Goal: Task Accomplishment & Management: Use online tool/utility

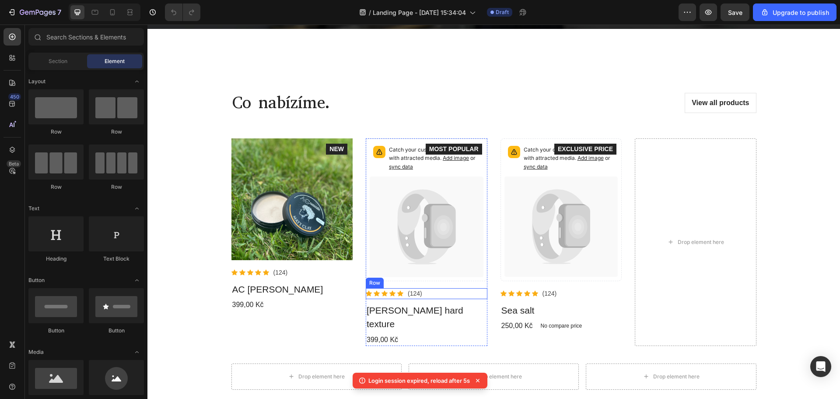
scroll to position [306, 0]
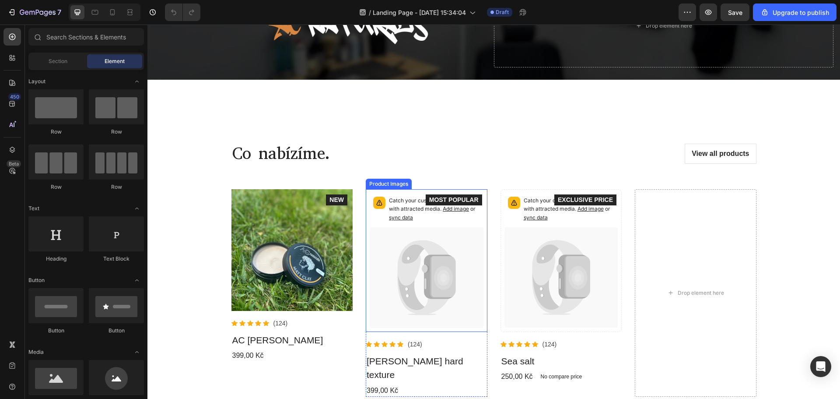
scroll to position [175, 0]
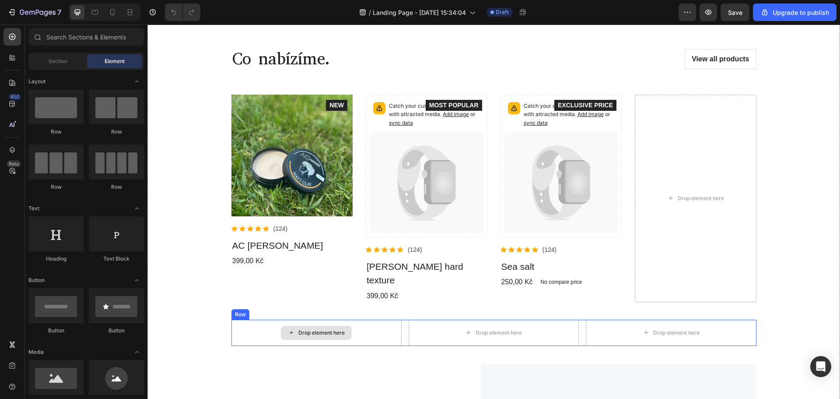
click at [329, 326] on div "Drop element here" at bounding box center [316, 333] width 71 height 14
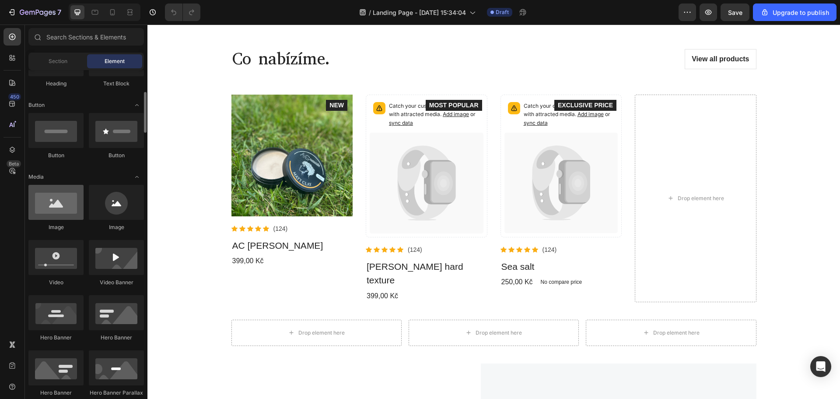
click at [77, 204] on div at bounding box center [55, 202] width 55 height 35
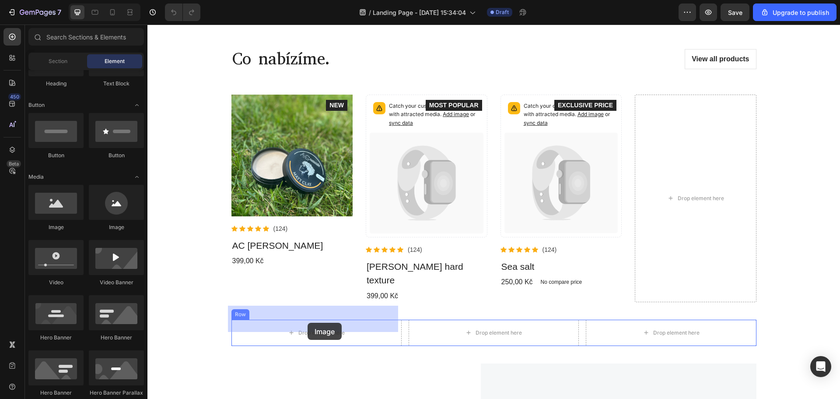
drag, startPoint x: 268, startPoint y: 240, endPoint x: 308, endPoint y: 322, distance: 91.4
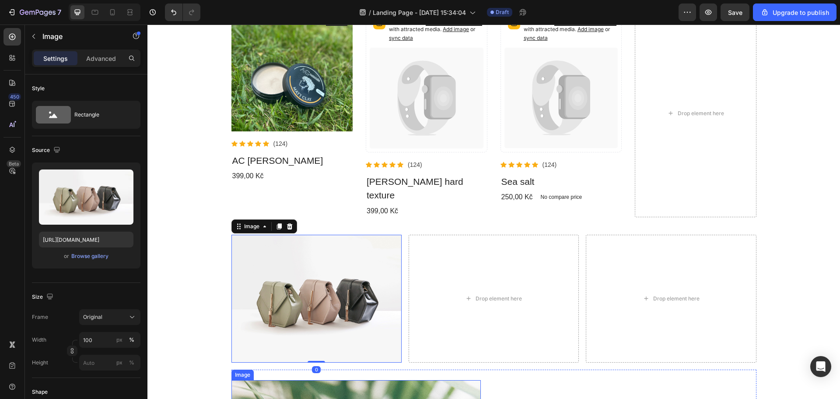
scroll to position [394, 0]
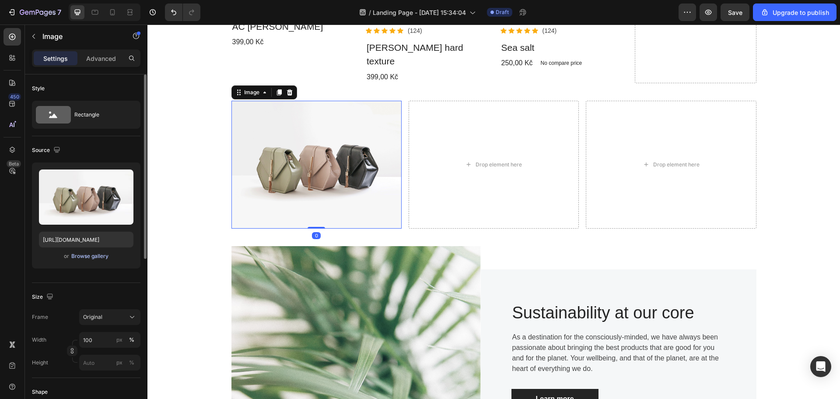
click at [90, 254] on div "Browse gallery" at bounding box center [89, 256] width 37 height 8
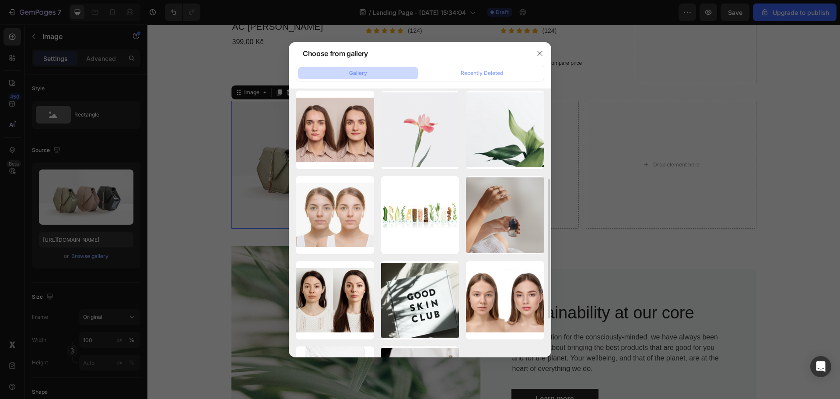
scroll to position [0, 0]
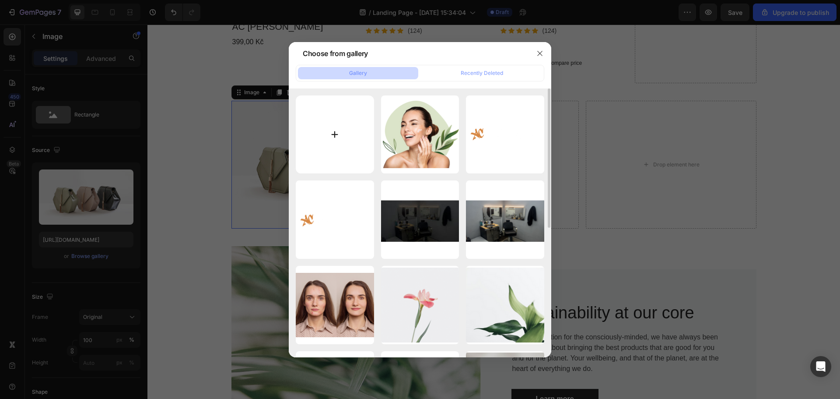
click at [347, 141] on input "file" at bounding box center [335, 134] width 78 height 78
type input "C:\fakepath\P1010053_Original.JPEG"
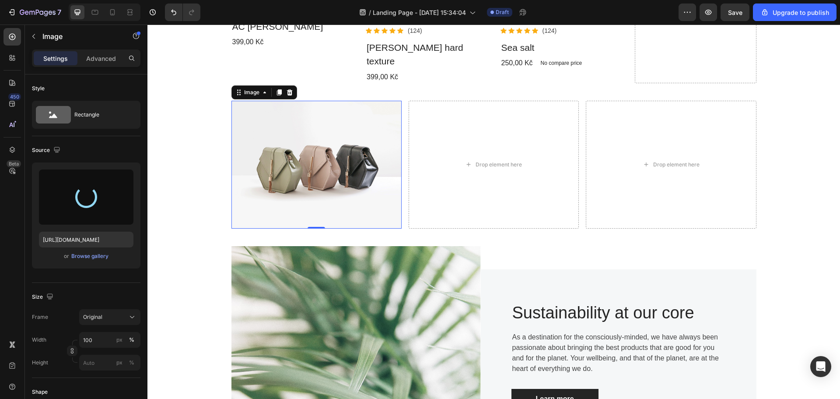
type input "[URL][DOMAIN_NAME]"
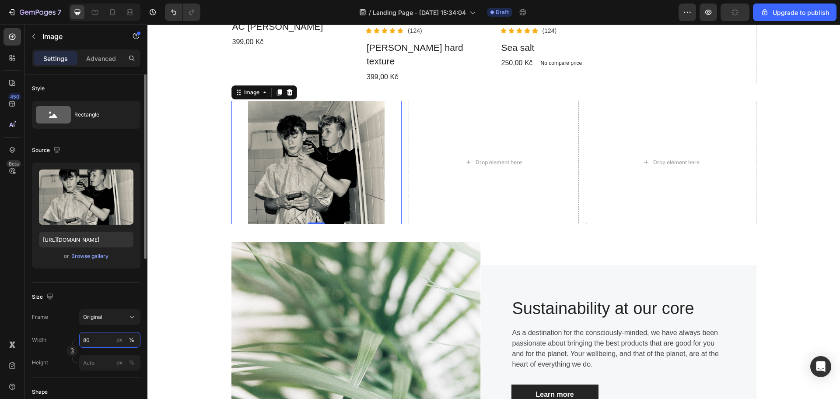
type input "8"
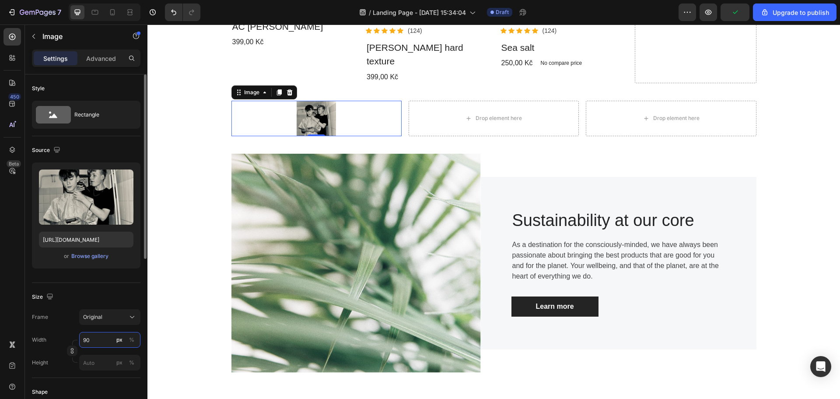
type input "9"
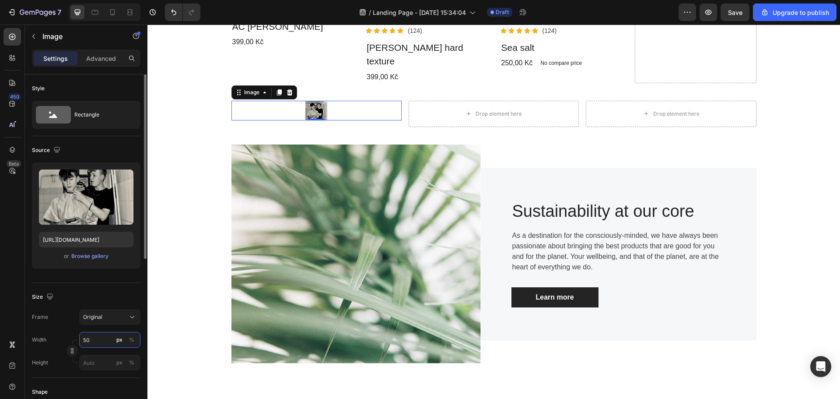
type input "5"
type input "1"
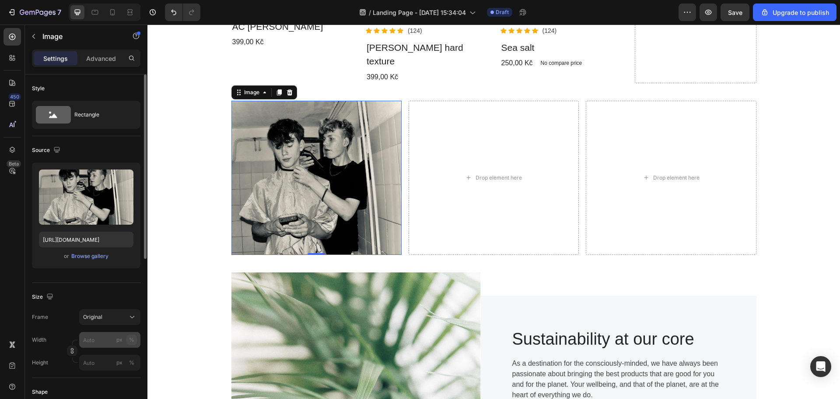
click at [131, 340] on div "%" at bounding box center [131, 340] width 5 height 8
type input "1"
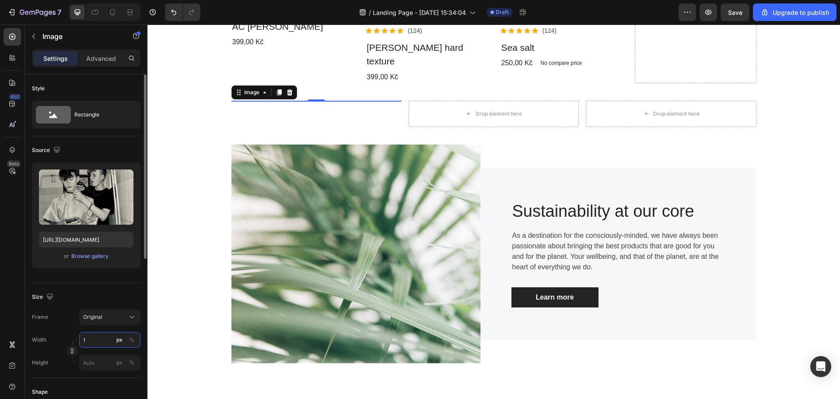
click at [109, 340] on input "1" at bounding box center [109, 340] width 61 height 16
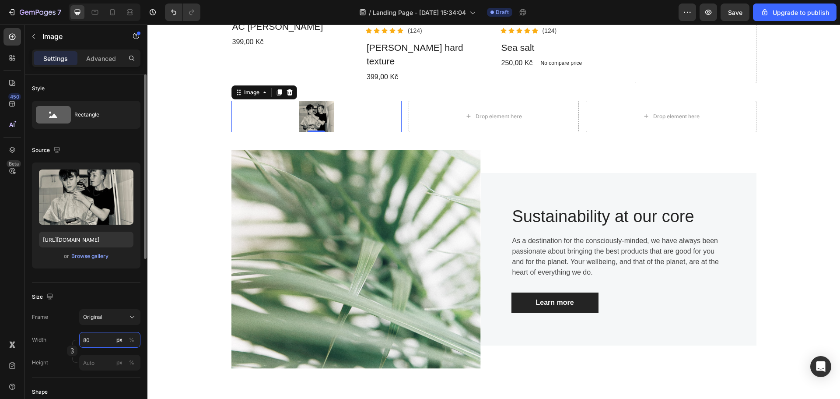
type input "8"
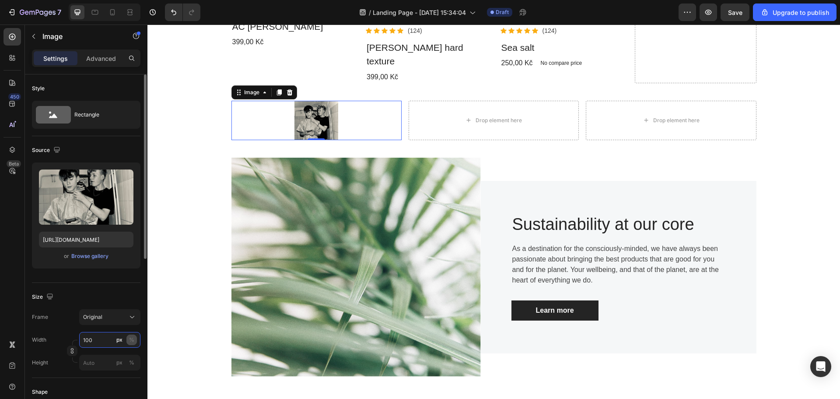
type input "100"
click at [130, 340] on div "%" at bounding box center [131, 340] width 5 height 8
click at [129, 336] on button "%" at bounding box center [131, 339] width 11 height 11
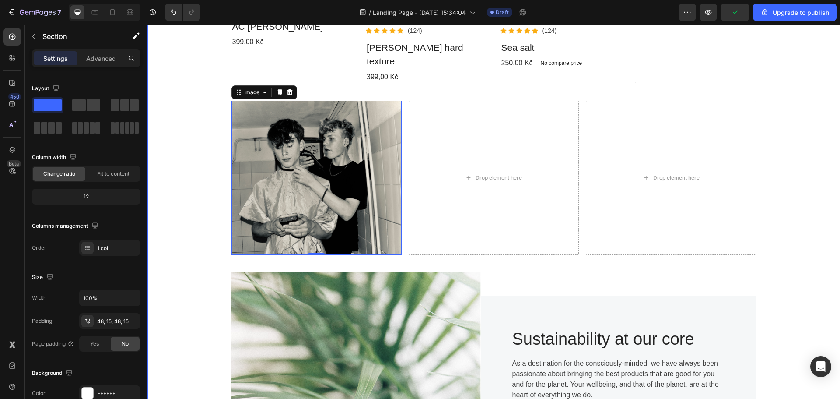
click at [211, 130] on div "Co nabízíme. Heading View all products Button Row Product Images Icon Icon Icon…" at bounding box center [493, 160] width 679 height 683
click at [301, 135] on img at bounding box center [316, 178] width 170 height 154
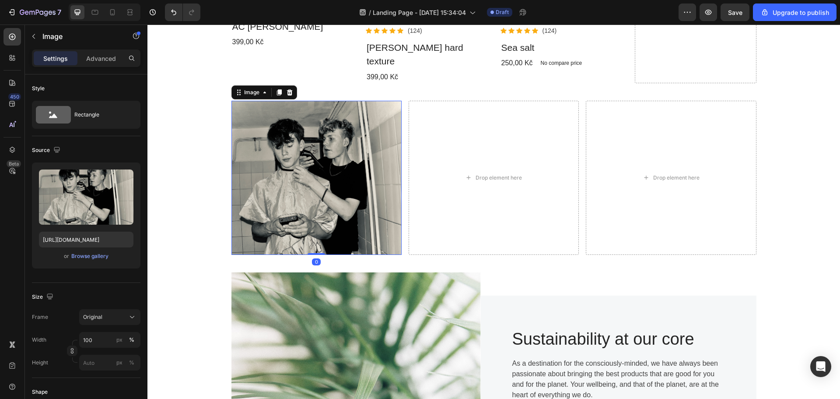
drag, startPoint x: 317, startPoint y: 239, endPoint x: 311, endPoint y: 228, distance: 12.9
click at [311, 228] on div "Image 0" at bounding box center [316, 178] width 170 height 154
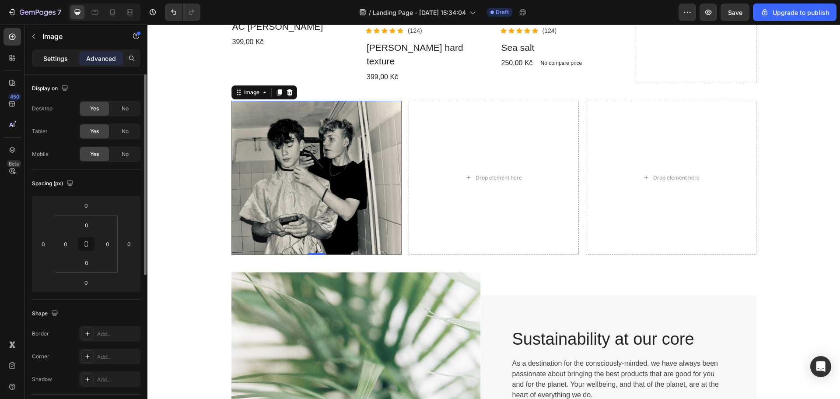
click at [69, 60] on div "Settings" at bounding box center [56, 58] width 44 height 14
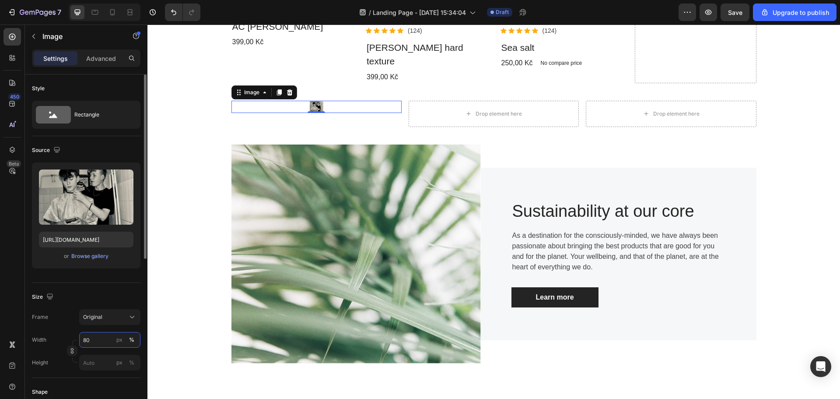
type input "8"
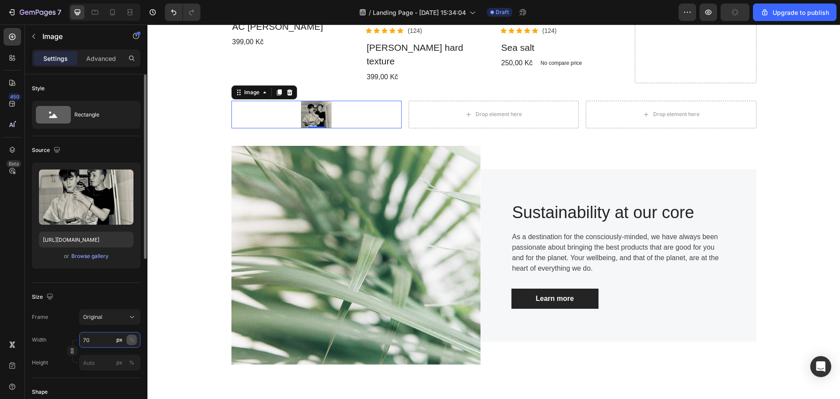
type input "70"
click at [131, 343] on button "%" at bounding box center [131, 339] width 11 height 11
click at [135, 340] on button "%" at bounding box center [131, 339] width 11 height 11
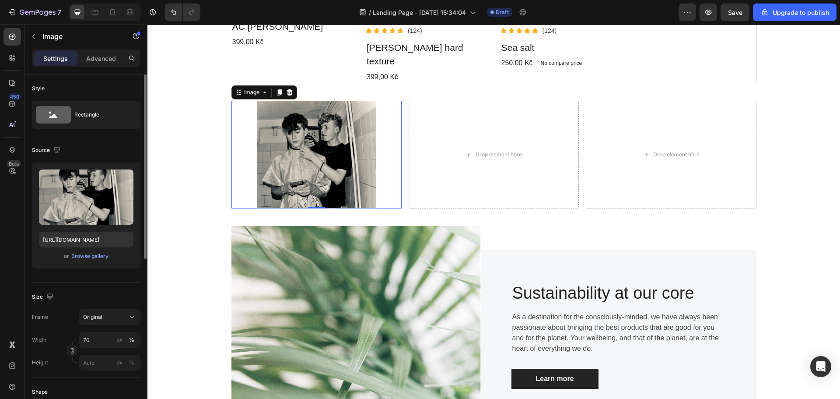
click at [72, 311] on div "Frame Original" at bounding box center [86, 317] width 109 height 16
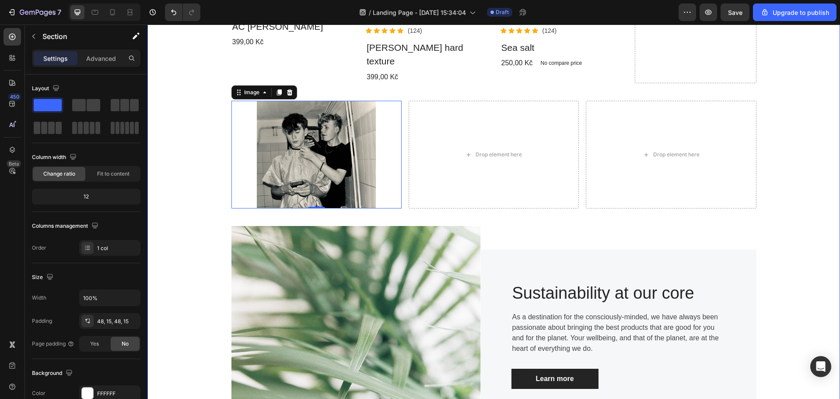
click at [221, 142] on div "Co nabízíme. Heading View all products Button Row Product Images Icon Icon Icon…" at bounding box center [493, 137] width 679 height 636
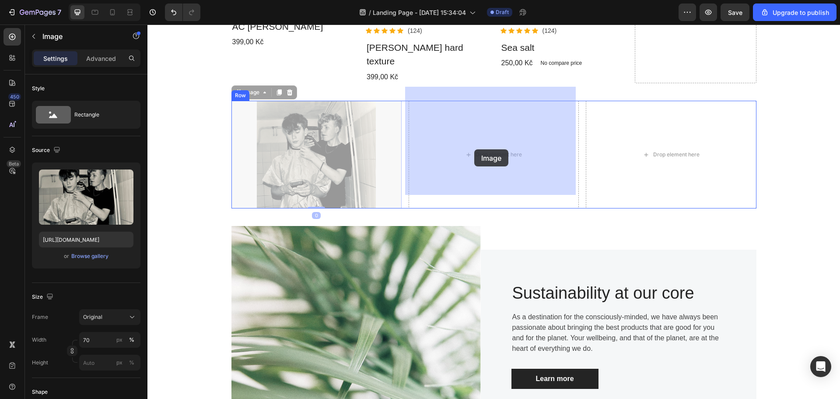
drag, startPoint x: 314, startPoint y: 153, endPoint x: 474, endPoint y: 149, distance: 160.6
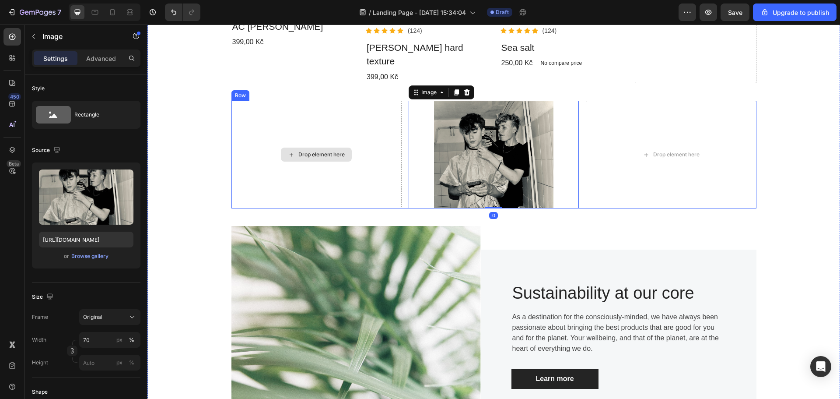
click at [321, 151] on div "Drop element here" at bounding box center [321, 154] width 46 height 7
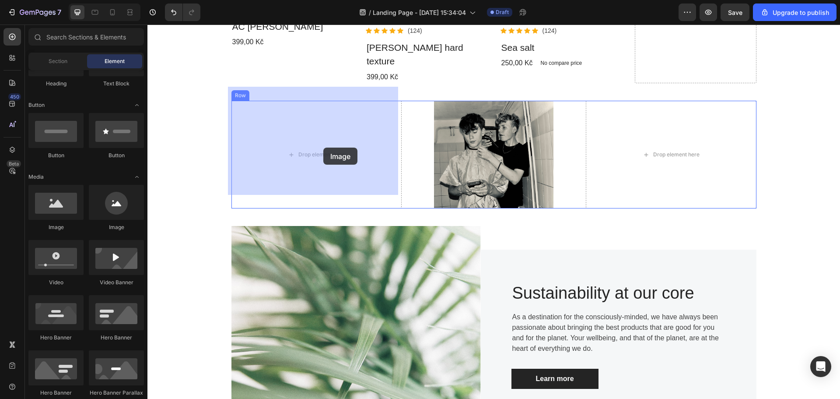
drag, startPoint x: 216, startPoint y: 225, endPoint x: 322, endPoint y: 148, distance: 131.5
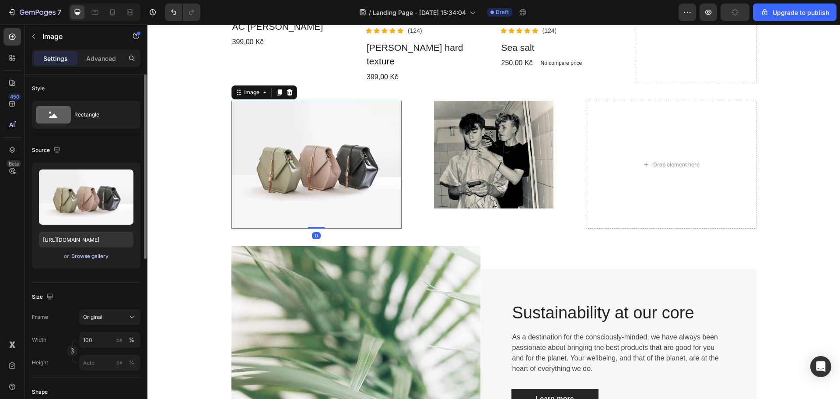
click at [93, 256] on div "Browse gallery" at bounding box center [89, 256] width 37 height 8
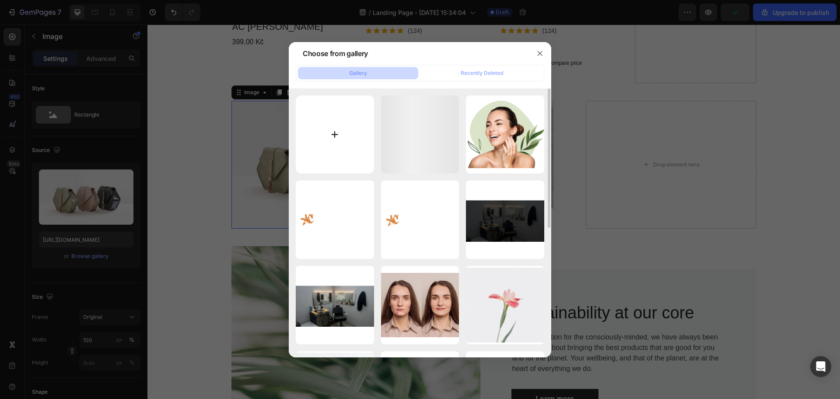
click at [343, 127] on input "file" at bounding box center [335, 134] width 78 height 78
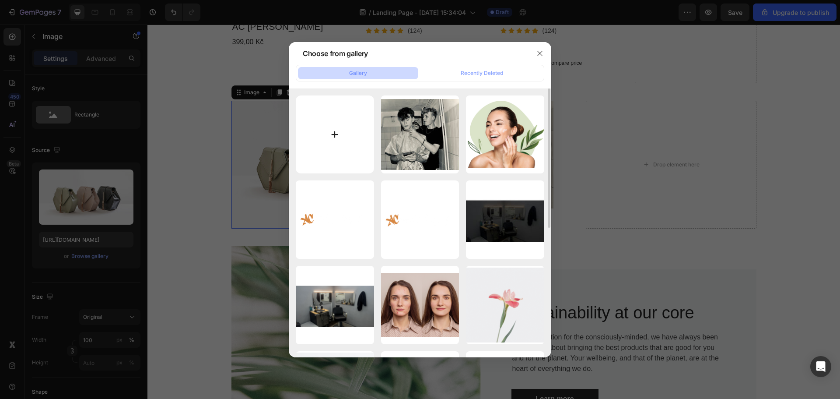
type input "C:\fakepath\16760170-DA8E-4DEF-ACB1-BE2B09594719.JPEG"
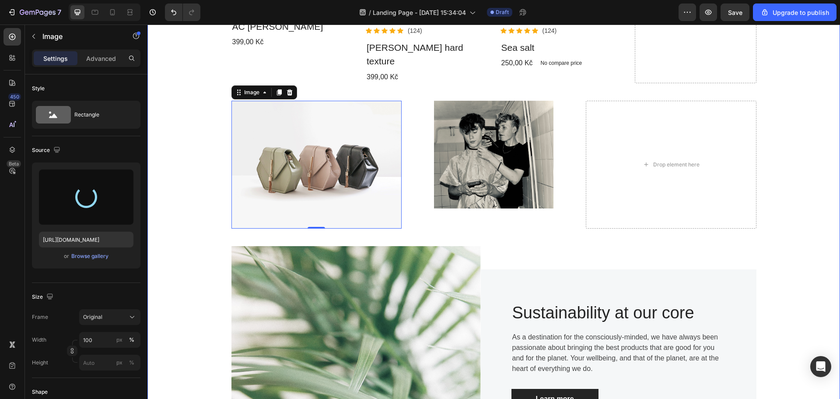
type input "[URL][DOMAIN_NAME]"
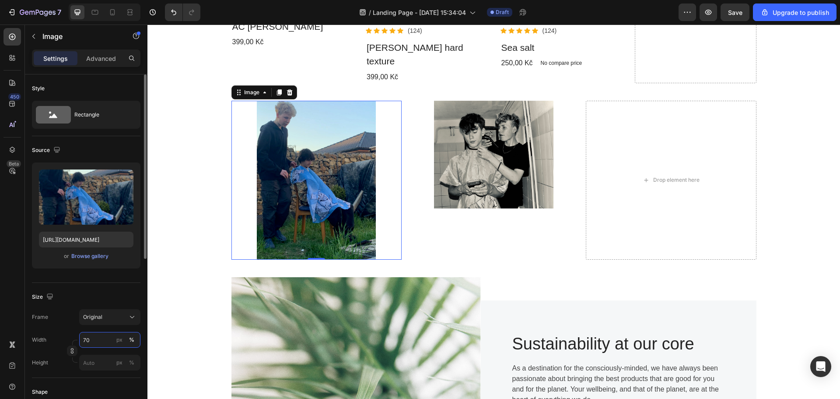
drag, startPoint x: 85, startPoint y: 339, endPoint x: 75, endPoint y: 337, distance: 10.6
click at [75, 339] on div "Width 70 px %" at bounding box center [86, 340] width 109 height 16
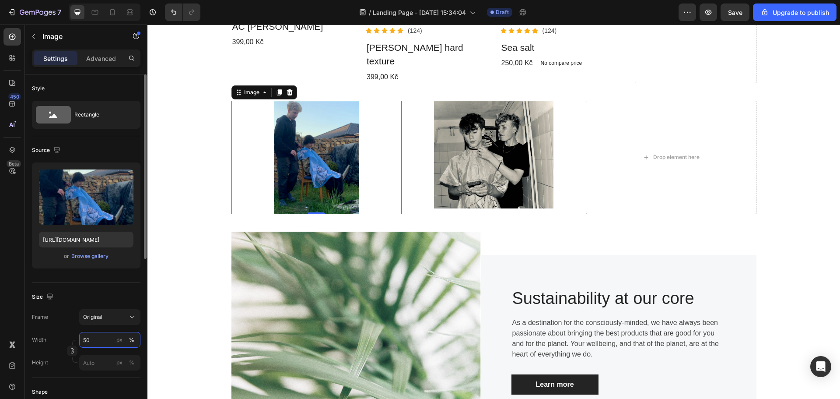
type input "50"
click at [124, 295] on div "Size" at bounding box center [86, 297] width 109 height 14
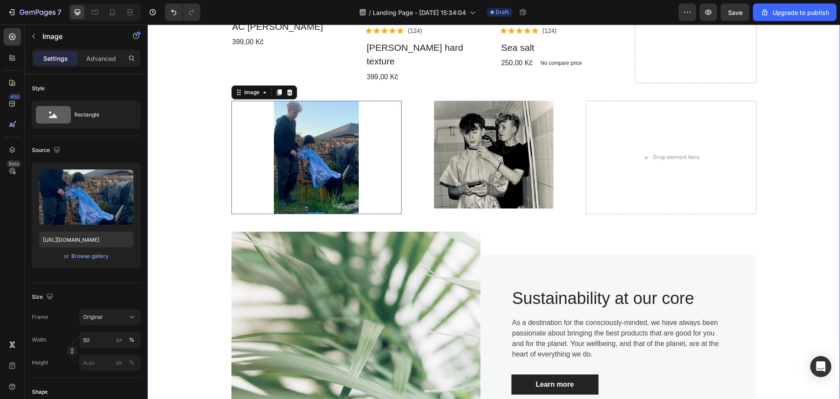
click at [188, 198] on div "Co nabízíme. Heading View all products Button Row Product Images Icon Icon Icon…" at bounding box center [493, 140] width 679 height 642
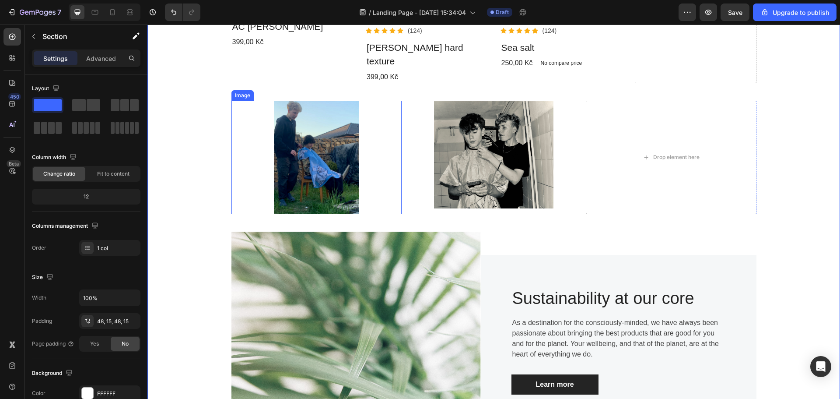
click at [357, 165] on div at bounding box center [316, 158] width 170 height 114
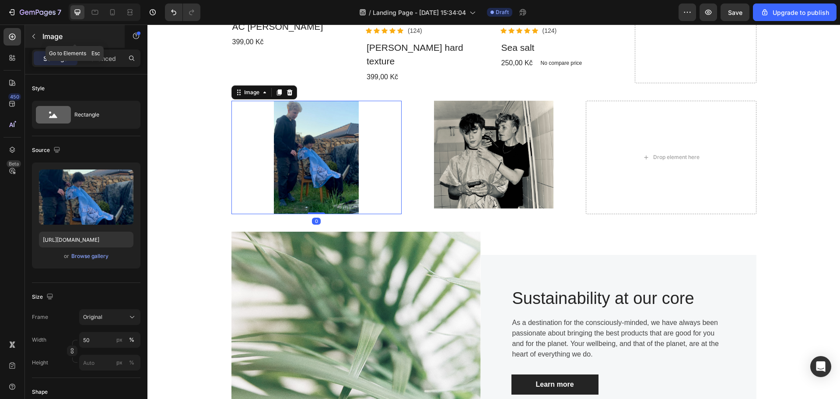
click at [36, 37] on icon "button" at bounding box center [33, 36] width 7 height 7
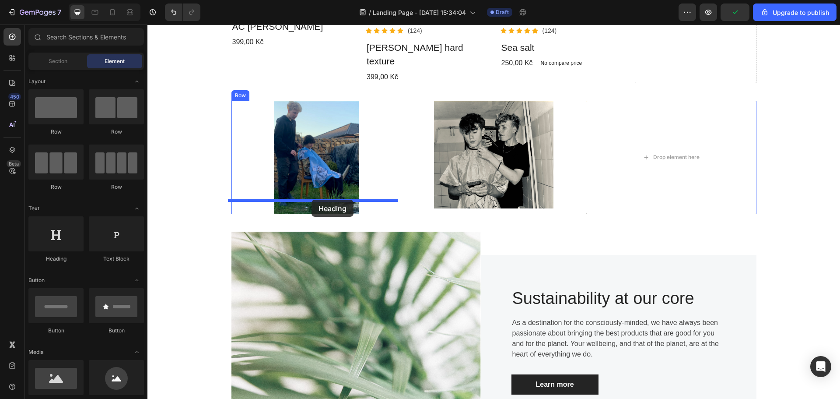
drag, startPoint x: 225, startPoint y: 263, endPoint x: 312, endPoint y: 200, distance: 107.6
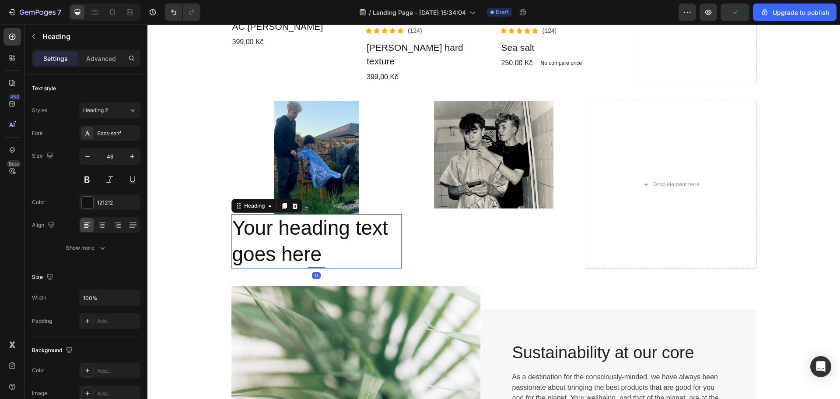
click at [284, 214] on h2 "Your heading text goes here" at bounding box center [316, 241] width 170 height 54
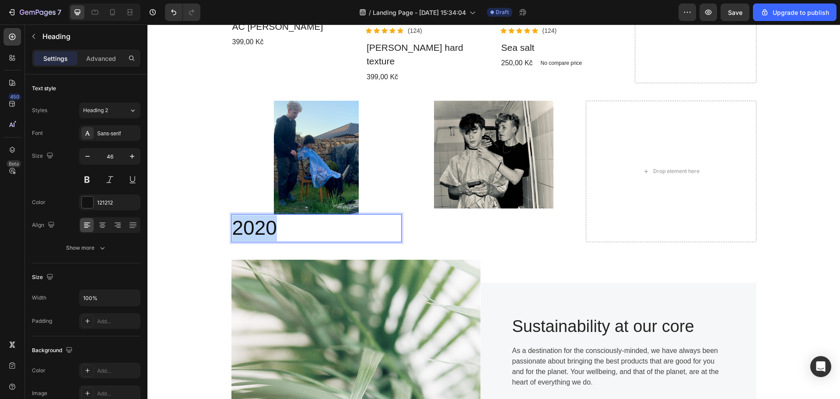
drag, startPoint x: 267, startPoint y: 217, endPoint x: 222, endPoint y: 217, distance: 45.1
click at [222, 217] on div "Co nabízíme. Heading View all products Button Row Product Images Icon Icon Icon…" at bounding box center [493, 154] width 679 height 670
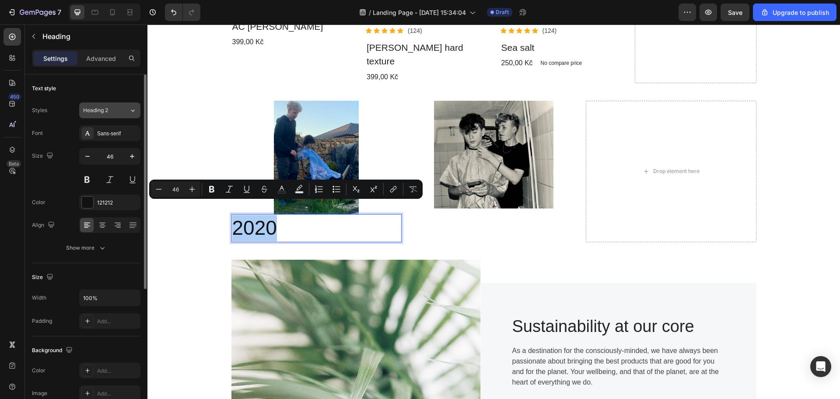
click at [120, 112] on div "Heading 2" at bounding box center [106, 110] width 46 height 8
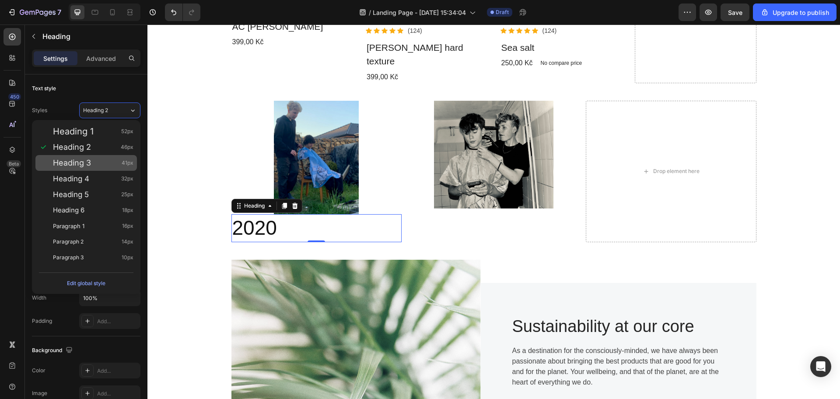
click at [93, 158] on div "Heading 3 41px" at bounding box center [86, 163] width 102 height 16
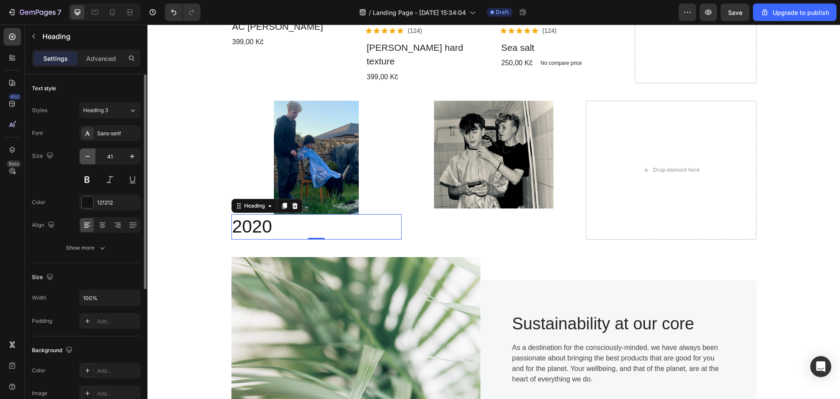
click at [90, 159] on icon "button" at bounding box center [87, 156] width 9 height 9
click at [90, 158] on icon "button" at bounding box center [87, 156] width 9 height 9
click at [91, 155] on icon "button" at bounding box center [87, 156] width 9 height 9
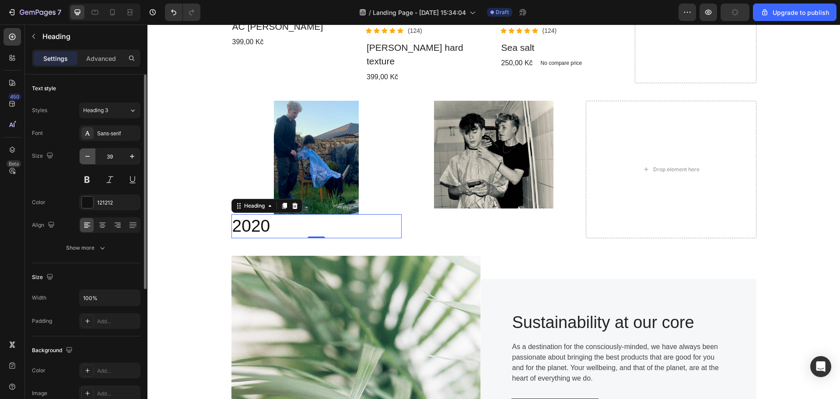
click at [91, 155] on icon "button" at bounding box center [87, 156] width 9 height 9
click at [91, 154] on icon "button" at bounding box center [87, 156] width 9 height 9
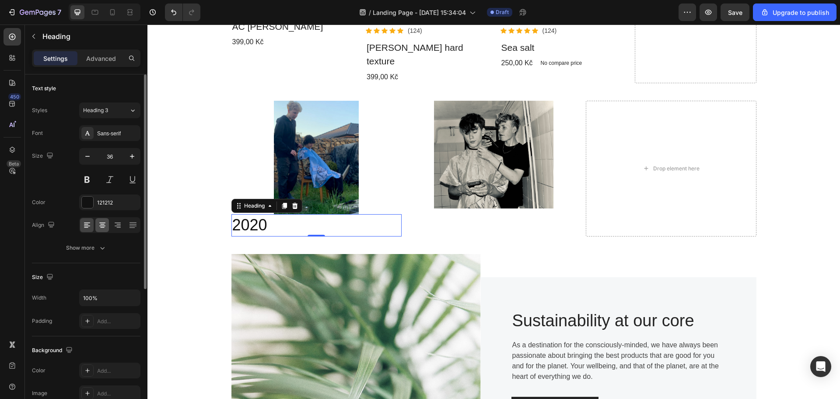
click at [105, 227] on icon at bounding box center [102, 225] width 9 height 9
click at [91, 158] on icon "button" at bounding box center [87, 156] width 9 height 9
click at [91, 157] on icon "button" at bounding box center [87, 156] width 9 height 9
click at [91, 156] on icon "button" at bounding box center [87, 156] width 9 height 9
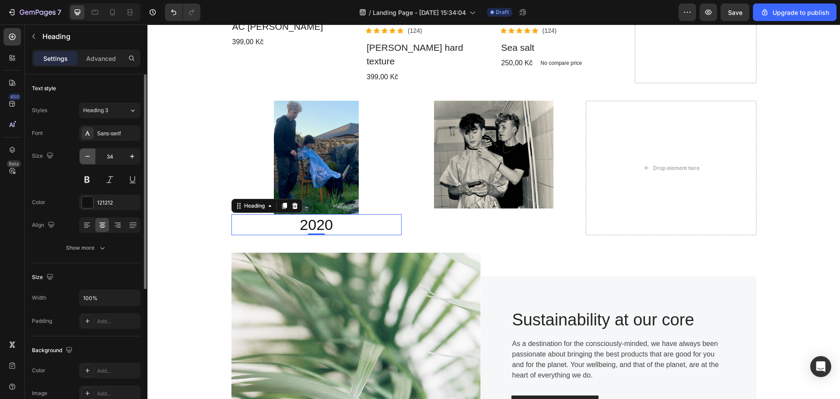
click at [91, 156] on icon "button" at bounding box center [87, 156] width 9 height 9
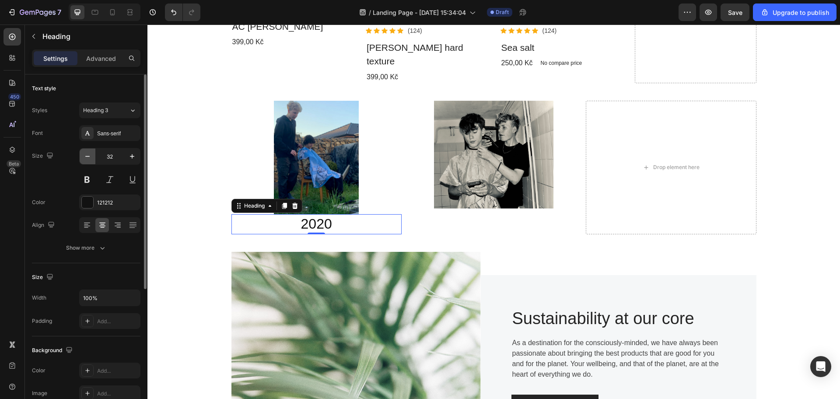
click at [91, 156] on icon "button" at bounding box center [87, 156] width 9 height 9
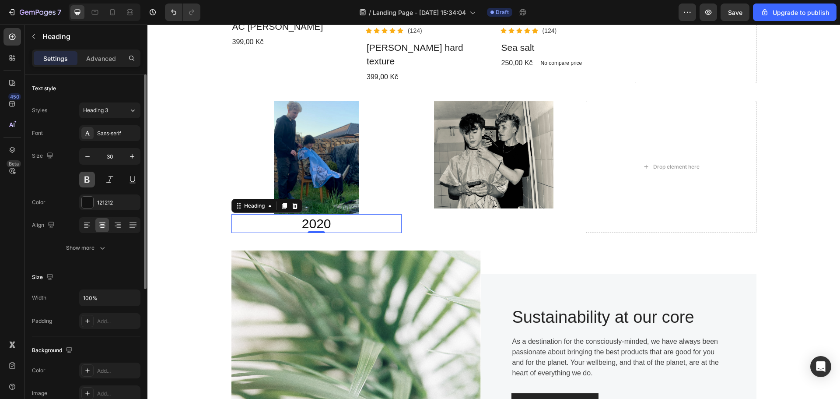
click at [82, 175] on button at bounding box center [87, 180] width 16 height 16
click at [88, 158] on icon "button" at bounding box center [87, 156] width 9 height 9
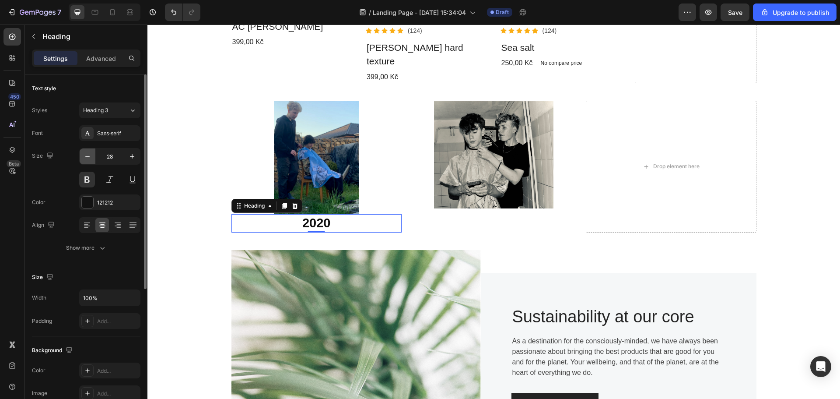
click at [88, 158] on icon "button" at bounding box center [87, 156] width 9 height 9
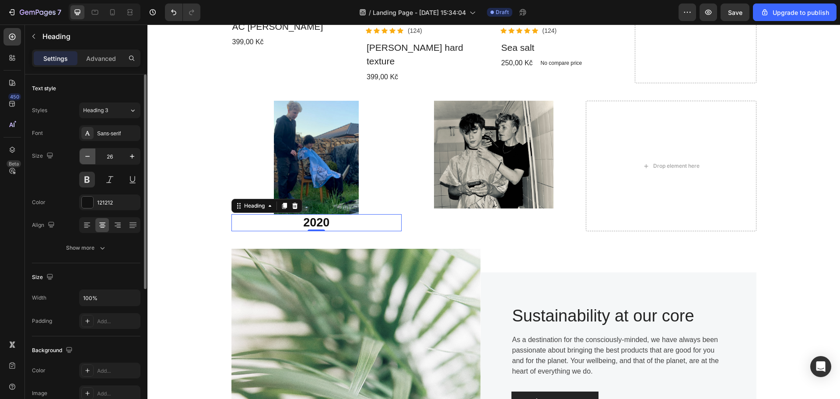
click at [88, 158] on icon "button" at bounding box center [87, 156] width 9 height 9
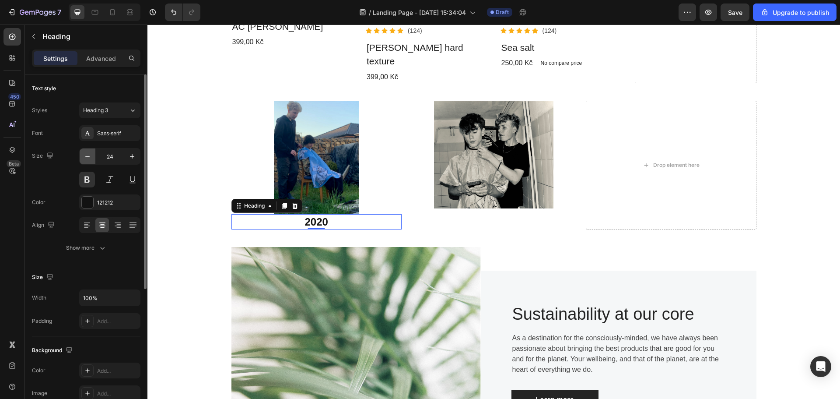
click at [88, 158] on icon "button" at bounding box center [87, 156] width 9 height 9
type input "21"
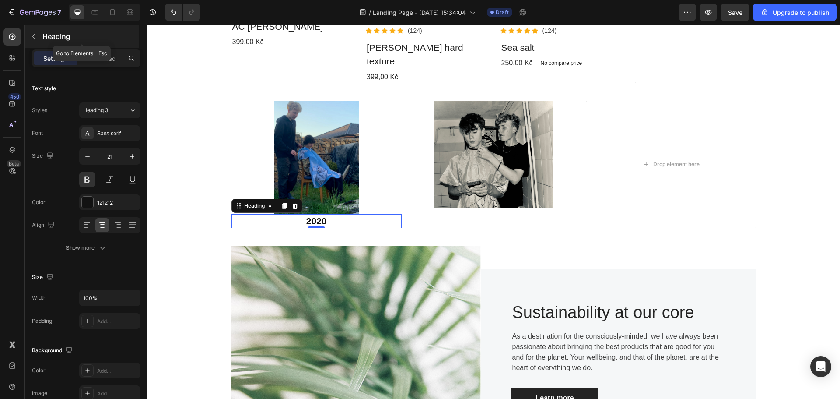
click at [28, 34] on button "button" at bounding box center [34, 36] width 14 height 14
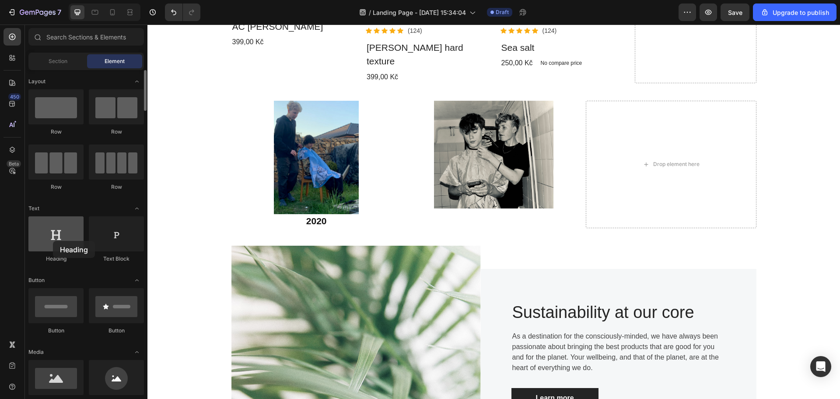
drag, startPoint x: 43, startPoint y: 242, endPoint x: 53, endPoint y: 240, distance: 9.9
click at [53, 240] on div at bounding box center [55, 233] width 55 height 35
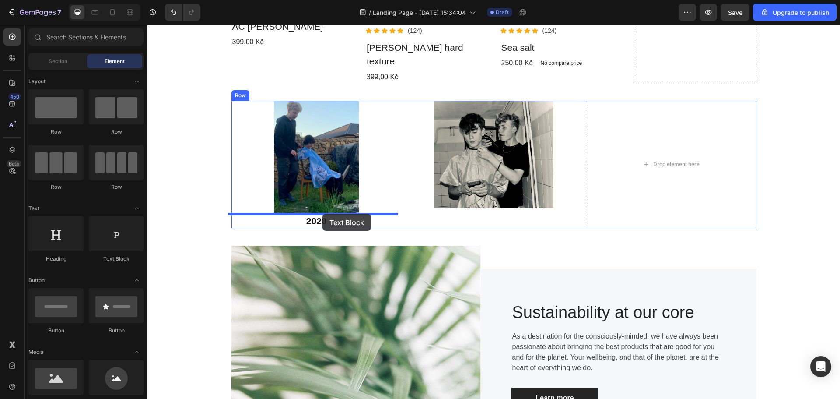
drag, startPoint x: 292, startPoint y: 262, endPoint x: 322, endPoint y: 214, distance: 57.0
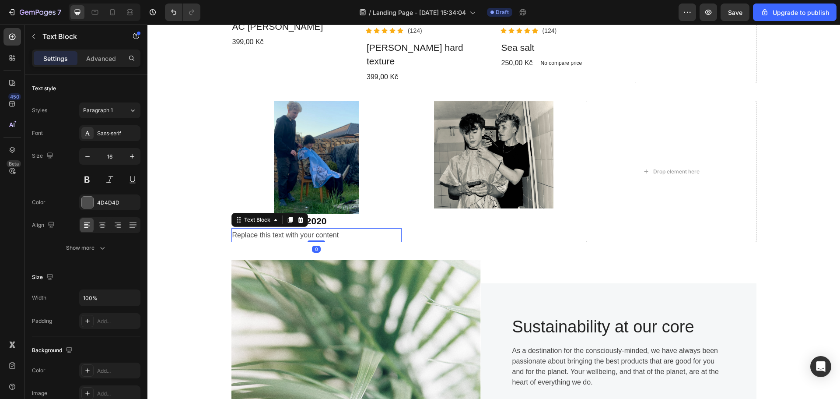
click at [319, 228] on div "Replace this text with your content" at bounding box center [316, 235] width 170 height 14
click at [319, 229] on p "Replace this text with your content" at bounding box center [316, 235] width 168 height 13
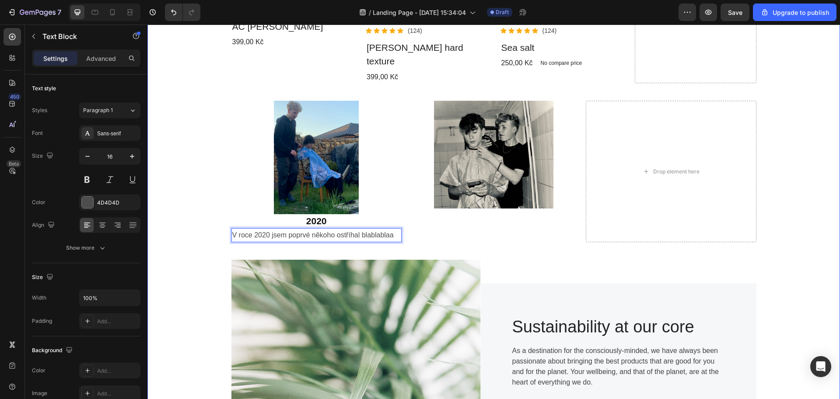
click at [191, 158] on div "Co nabízíme. Heading View all products Button Row Product Images Icon Icon Icon…" at bounding box center [493, 154] width 679 height 670
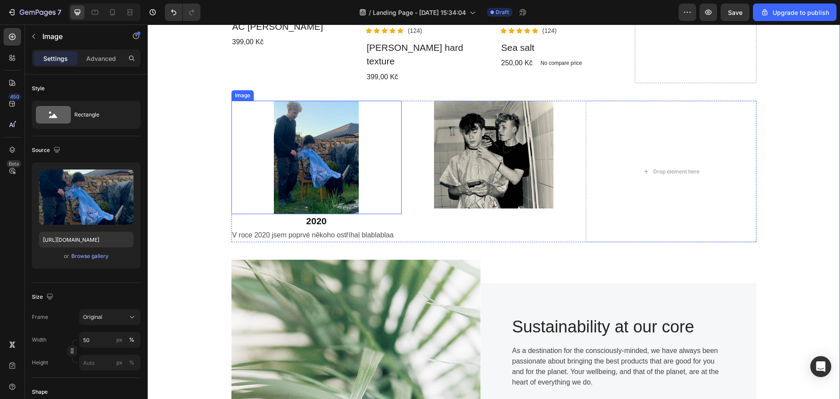
click at [319, 168] on img at bounding box center [316, 158] width 85 height 114
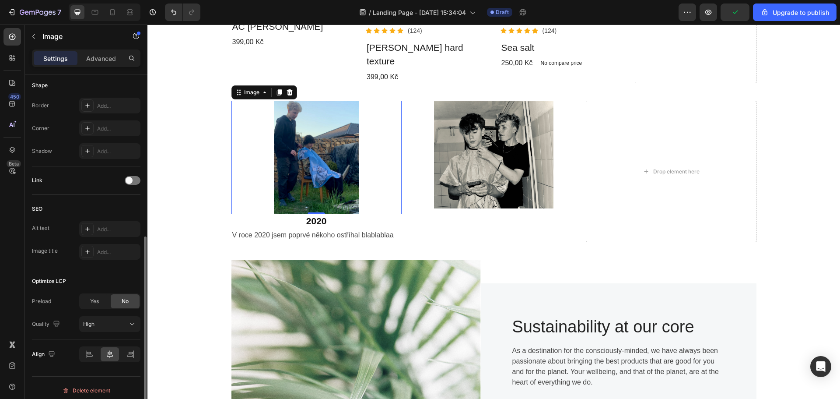
scroll to position [312, 0]
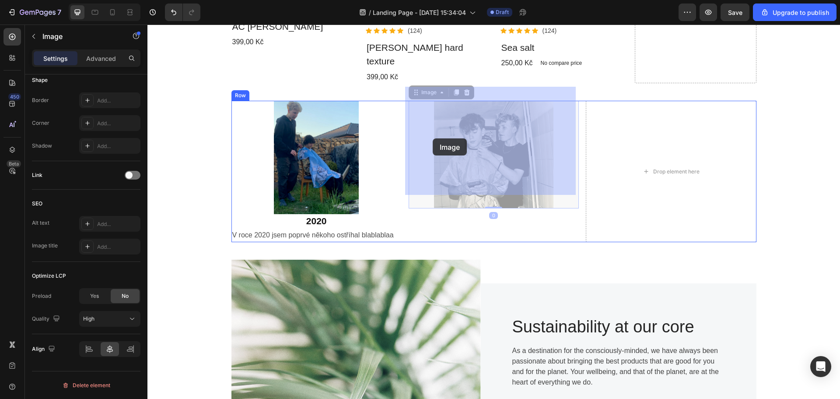
drag, startPoint x: 462, startPoint y: 143, endPoint x: 433, endPoint y: 138, distance: 30.1
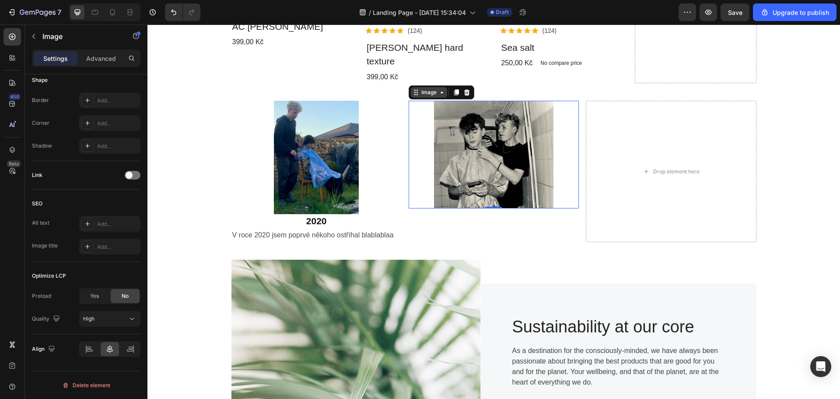
click at [441, 89] on icon at bounding box center [441, 92] width 7 height 7
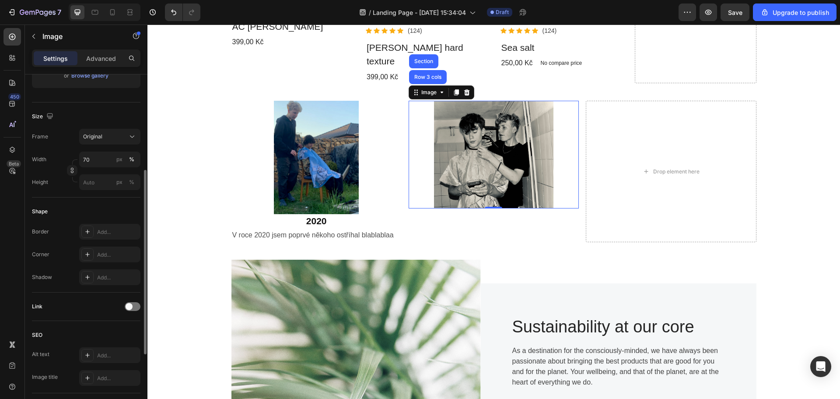
scroll to position [93, 0]
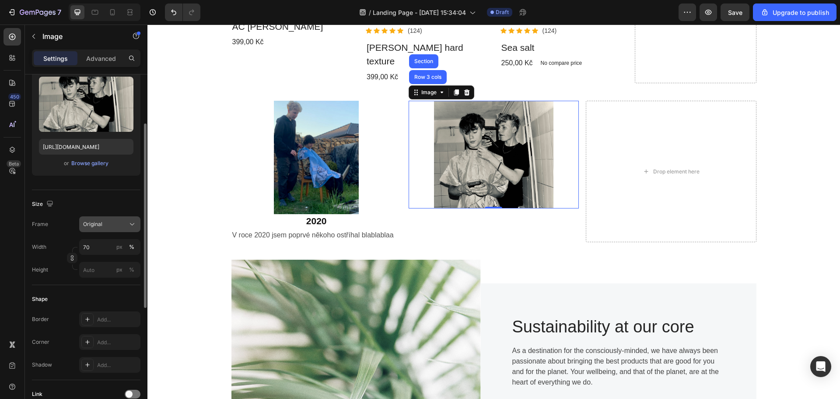
click at [118, 216] on button "Original" at bounding box center [109, 224] width 61 height 16
click at [51, 202] on icon "button" at bounding box center [50, 203] width 9 height 9
click at [83, 203] on div "Size" at bounding box center [86, 204] width 109 height 14
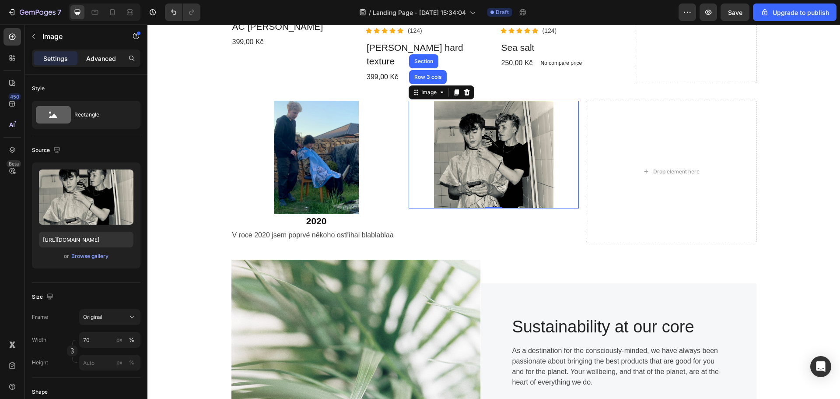
click at [108, 57] on p "Advanced" at bounding box center [101, 58] width 30 height 9
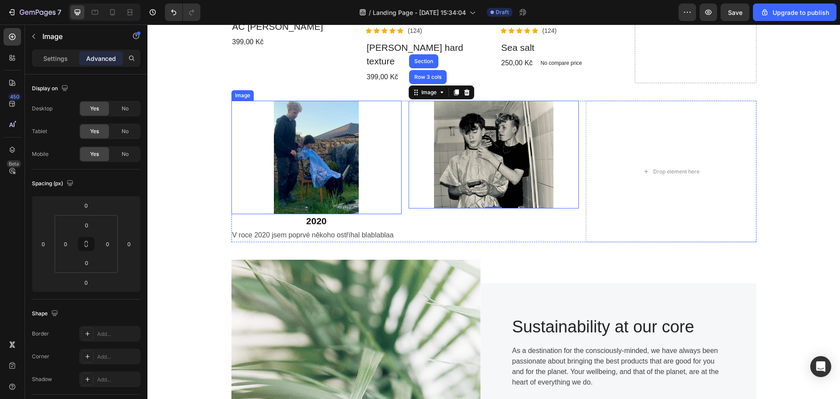
click at [318, 117] on img at bounding box center [316, 158] width 85 height 114
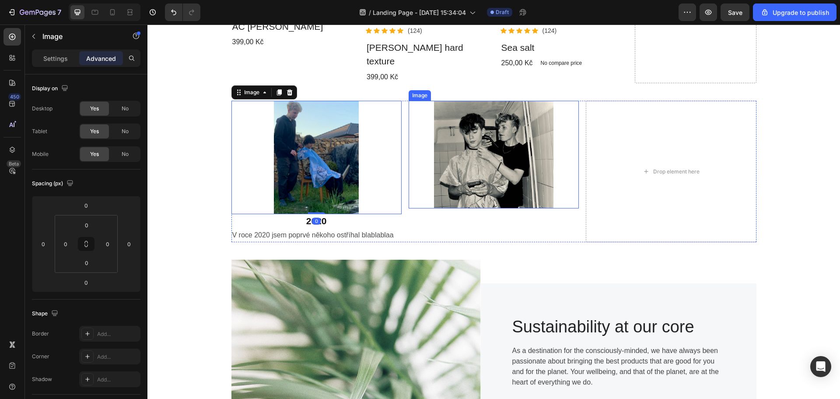
click at [483, 121] on img at bounding box center [493, 155] width 119 height 108
click at [379, 129] on div at bounding box center [316, 158] width 170 height 114
click at [416, 129] on div at bounding box center [494, 155] width 170 height 108
click at [396, 137] on div at bounding box center [316, 158] width 170 height 114
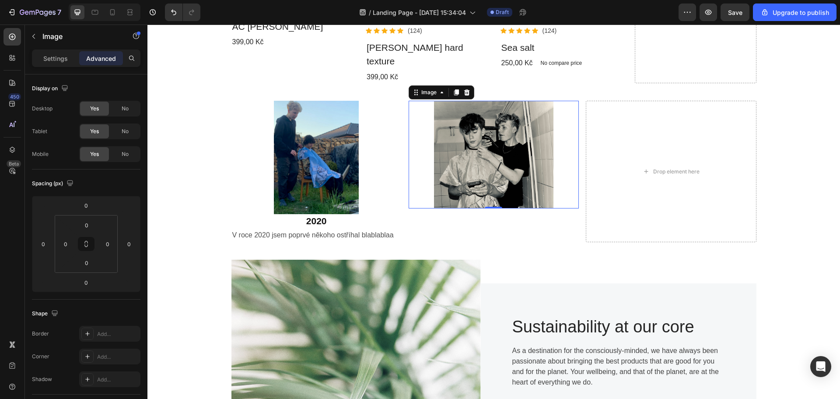
click at [421, 136] on div at bounding box center [494, 155] width 170 height 108
click at [64, 69] on div "Settings Advanced" at bounding box center [86, 61] width 123 height 25
click at [64, 63] on p "Settings" at bounding box center [55, 58] width 25 height 9
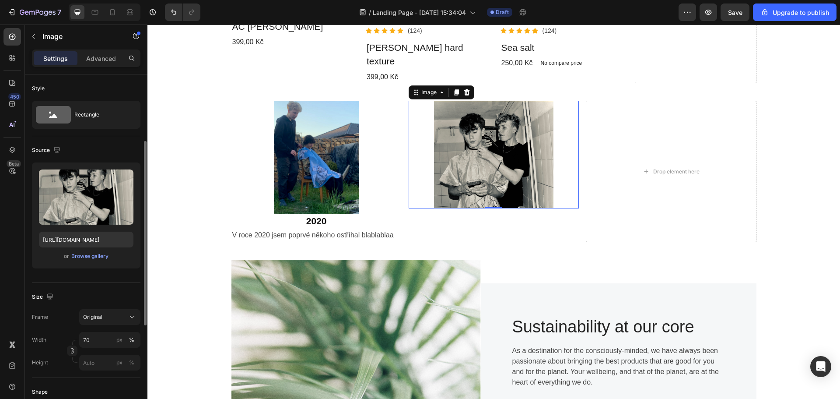
scroll to position [88, 0]
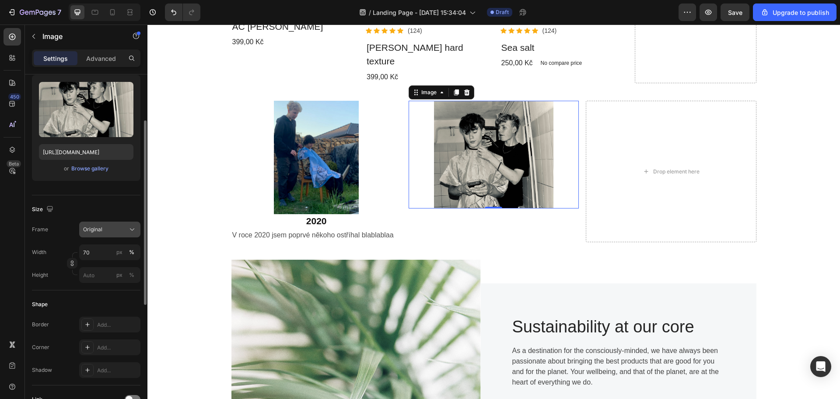
click at [101, 229] on span "Original" at bounding box center [92, 229] width 19 height 8
click at [55, 235] on div "Frame Original Square Vertical Horizontal Original Custom" at bounding box center [86, 229] width 109 height 16
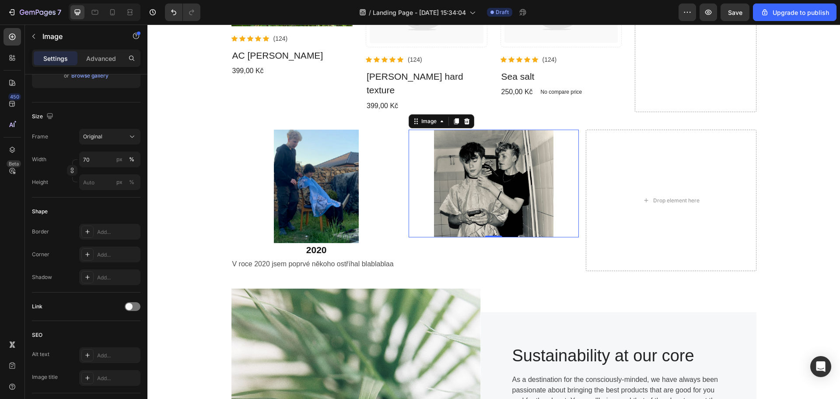
scroll to position [306, 0]
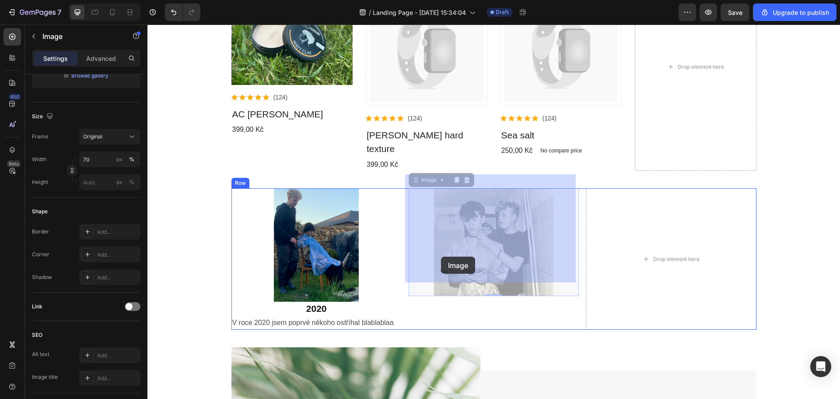
drag, startPoint x: 452, startPoint y: 256, endPoint x: 444, endPoint y: 256, distance: 8.3
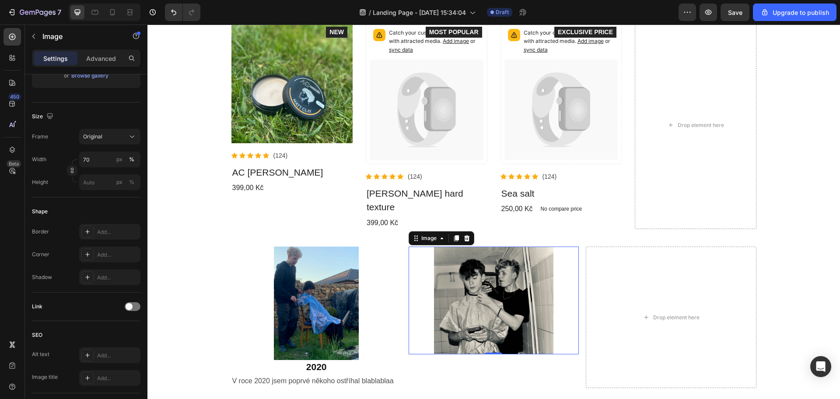
scroll to position [263, 0]
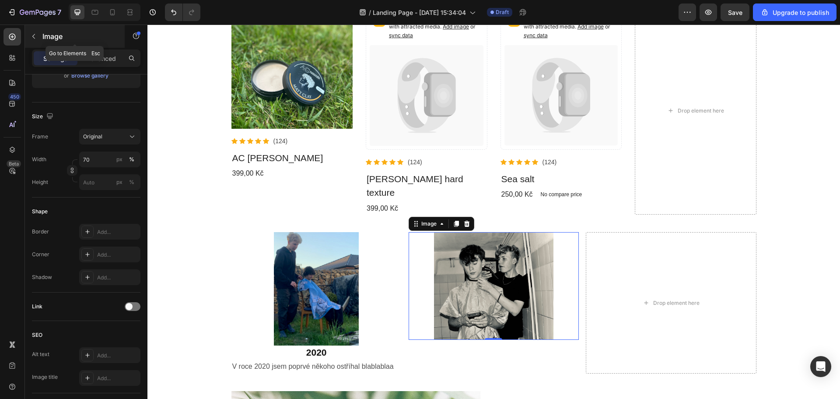
click at [38, 36] on button "button" at bounding box center [34, 36] width 14 height 14
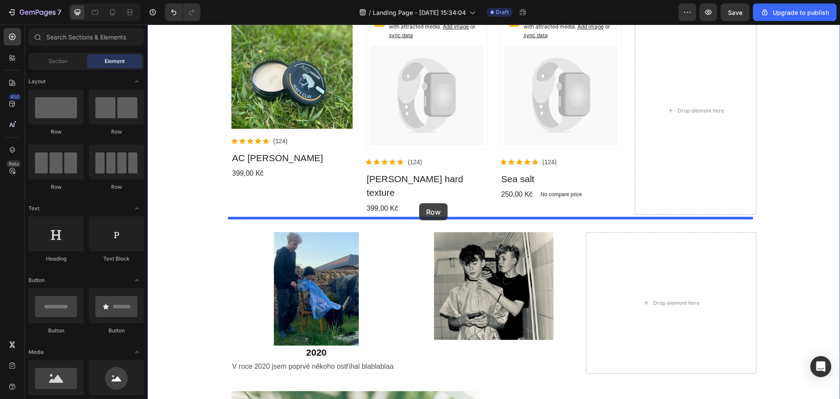
drag, startPoint x: 308, startPoint y: 175, endPoint x: 419, endPoint y: 203, distance: 114.6
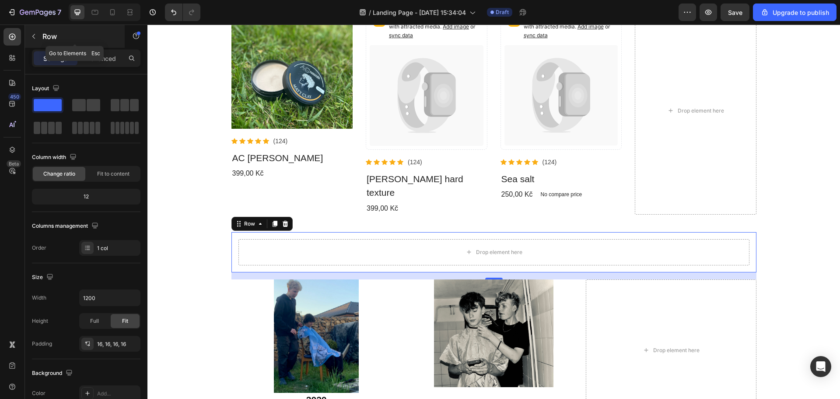
click at [41, 36] on div "Row" at bounding box center [75, 36] width 100 height 23
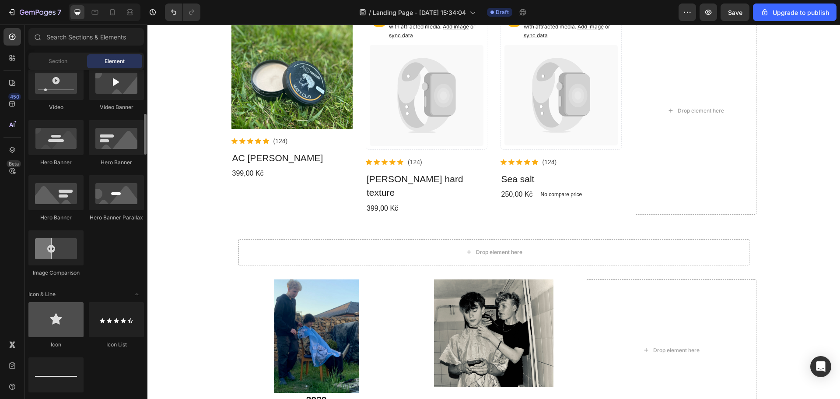
scroll to position [438, 0]
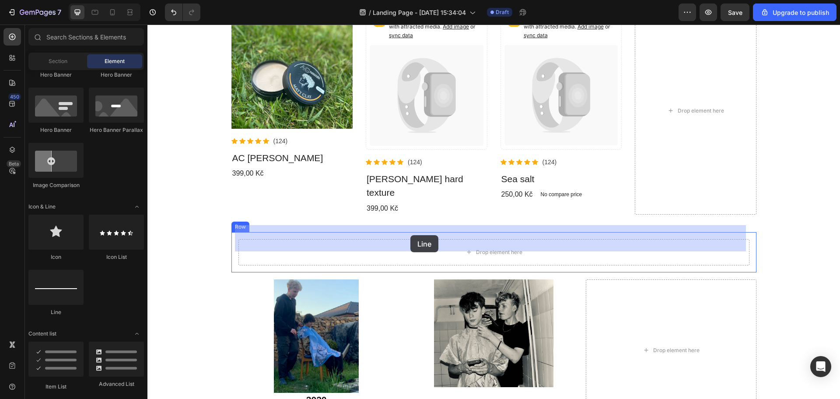
drag, startPoint x: 238, startPoint y: 315, endPoint x: 410, endPoint y: 235, distance: 190.6
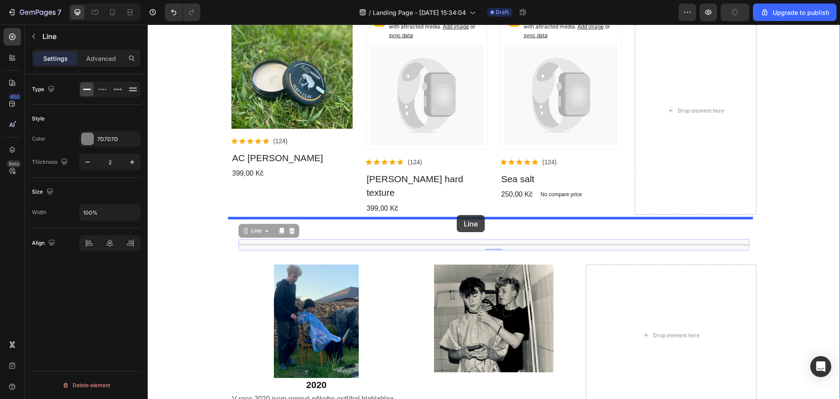
drag, startPoint x: 449, startPoint y: 231, endPoint x: 457, endPoint y: 218, distance: 15.7
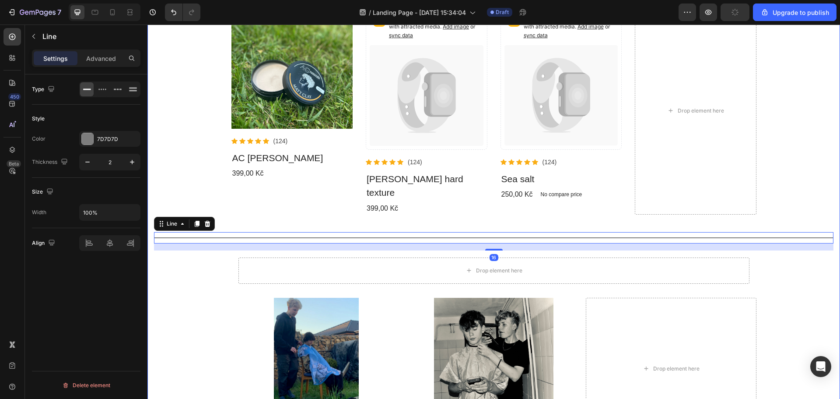
click at [811, 256] on div "Co nabízíme. Heading View all products Button Row Product Images Icon Icon Icon…" at bounding box center [493, 317] width 679 height 735
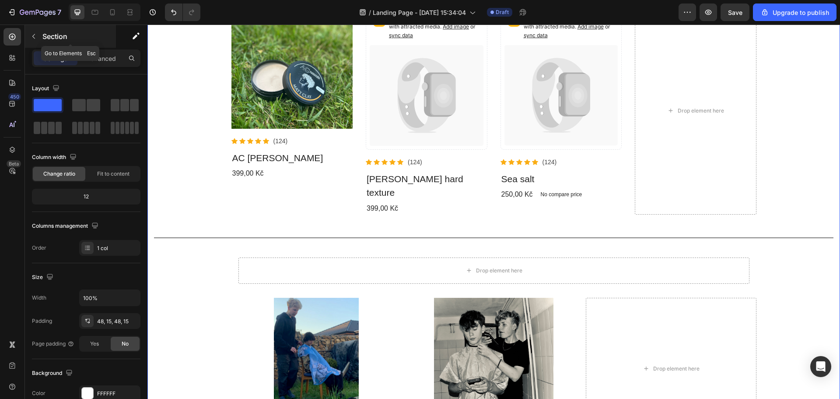
click at [36, 42] on button "button" at bounding box center [34, 36] width 14 height 14
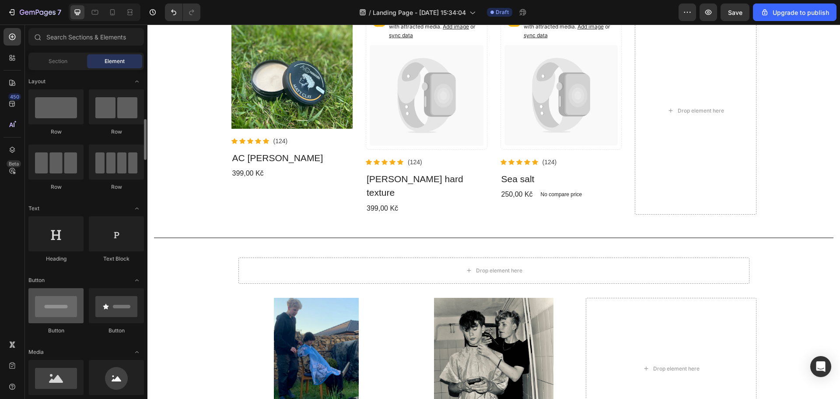
scroll to position [44, 0]
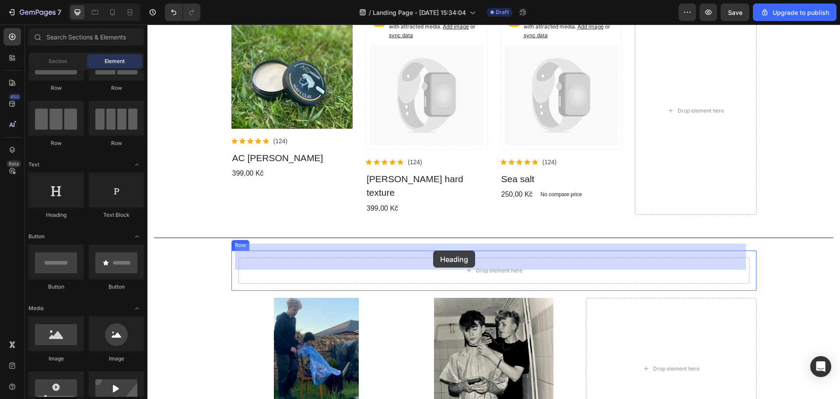
drag, startPoint x: 207, startPoint y: 218, endPoint x: 433, endPoint y: 251, distance: 228.6
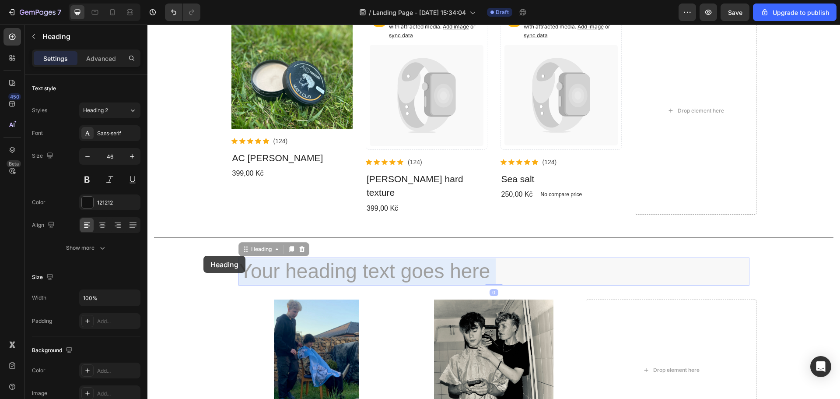
drag, startPoint x: 497, startPoint y: 256, endPoint x: 184, endPoint y: 259, distance: 313.7
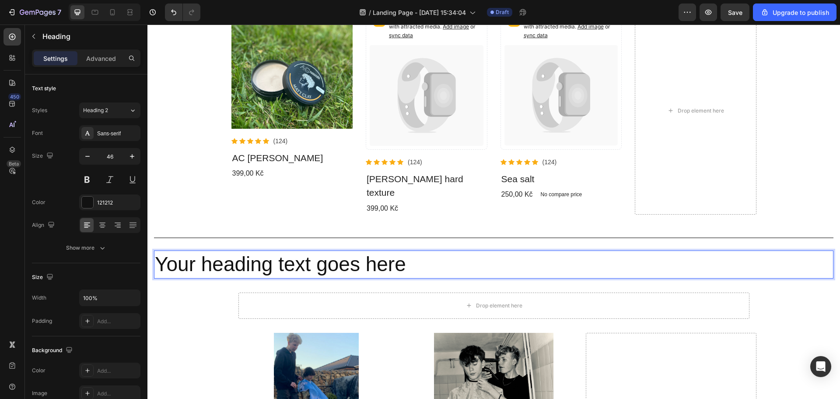
click at [306, 250] on h2 "Your heading text goes here" at bounding box center [493, 264] width 679 height 28
click at [306, 251] on p "Your heading text goes here" at bounding box center [494, 264] width 678 height 26
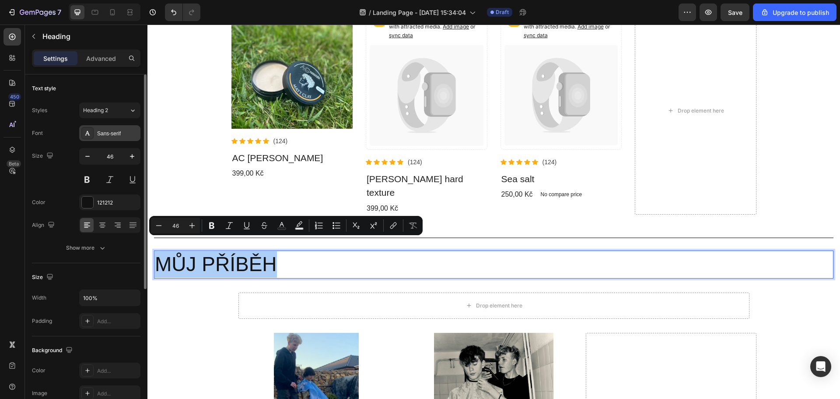
click at [126, 137] on div "Sans-serif" at bounding box center [117, 134] width 41 height 8
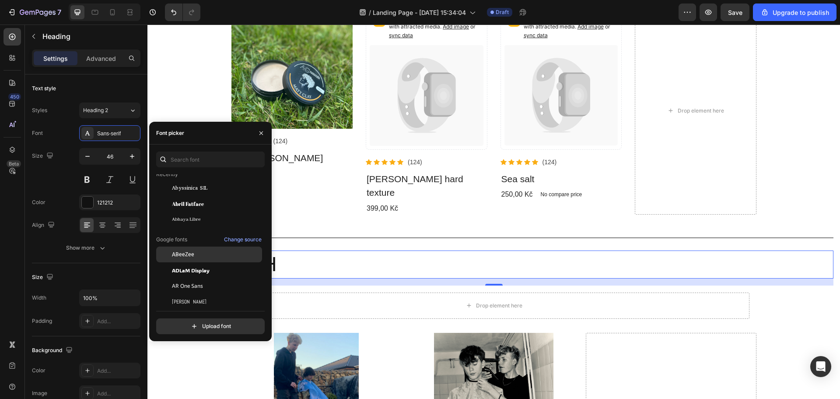
scroll to position [88, 0]
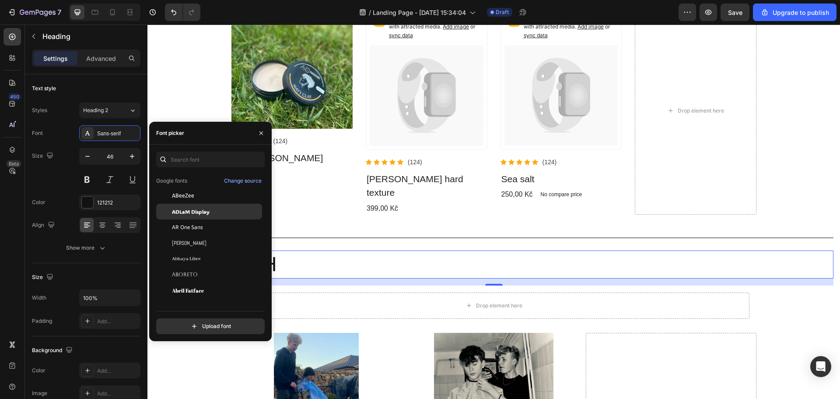
click at [197, 213] on span "ADLaM Display" at bounding box center [191, 211] width 38 height 8
click at [328, 278] on div "16" at bounding box center [493, 281] width 679 height 7
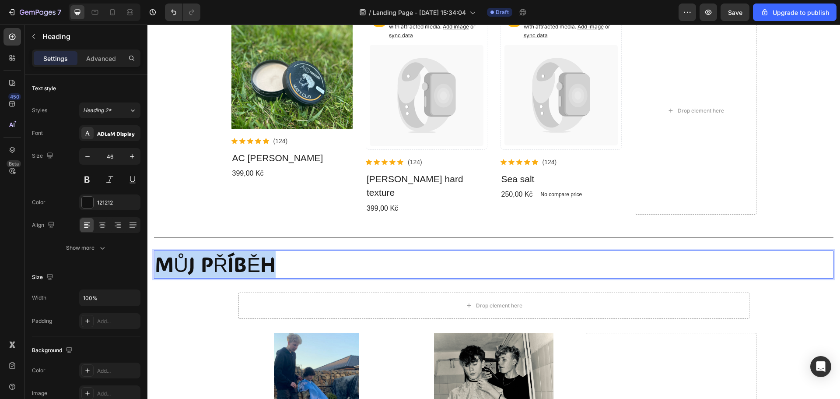
drag, startPoint x: 263, startPoint y: 249, endPoint x: 121, endPoint y: 238, distance: 141.7
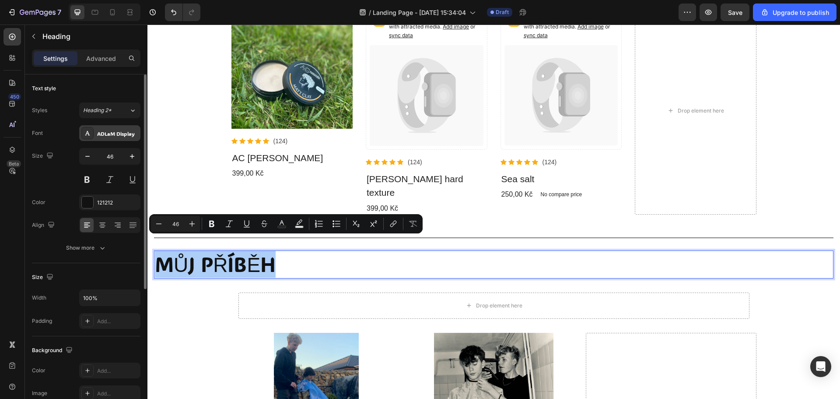
click at [124, 130] on div "ADLaM Display" at bounding box center [117, 134] width 41 height 8
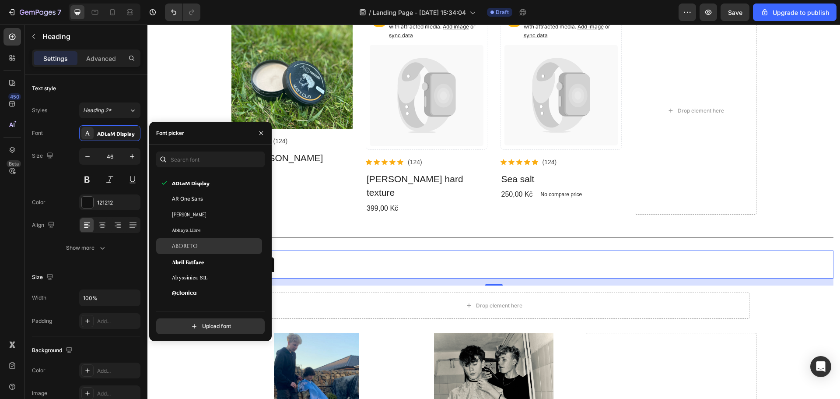
scroll to position [175, 0]
click at [215, 250] on div "Acme" at bounding box center [216, 249] width 88 height 8
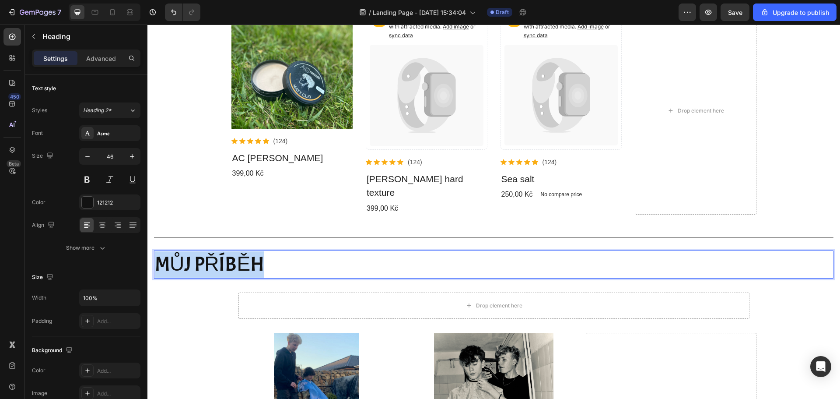
drag, startPoint x: 297, startPoint y: 249, endPoint x: 140, endPoint y: 249, distance: 156.6
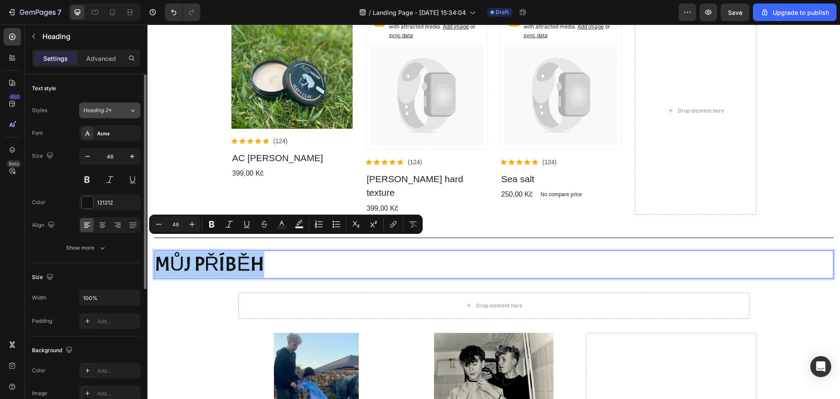
click at [118, 112] on div "Heading 2*" at bounding box center [100, 110] width 35 height 8
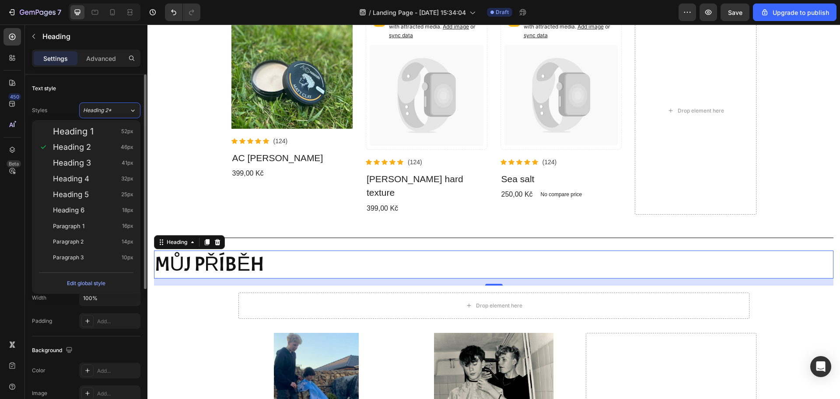
click at [103, 88] on div "Text style" at bounding box center [86, 88] width 109 height 14
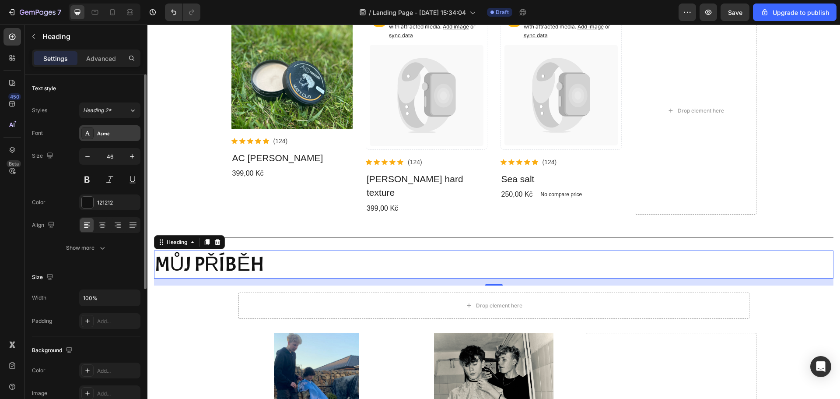
click at [122, 133] on div "Acme" at bounding box center [117, 134] width 41 height 8
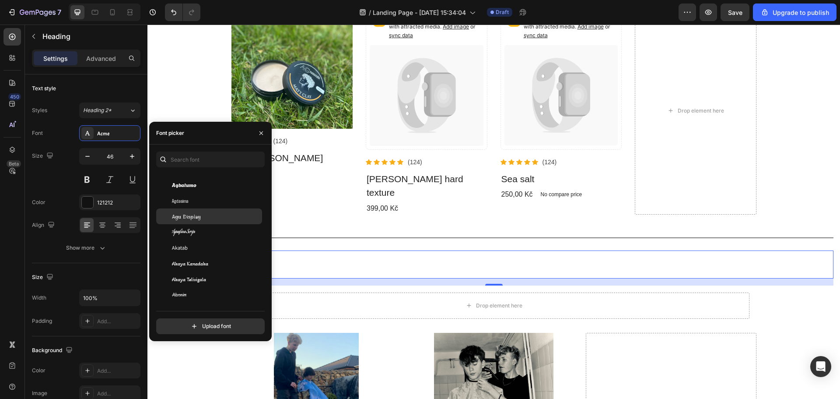
scroll to position [350, 0]
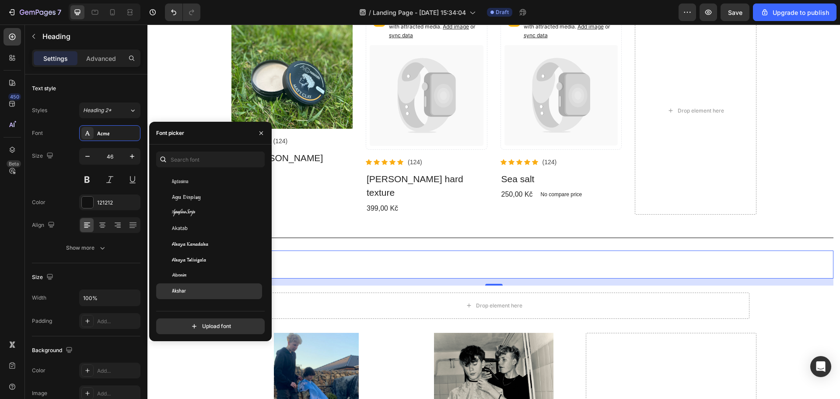
click at [200, 286] on div "Akshar" at bounding box center [209, 291] width 106 height 16
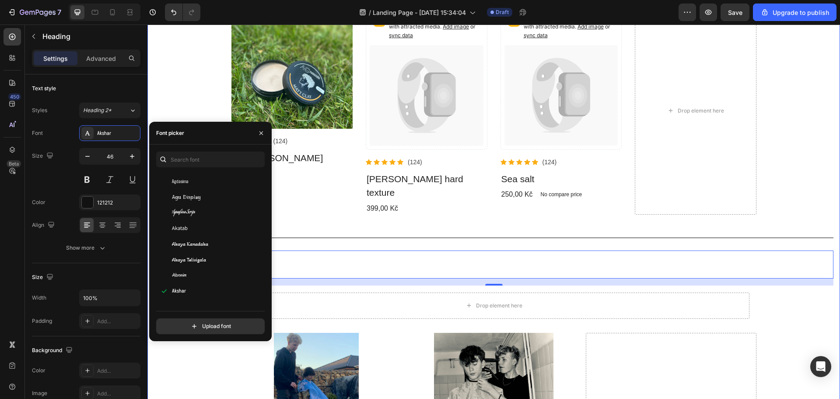
click at [185, 363] on div "Co nabízíme. Heading View all products Button Row Product Images Icon Icon Icon…" at bounding box center [493, 335] width 679 height 770
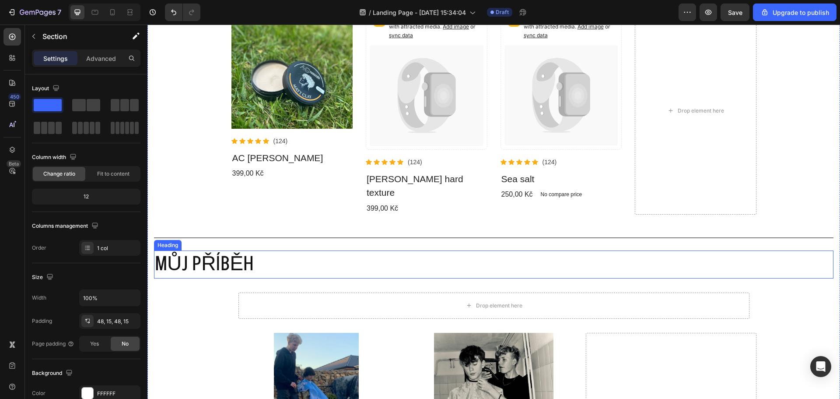
click at [236, 251] on p "MŮJ PŘÍBĚH" at bounding box center [494, 264] width 678 height 26
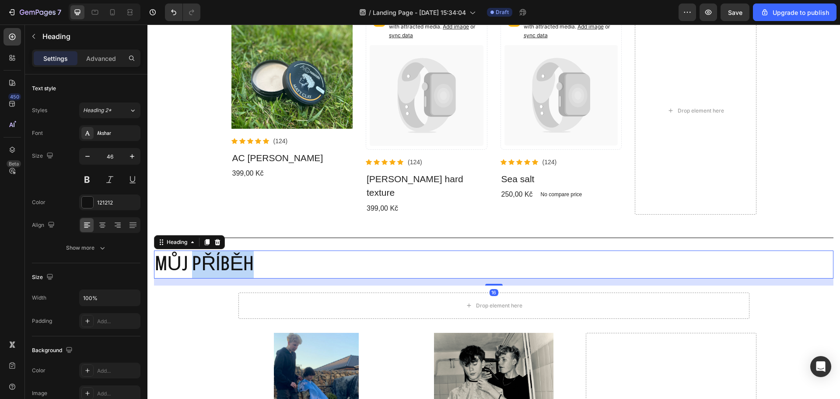
click at [231, 251] on p "MŮJ PŘÍBĚH" at bounding box center [494, 264] width 678 height 26
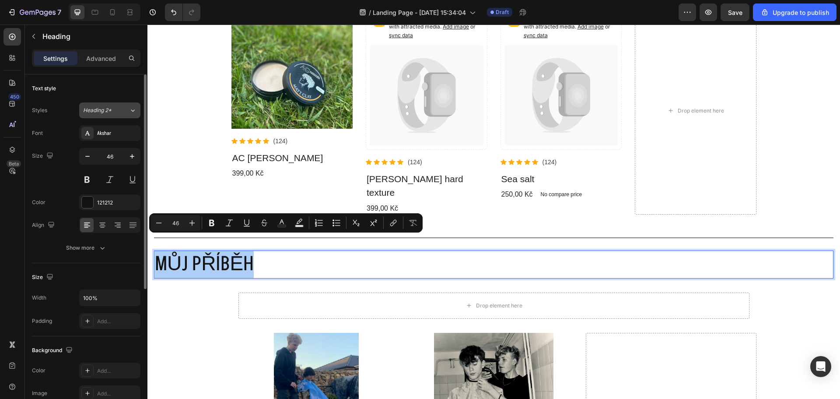
click at [129, 114] on icon at bounding box center [132, 110] width 7 height 9
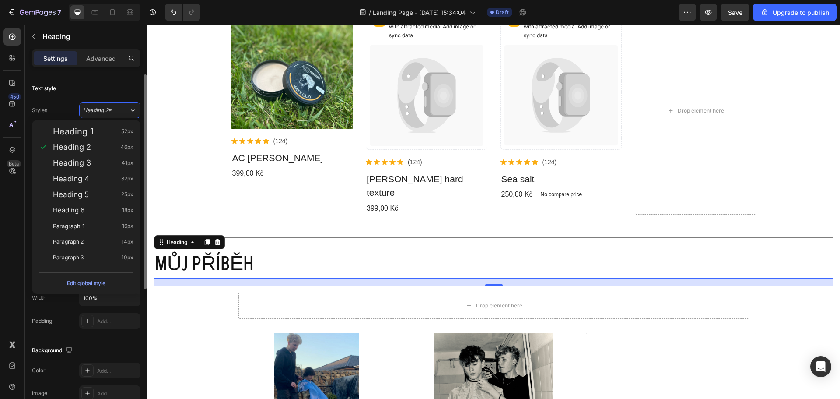
click at [121, 91] on div "Text style" at bounding box center [86, 88] width 109 height 14
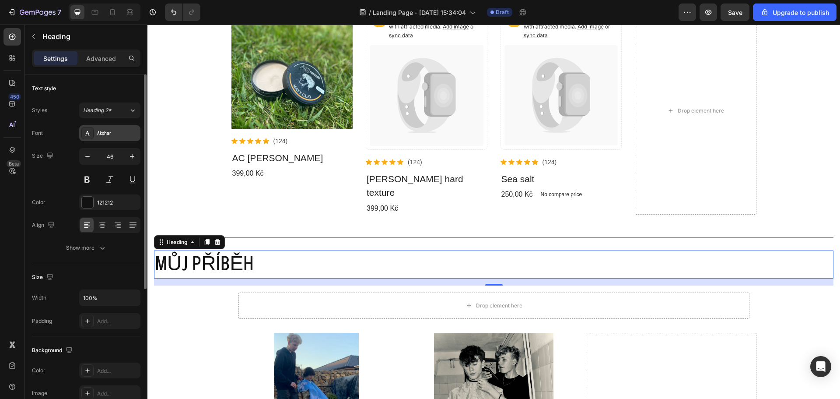
click at [112, 140] on div "Akshar" at bounding box center [109, 133] width 61 height 16
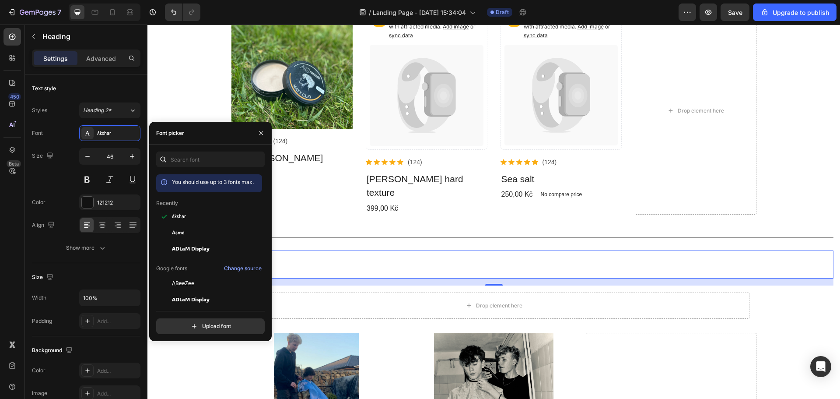
scroll to position [88, 0]
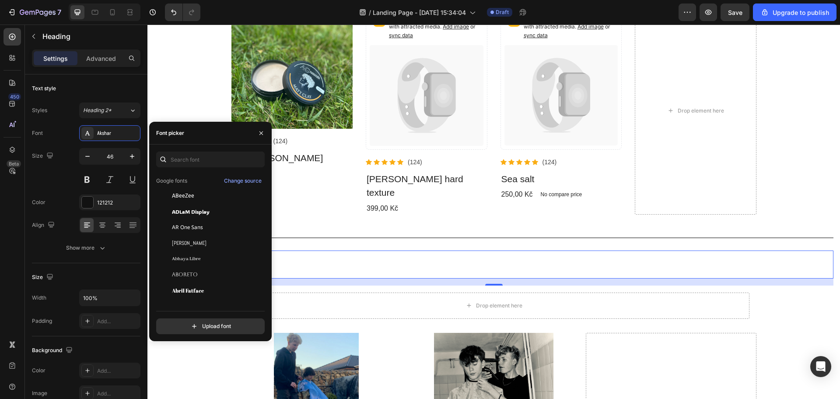
click at [193, 151] on div "You should use up to 3 fonts max. Recently Akshar Acme ADLaM Display Google fon…" at bounding box center [210, 242] width 123 height 196
click at [193, 157] on input "text" at bounding box center [210, 159] width 109 height 16
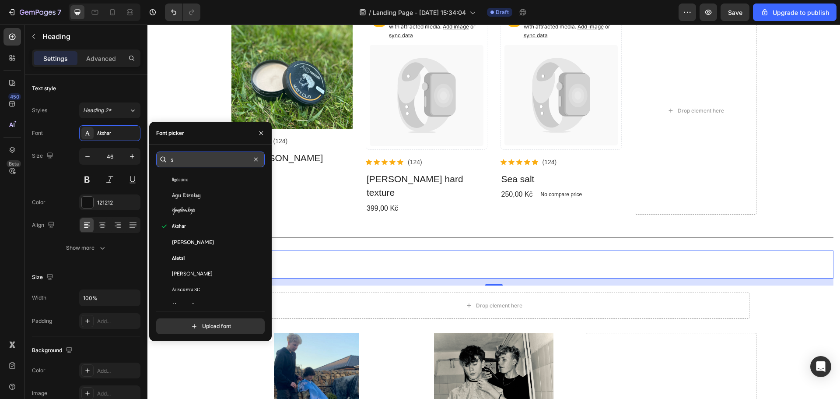
scroll to position [0, 0]
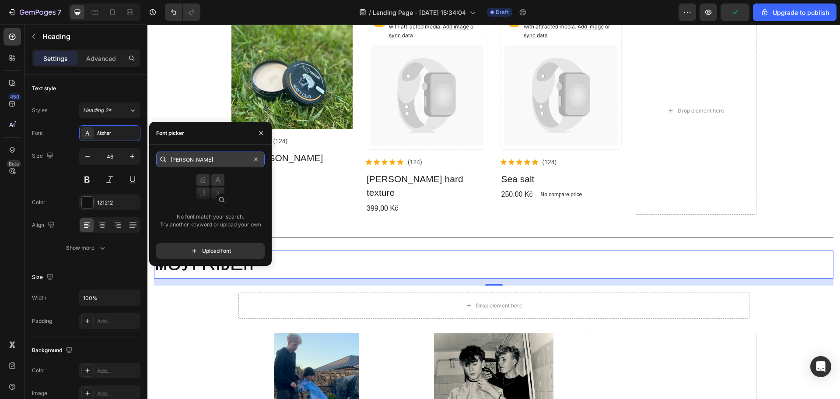
type input "sherif"
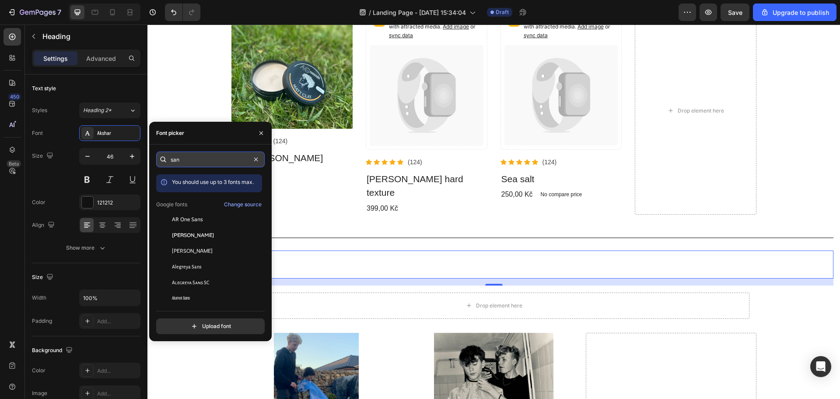
type input "sans"
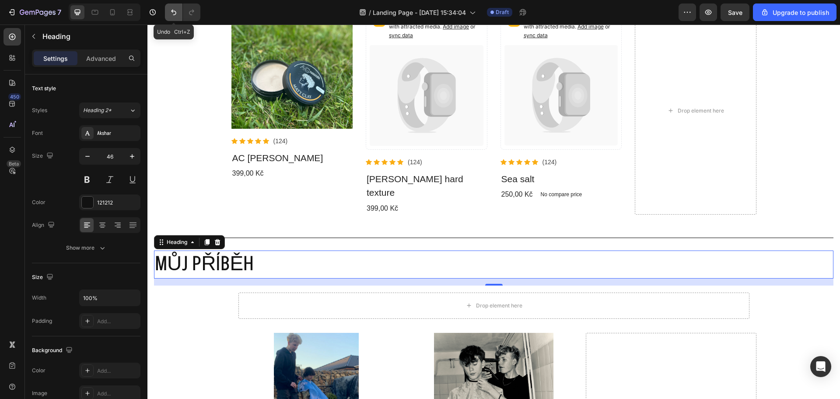
click at [168, 12] on button "Undo/Redo" at bounding box center [174, 13] width 18 height 18
click at [170, 13] on icon "Undo/Redo" at bounding box center [173, 12] width 9 height 9
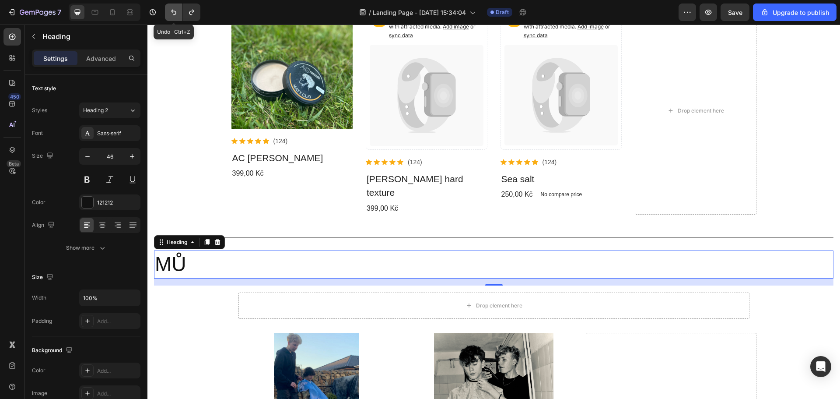
click at [170, 13] on icon "Undo/Redo" at bounding box center [173, 12] width 9 height 9
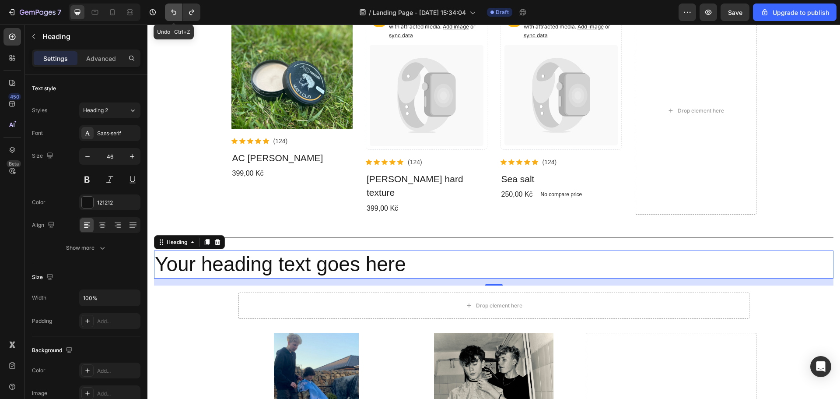
click at [170, 13] on icon "Undo/Redo" at bounding box center [173, 12] width 9 height 9
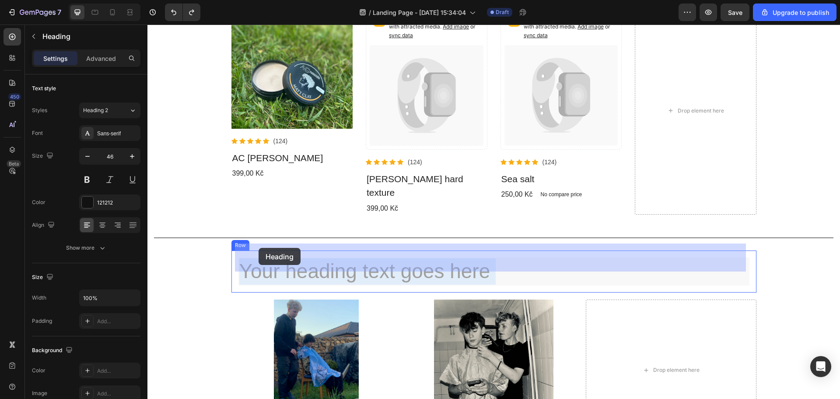
drag, startPoint x: 333, startPoint y: 257, endPoint x: 259, endPoint y: 248, distance: 75.4
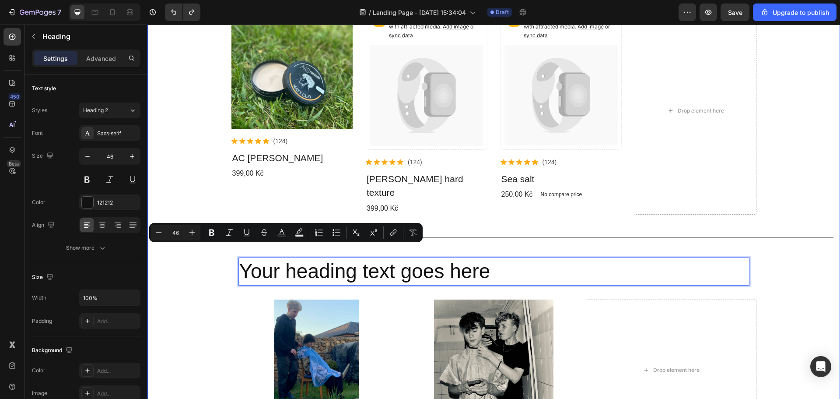
drag, startPoint x: 232, startPoint y: 247, endPoint x: 352, endPoint y: 264, distance: 120.7
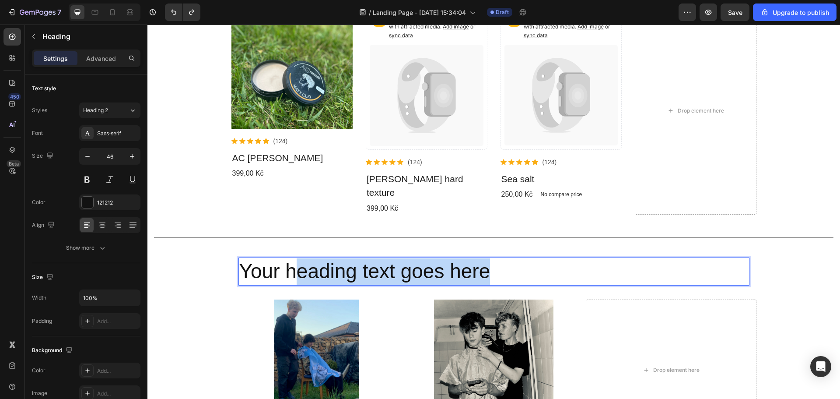
drag, startPoint x: 494, startPoint y: 249, endPoint x: 289, endPoint y: 253, distance: 205.7
click at [289, 258] on p "Your heading text goes here" at bounding box center [493, 271] width 509 height 26
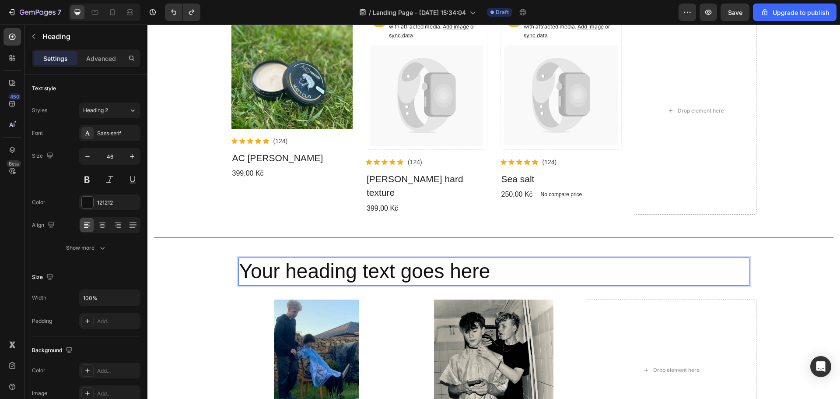
click at [251, 258] on p "Your heading text goes here" at bounding box center [493, 271] width 509 height 26
drag, startPoint x: 251, startPoint y: 243, endPoint x: 247, endPoint y: 237, distance: 7.1
click at [247, 250] on div "Your heading text goes here Heading 0 Row" at bounding box center [493, 271] width 525 height 42
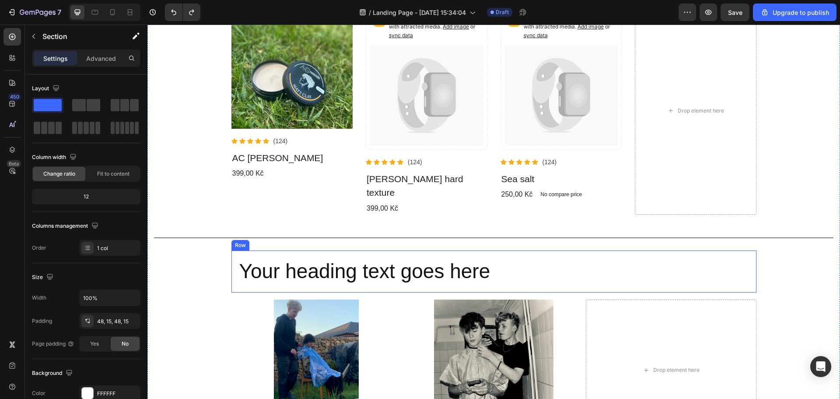
click at [256, 250] on div "Your heading text goes here Heading Row" at bounding box center [493, 271] width 525 height 42
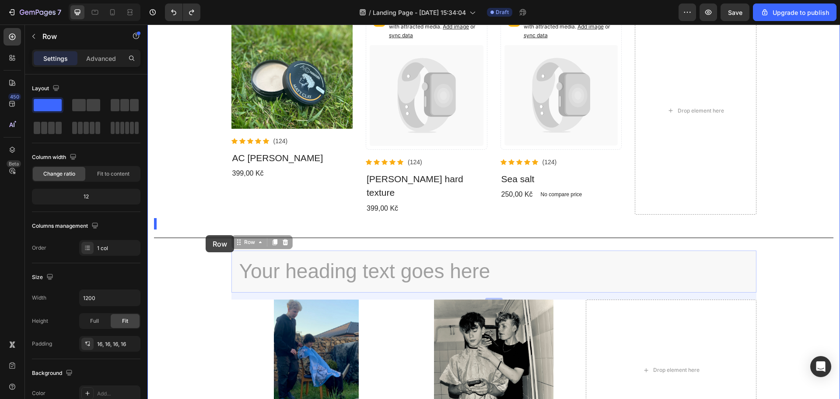
drag, startPoint x: 259, startPoint y: 240, endPoint x: 205, endPoint y: 235, distance: 54.5
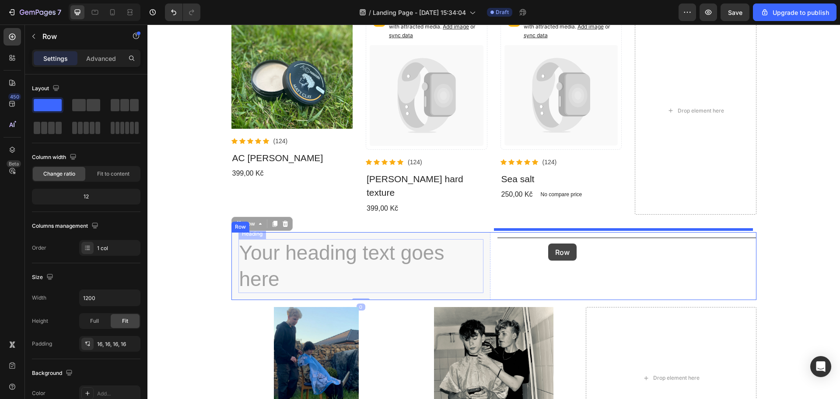
drag, startPoint x: 447, startPoint y: 222, endPoint x: 548, endPoint y: 243, distance: 103.3
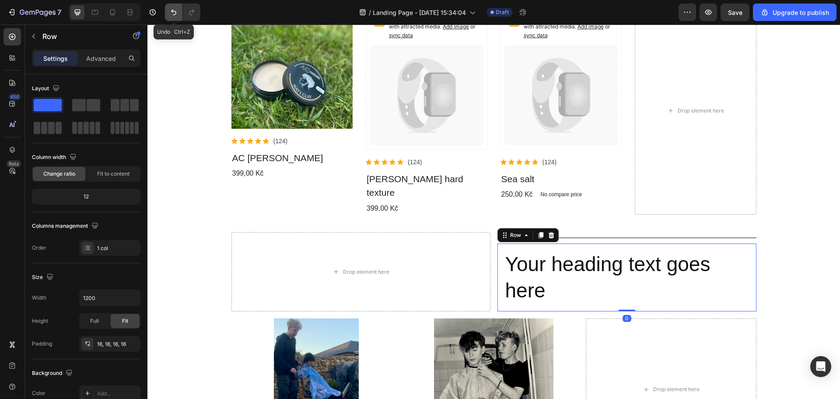
click at [174, 18] on button "Undo/Redo" at bounding box center [174, 13] width 18 height 18
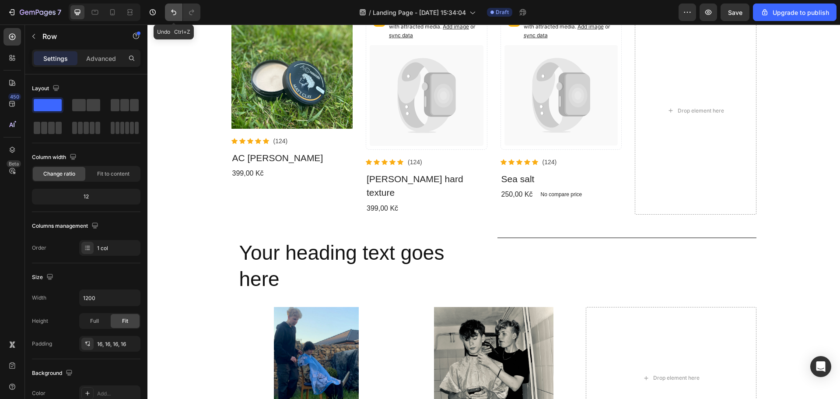
click at [174, 18] on button "Undo/Redo" at bounding box center [174, 13] width 18 height 18
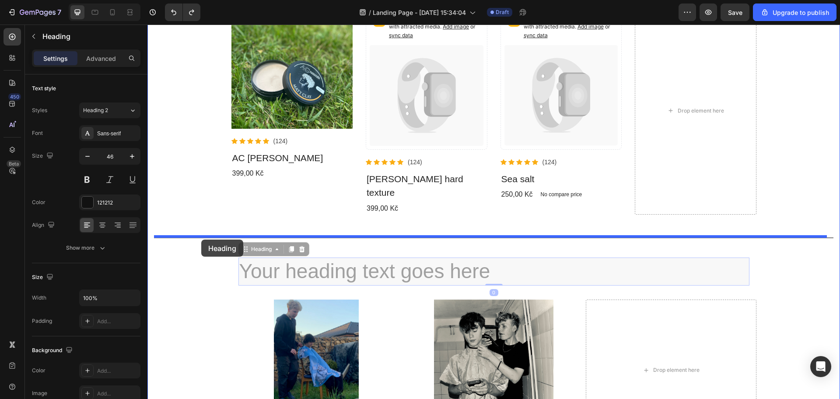
drag, startPoint x: 323, startPoint y: 253, endPoint x: 201, endPoint y: 239, distance: 122.9
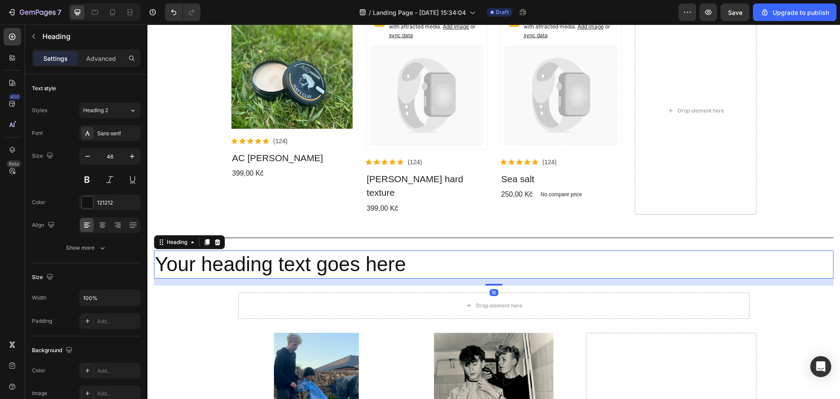
click at [249, 250] on h2 "Your heading text goes here" at bounding box center [493, 264] width 679 height 28
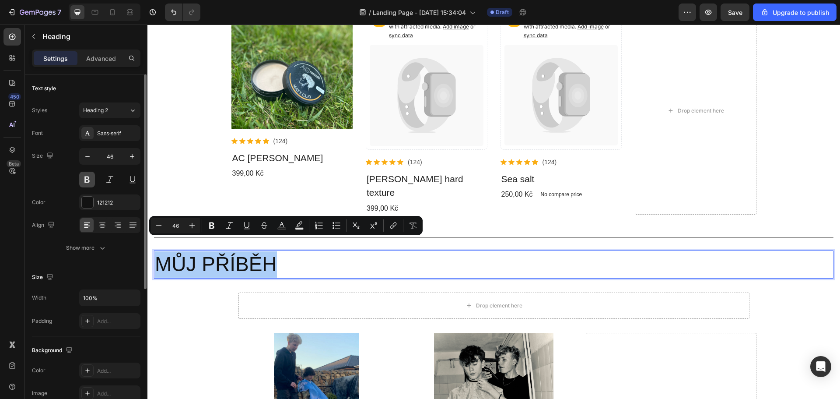
click at [86, 183] on button at bounding box center [87, 180] width 16 height 16
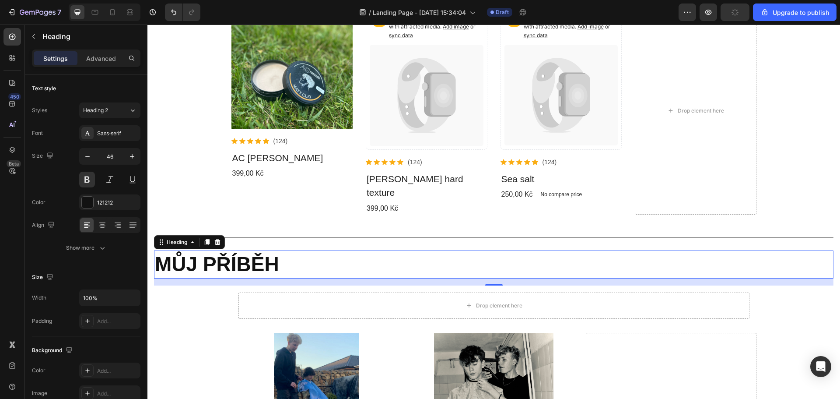
click at [190, 294] on div "Co nabízíme. Heading View all products Button Row Product Images Icon Icon Icon…" at bounding box center [493, 335] width 679 height 770
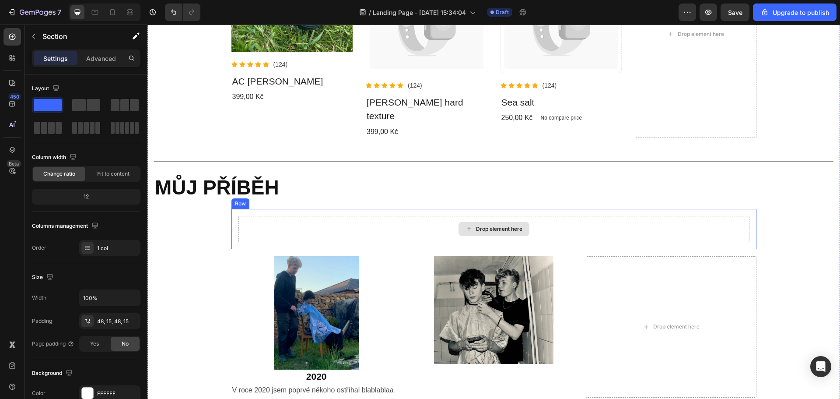
scroll to position [438, 0]
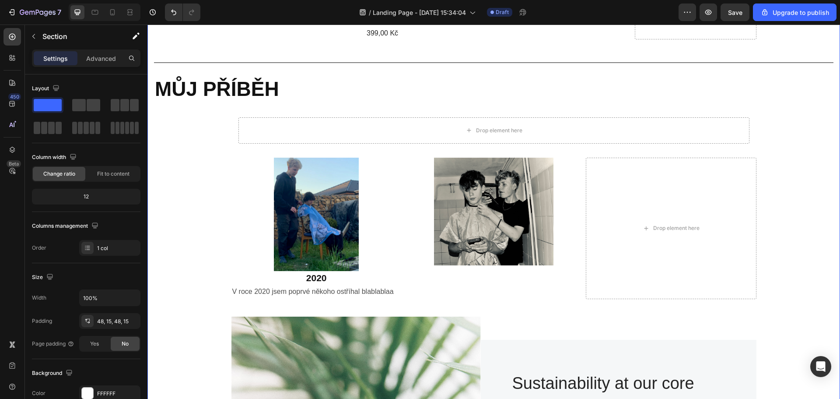
click at [158, 151] on div "Co nabízíme. Heading View all products Button Row Product Images Icon Icon Icon…" at bounding box center [493, 160] width 679 height 770
click at [174, 229] on div "Co nabízíme. Heading View all products Button Row Product Images Icon Icon Icon…" at bounding box center [493, 160] width 679 height 770
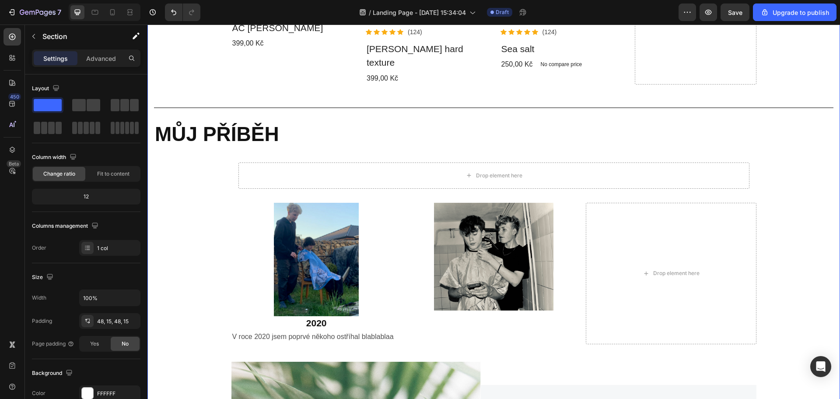
scroll to position [350, 0]
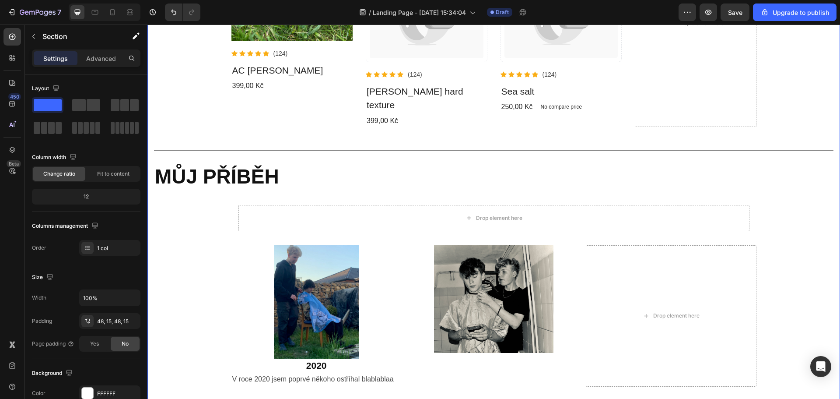
click at [202, 144] on div "Title Line" at bounding box center [493, 149] width 679 height 11
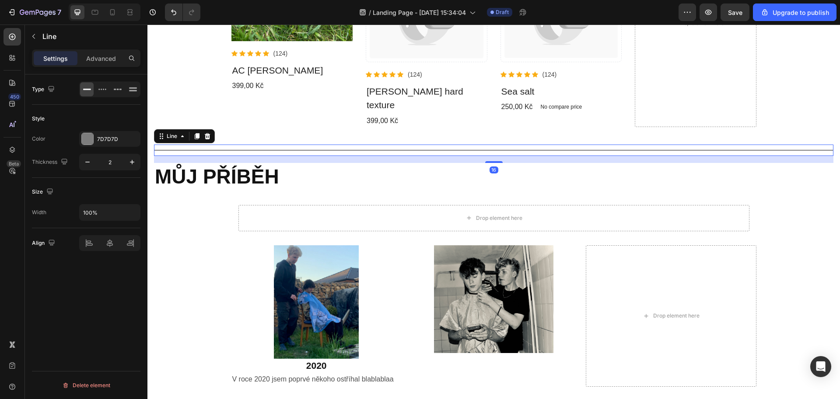
click at [168, 216] on div "Co nabízíme. Heading View all products Button Row Product Images Icon Icon Icon…" at bounding box center [493, 248] width 679 height 770
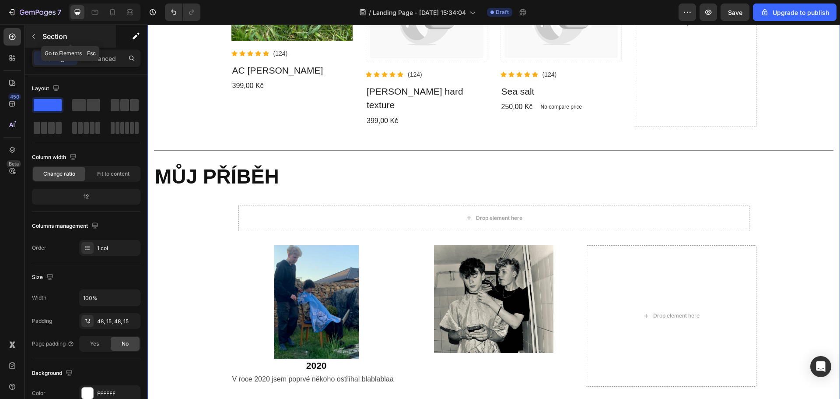
click at [40, 37] on button "button" at bounding box center [34, 36] width 14 height 14
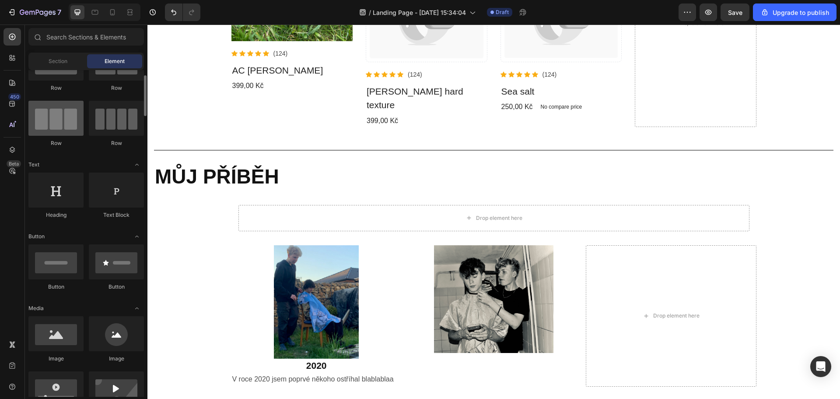
scroll to position [0, 0]
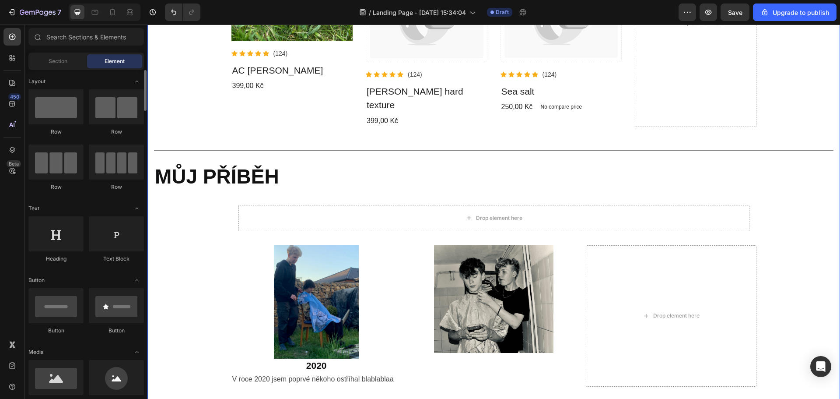
click at [224, 250] on div "Co nabízíme. Heading View all products Button Row Product Images Icon Icon Icon…" at bounding box center [493, 248] width 679 height 770
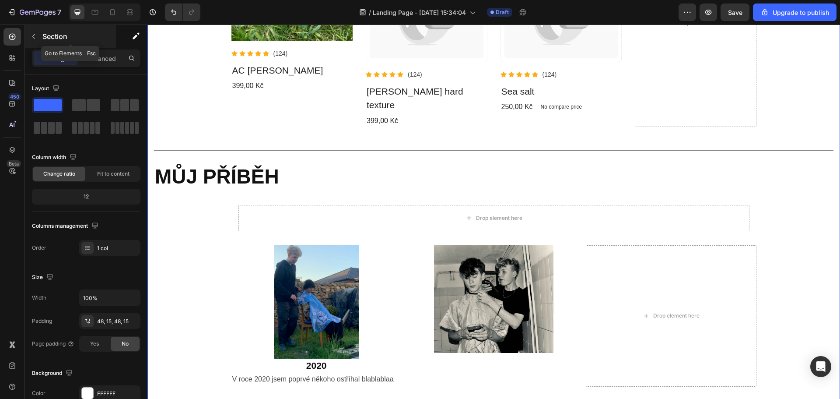
click at [30, 38] on button "button" at bounding box center [34, 36] width 14 height 14
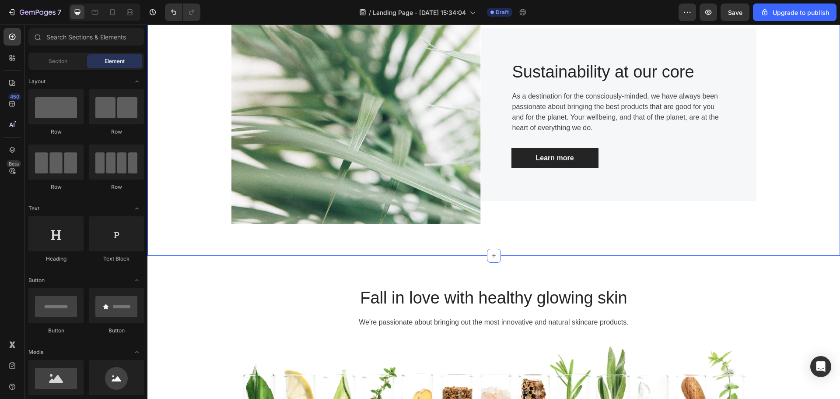
scroll to position [831, 0]
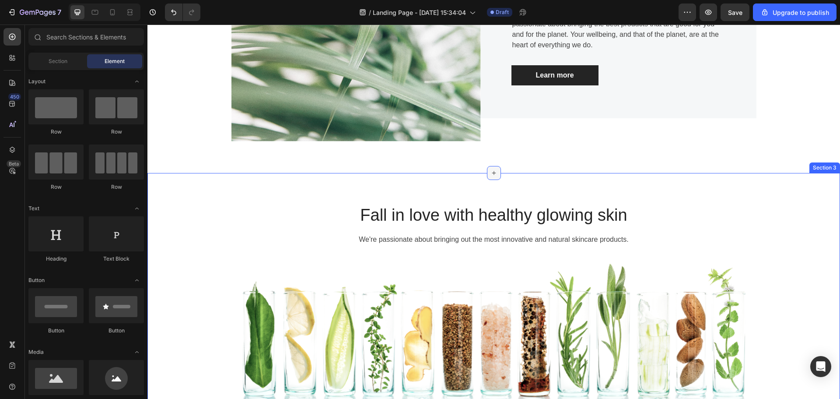
click at [489, 166] on div at bounding box center [494, 173] width 14 height 14
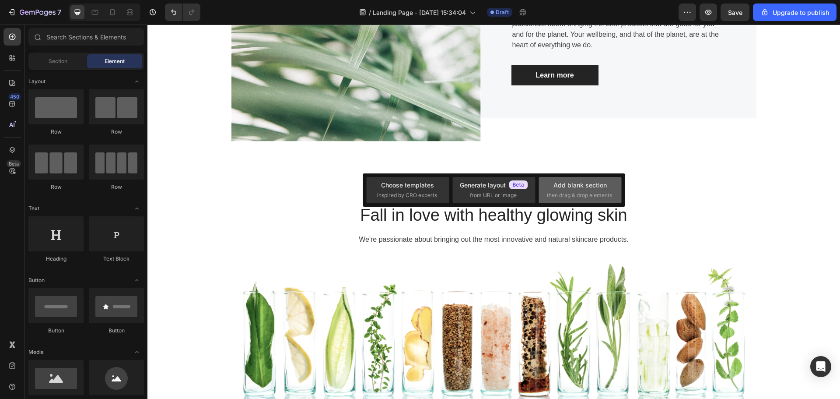
click at [615, 185] on div "Add blank section then drag & drop elements" at bounding box center [580, 190] width 83 height 26
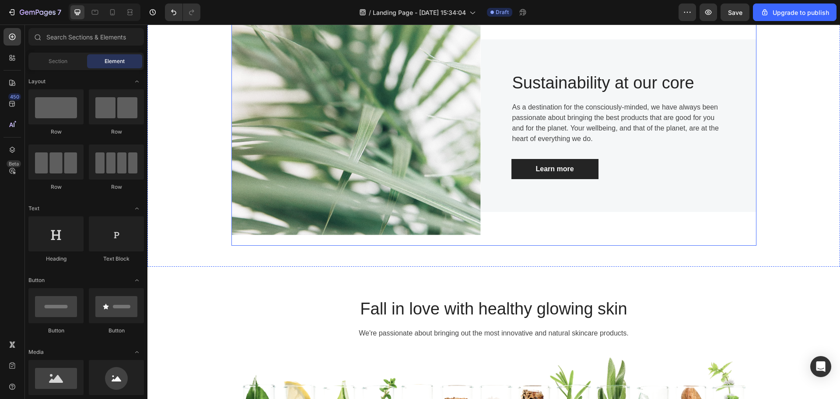
scroll to position [613, 0]
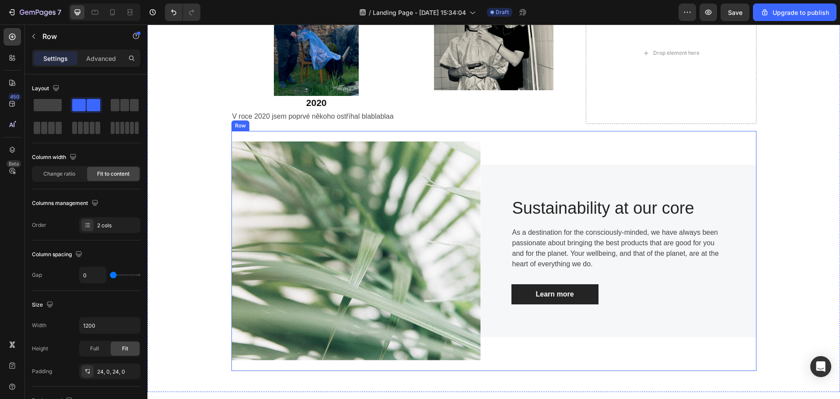
click at [539, 352] on div "Image Sustainability at our core Heading As a destination for the consciously-m…" at bounding box center [493, 251] width 525 height 240
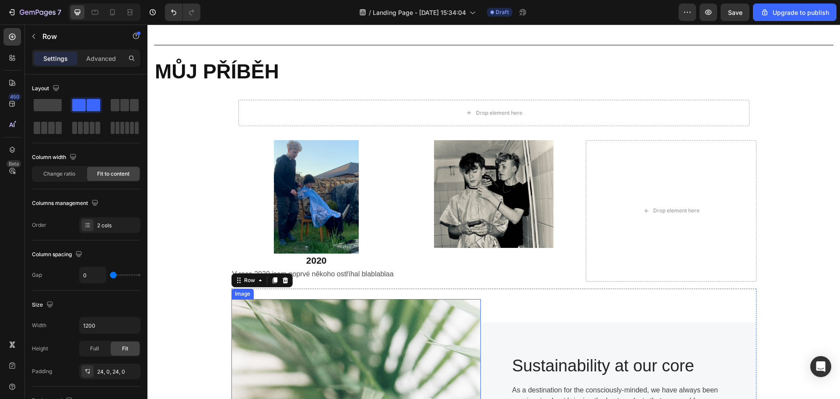
scroll to position [350, 0]
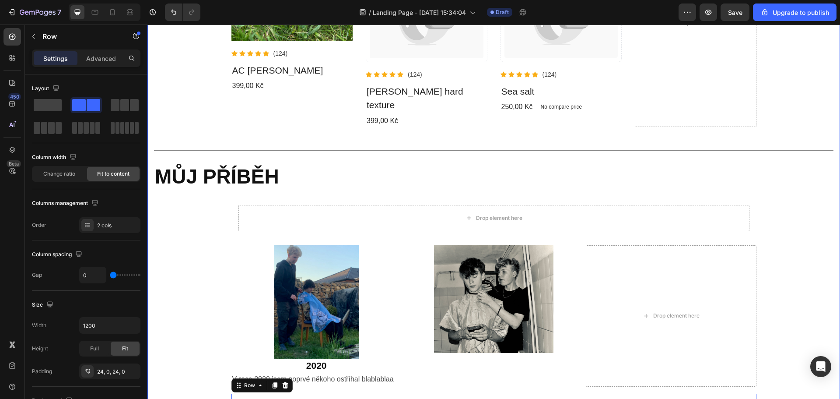
click at [161, 234] on div "Co nabízíme. Heading View all products Button Row Product Images Icon Icon Icon…" at bounding box center [493, 248] width 679 height 770
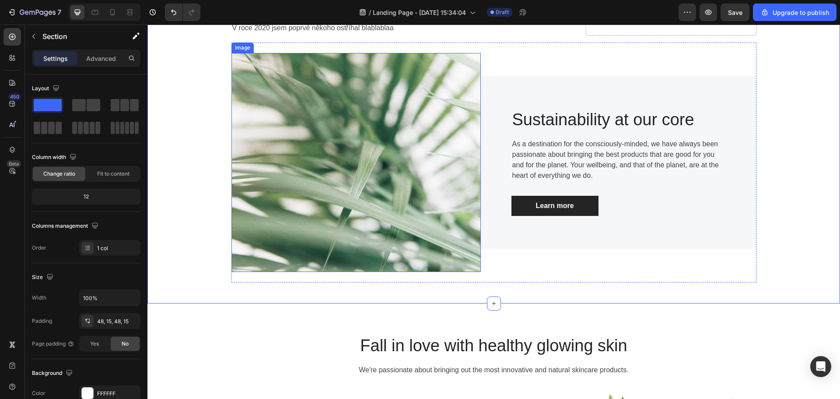
scroll to position [744, 0]
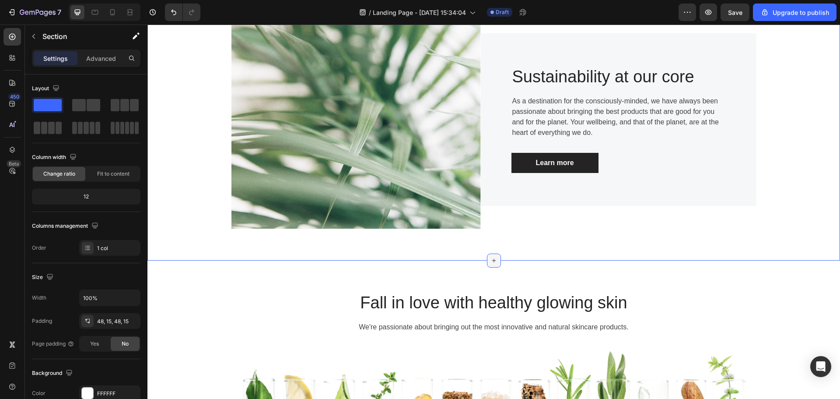
click at [494, 253] on div at bounding box center [494, 260] width 14 height 14
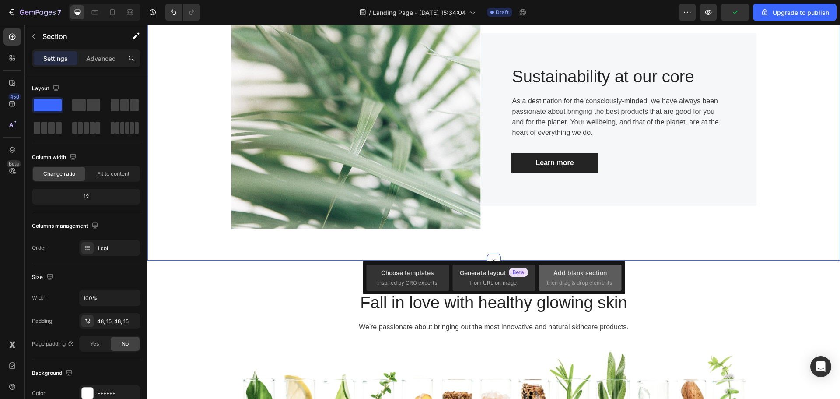
click at [590, 278] on div "Add blank section then drag & drop elements" at bounding box center [580, 277] width 67 height 19
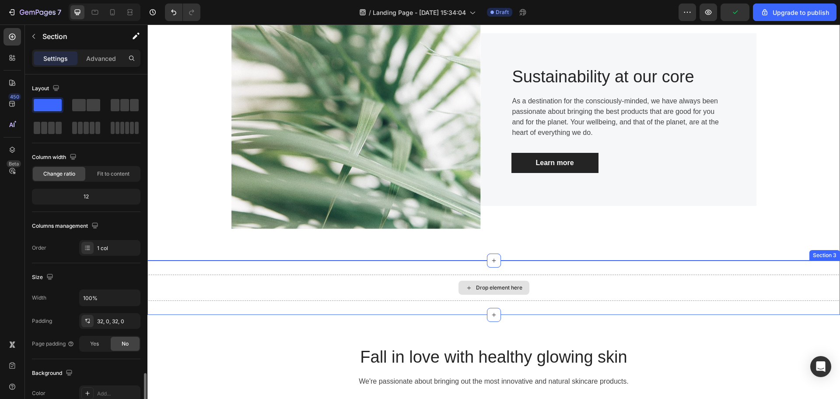
click at [619, 278] on div "Drop element here" at bounding box center [493, 287] width 693 height 26
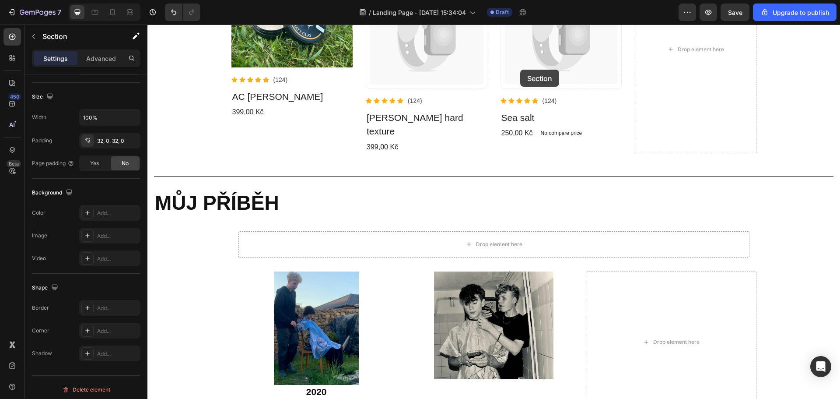
scroll to position [306, 0]
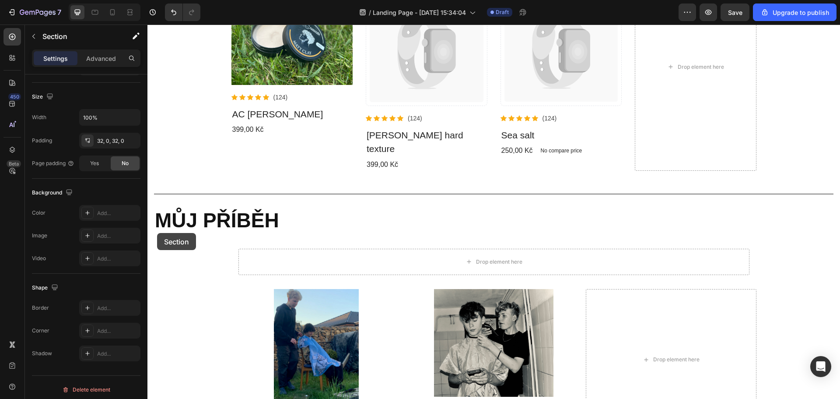
drag, startPoint x: 581, startPoint y: 254, endPoint x: 154, endPoint y: 235, distance: 427.9
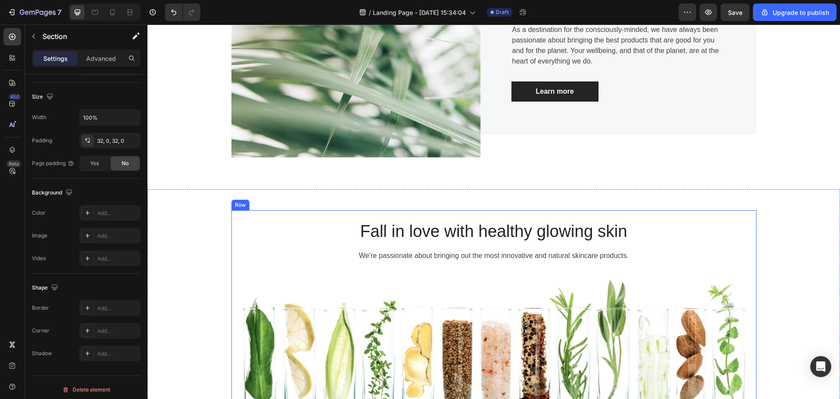
scroll to position [886, 0]
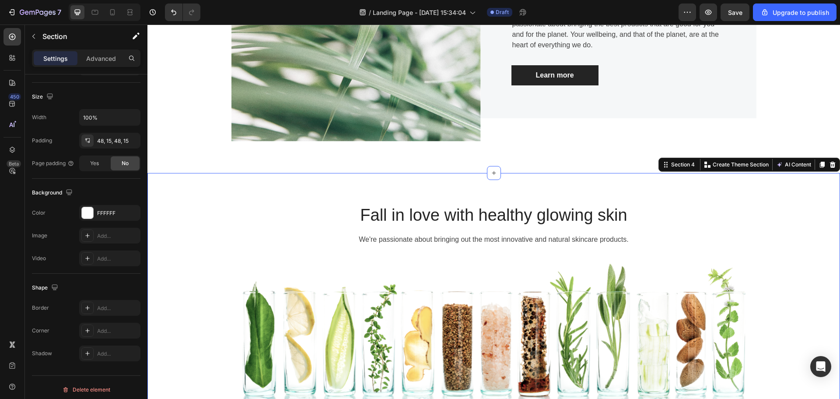
click at [510, 177] on div "Fall in love with healthy glowing skin Heading We're passionate about bringing …" at bounding box center [493, 400] width 693 height 455
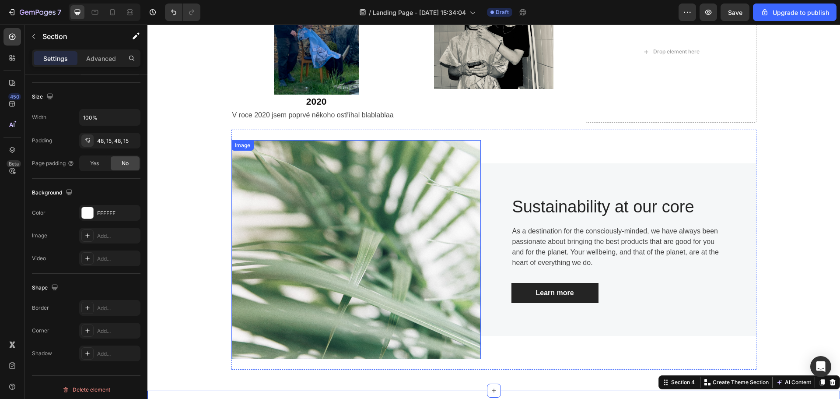
scroll to position [667, 0]
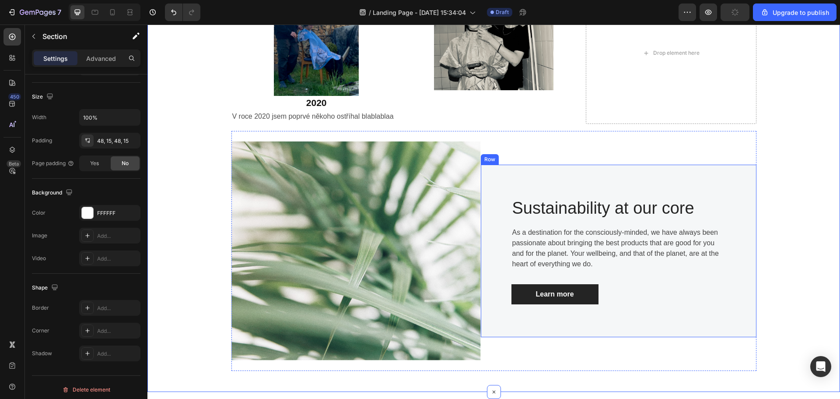
click at [574, 168] on div "Sustainability at our core Heading As a destination for the consciously-minded,…" at bounding box center [619, 251] width 276 height 172
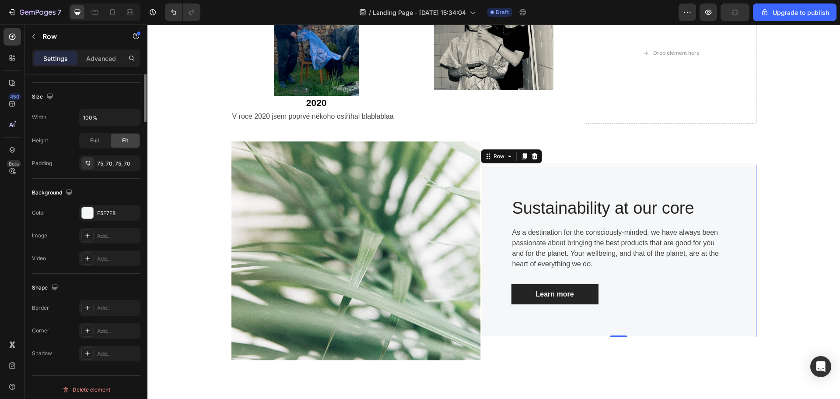
scroll to position [0, 0]
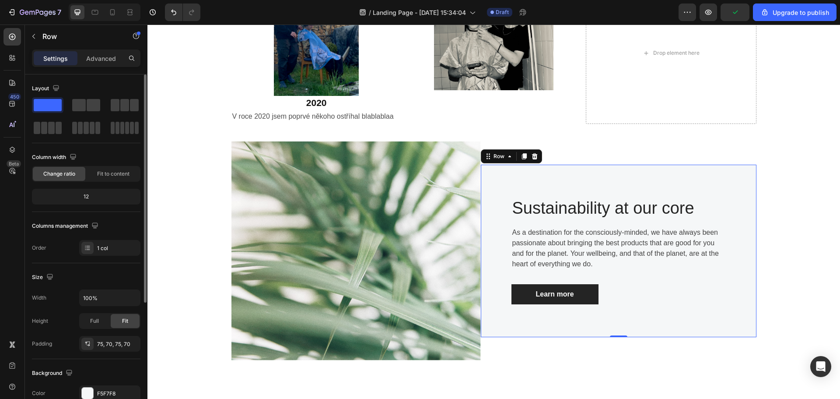
click at [574, 165] on div "Sustainability at our core Heading As a destination for the consciously-minded,…" at bounding box center [619, 251] width 276 height 172
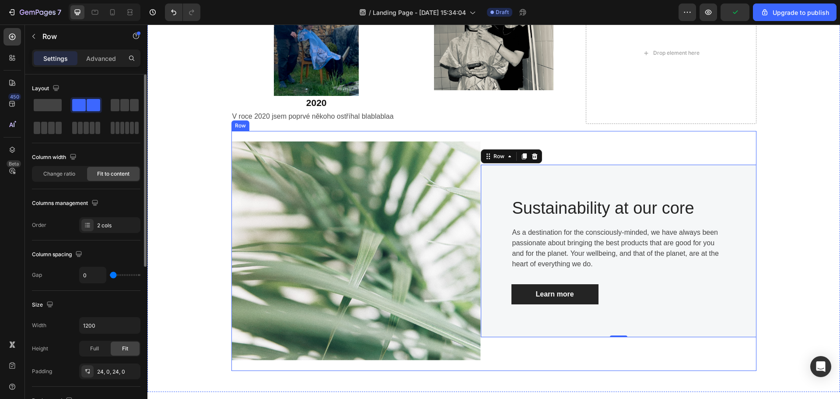
click at [575, 147] on div "Sustainability at our core Heading As a destination for the consciously-minded,…" at bounding box center [619, 250] width 276 height 219
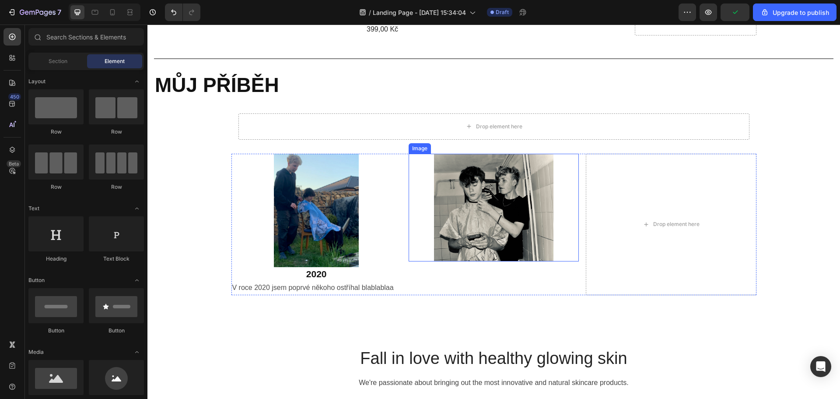
scroll to position [492, 0]
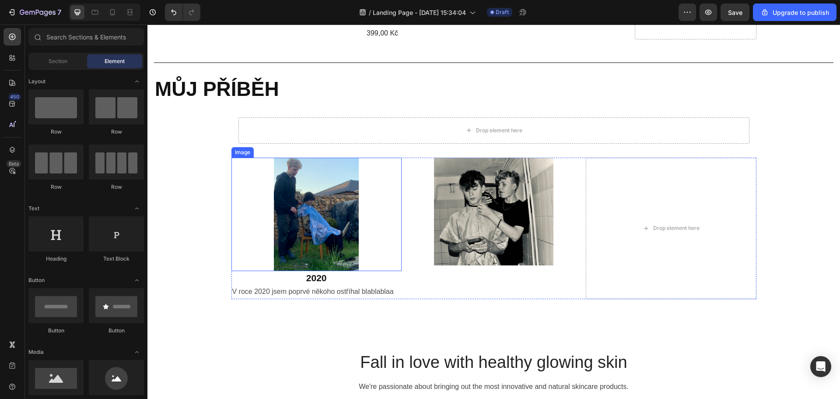
click at [392, 185] on div at bounding box center [316, 215] width 170 height 114
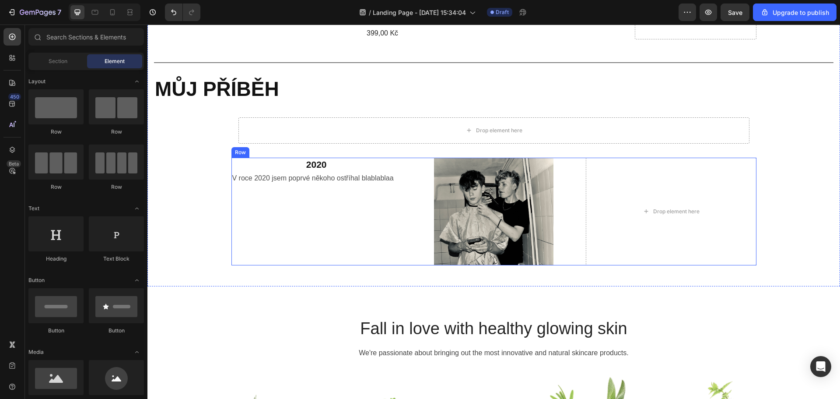
click at [404, 193] on div "2020 Heading V roce 2020 jsem poprvé někoho ostříhal blablablaa Text Block Imag…" at bounding box center [493, 212] width 525 height 108
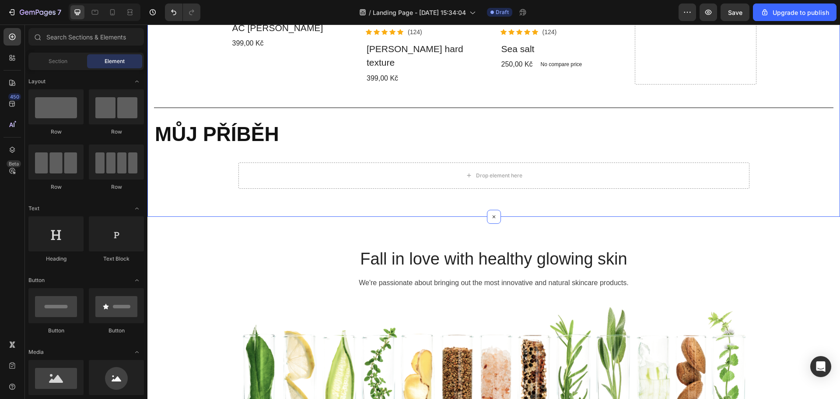
scroll to position [404, 0]
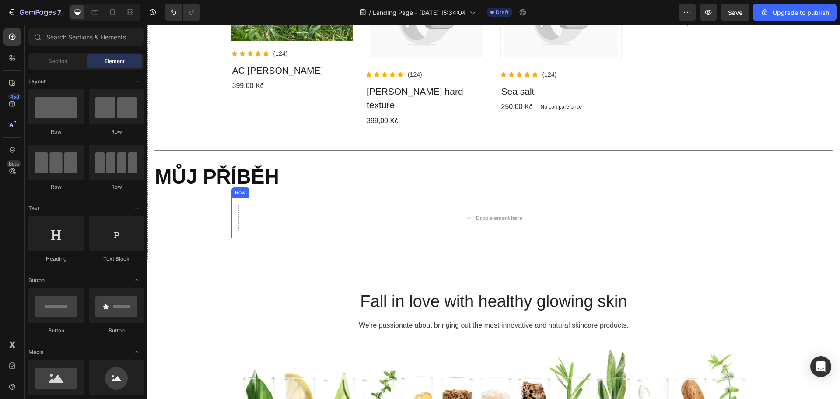
click at [352, 198] on div "Drop element here Row" at bounding box center [493, 218] width 525 height 40
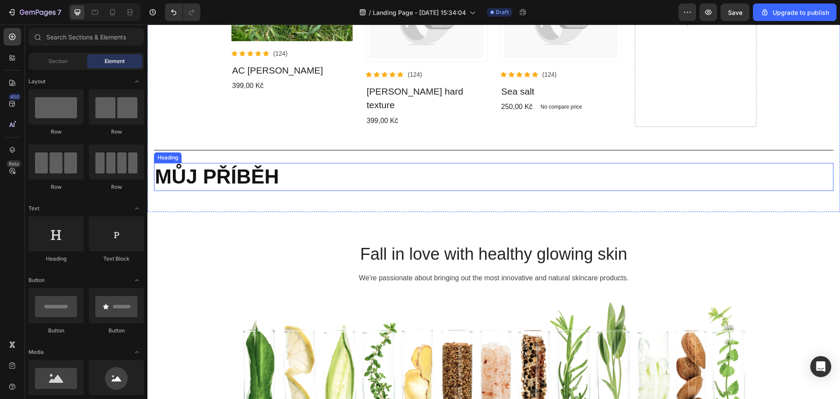
click at [311, 169] on p "MŮJ PŘÍBĚH" at bounding box center [494, 177] width 678 height 26
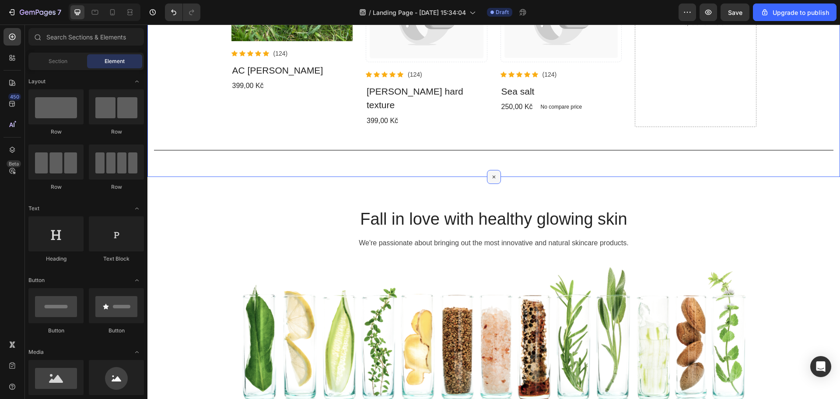
click at [490, 172] on icon at bounding box center [494, 177] width 10 height 10
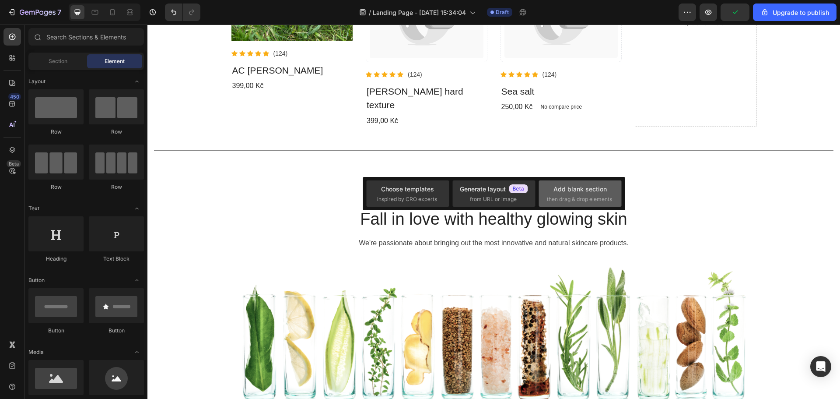
click at [580, 196] on span "then drag & drop elements" at bounding box center [579, 199] width 65 height 8
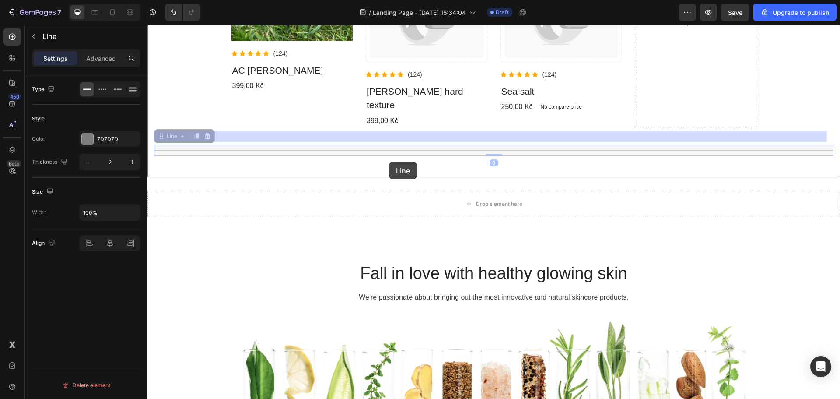
drag, startPoint x: 391, startPoint y: 136, endPoint x: 389, endPoint y: 162, distance: 26.3
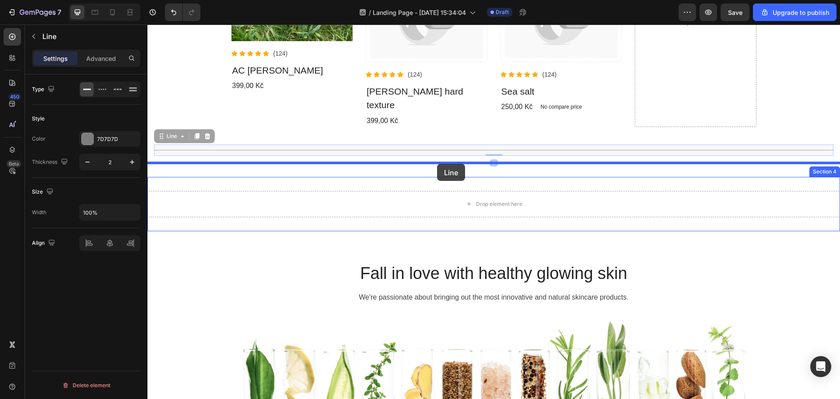
drag, startPoint x: 432, startPoint y: 134, endPoint x: 437, endPoint y: 164, distance: 30.6
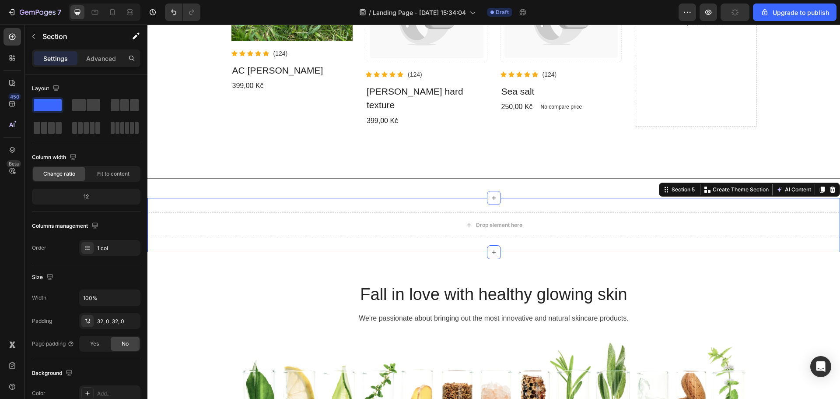
drag, startPoint x: 331, startPoint y: 231, endPoint x: 315, endPoint y: 229, distance: 15.9
click at [331, 231] on div "Drop element here Section 5 You can create reusable sections Create Theme Secti…" at bounding box center [493, 225] width 693 height 54
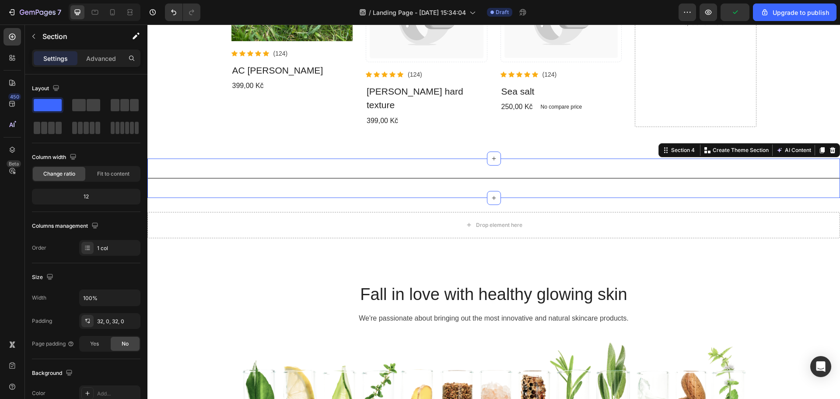
click at [263, 171] on div "Title Line Section 4 You can create reusable sections Create Theme Section AI C…" at bounding box center [493, 177] width 693 height 39
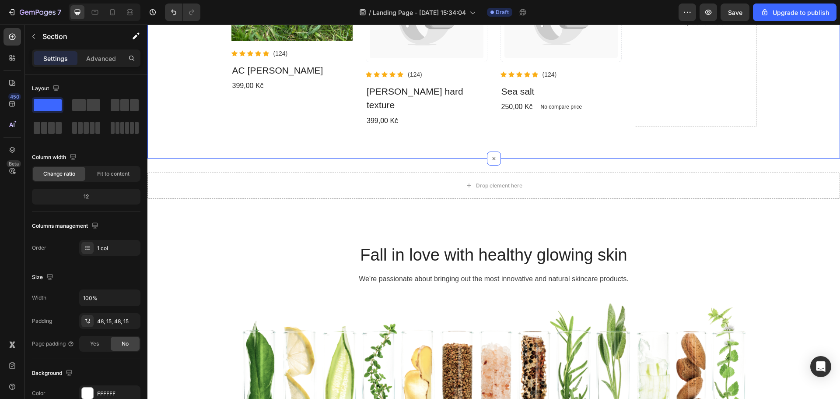
click at [436, 143] on div "Co nabízíme. Heading View all products Button Row Product Images Icon Icon Icon…" at bounding box center [493, 0] width 693 height 316
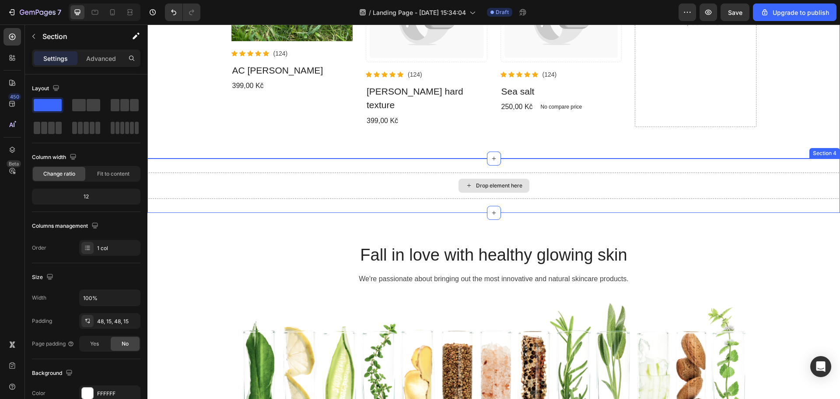
click at [484, 179] on div "Drop element here" at bounding box center [494, 186] width 71 height 14
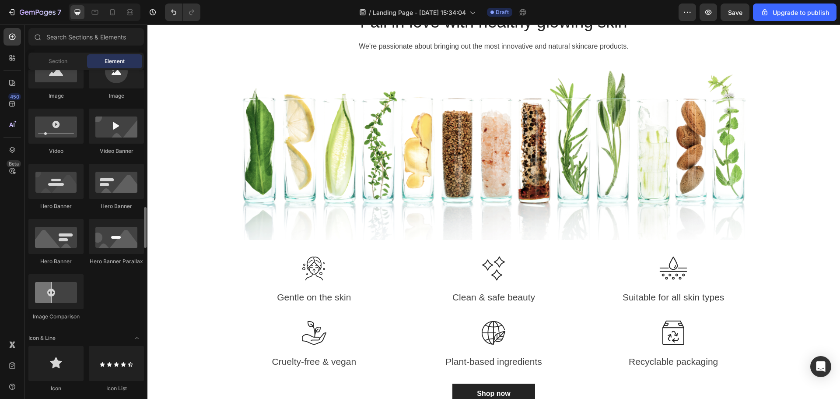
scroll to position [481, 0]
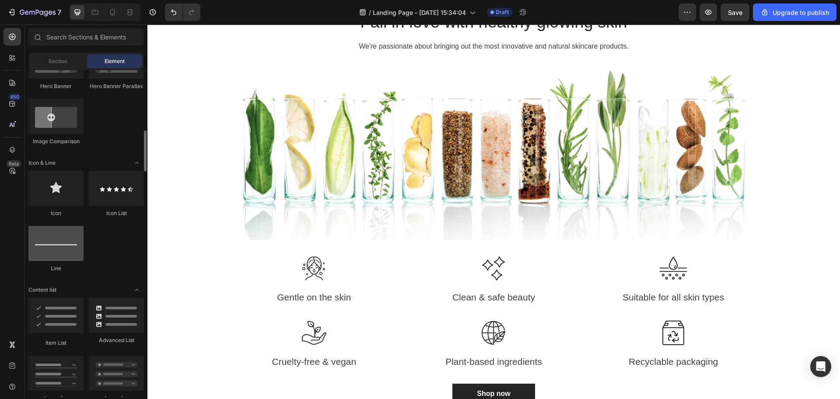
click at [70, 242] on div at bounding box center [55, 243] width 55 height 35
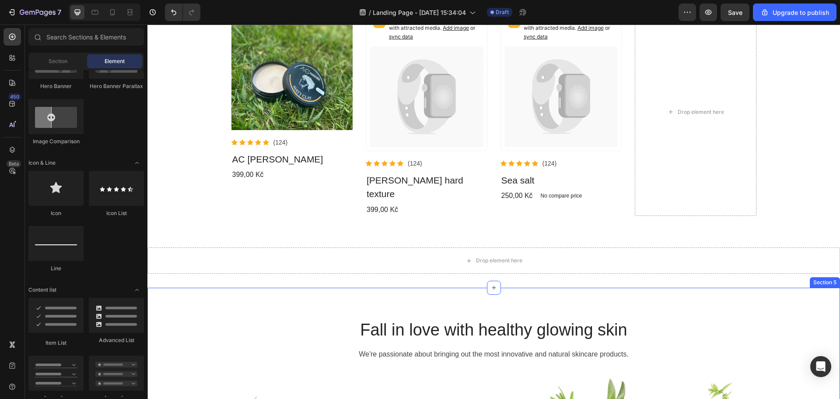
scroll to position [273, 0]
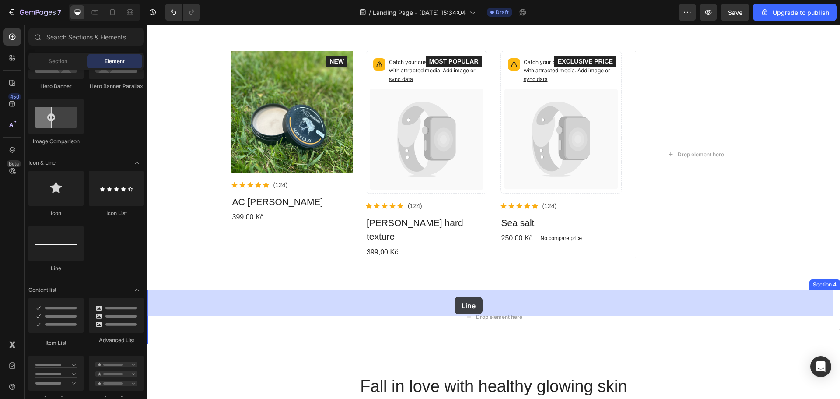
drag, startPoint x: 235, startPoint y: 278, endPoint x: 455, endPoint y: 297, distance: 220.4
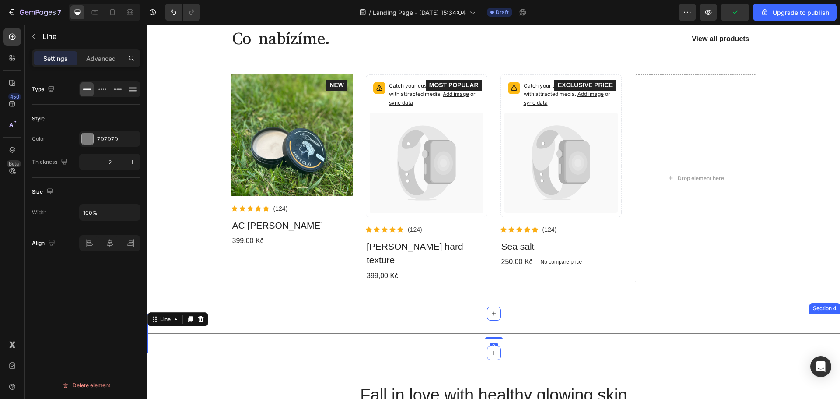
scroll to position [229, 0]
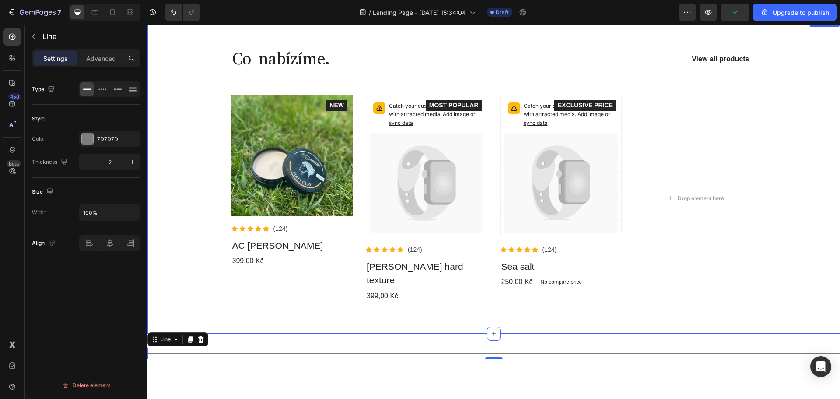
click at [441, 301] on div "Co nabízíme. Heading View all products Button Row Product Images Icon Icon Icon…" at bounding box center [493, 175] width 693 height 316
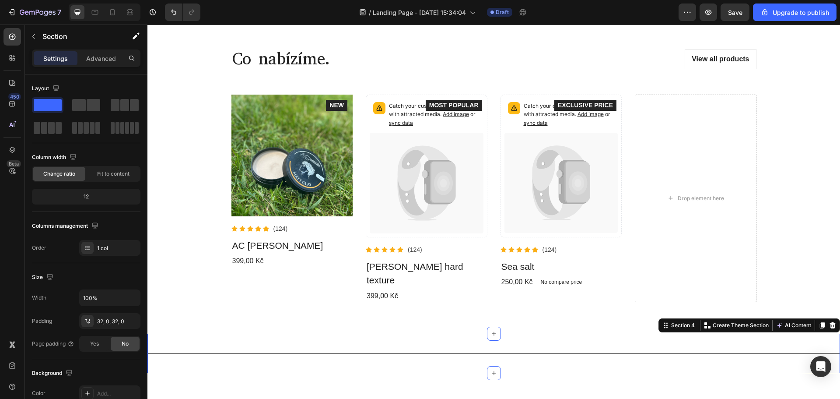
click at [291, 350] on div "Title Line Section 4 You can create reusable sections Create Theme Section AI C…" at bounding box center [493, 352] width 693 height 39
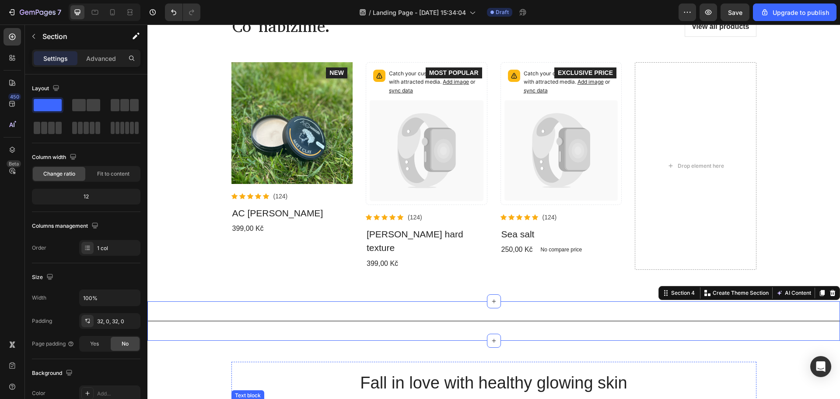
scroll to position [317, 0]
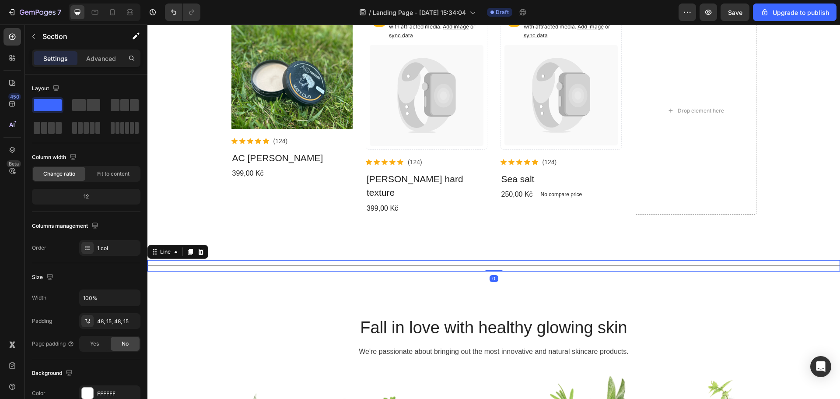
click at [498, 260] on div "Title Line 0" at bounding box center [493, 265] width 693 height 11
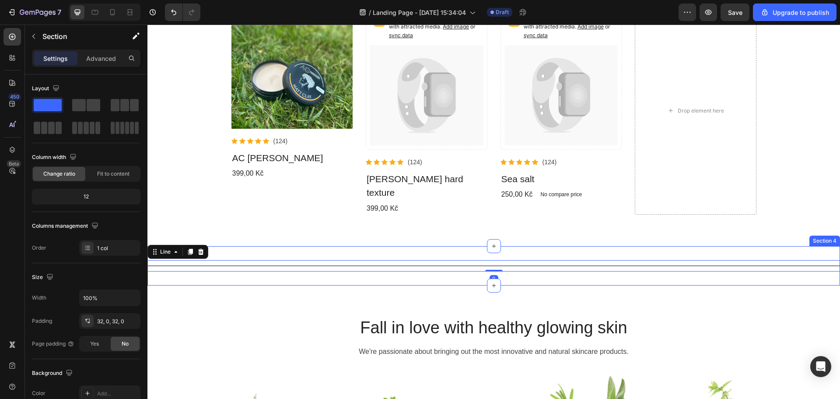
click at [169, 269] on div "Title Line 0 Section 4" at bounding box center [493, 265] width 693 height 39
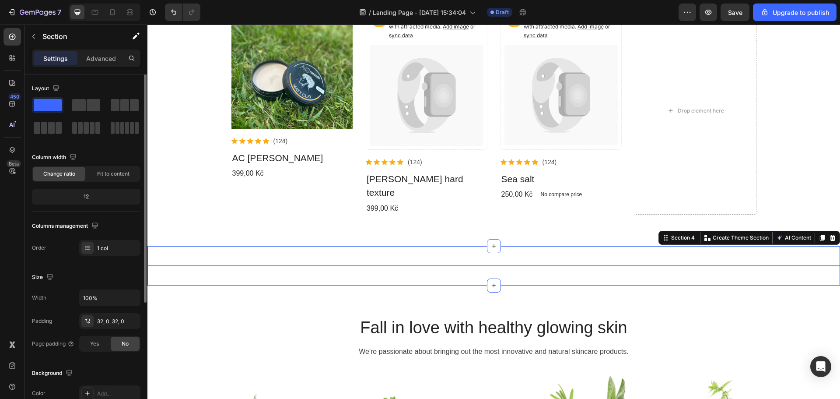
drag, startPoint x: 88, startPoint y: 200, endPoint x: 68, endPoint y: 197, distance: 20.2
click at [66, 200] on div "12" at bounding box center [86, 196] width 105 height 12
click at [97, 199] on div "12" at bounding box center [86, 196] width 105 height 12
click at [85, 198] on div "12" at bounding box center [86, 196] width 105 height 12
click at [89, 192] on div "12" at bounding box center [86, 196] width 105 height 12
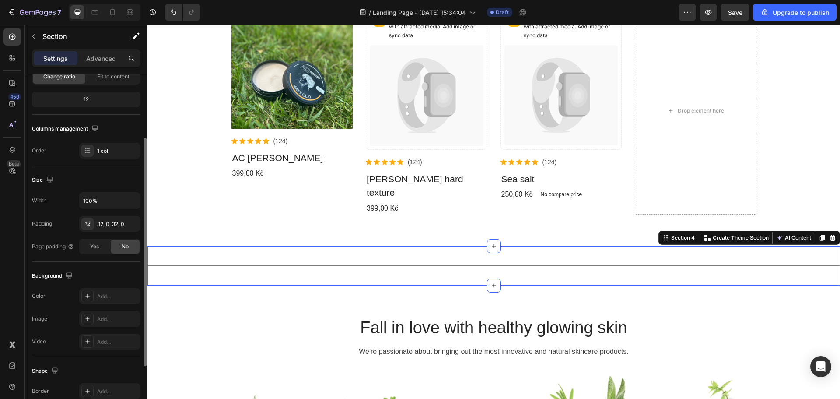
scroll to position [10, 0]
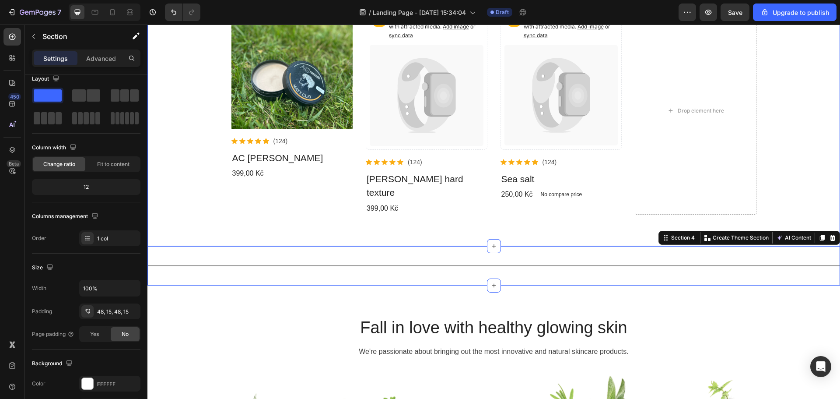
click at [208, 220] on div "Co nabízíme. Heading View all products Button Row Product Images Icon Icon Icon…" at bounding box center [493, 87] width 693 height 316
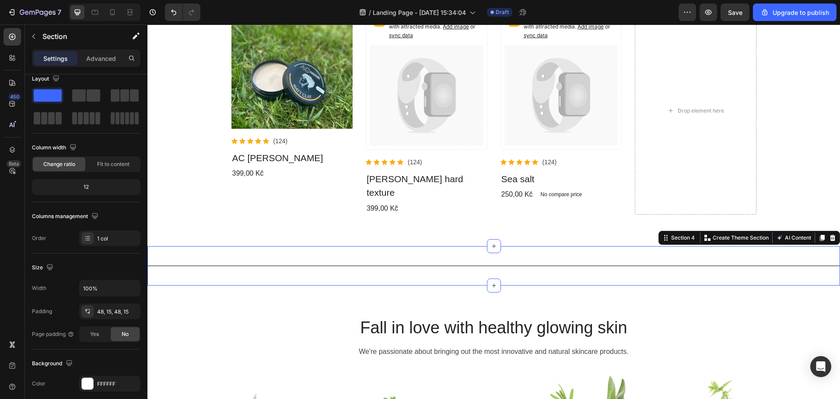
click at [200, 265] on div "Title Line Section 4 You can create reusable sections Create Theme Section AI C…" at bounding box center [493, 265] width 693 height 39
click at [190, 246] on div "Title Line Section 4 You can create reusable sections Create Theme Section AI C…" at bounding box center [493, 265] width 693 height 39
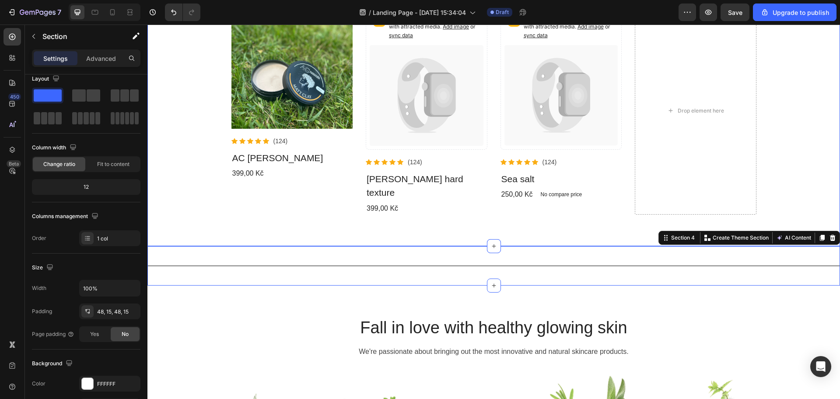
click at [191, 221] on div "Co nabízíme. Heading View all products Button Row Product Images Icon Icon Icon…" at bounding box center [493, 87] width 693 height 316
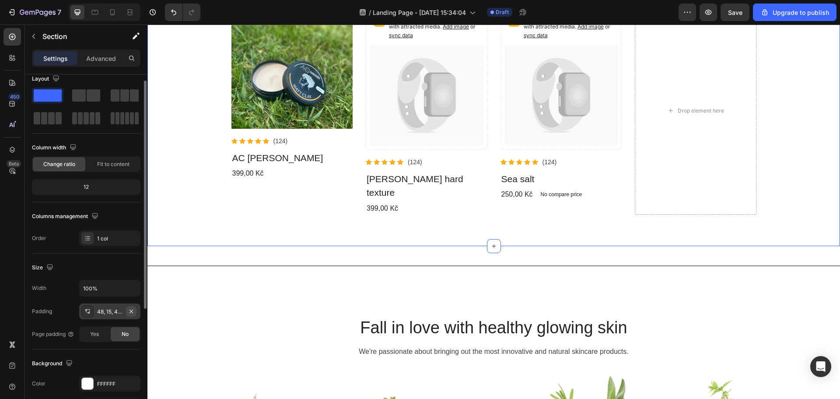
click at [128, 311] on icon "button" at bounding box center [131, 311] width 7 height 7
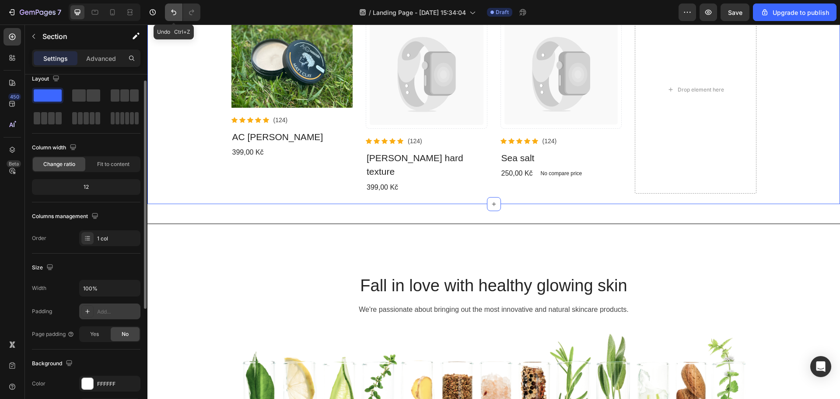
click at [171, 12] on icon "Undo/Redo" at bounding box center [173, 12] width 9 height 9
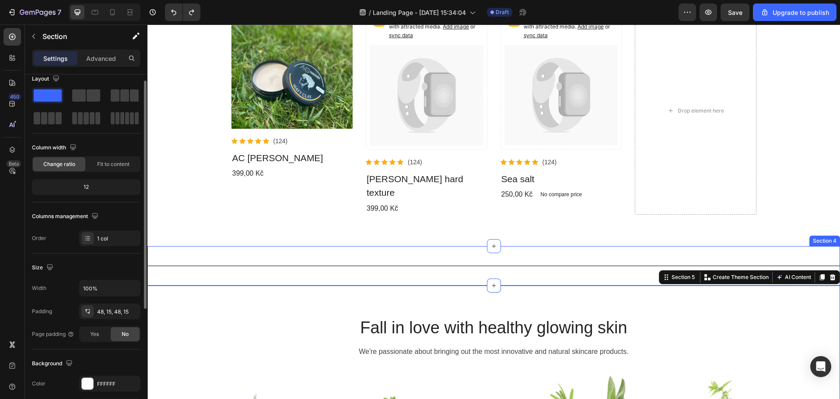
click at [388, 266] on div "Title Line Section 4" at bounding box center [493, 265] width 693 height 39
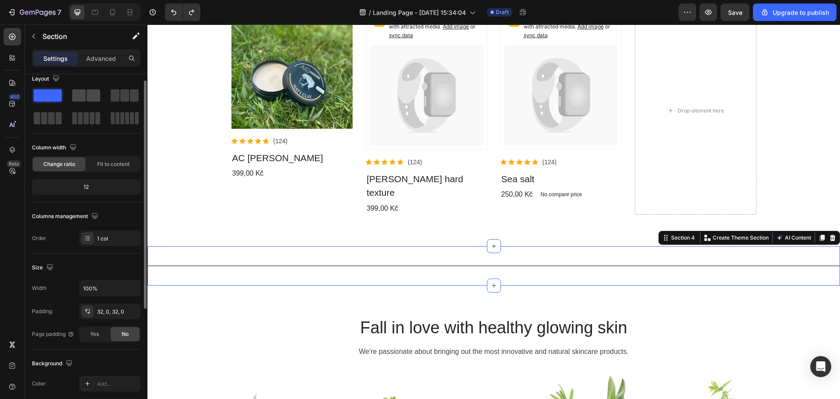
scroll to position [0, 0]
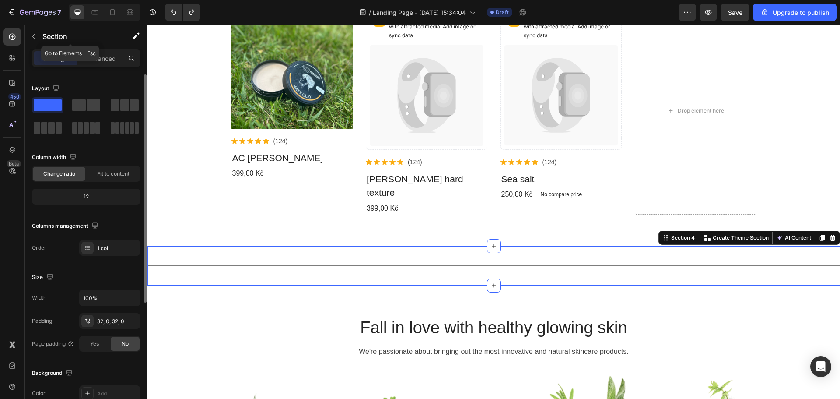
click at [38, 44] on div "Section" at bounding box center [70, 36] width 91 height 23
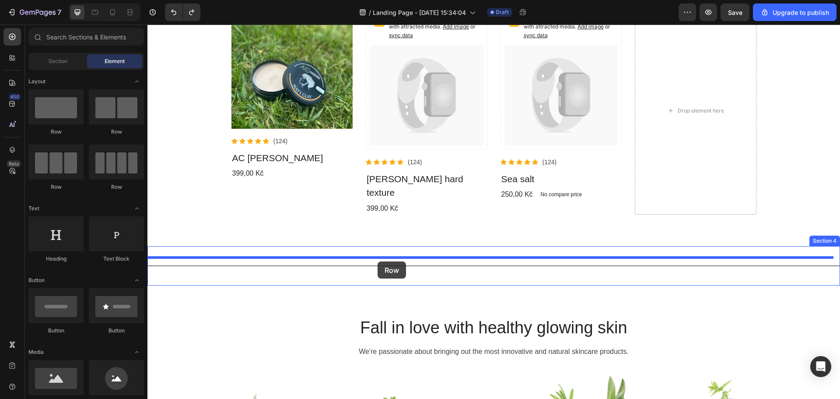
drag, startPoint x: 181, startPoint y: 132, endPoint x: 378, endPoint y: 261, distance: 235.3
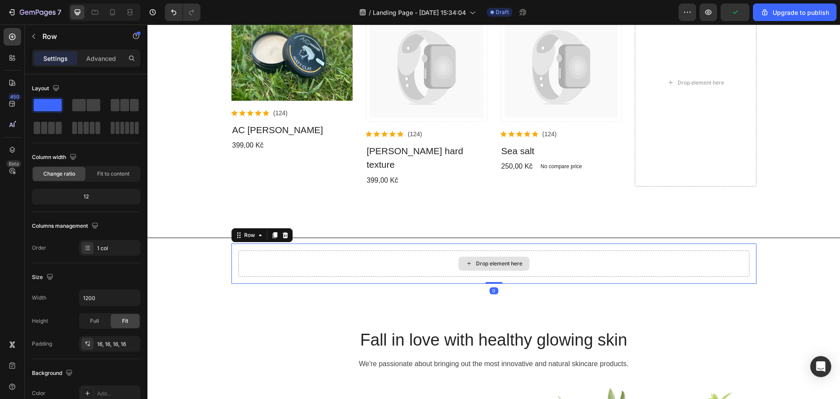
scroll to position [361, 0]
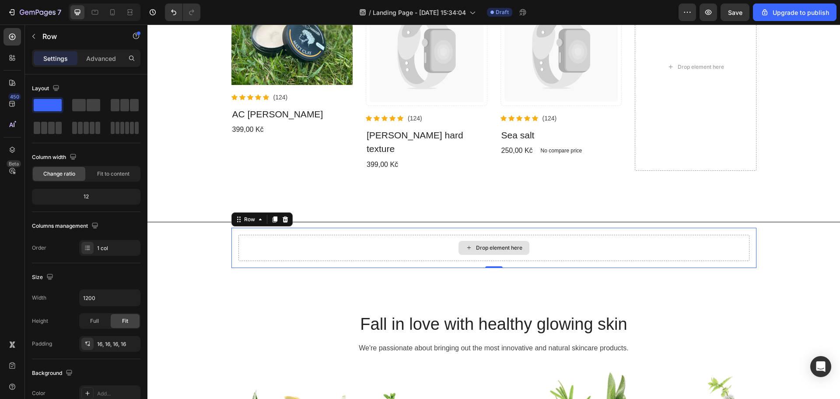
click at [309, 235] on div "Drop element here" at bounding box center [493, 248] width 511 height 26
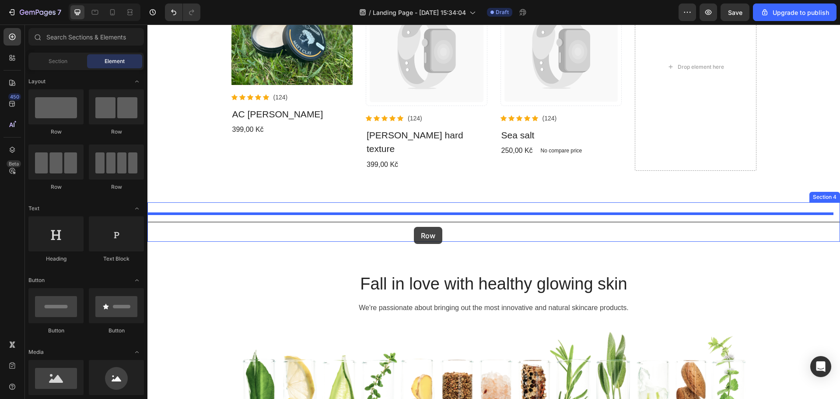
drag, startPoint x: 268, startPoint y: 194, endPoint x: 414, endPoint y: 227, distance: 149.8
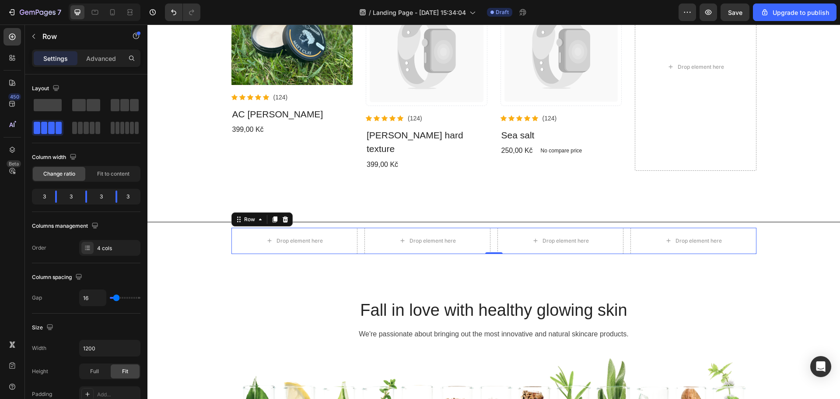
click at [28, 38] on button "button" at bounding box center [34, 36] width 14 height 14
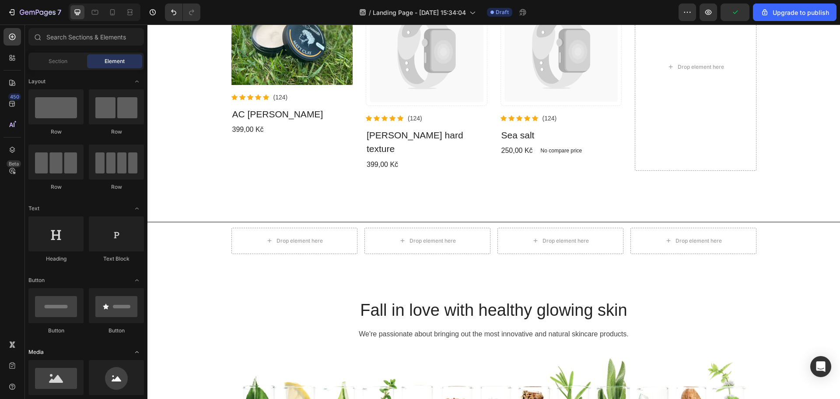
scroll to position [44, 0]
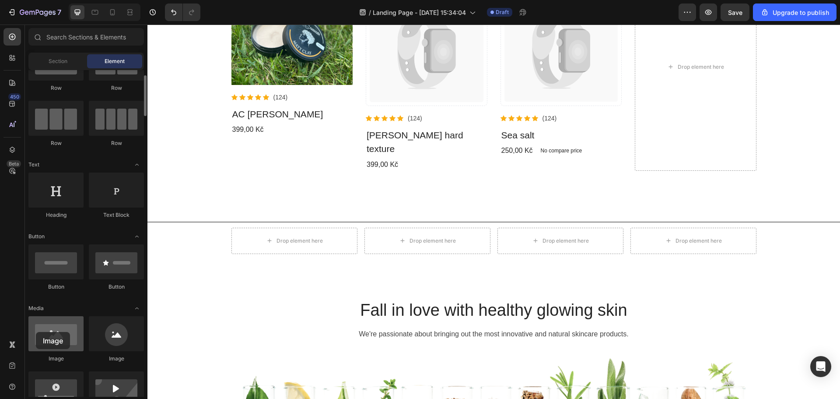
drag, startPoint x: 56, startPoint y: 336, endPoint x: 39, endPoint y: 329, distance: 18.3
click at [37, 332] on div at bounding box center [55, 333] width 55 height 35
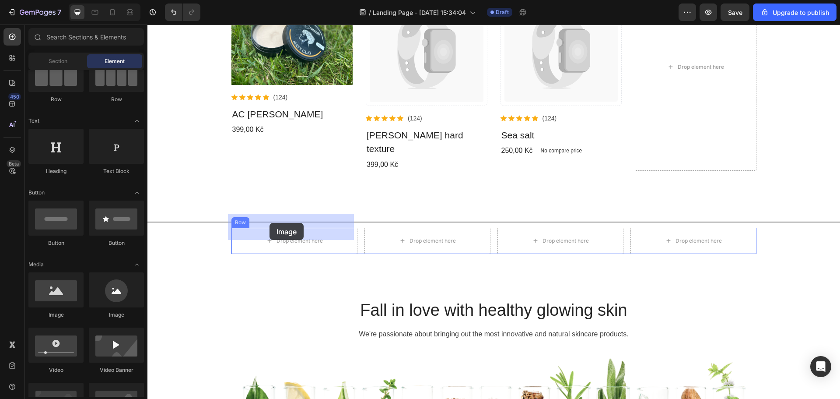
drag, startPoint x: 189, startPoint y: 262, endPoint x: 270, endPoint y: 223, distance: 89.0
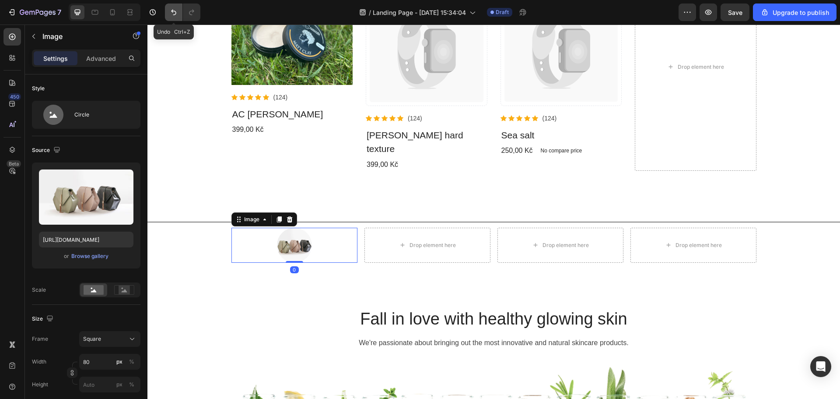
click at [170, 12] on icon "Undo/Redo" at bounding box center [173, 12] width 9 height 9
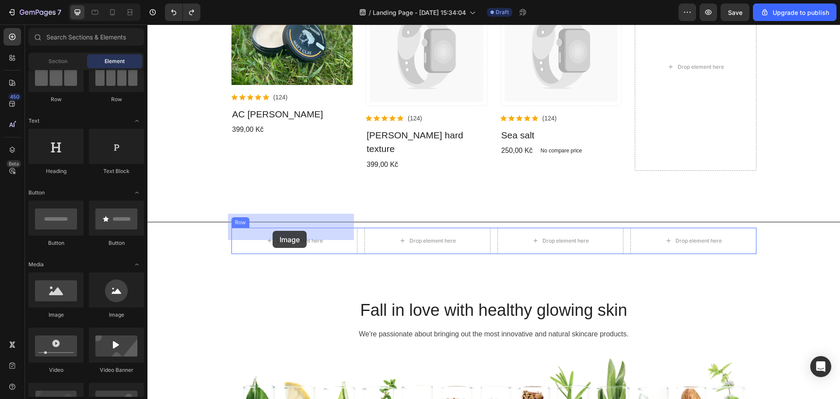
drag, startPoint x: 205, startPoint y: 316, endPoint x: 273, endPoint y: 231, distance: 109.3
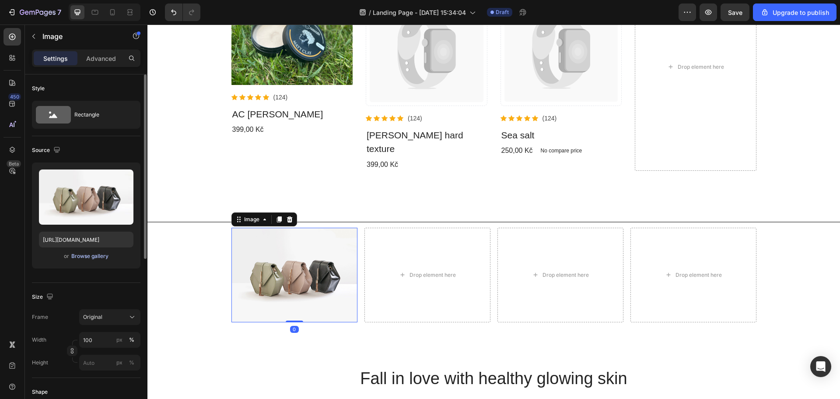
drag, startPoint x: 112, startPoint y: 253, endPoint x: 105, endPoint y: 256, distance: 7.5
click at [112, 253] on div "or Browse gallery" at bounding box center [86, 256] width 95 height 11
click at [105, 256] on div "Browse gallery" at bounding box center [89, 256] width 37 height 8
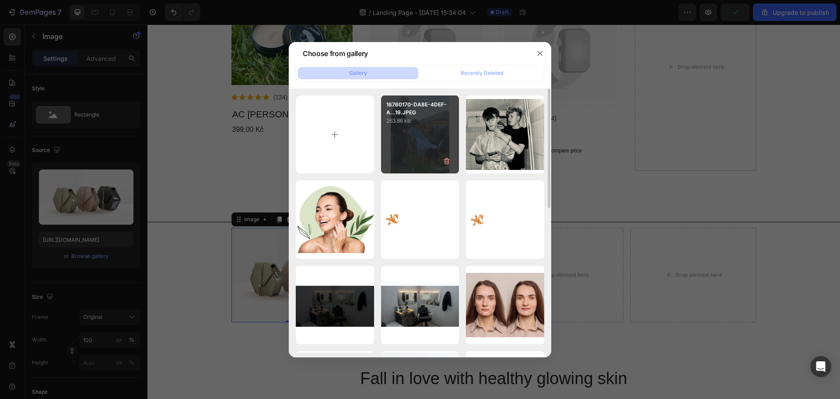
click at [423, 151] on div "16760170-DA8E-4DEF-A...19.JPEG 263.86 kb" at bounding box center [420, 134] width 78 height 78
type input "[URL][DOMAIN_NAME]"
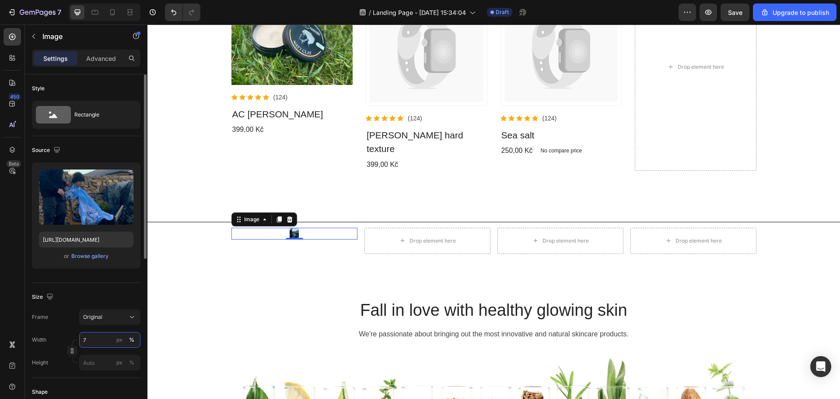
type input "70"
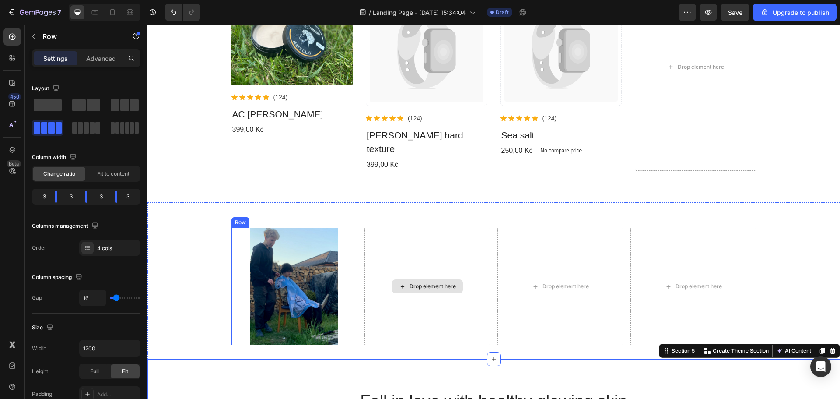
click at [402, 284] on div "Drop element here" at bounding box center [427, 287] width 126 height 118
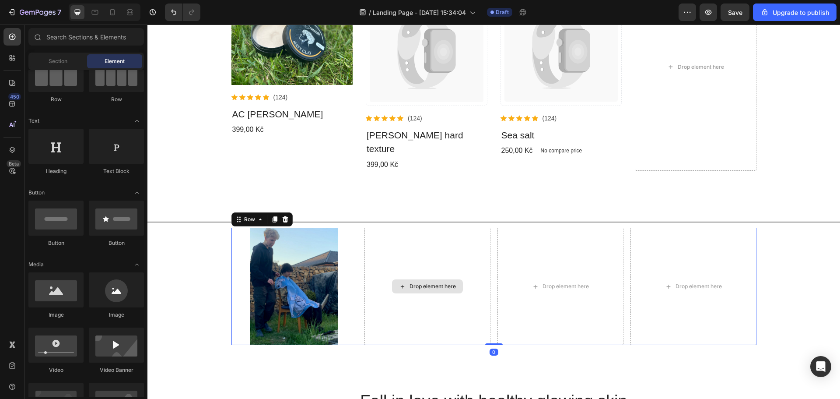
click at [415, 283] on div "Drop element here" at bounding box center [433, 286] width 46 height 7
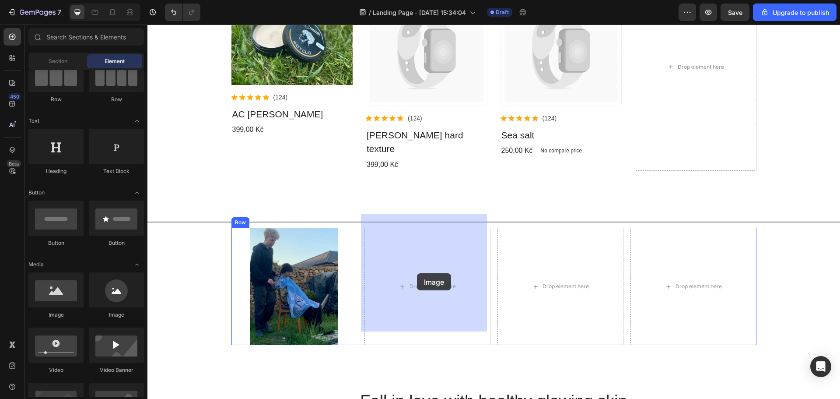
drag, startPoint x: 245, startPoint y: 308, endPoint x: 417, endPoint y: 273, distance: 175.6
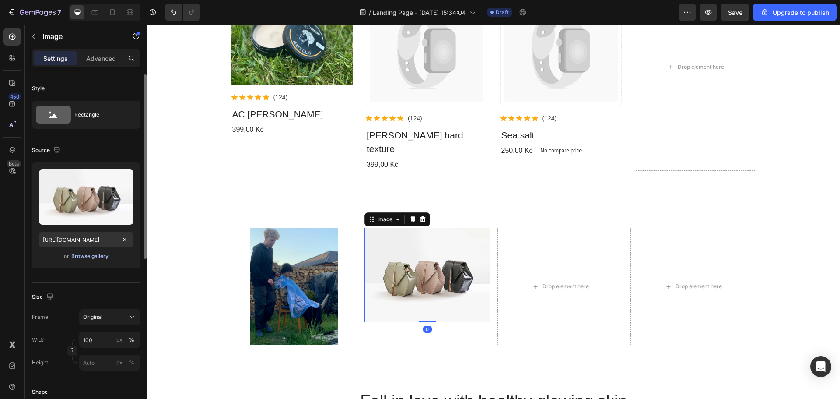
click at [90, 253] on div "Browse gallery" at bounding box center [89, 256] width 37 height 8
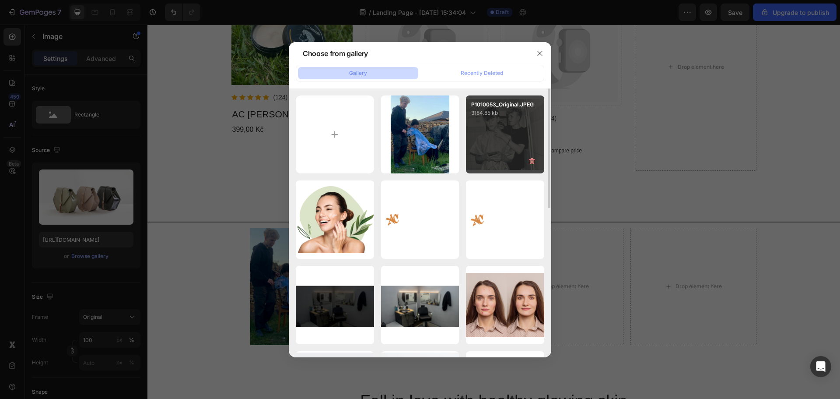
click at [494, 150] on div "P1010053_Original.JPEG 3184.85 kb" at bounding box center [505, 134] width 78 height 78
type input "[URL][DOMAIN_NAME]"
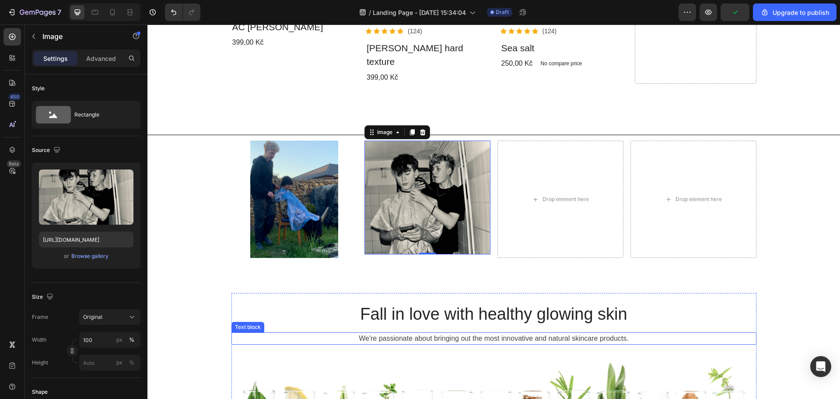
scroll to position [448, 0]
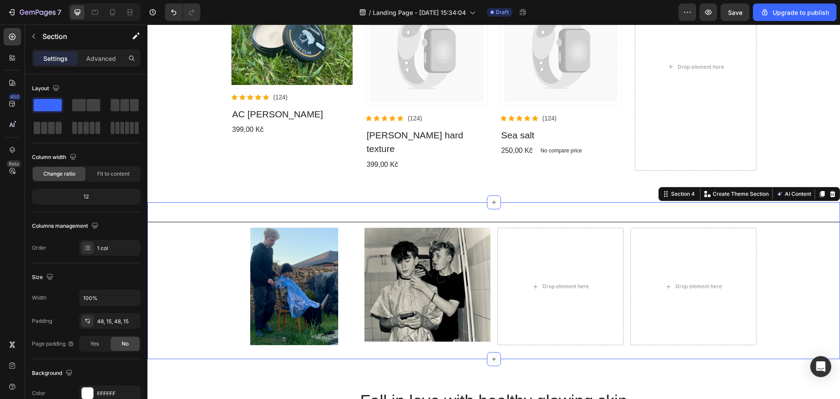
click at [258, 202] on div "Title Line Image Image Drop element here Drop element here Row Section 4 You ca…" at bounding box center [493, 280] width 693 height 157
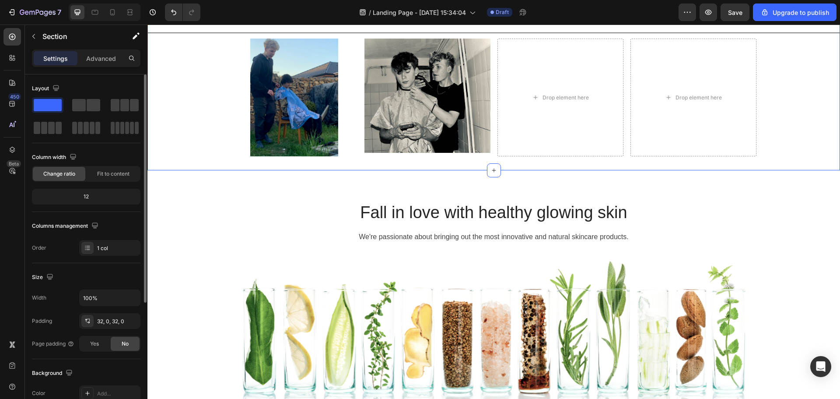
scroll to position [88, 0]
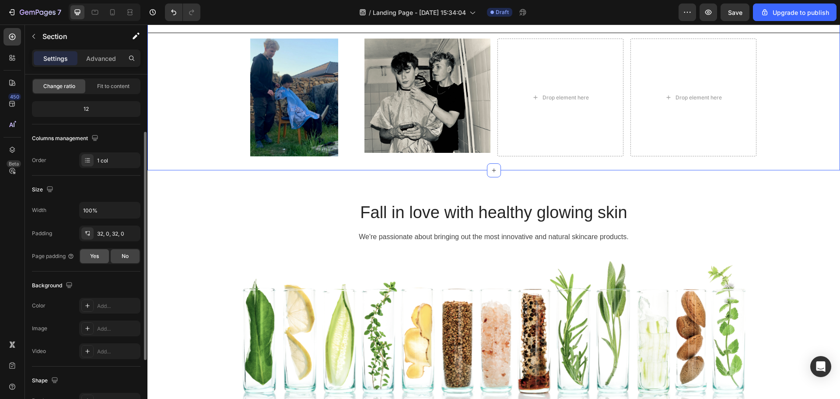
click at [91, 257] on span "Yes" at bounding box center [94, 256] width 9 height 8
click at [122, 259] on div "No" at bounding box center [125, 256] width 29 height 14
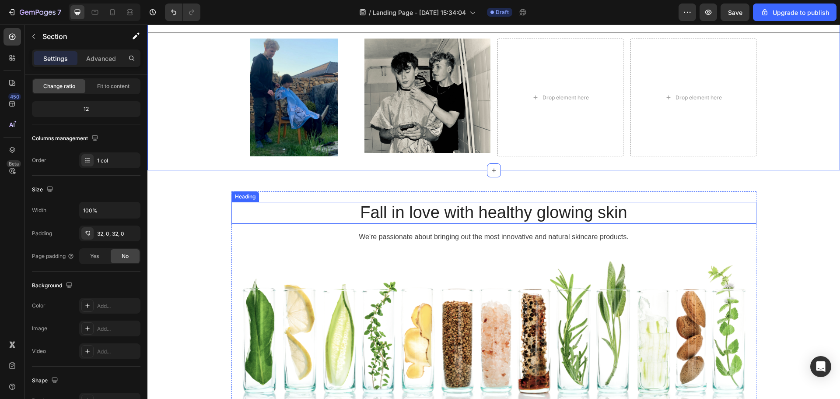
scroll to position [404, 0]
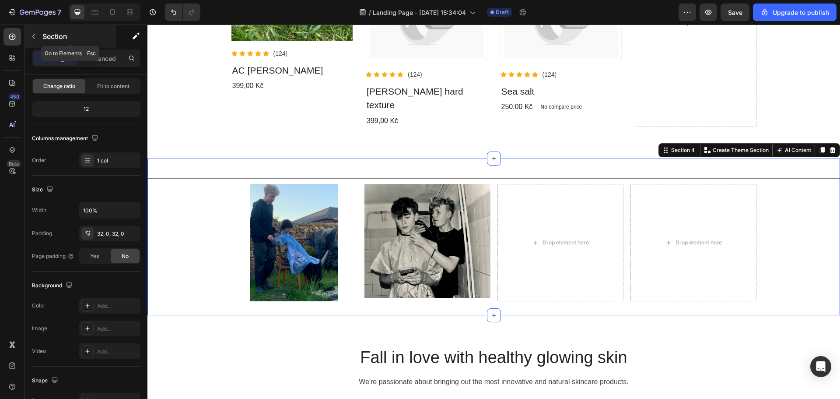
click at [32, 38] on icon "button" at bounding box center [33, 36] width 7 height 7
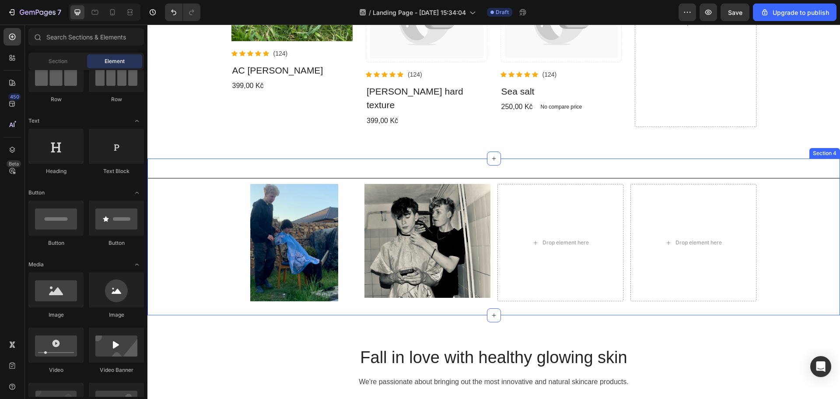
click at [168, 265] on div "Title Line Image Image Drop element here Drop element here Row" at bounding box center [493, 236] width 693 height 129
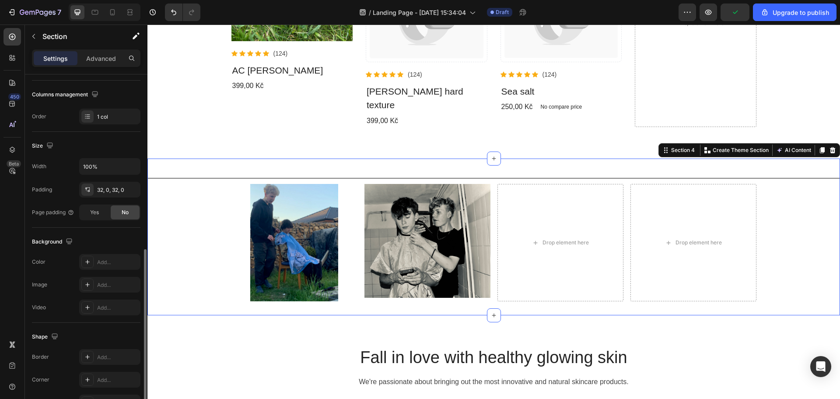
scroll to position [185, 0]
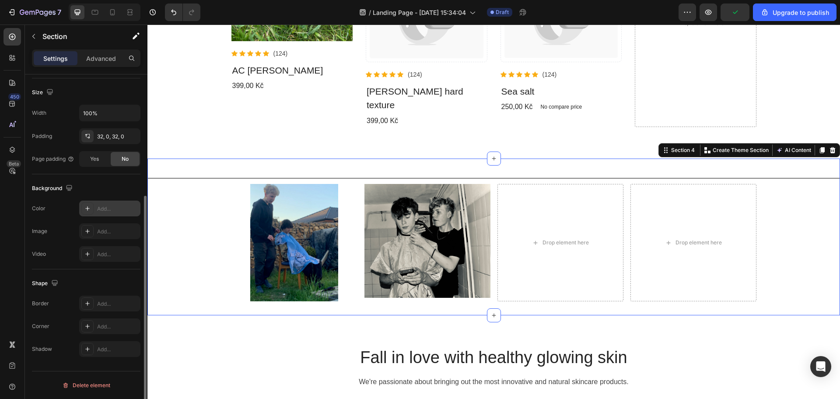
click at [104, 207] on div "Add..." at bounding box center [117, 209] width 41 height 8
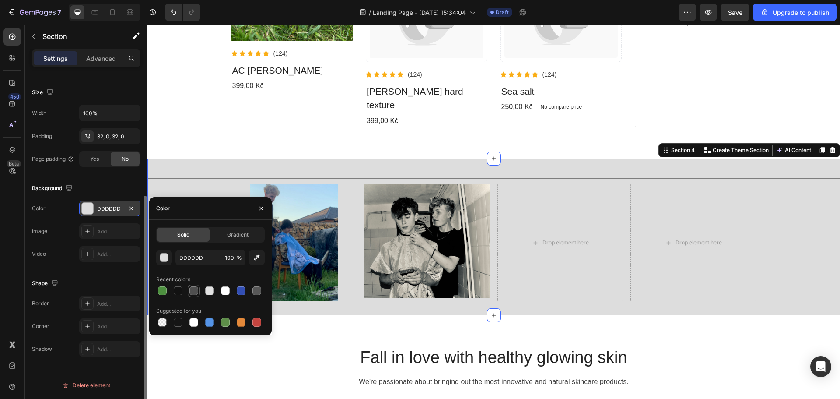
click at [189, 291] on div at bounding box center [194, 290] width 11 height 11
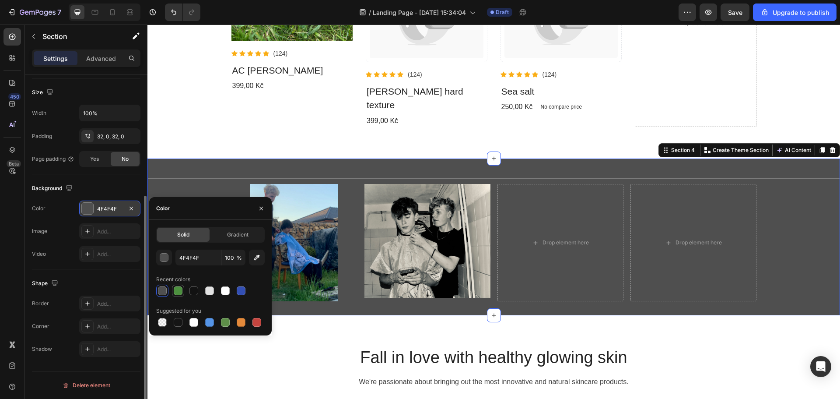
click at [181, 293] on div at bounding box center [178, 290] width 9 height 9
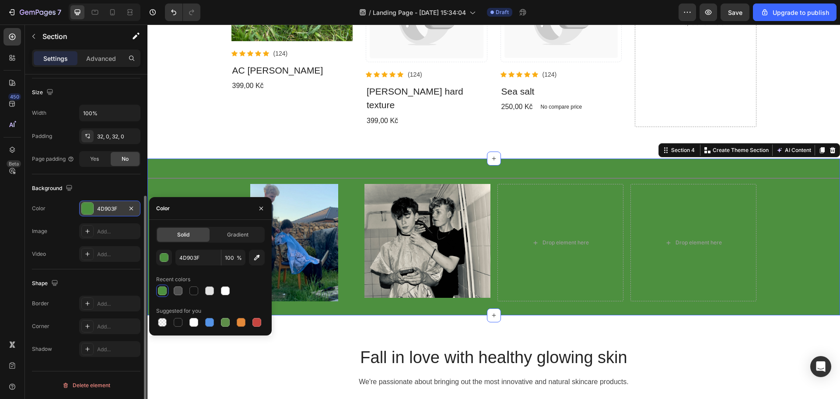
click at [201, 292] on div at bounding box center [210, 290] width 109 height 12
click at [194, 291] on div at bounding box center [193, 290] width 9 height 9
type input "121212"
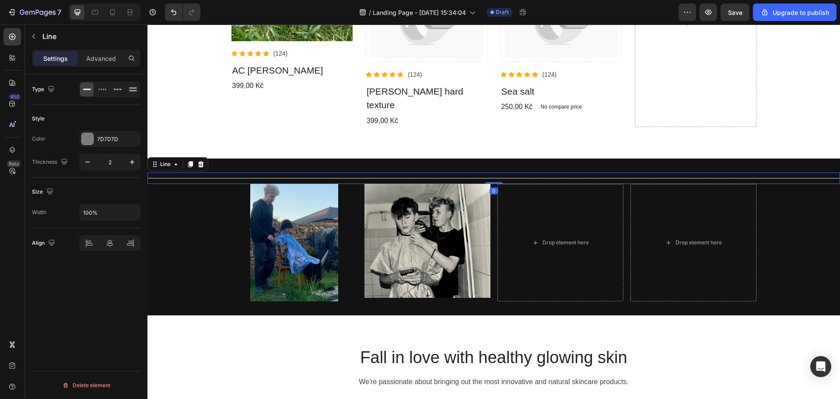
scroll to position [0, 0]
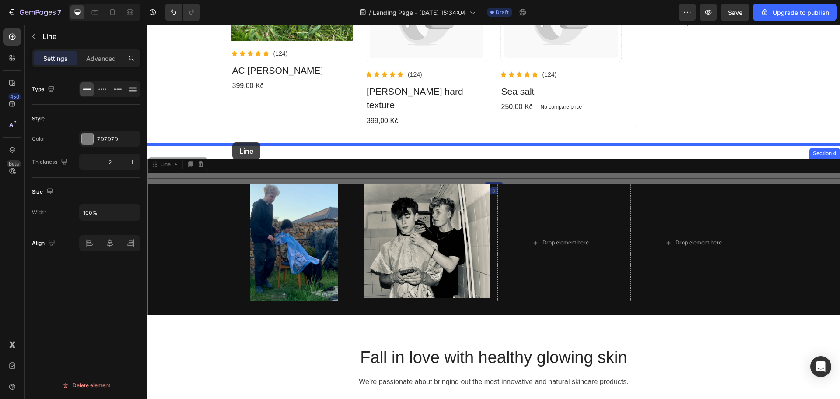
drag, startPoint x: 195, startPoint y: 164, endPoint x: 232, endPoint y: 142, distance: 43.5
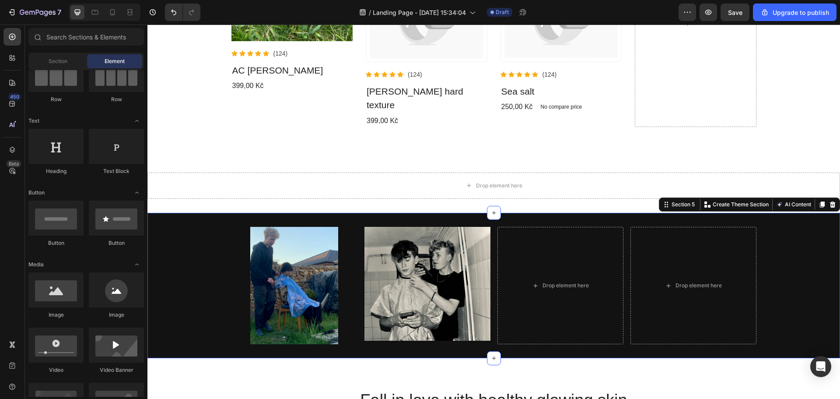
click at [186, 227] on div "Image Image Drop element here Drop element here Row" at bounding box center [493, 286] width 693 height 118
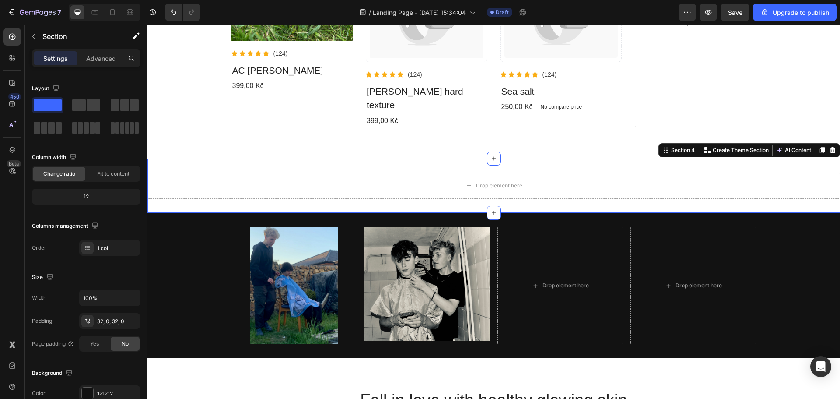
click at [175, 191] on div "Drop element here Section 4 You can create reusable sections Create Theme Secti…" at bounding box center [493, 185] width 693 height 54
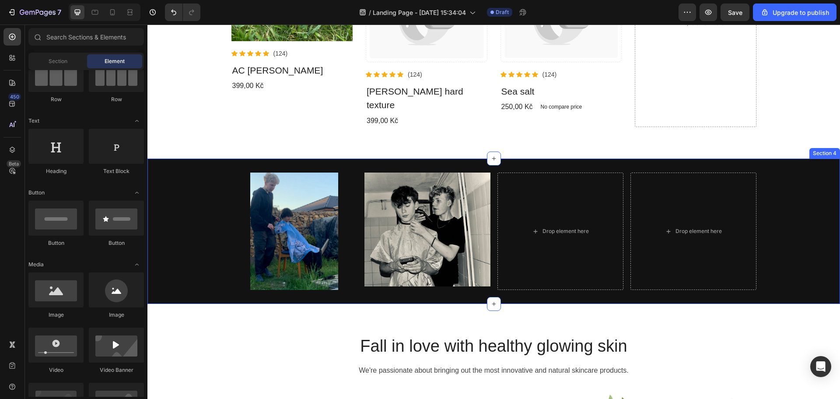
click at [188, 238] on div "Image Image Drop element here Drop element here Row" at bounding box center [493, 231] width 693 height 118
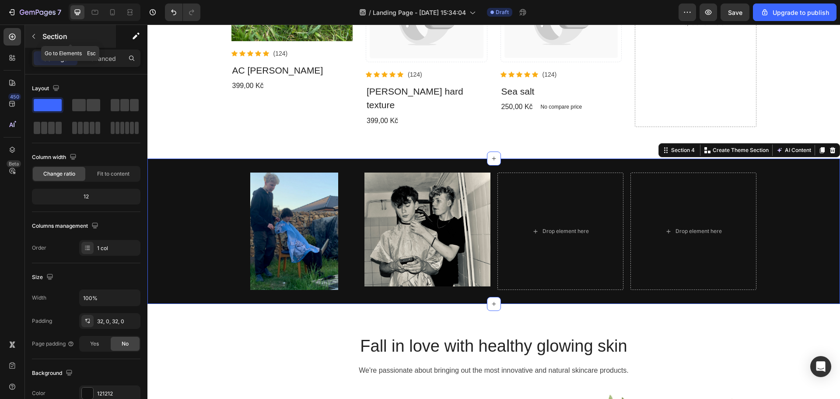
click at [35, 39] on icon "button" at bounding box center [33, 36] width 7 height 7
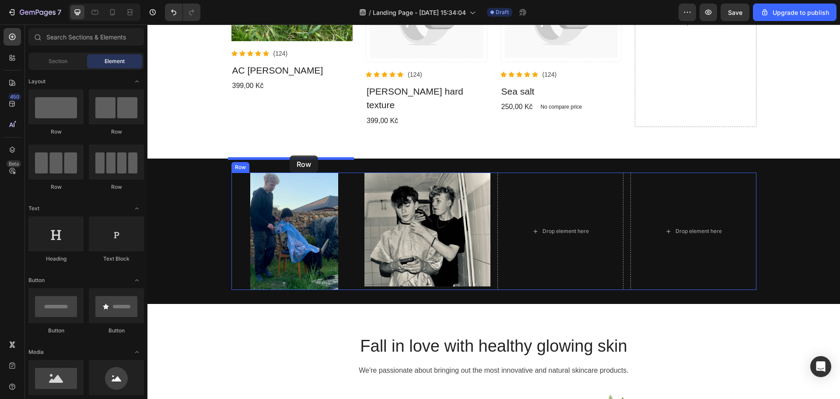
drag, startPoint x: 244, startPoint y: 138, endPoint x: 290, endPoint y: 155, distance: 49.0
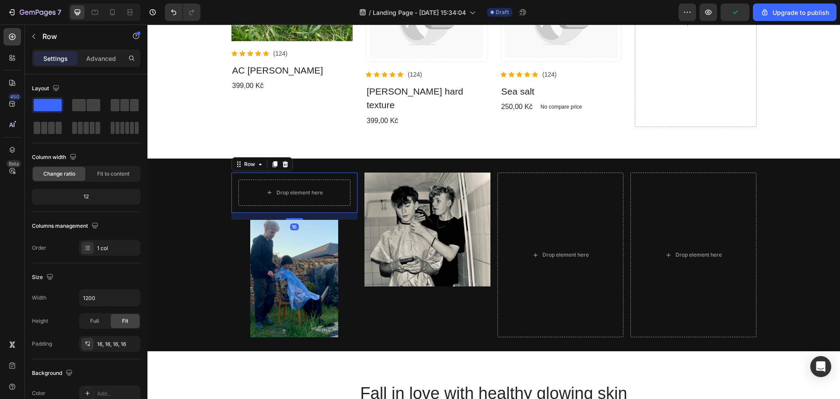
drag, startPoint x: 342, startPoint y: 161, endPoint x: 340, endPoint y: 166, distance: 5.3
click at [341, 172] on div "Drop element here Row 16" at bounding box center [294, 192] width 126 height 40
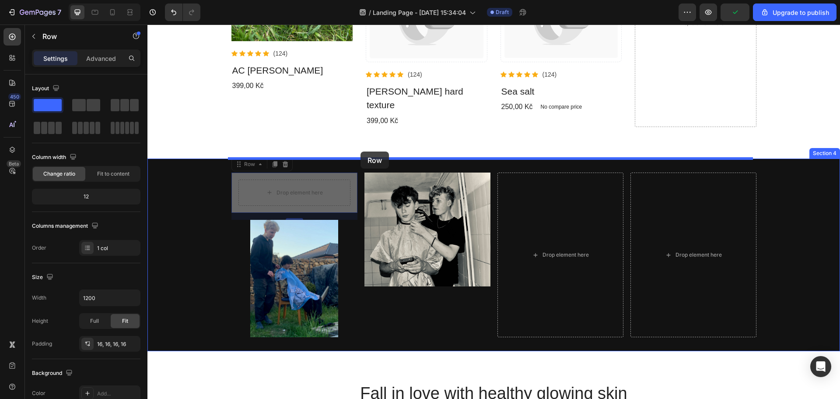
drag, startPoint x: 342, startPoint y: 166, endPoint x: 361, endPoint y: 151, distance: 24.0
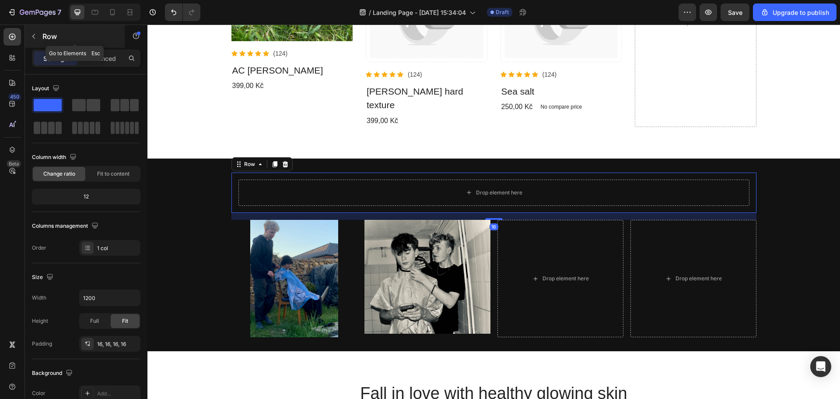
click at [32, 40] on button "button" at bounding box center [34, 36] width 14 height 14
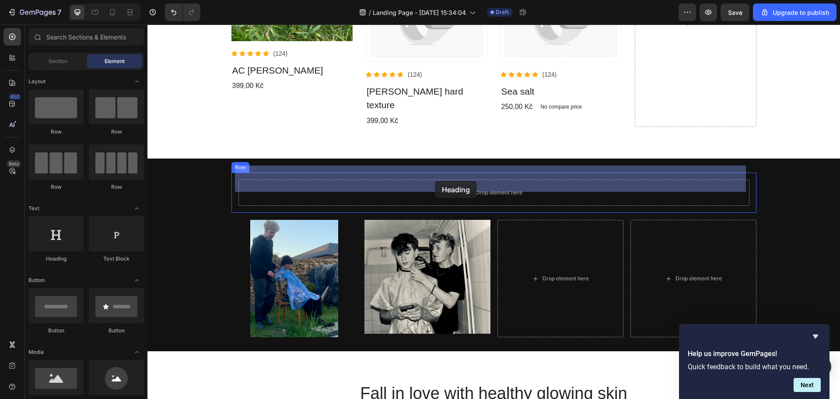
drag, startPoint x: 207, startPoint y: 265, endPoint x: 435, endPoint y: 180, distance: 242.8
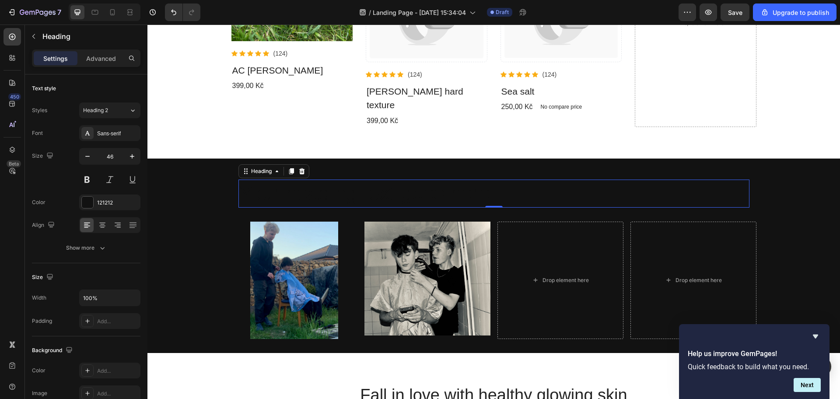
click at [424, 179] on h2 "Your heading text goes here" at bounding box center [493, 193] width 511 height 28
click at [424, 180] on p "Your heading text goes here" at bounding box center [493, 193] width 509 height 26
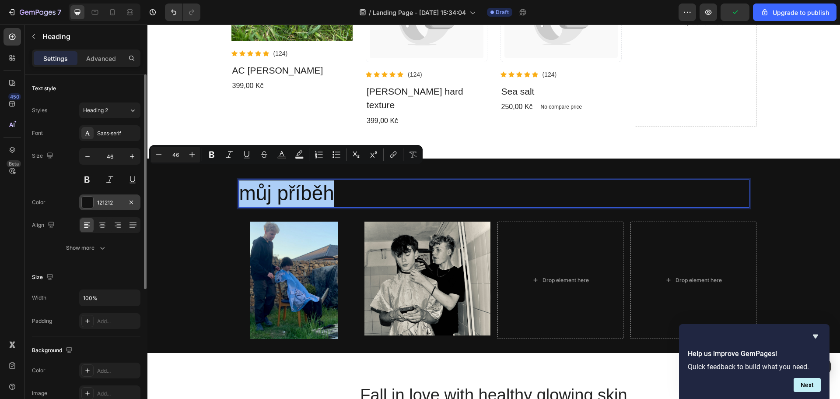
click at [86, 199] on div at bounding box center [87, 201] width 11 height 11
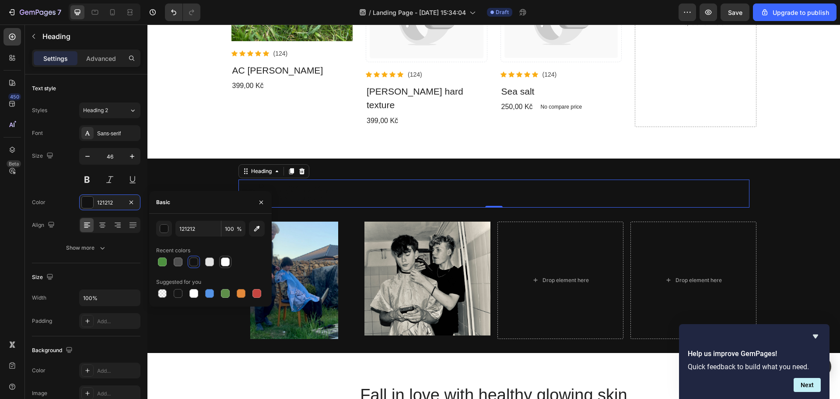
click at [224, 261] on div at bounding box center [225, 261] width 9 height 9
type input "FFFFFF"
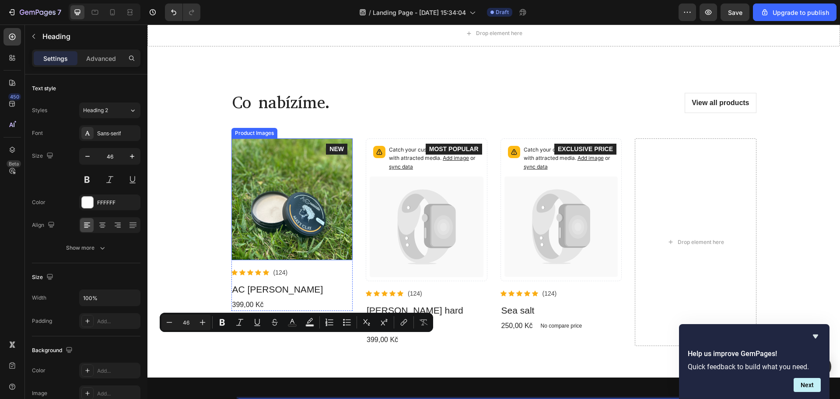
scroll to position [87, 0]
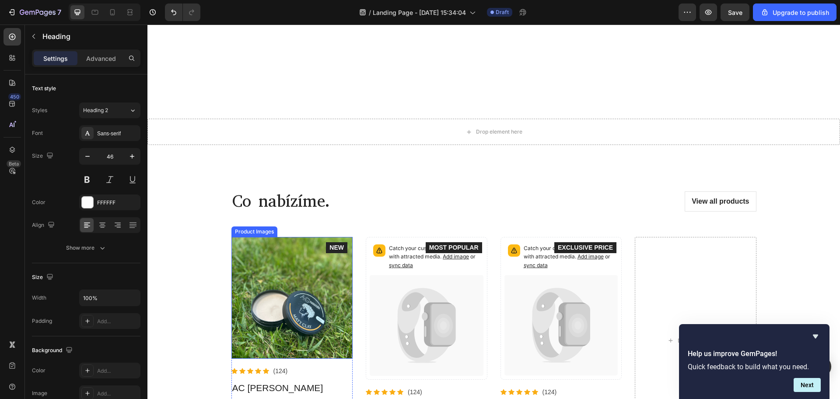
type input "16"
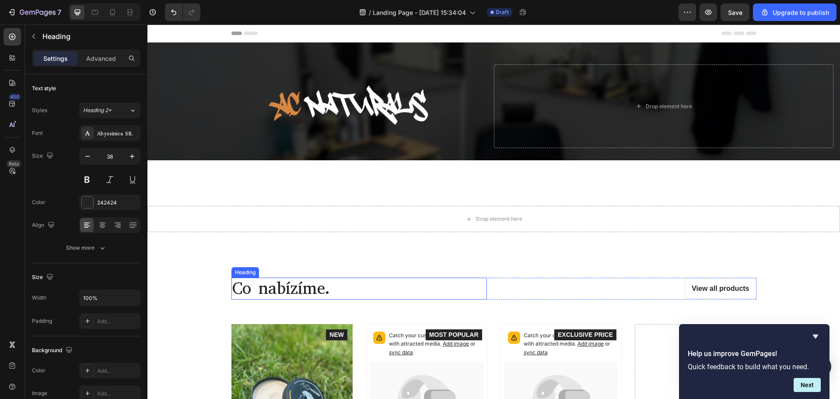
click at [314, 284] on h2 "Co nabízíme." at bounding box center [359, 288] width 256 height 22
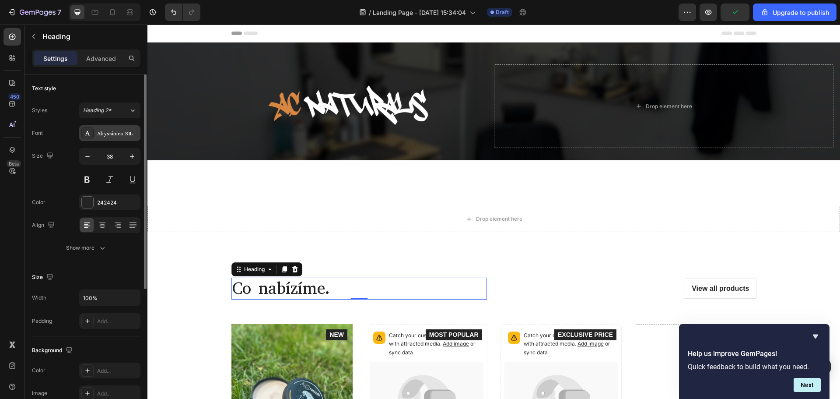
click at [119, 136] on div "Abyssinica SIL" at bounding box center [117, 134] width 41 height 8
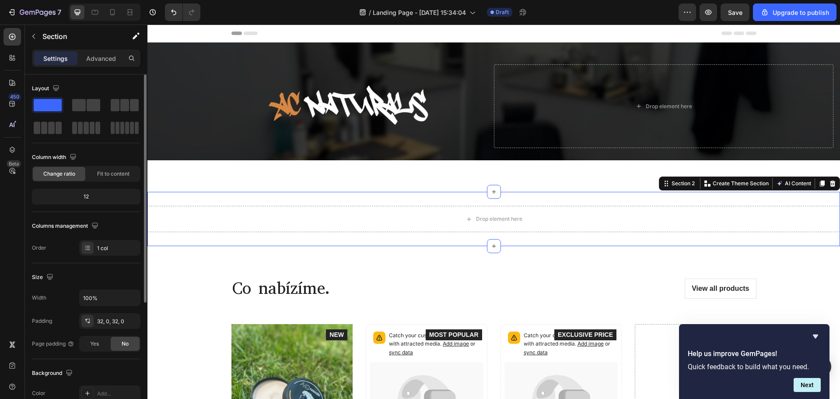
click at [370, 200] on div "Drop element here Section 2 You can create reusable sections Create Theme Secti…" at bounding box center [493, 219] width 693 height 54
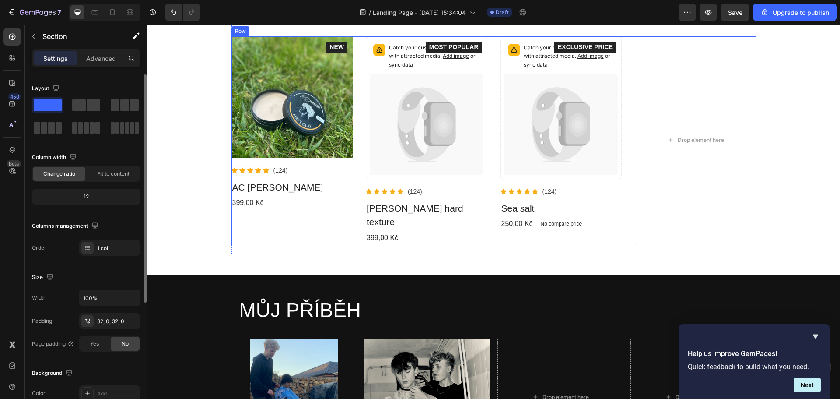
scroll to position [350, 0]
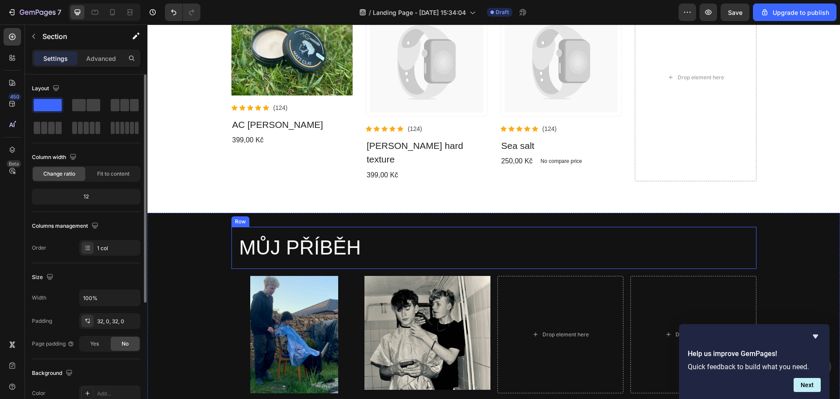
click at [301, 234] on h2 "MŮJ PŘÍBĚH" at bounding box center [493, 248] width 511 height 28
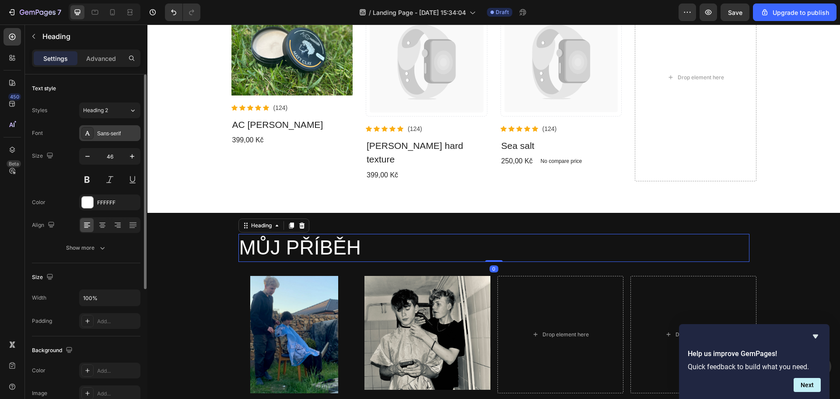
click at [110, 134] on div "Sans-serif" at bounding box center [117, 134] width 41 height 8
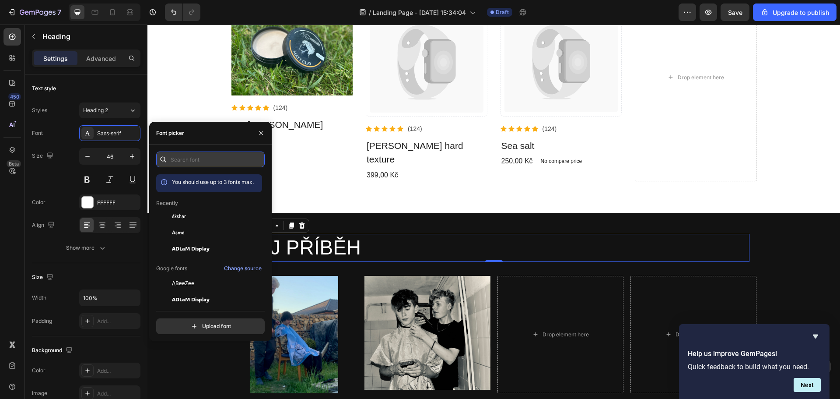
click at [184, 162] on input "text" at bounding box center [210, 159] width 109 height 16
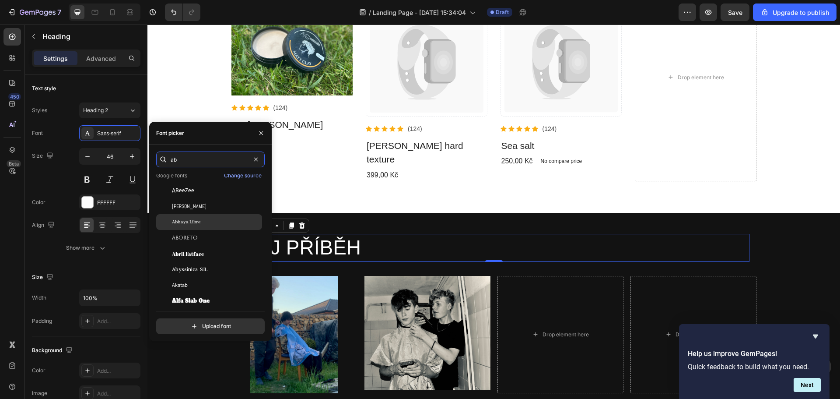
scroll to position [44, 0]
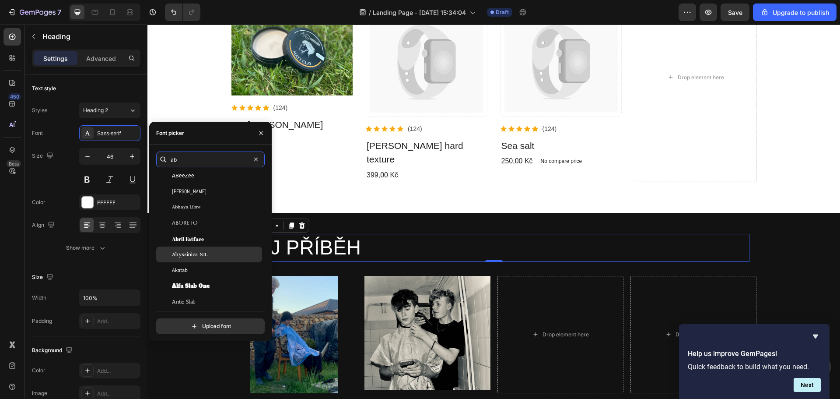
type input "ab"
click at [222, 257] on div "Abyssinica SIL" at bounding box center [216, 254] width 88 height 8
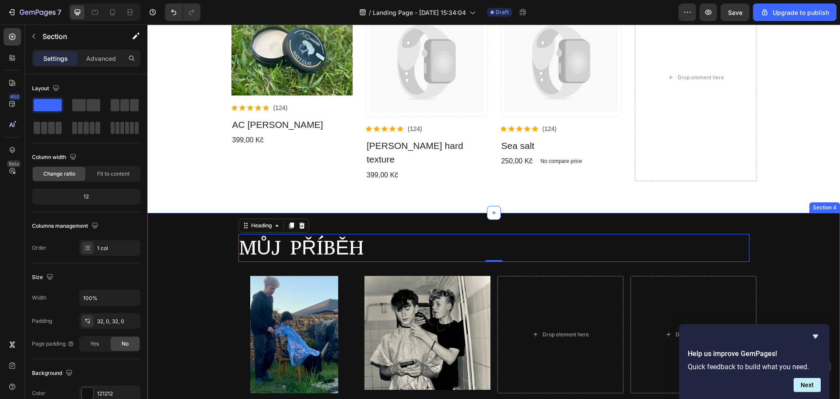
click at [165, 361] on div "MŮJ PŘÍBĚH Heading 0 Row Image Image Drop element here Drop element here Row" at bounding box center [493, 310] width 693 height 167
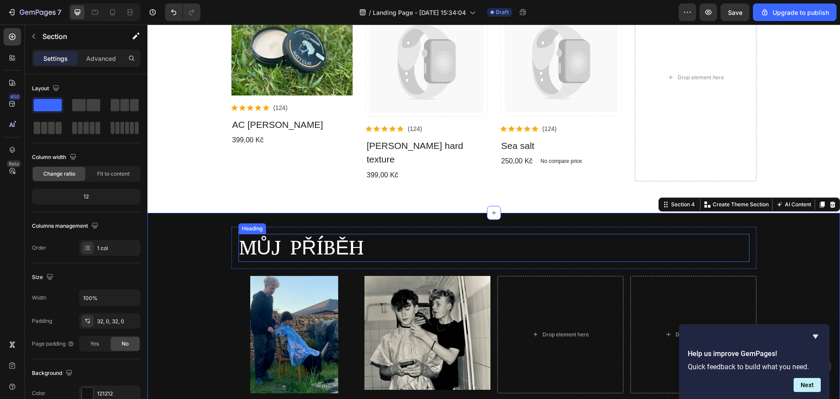
click at [319, 236] on h2 "MŮJ PŘÍBĚH" at bounding box center [493, 248] width 511 height 28
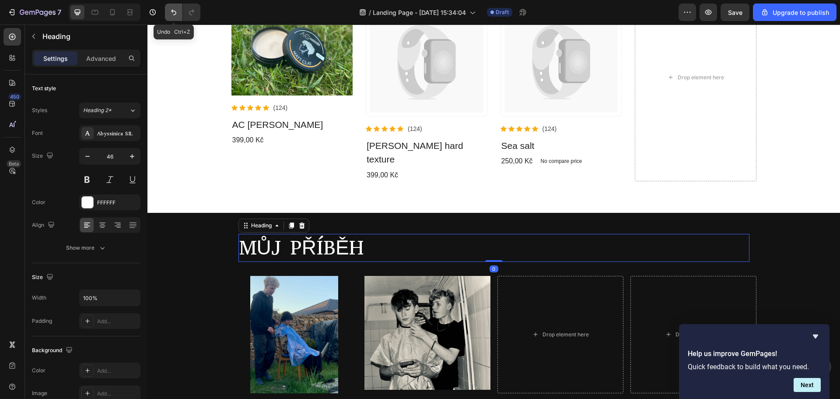
click at [174, 15] on icon "Undo/Redo" at bounding box center [173, 13] width 5 height 6
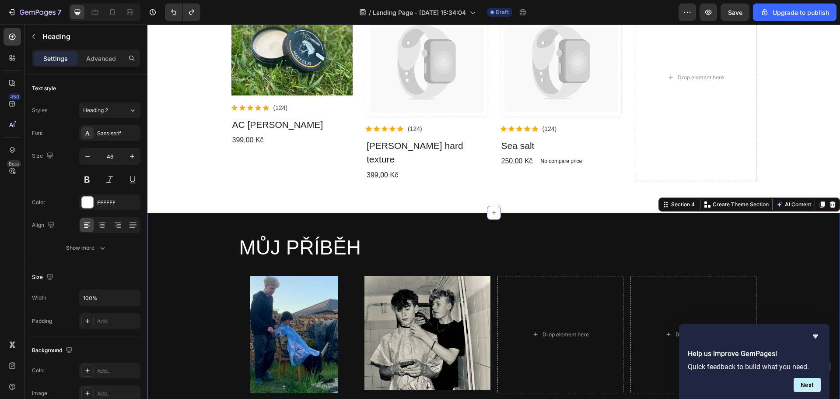
click at [180, 284] on div "MŮJ PŘÍBĚH Heading Row Image Image Drop element here Drop element here Row" at bounding box center [493, 310] width 693 height 167
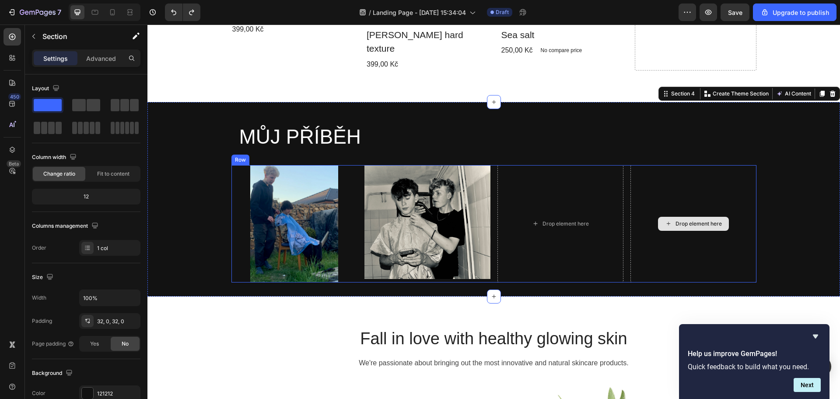
scroll to position [481, 0]
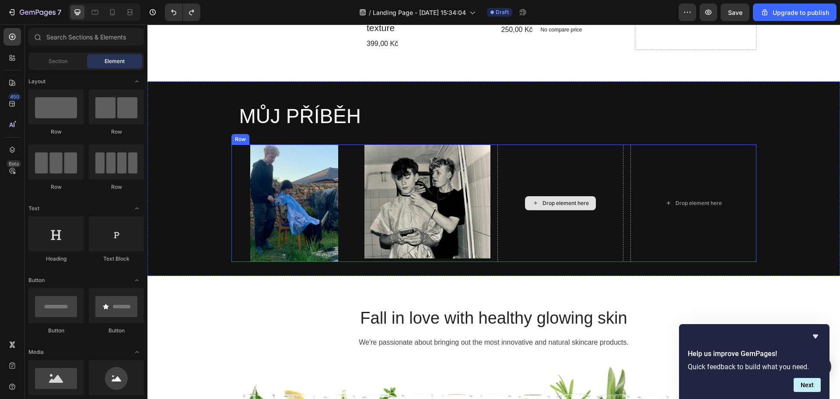
click at [542, 196] on div "Drop element here" at bounding box center [560, 203] width 71 height 14
click at [578, 200] on div "Drop element here" at bounding box center [566, 203] width 46 height 7
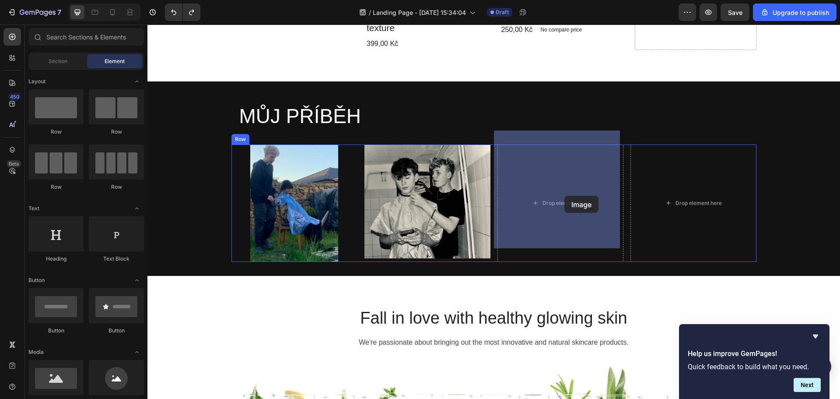
drag, startPoint x: 193, startPoint y: 393, endPoint x: 564, endPoint y: 195, distance: 420.8
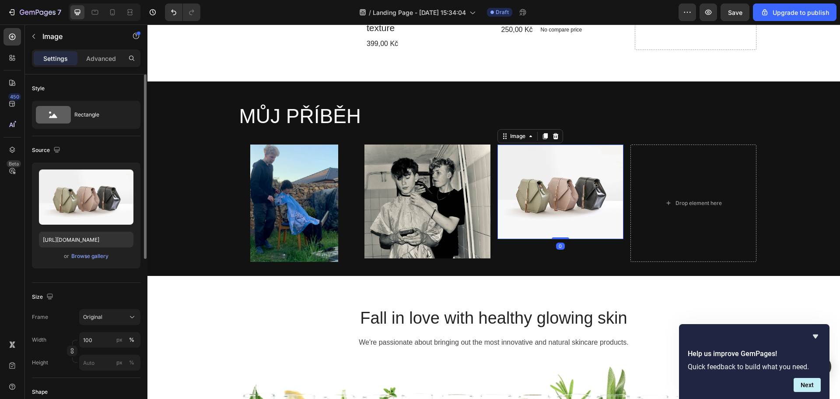
scroll to position [88, 0]
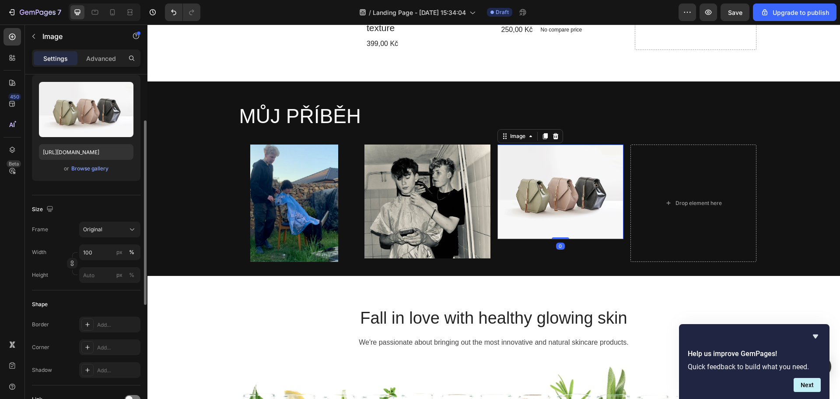
click at [91, 173] on div "or Browse gallery" at bounding box center [86, 168] width 95 height 11
click at [92, 169] on div "Browse gallery" at bounding box center [89, 169] width 37 height 8
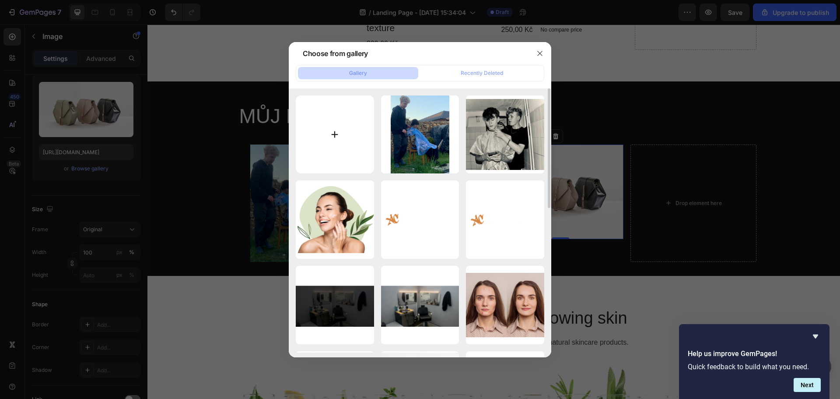
click at [350, 135] on input "file" at bounding box center [335, 134] width 78 height 78
type input "C:\fakepath\IMG_1621.JPEG"
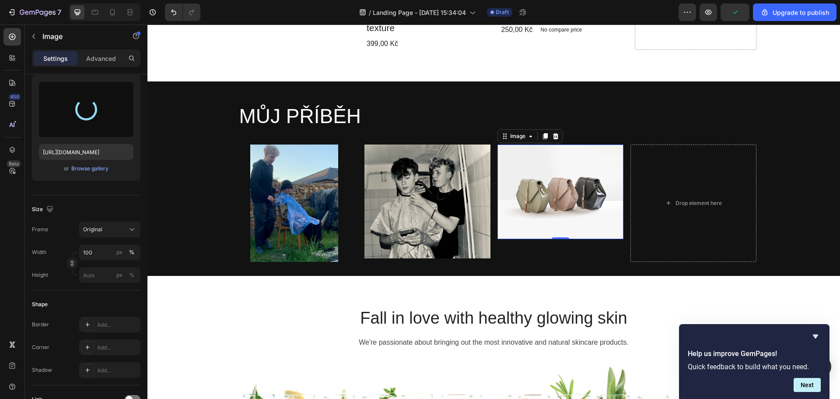
type input "[URL][DOMAIN_NAME]"
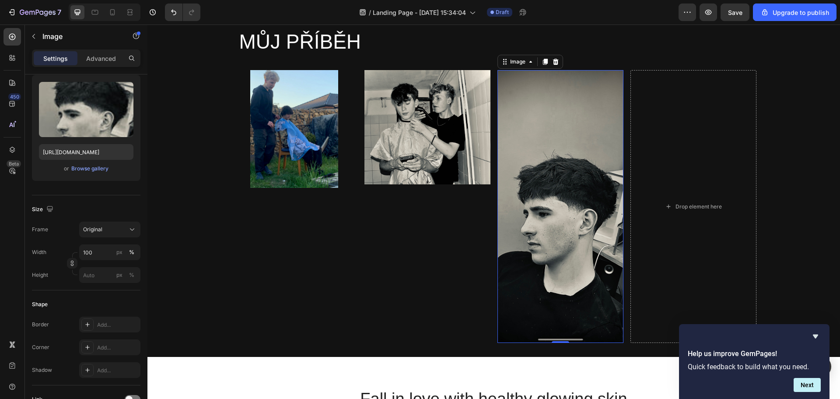
scroll to position [481, 0]
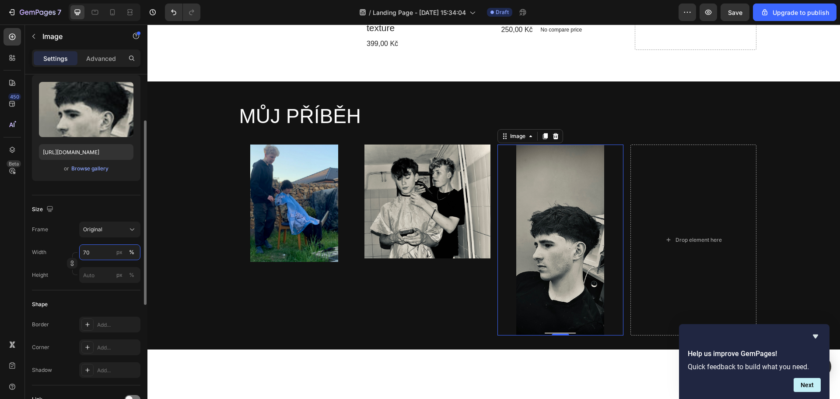
drag, startPoint x: 87, startPoint y: 254, endPoint x: 74, endPoint y: 252, distance: 12.9
click at [75, 252] on div "Width 70 px % Height px %" at bounding box center [86, 263] width 109 height 39
drag, startPoint x: 89, startPoint y: 252, endPoint x: 78, endPoint y: 251, distance: 11.0
click at [78, 251] on div "Width 70 px %" at bounding box center [86, 252] width 109 height 16
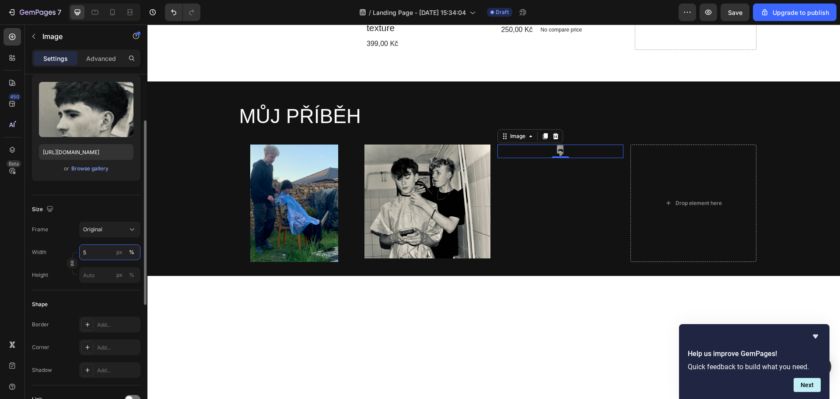
type input "50"
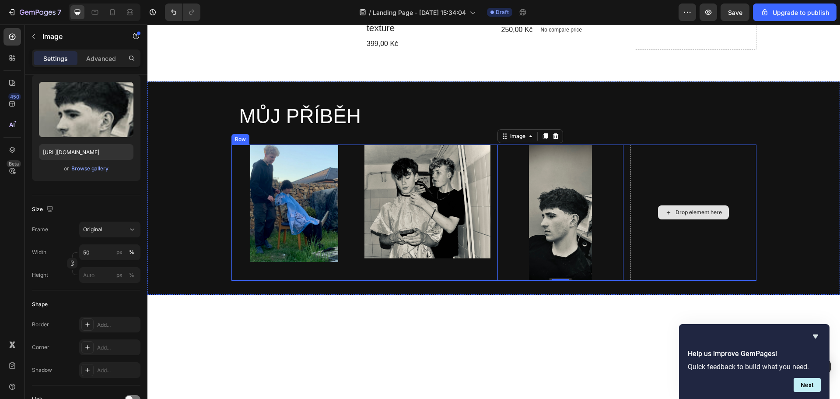
click at [677, 211] on div "Drop element here" at bounding box center [693, 212] width 126 height 137
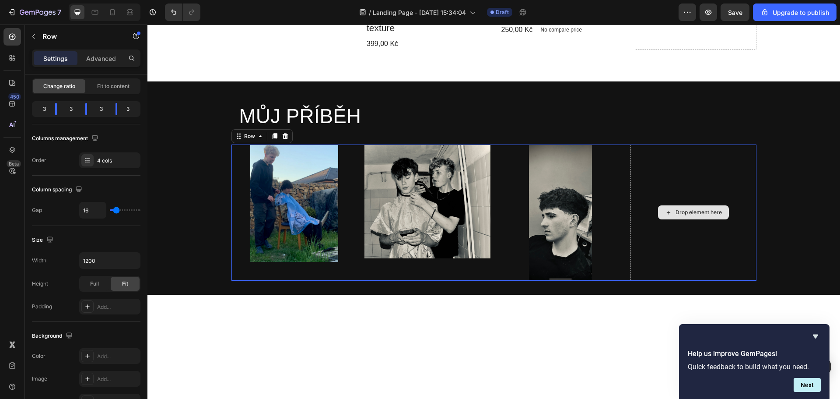
scroll to position [0, 0]
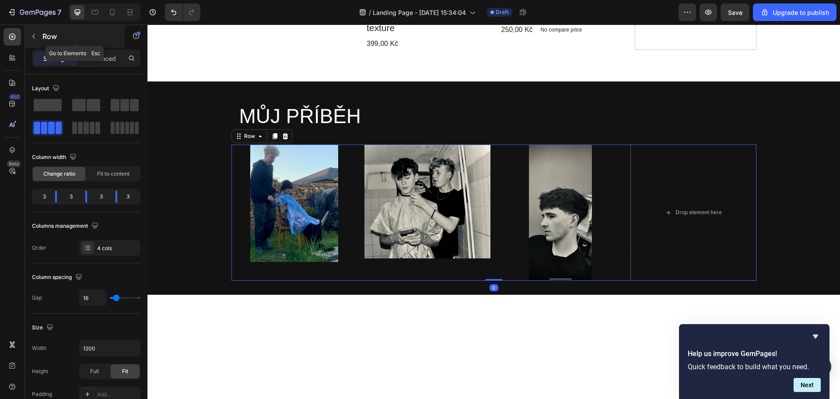
click at [36, 36] on icon "button" at bounding box center [33, 36] width 7 height 7
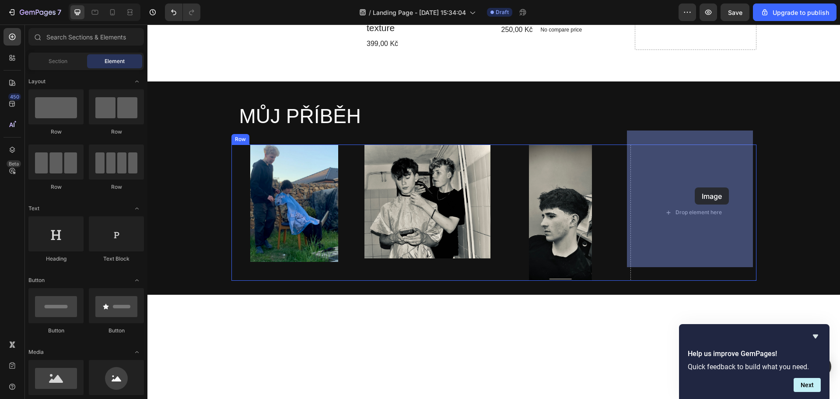
drag, startPoint x: 186, startPoint y: 404, endPoint x: 695, endPoint y: 187, distance: 553.2
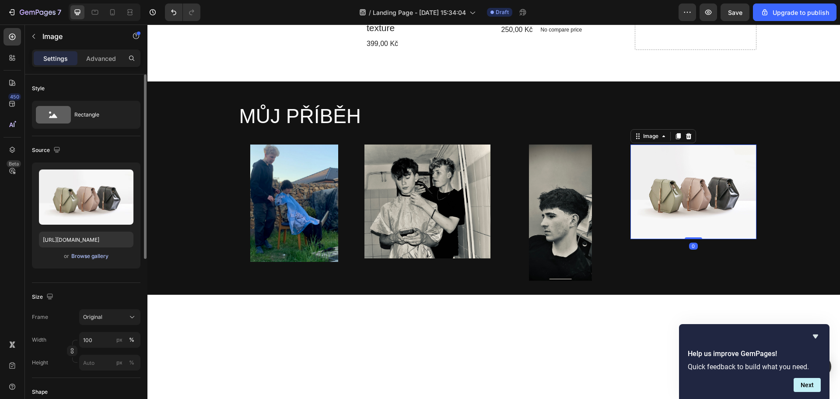
click at [78, 259] on div "Browse gallery" at bounding box center [89, 256] width 37 height 8
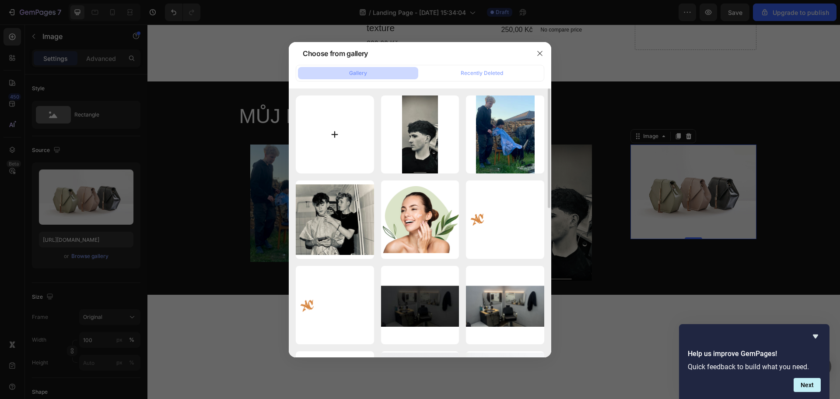
click at [338, 132] on input "file" at bounding box center [335, 134] width 78 height 78
type input "C:\fakepath\IMG_2095.JPEG"
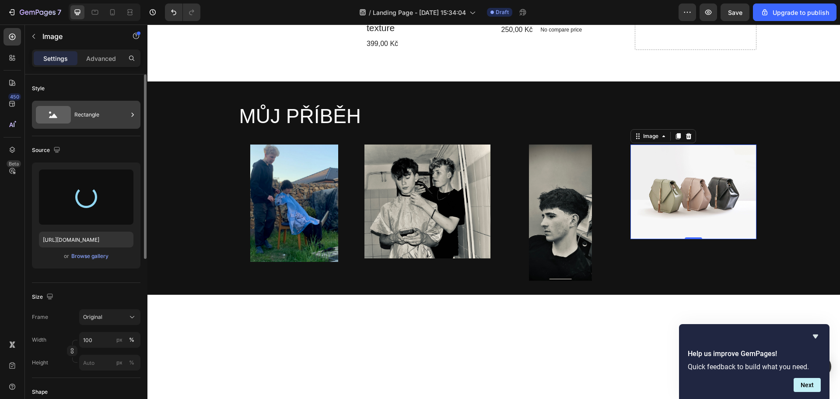
type input "[URL][DOMAIN_NAME]"
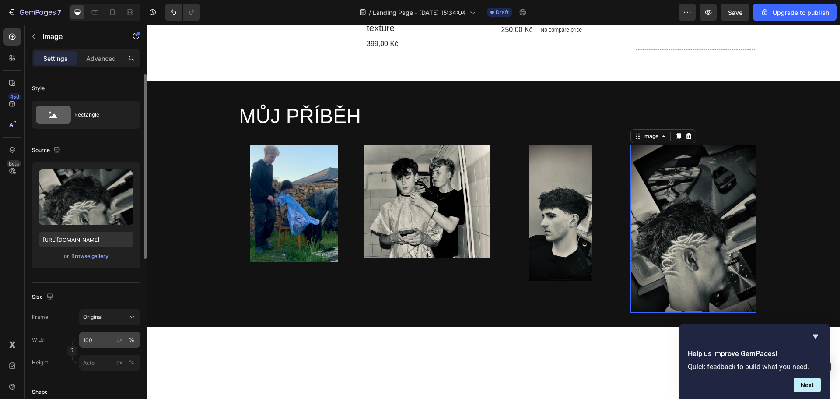
drag, startPoint x: 95, startPoint y: 333, endPoint x: 86, endPoint y: 333, distance: 9.2
click at [86, 333] on div "Frame Original Width 100 px % Height px %" at bounding box center [86, 339] width 109 height 61
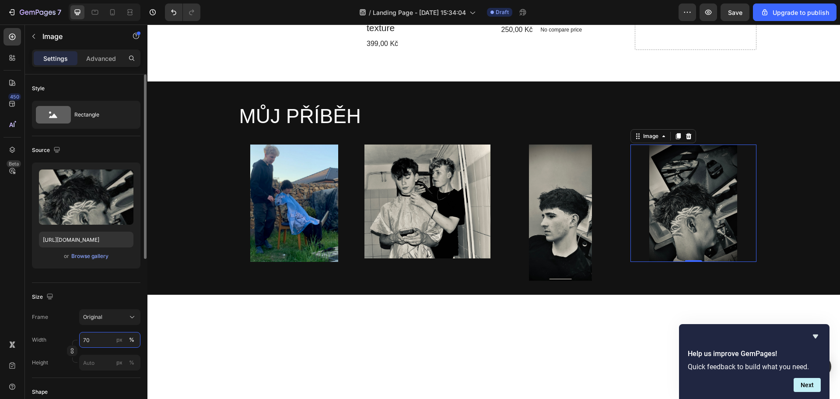
type input "7"
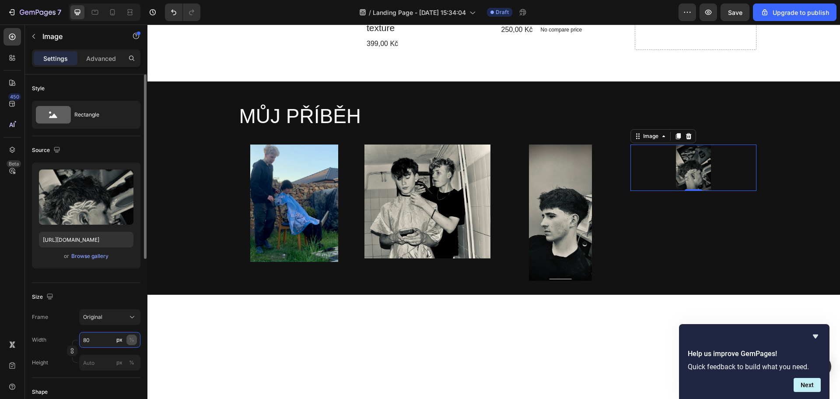
type input "80"
click at [133, 339] on div "%" at bounding box center [131, 340] width 5 height 8
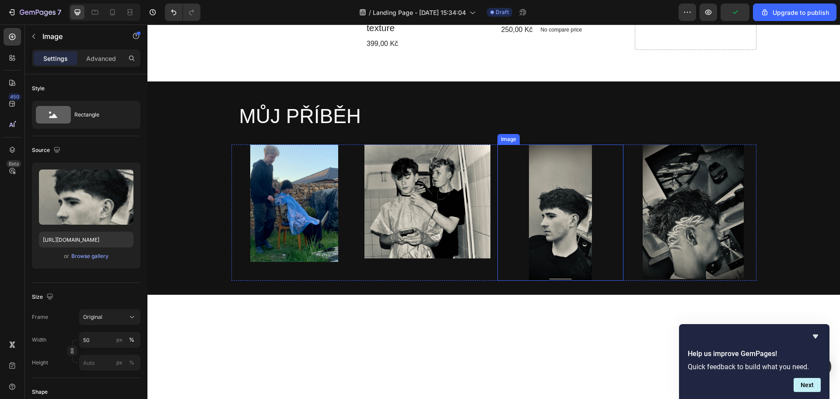
click at [560, 220] on img at bounding box center [560, 212] width 63 height 137
drag, startPoint x: 564, startPoint y: 266, endPoint x: 564, endPoint y: 258, distance: 7.4
click at [564, 260] on div "Image 0" at bounding box center [560, 212] width 126 height 137
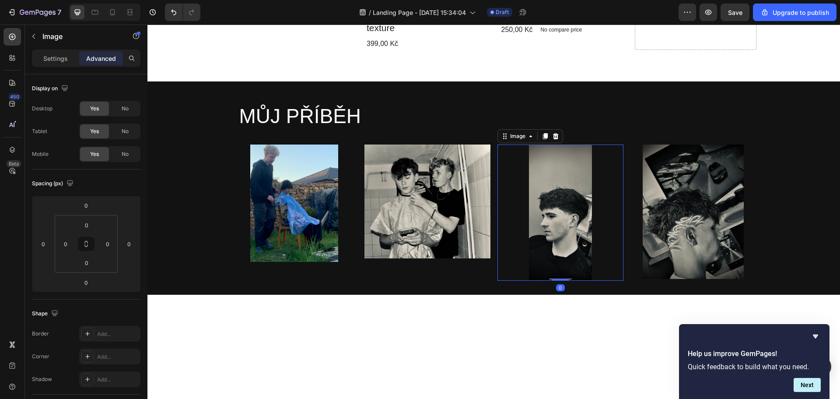
click at [420, 277] on div "MŮJ PŘÍBĚH Heading Row Image Image Image 0 Image Row Section 4" at bounding box center [493, 187] width 693 height 213
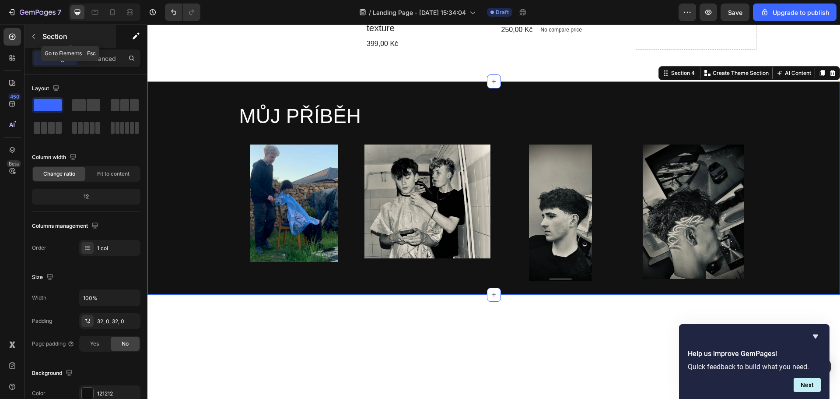
click at [42, 41] on div "Section" at bounding box center [70, 36] width 91 height 23
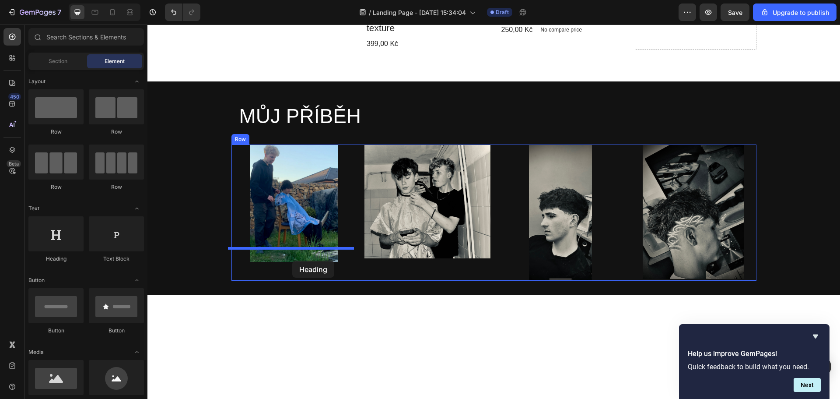
drag, startPoint x: 217, startPoint y: 260, endPoint x: 291, endPoint y: 259, distance: 73.9
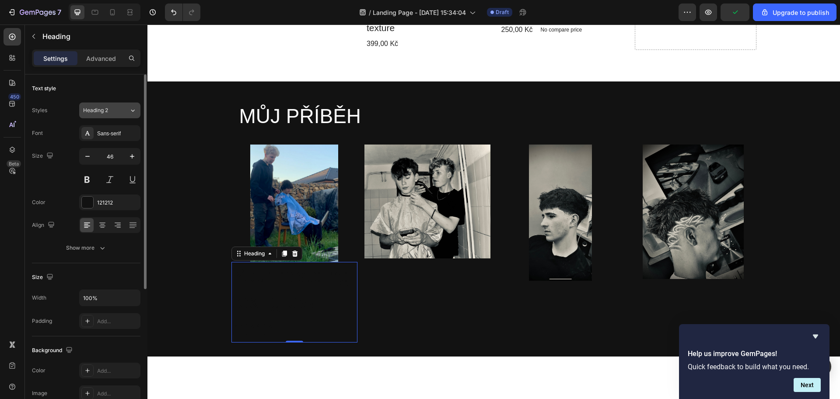
click at [112, 108] on div "Heading 2" at bounding box center [100, 110] width 35 height 8
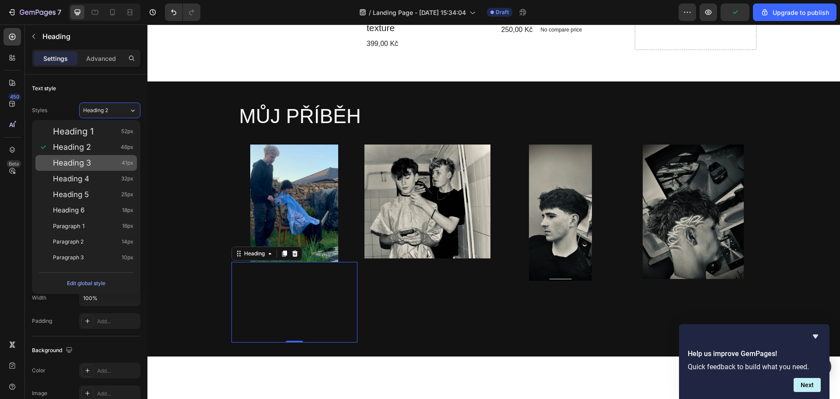
click at [95, 165] on div "Heading 3 41px" at bounding box center [93, 162] width 81 height 9
type input "41"
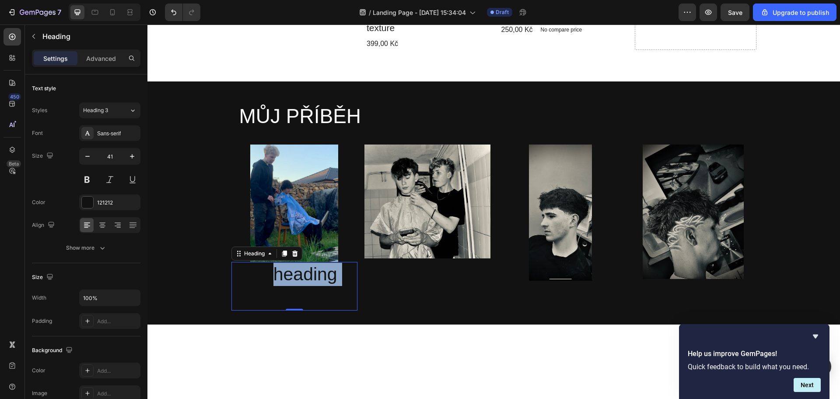
click at [289, 270] on p "Your heading text goes here" at bounding box center [294, 286] width 124 height 47
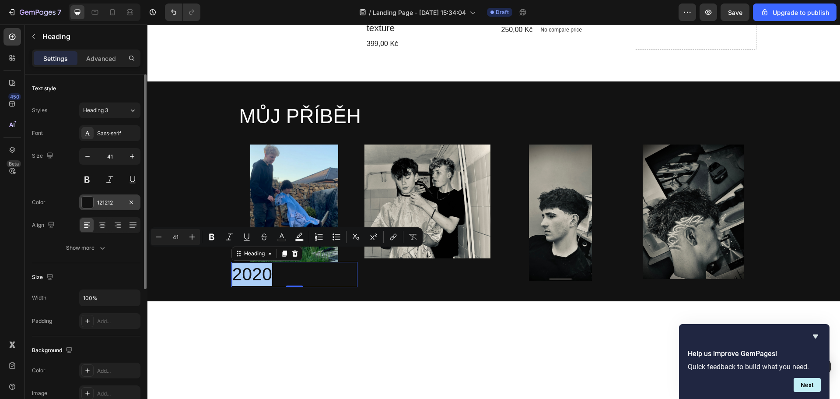
click at [88, 203] on div at bounding box center [87, 201] width 11 height 11
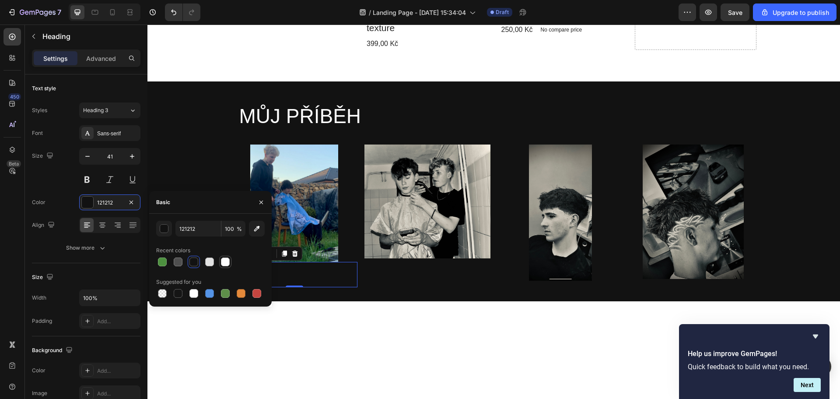
click at [224, 263] on div at bounding box center [225, 261] width 9 height 9
type input "FFFFFF"
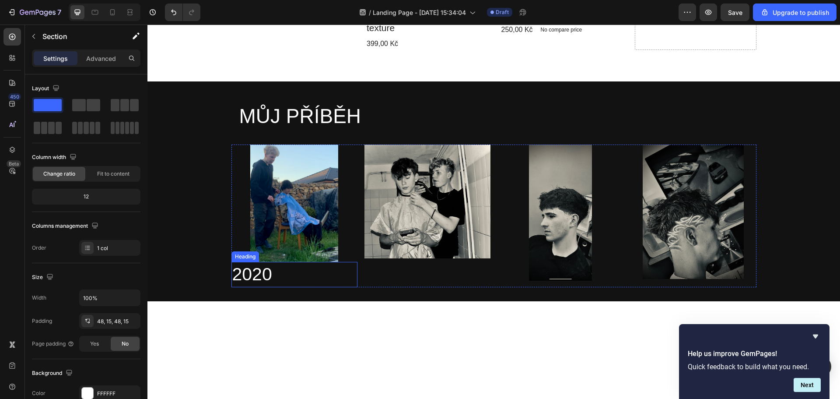
click at [260, 263] on p "2020" at bounding box center [294, 274] width 124 height 23
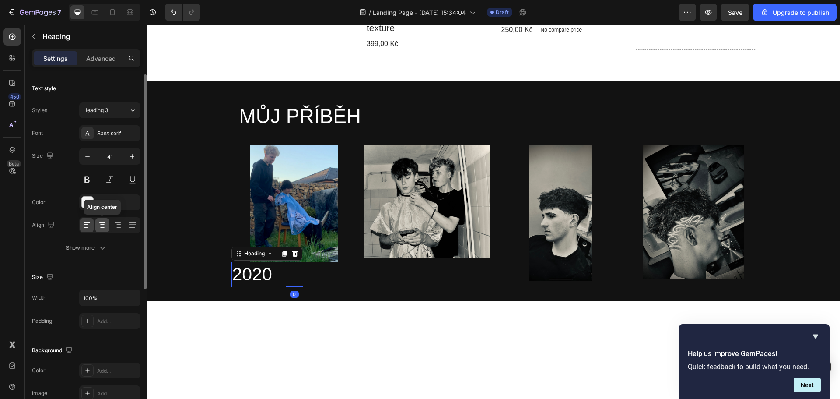
click at [105, 219] on div at bounding box center [102, 225] width 14 height 14
click at [81, 156] on button "button" at bounding box center [88, 156] width 16 height 16
click at [83, 155] on button "button" at bounding box center [88, 156] width 16 height 16
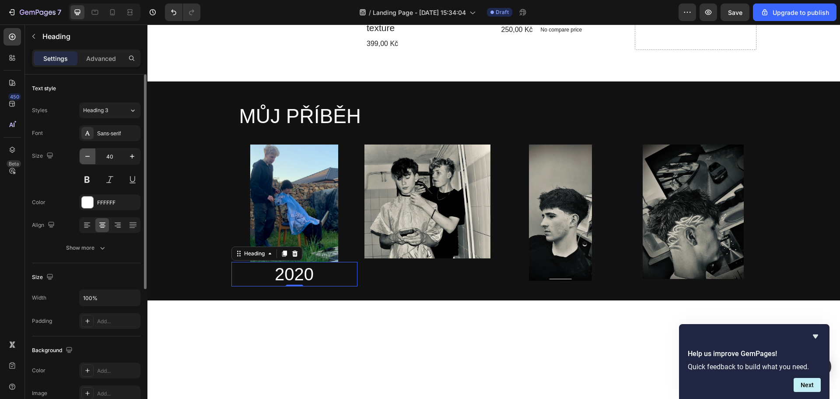
click at [83, 155] on button "button" at bounding box center [88, 156] width 16 height 16
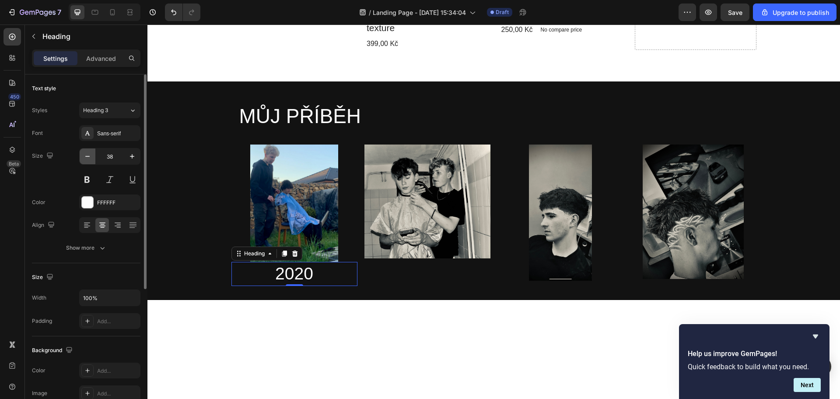
click at [84, 154] on icon "button" at bounding box center [87, 156] width 9 height 9
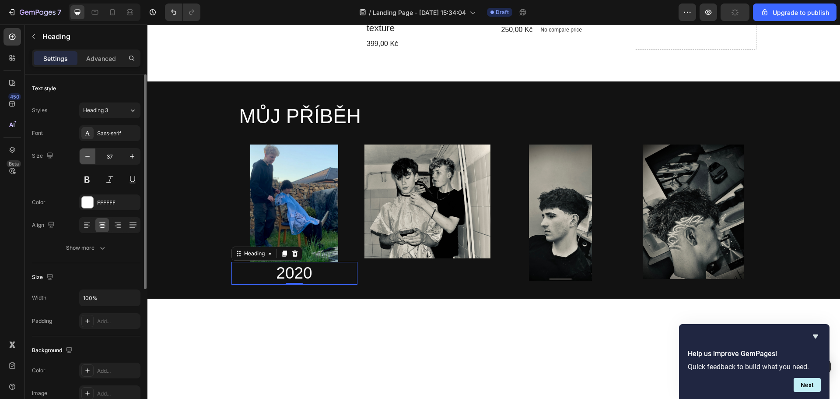
click at [84, 154] on icon "button" at bounding box center [87, 156] width 9 height 9
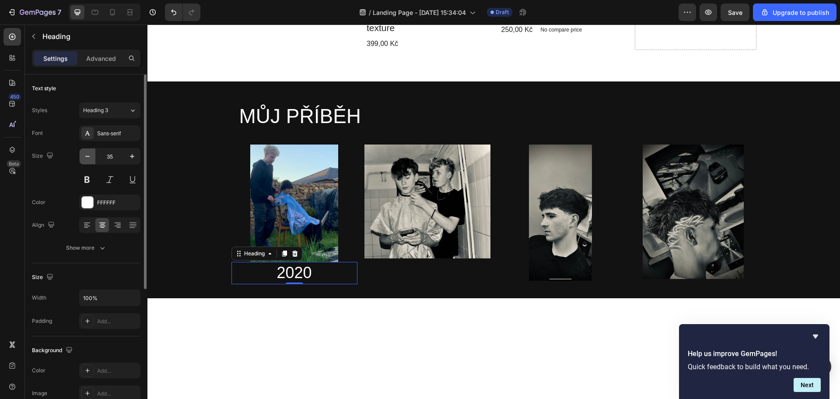
click at [85, 154] on icon "button" at bounding box center [87, 156] width 9 height 9
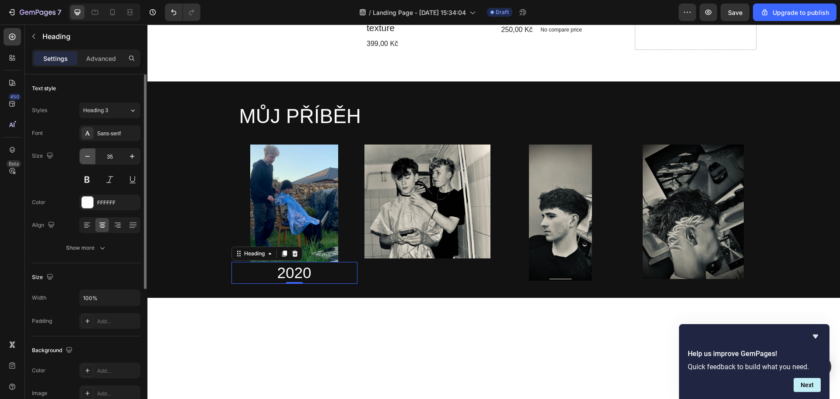
click at [85, 154] on icon "button" at bounding box center [87, 156] width 9 height 9
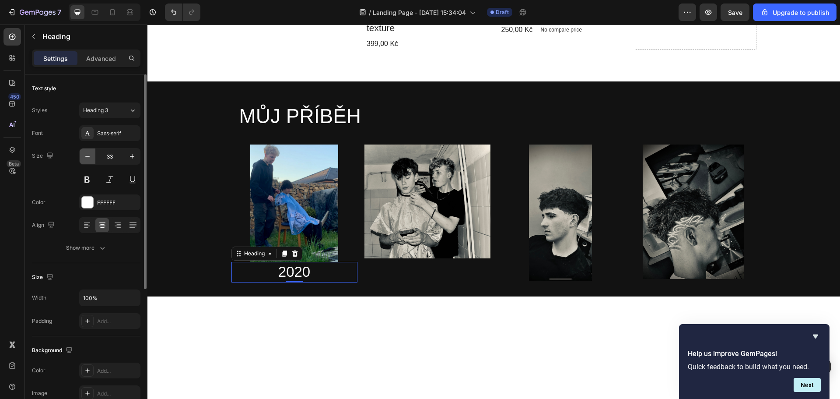
click at [85, 154] on icon "button" at bounding box center [87, 156] width 9 height 9
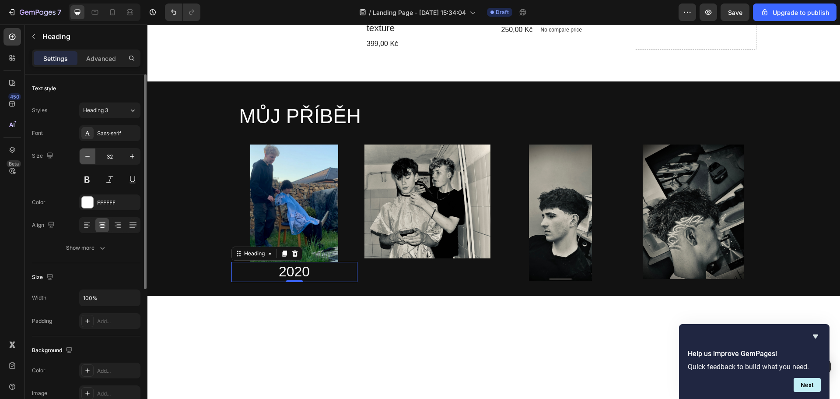
click at [85, 154] on icon "button" at bounding box center [87, 156] width 9 height 9
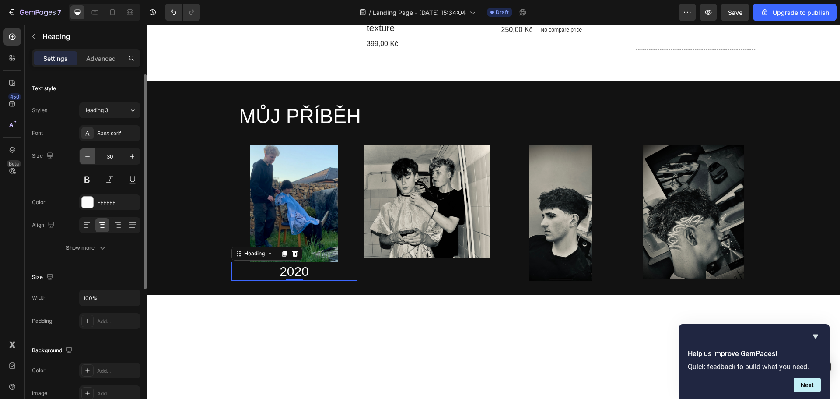
click at [85, 154] on icon "button" at bounding box center [87, 156] width 9 height 9
type input "27"
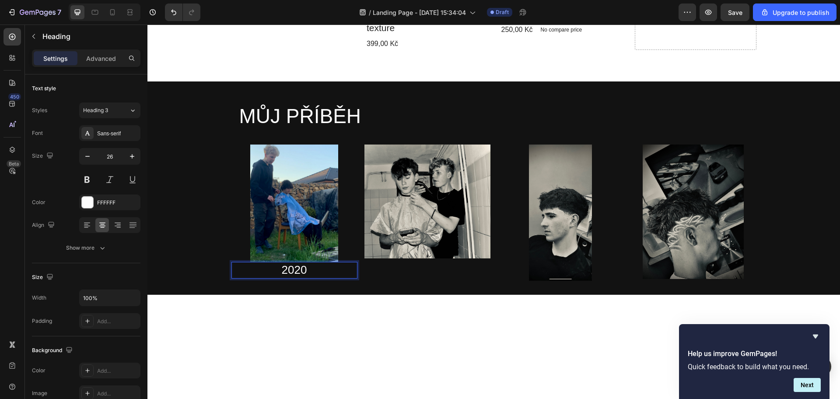
click at [302, 263] on p "2020" at bounding box center [294, 270] width 124 height 15
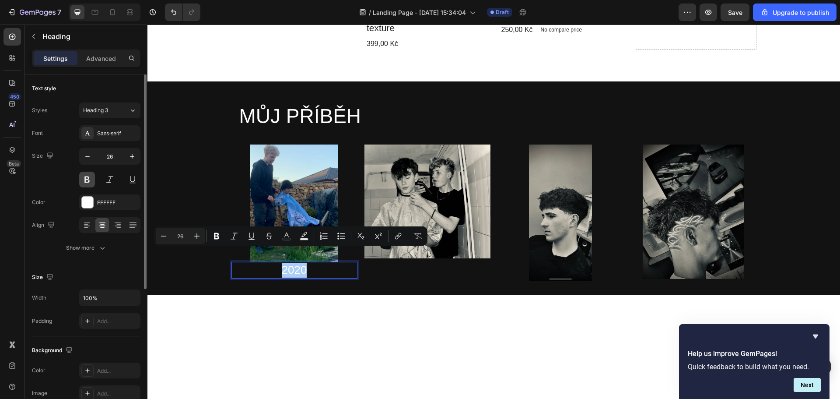
click at [81, 172] on button at bounding box center [87, 180] width 16 height 16
click at [84, 177] on button at bounding box center [87, 180] width 16 height 16
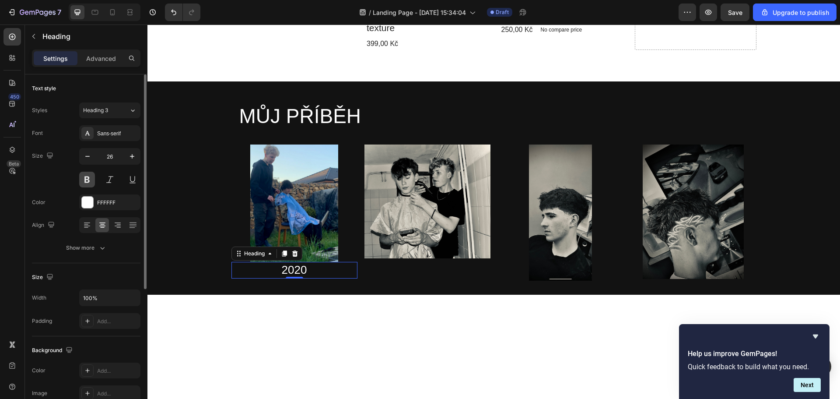
click at [91, 180] on button at bounding box center [87, 180] width 16 height 16
click at [89, 154] on icon "button" at bounding box center [87, 156] width 9 height 9
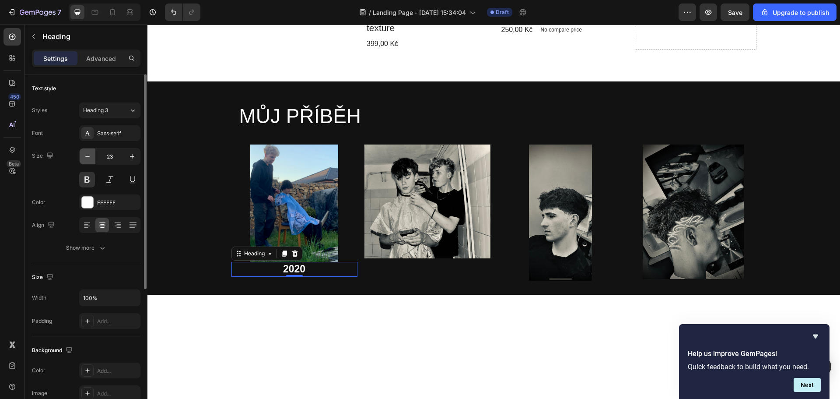
click at [89, 156] on icon "button" at bounding box center [87, 156] width 9 height 9
type input "22"
click at [42, 36] on div "Heading" at bounding box center [82, 36] width 114 height 23
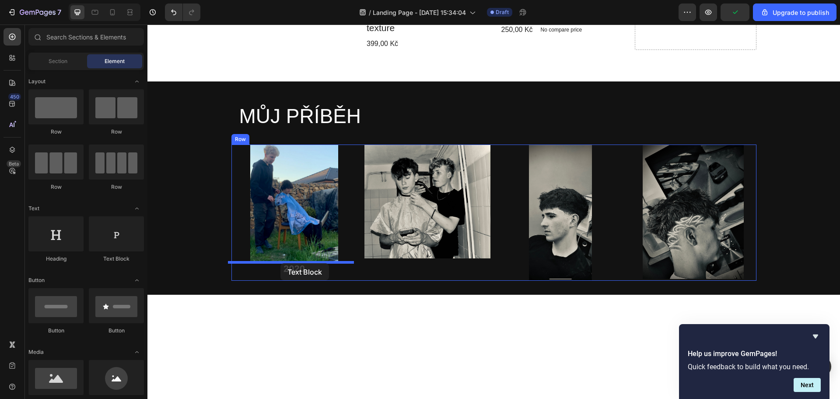
drag, startPoint x: 287, startPoint y: 266, endPoint x: 280, endPoint y: 263, distance: 6.7
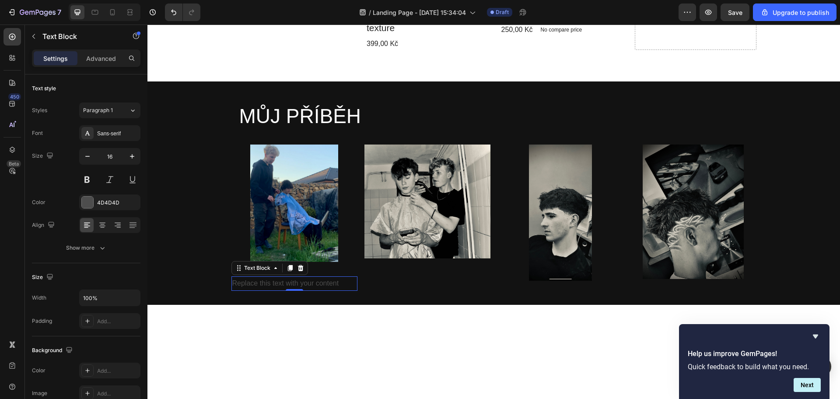
click at [293, 276] on div "Replace this text with your content" at bounding box center [294, 283] width 126 height 14
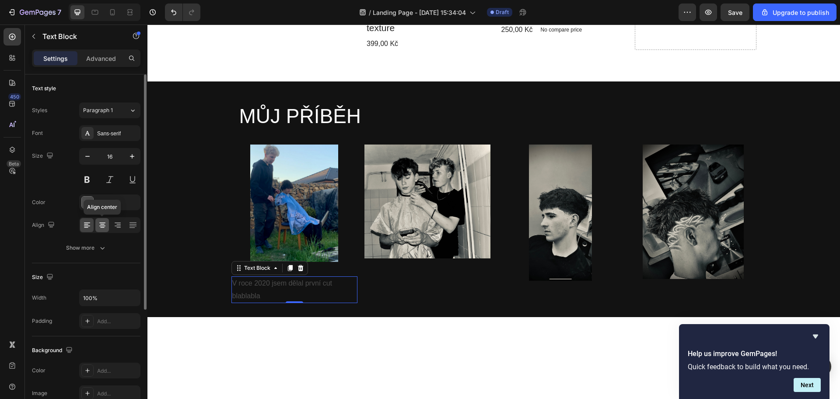
click at [102, 226] on icon at bounding box center [102, 225] width 9 height 9
click at [350, 283] on p "V roce 2020 jsem dělal první cut blablabla" at bounding box center [294, 289] width 124 height 25
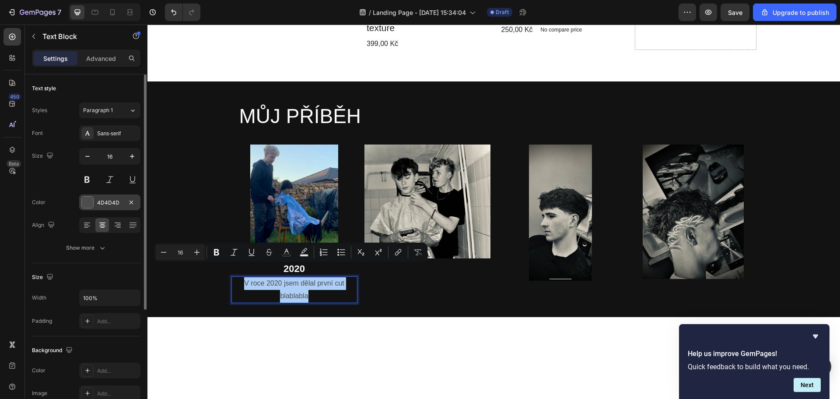
click at [92, 203] on div at bounding box center [87, 201] width 11 height 11
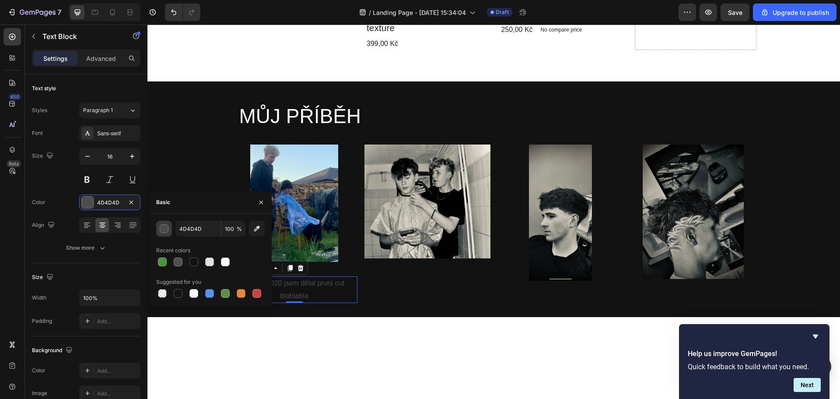
click at [162, 226] on div "button" at bounding box center [164, 228] width 9 height 9
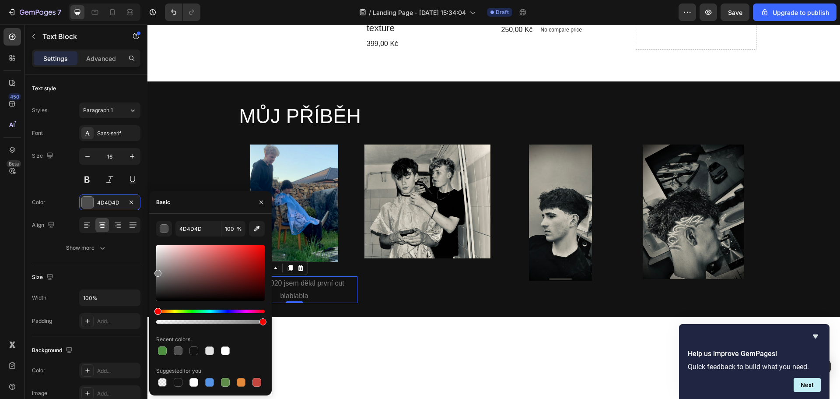
drag, startPoint x: 160, startPoint y: 295, endPoint x: 156, endPoint y: 271, distance: 24.4
click at [156, 271] on div at bounding box center [210, 273] width 109 height 56
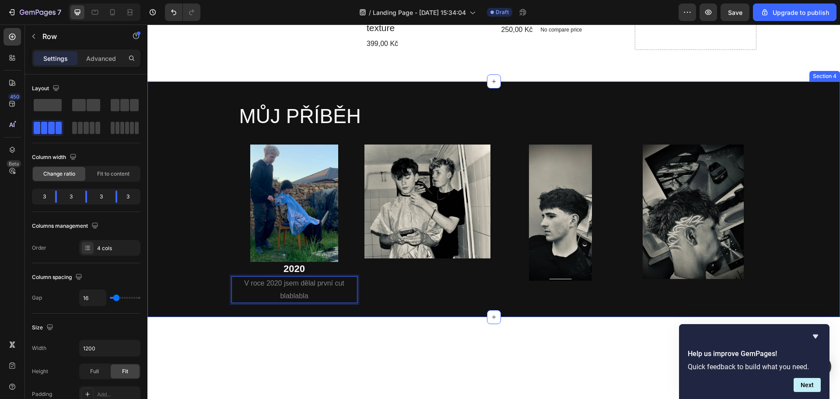
click at [406, 283] on div "Image" at bounding box center [427, 223] width 126 height 159
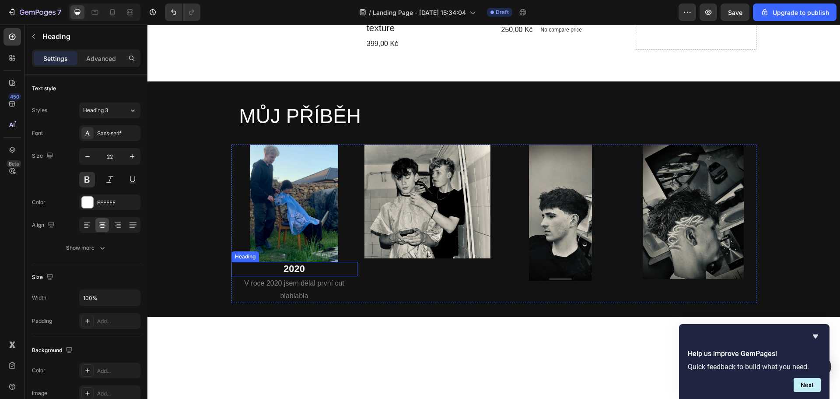
click at [294, 263] on p "2020" at bounding box center [294, 269] width 124 height 13
click at [88, 62] on p "Advanced" at bounding box center [101, 58] width 30 height 9
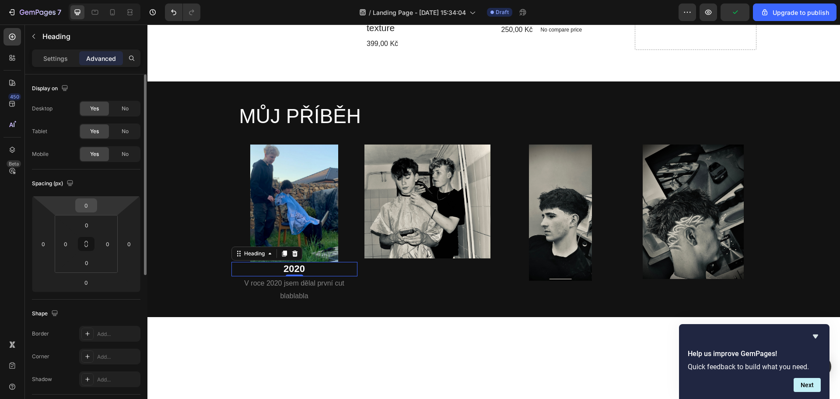
click at [85, 206] on input "0" at bounding box center [86, 205] width 18 height 13
click at [88, 199] on input "0" at bounding box center [86, 205] width 18 height 13
click at [69, 0] on html "7 / Landing Page - [DATE] 15:34:04 Draft Preview Save Upgrade to publish 450 Be…" at bounding box center [420, 0] width 840 height 0
click at [88, 224] on input "0" at bounding box center [87, 224] width 18 height 13
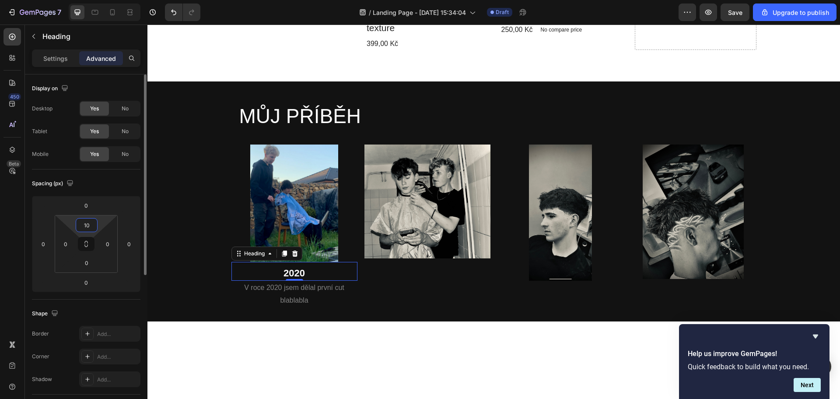
type input "1"
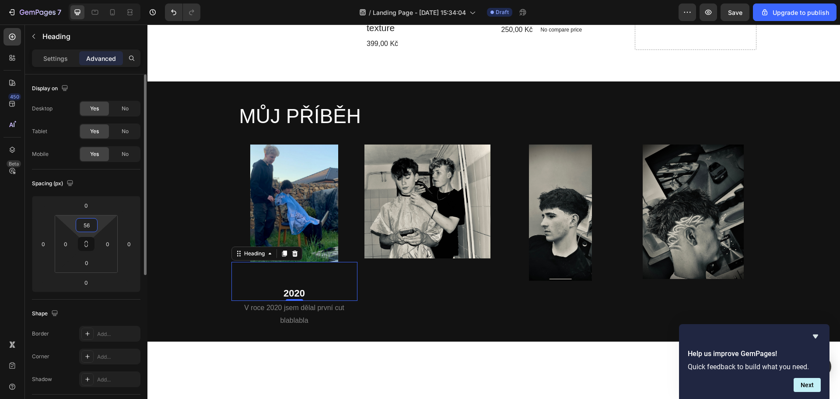
type input "5"
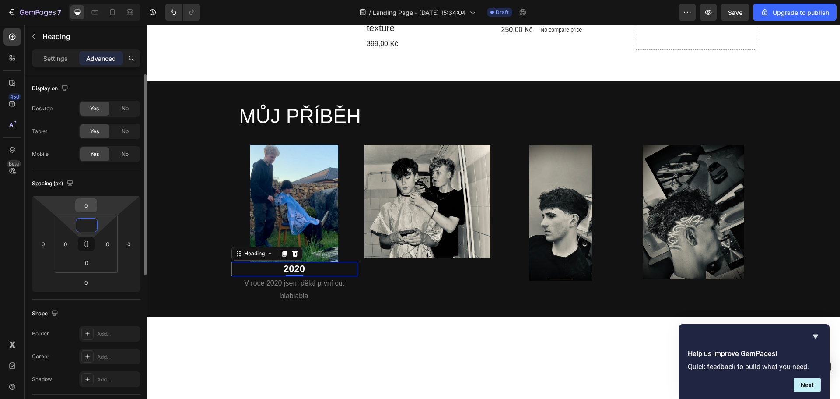
type input "0"
click at [90, 207] on input "0" at bounding box center [86, 205] width 18 height 13
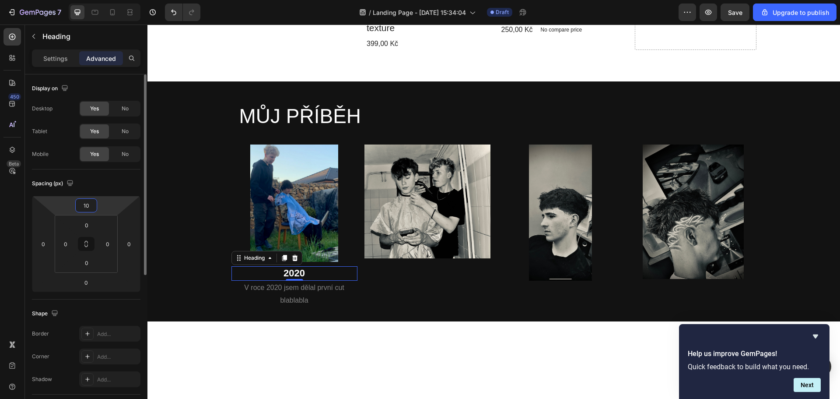
type input "1"
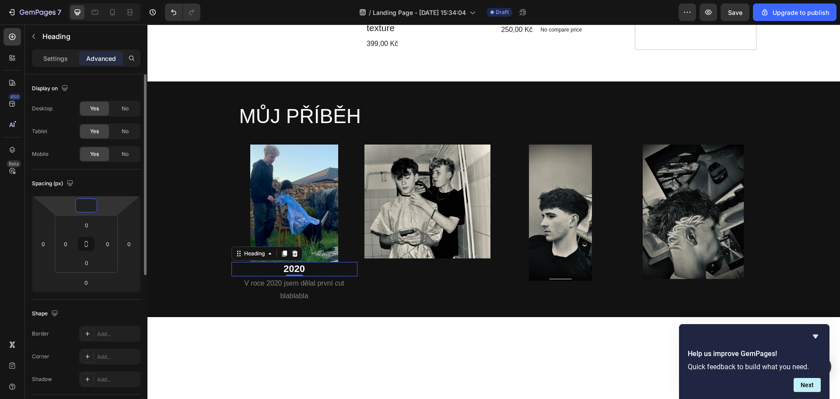
type input "5"
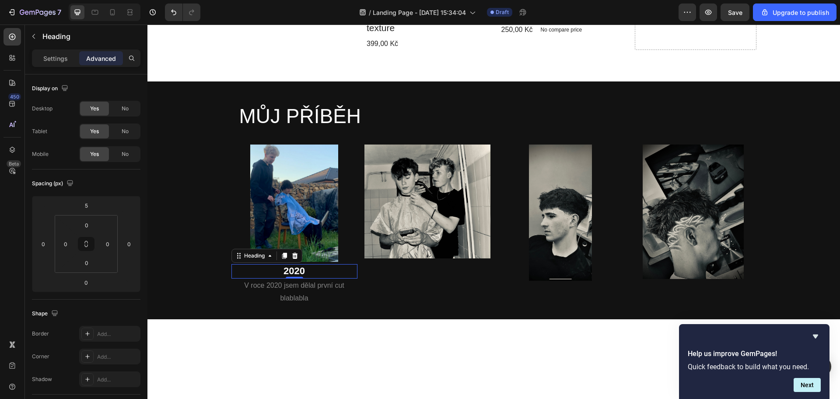
click at [298, 265] on p "2020" at bounding box center [294, 271] width 124 height 13
click at [49, 58] on p "Settings" at bounding box center [55, 58] width 25 height 9
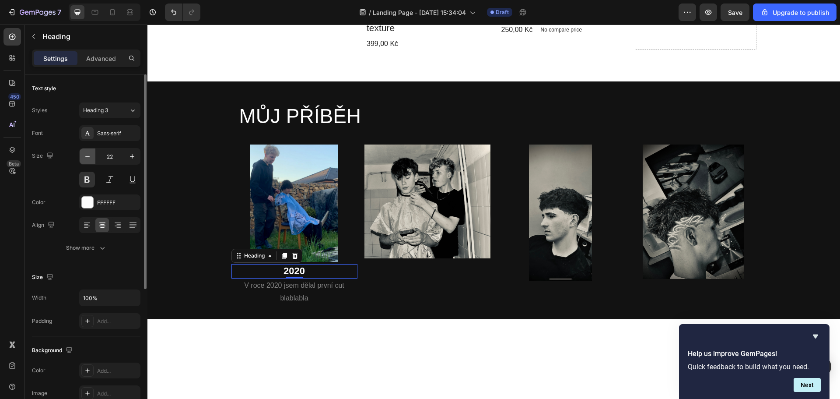
click at [85, 157] on icon "button" at bounding box center [87, 156] width 9 height 9
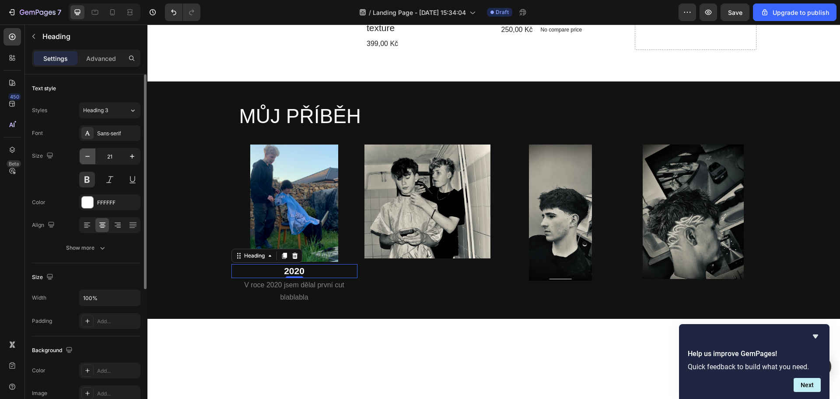
click at [88, 155] on icon "button" at bounding box center [87, 156] width 9 height 9
type input "20"
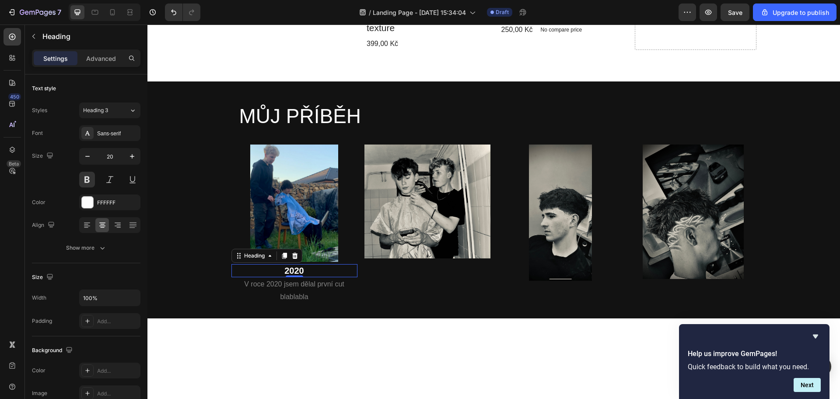
click at [289, 278] on p "V roce 2020 jsem dělal první cut blablabla" at bounding box center [294, 290] width 124 height 25
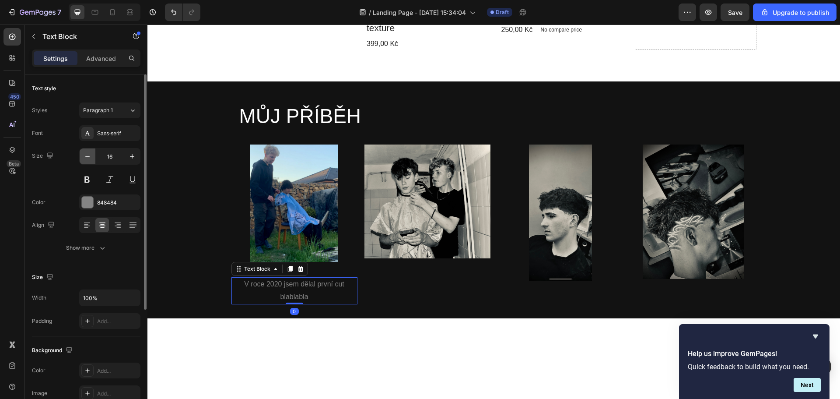
click at [89, 158] on icon "button" at bounding box center [87, 156] width 9 height 9
type input "15"
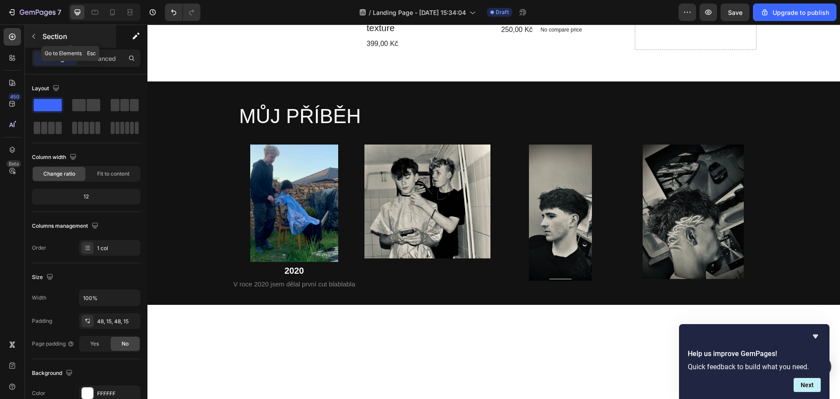
click at [34, 39] on icon "button" at bounding box center [33, 36] width 7 height 7
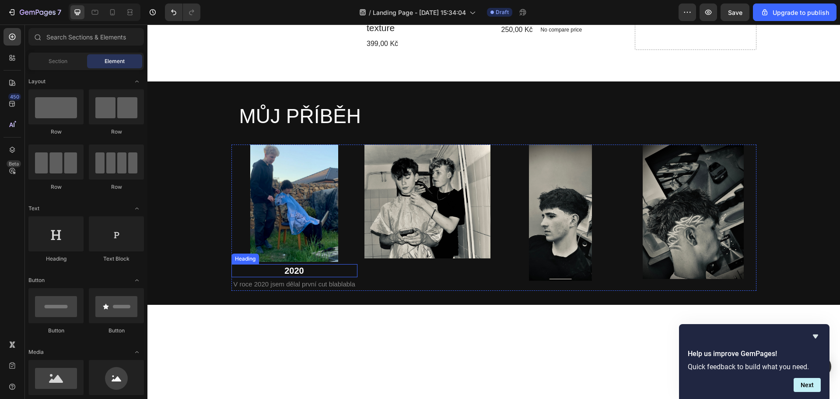
click at [315, 265] on p "2020" at bounding box center [294, 270] width 124 height 11
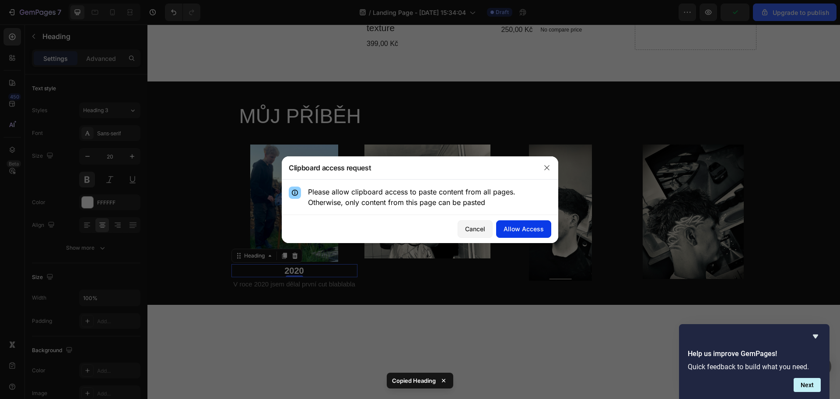
click at [513, 229] on div "Allow Access" at bounding box center [524, 228] width 40 height 9
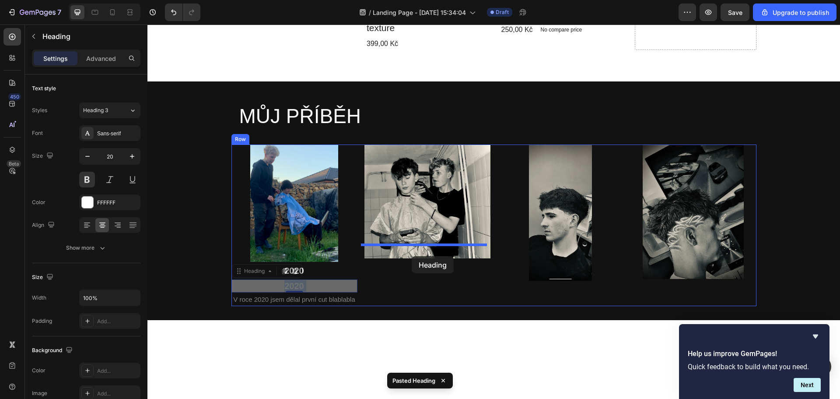
drag, startPoint x: 312, startPoint y: 272, endPoint x: 412, endPoint y: 256, distance: 100.6
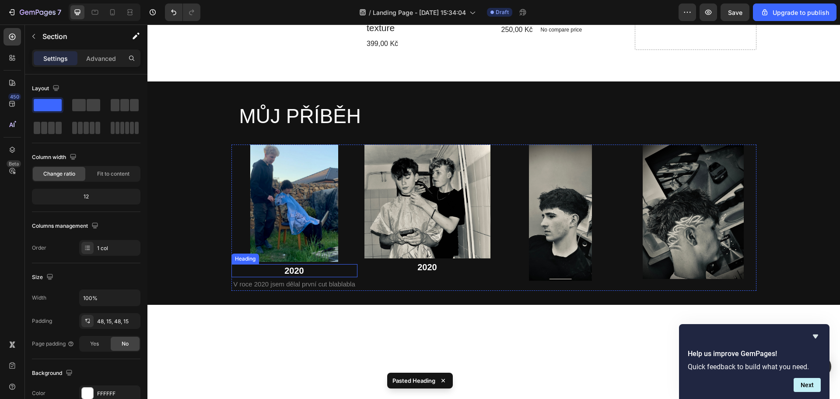
click at [300, 265] on p "2020" at bounding box center [294, 270] width 124 height 11
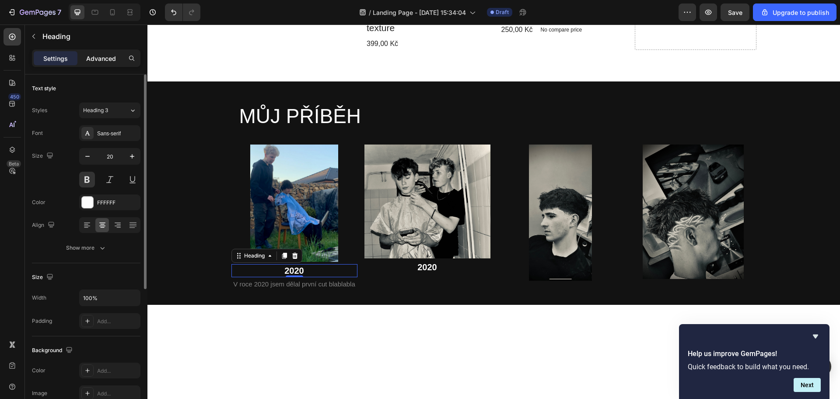
click at [96, 57] on p "Advanced" at bounding box center [101, 58] width 30 height 9
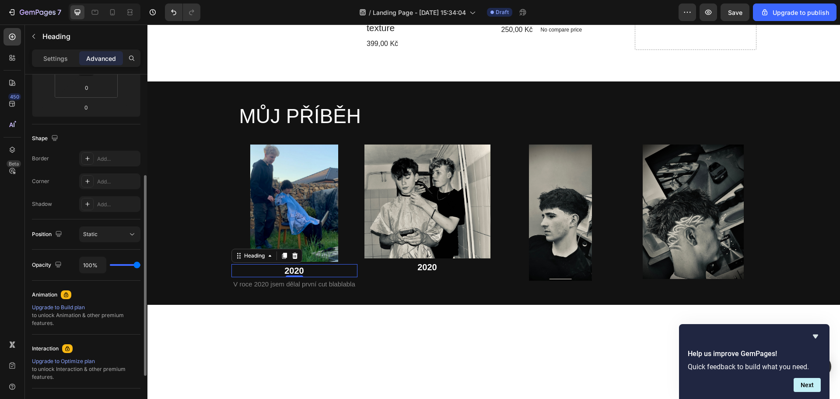
scroll to position [44, 0]
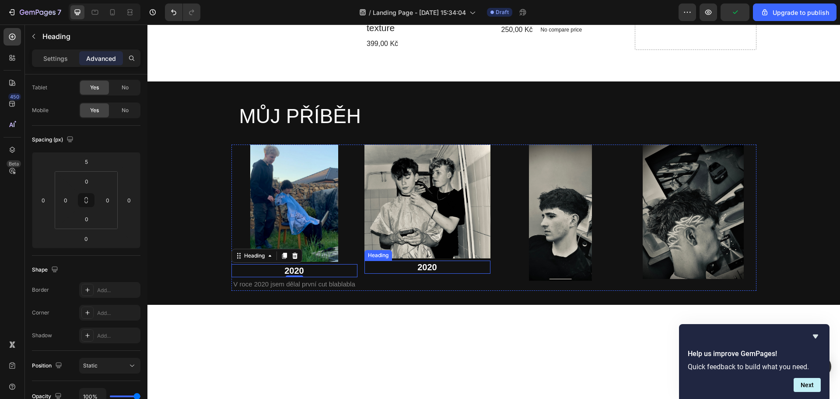
click at [390, 260] on h2 "2020" at bounding box center [427, 266] width 126 height 13
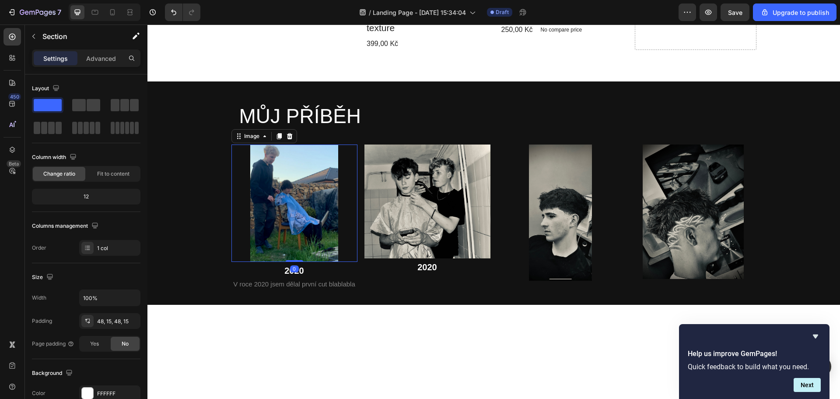
click at [317, 236] on img at bounding box center [294, 203] width 88 height 118
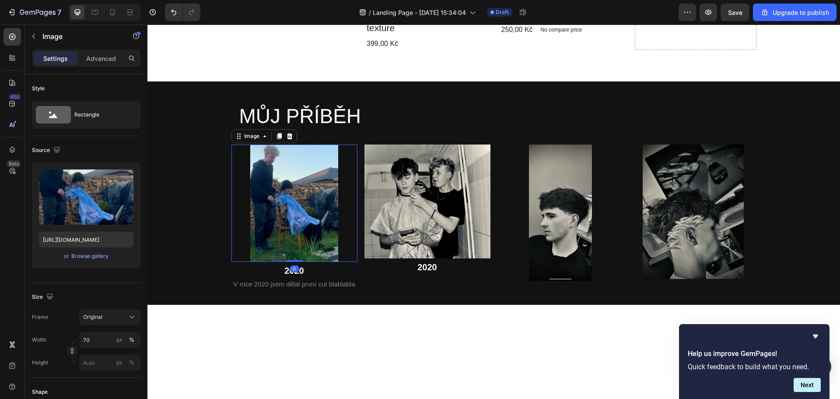
click at [295, 234] on div "Image 0" at bounding box center [294, 203] width 126 height 118
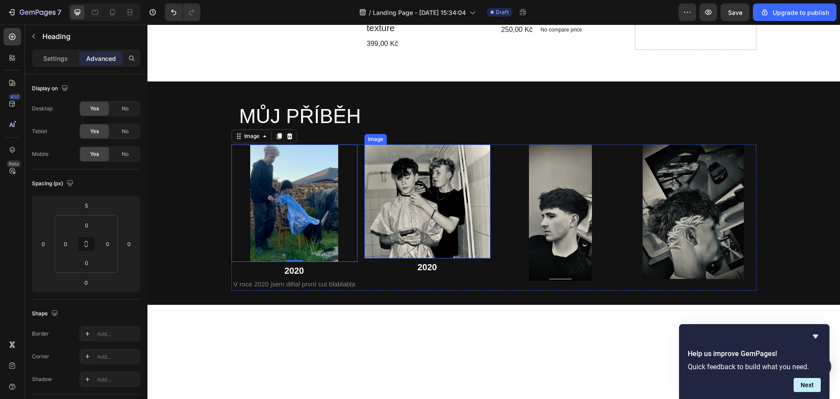
click at [430, 260] on h2 "2020" at bounding box center [427, 266] width 126 height 13
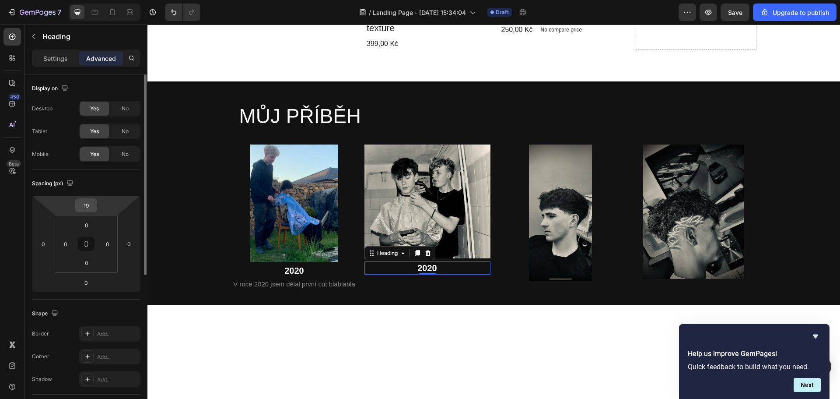
drag, startPoint x: 91, startPoint y: 213, endPoint x: 87, endPoint y: 208, distance: 6.2
click at [86, 0] on html "7 / Landing Page - [DATE] 15:34:04 Draft Preview Save Upgrade to publish 450 Be…" at bounding box center [420, 0] width 840 height 0
type input "13"
drag, startPoint x: 104, startPoint y: 209, endPoint x: 98, endPoint y: 211, distance: 6.0
click at [98, 0] on html "7 / Landing Page - [DATE] 15:34:04 Draft Preview Save Upgrade to publish 450 Be…" at bounding box center [420, 0] width 840 height 0
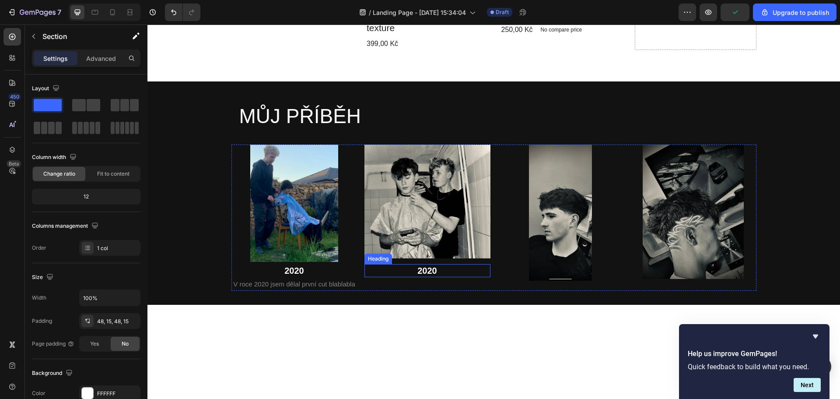
click at [430, 264] on h2 "2020" at bounding box center [427, 270] width 126 height 13
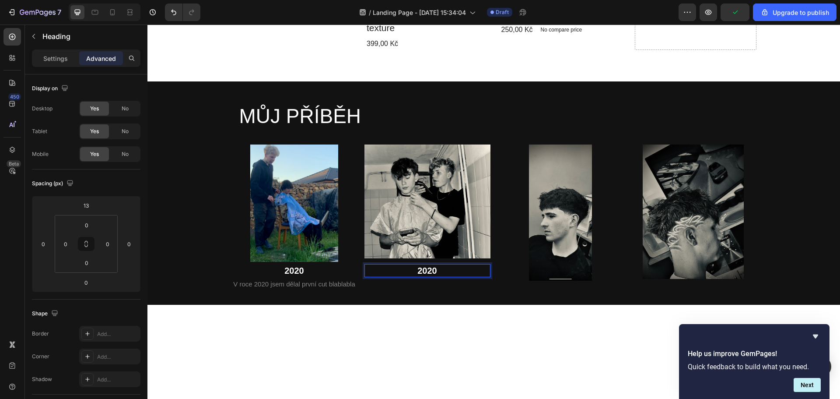
click at [433, 264] on h2 "2020" at bounding box center [427, 270] width 126 height 13
click at [313, 278] on p "V roce 2020 jsem dělal první cut blablabla" at bounding box center [294, 284] width 124 height 12
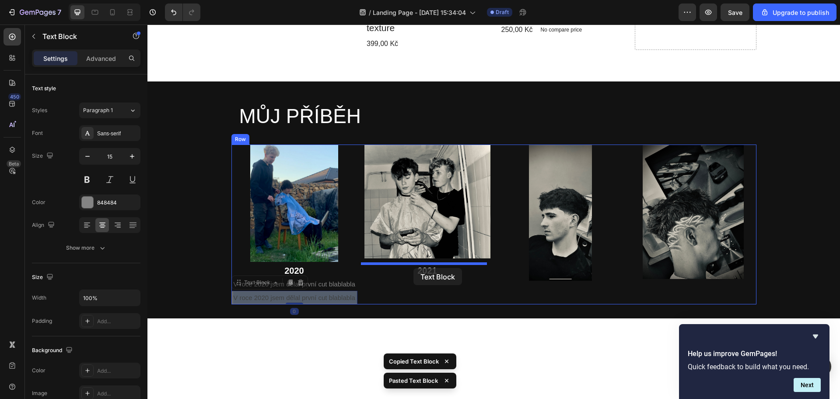
drag, startPoint x: 308, startPoint y: 283, endPoint x: 413, endPoint y: 268, distance: 106.5
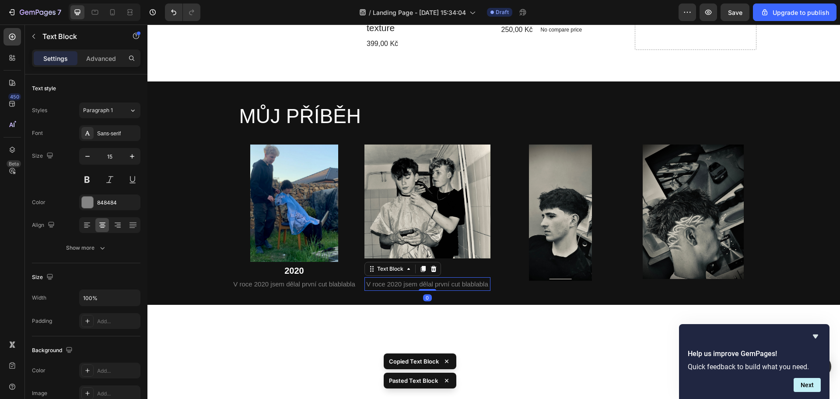
click at [400, 278] on p "V roce 2020 jsem dělal první cut blablabla" at bounding box center [427, 284] width 124 height 12
click at [398, 278] on p "V roce 2020 jsem dělal první cut blablabla" at bounding box center [427, 284] width 124 height 12
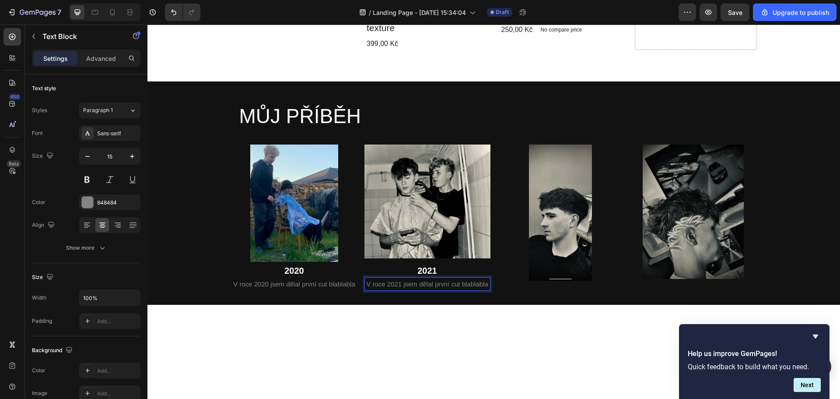
click at [482, 278] on p "V roce 2021 jsem dělal první cut blablabla" at bounding box center [427, 284] width 124 height 12
click at [483, 278] on p "V roce 2021 jsem dělal první cut blablabla" at bounding box center [427, 284] width 124 height 12
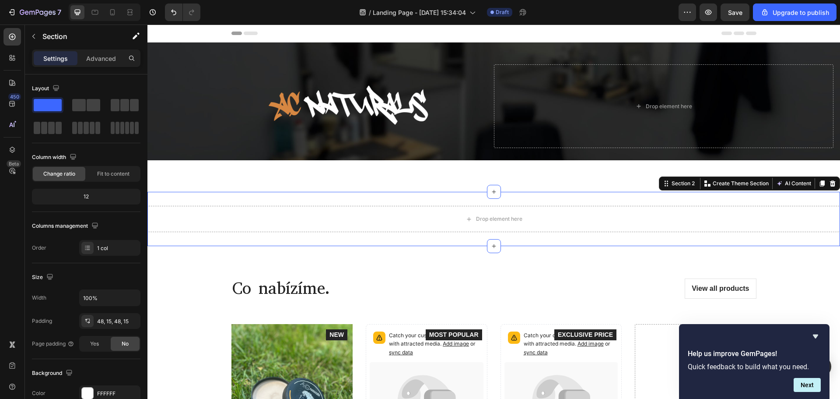
click at [435, 199] on div "Drop element here Section 2 You can create reusable sections Create Theme Secti…" at bounding box center [493, 219] width 693 height 54
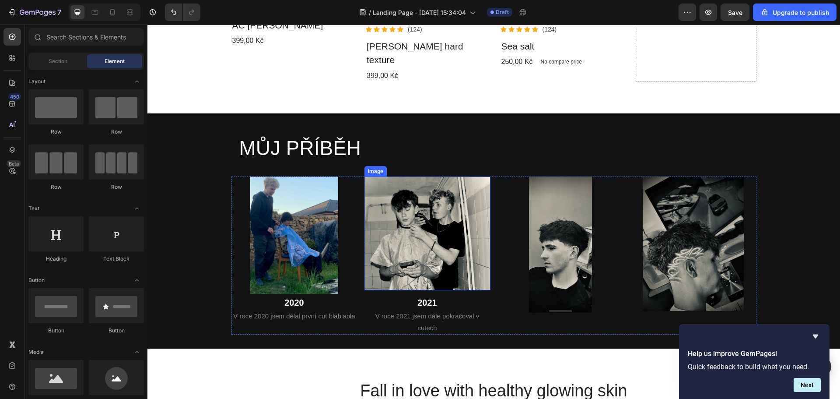
scroll to position [438, 0]
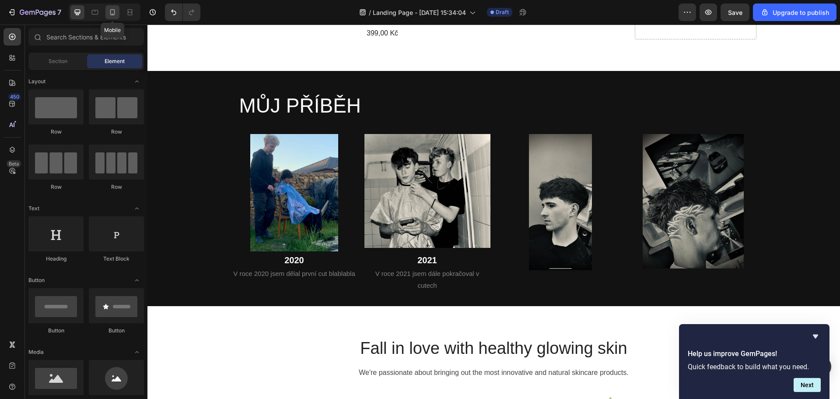
click at [107, 10] on div at bounding box center [112, 12] width 14 height 14
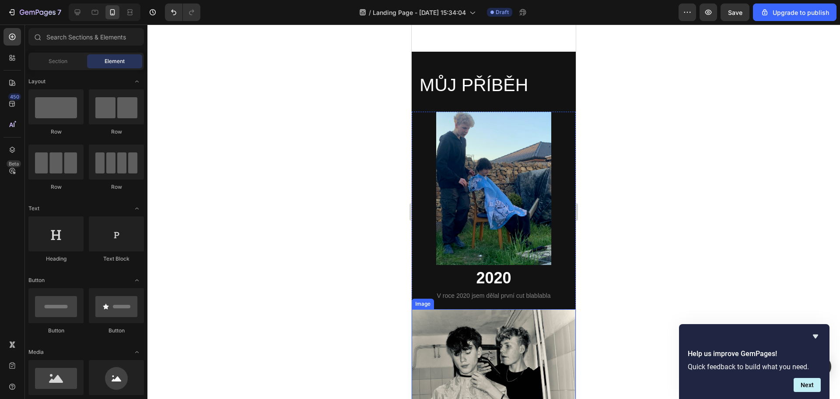
scroll to position [875, 0]
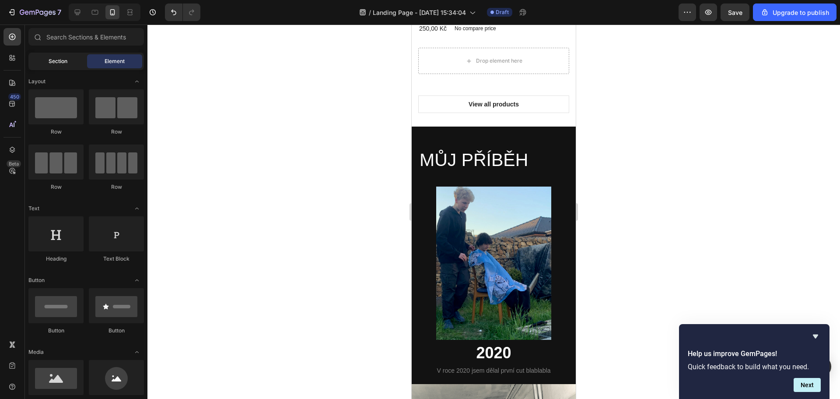
click at [60, 57] on span "Section" at bounding box center [58, 61] width 19 height 8
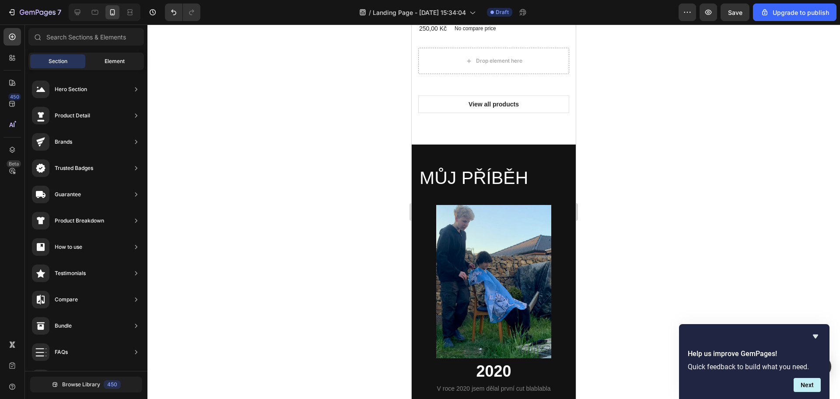
click at [99, 63] on div "Element" at bounding box center [114, 61] width 55 height 14
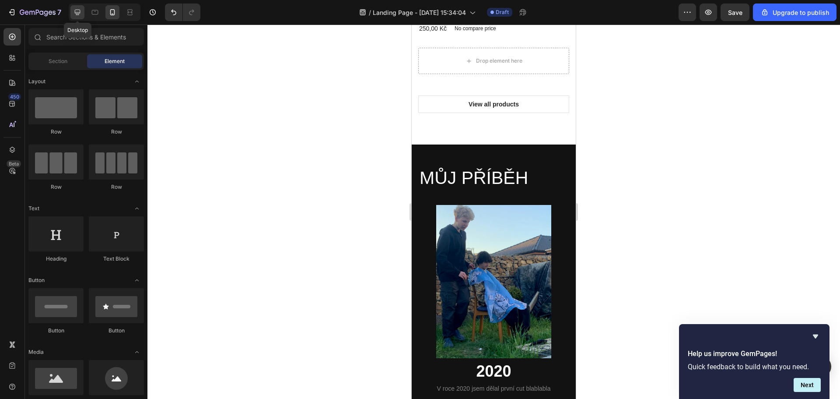
click at [79, 11] on icon at bounding box center [77, 12] width 9 height 9
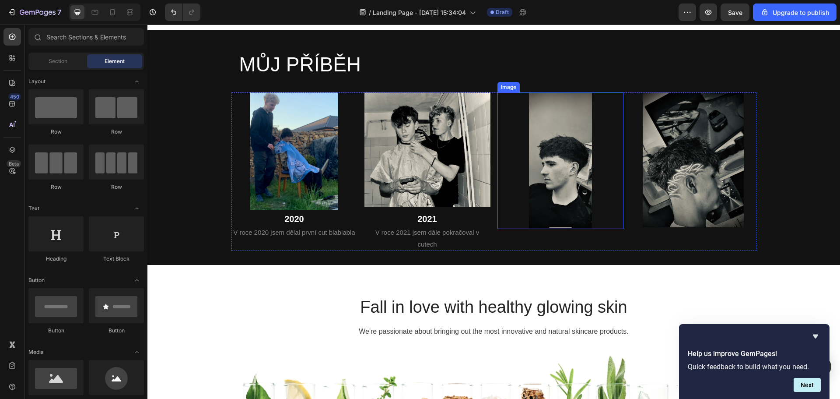
scroll to position [375, 0]
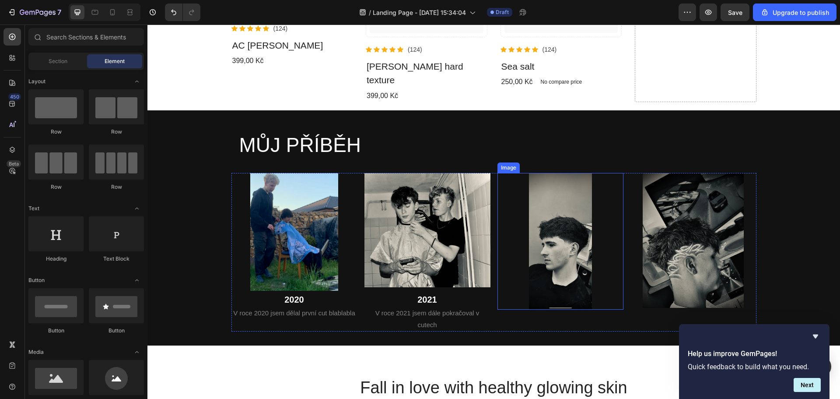
click at [549, 273] on img at bounding box center [560, 241] width 63 height 137
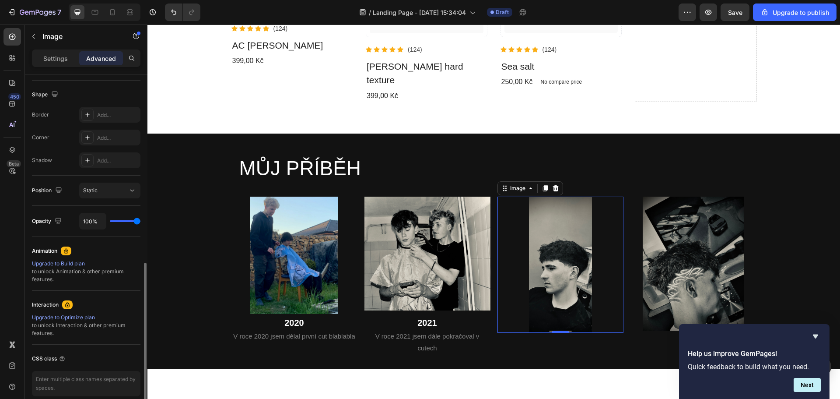
scroll to position [258, 0]
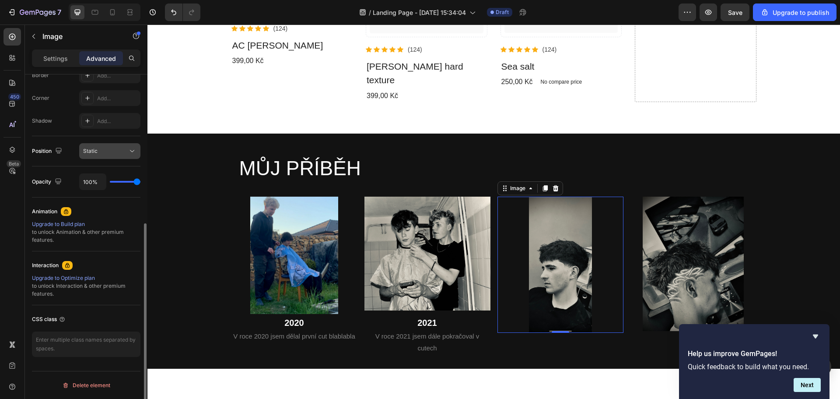
click at [108, 155] on div "Static" at bounding box center [109, 151] width 53 height 9
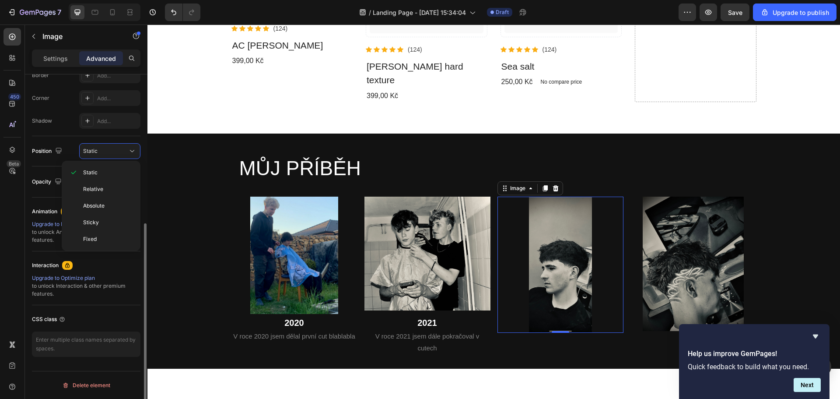
click at [52, 153] on div "Position" at bounding box center [48, 151] width 32 height 12
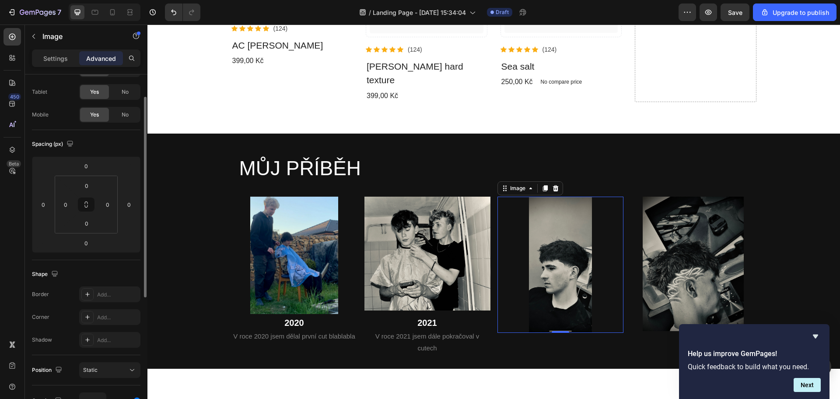
scroll to position [0, 0]
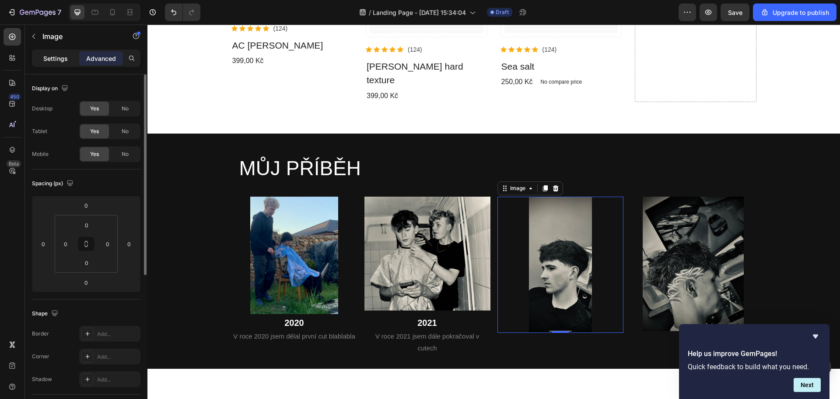
click at [48, 56] on p "Settings" at bounding box center [55, 58] width 25 height 9
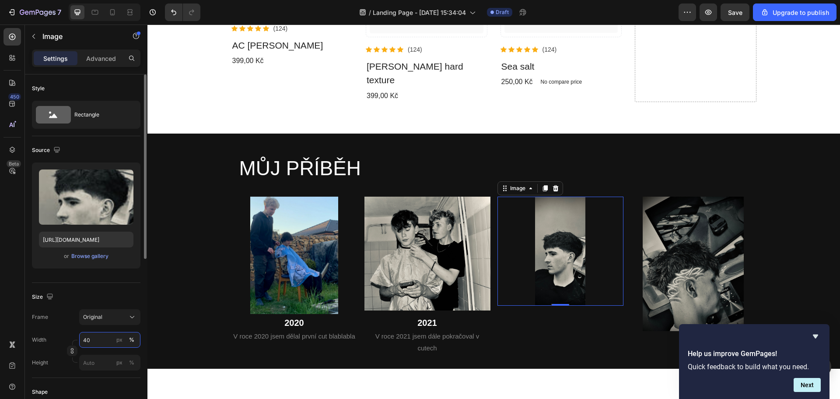
type input "40"
click at [130, 343] on div "%" at bounding box center [131, 340] width 5 height 8
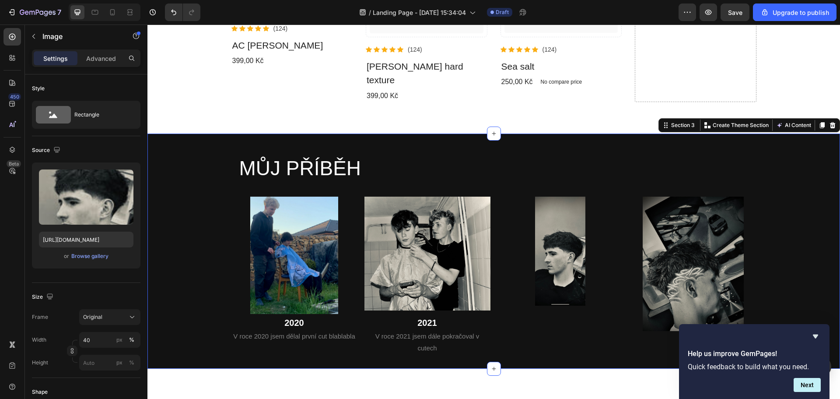
click at [547, 345] on div "MŮJ PŘÍBĚH Heading Row Image 2020 Heading V roce 2020 jsem dělal první cut blab…" at bounding box center [493, 250] width 693 height 235
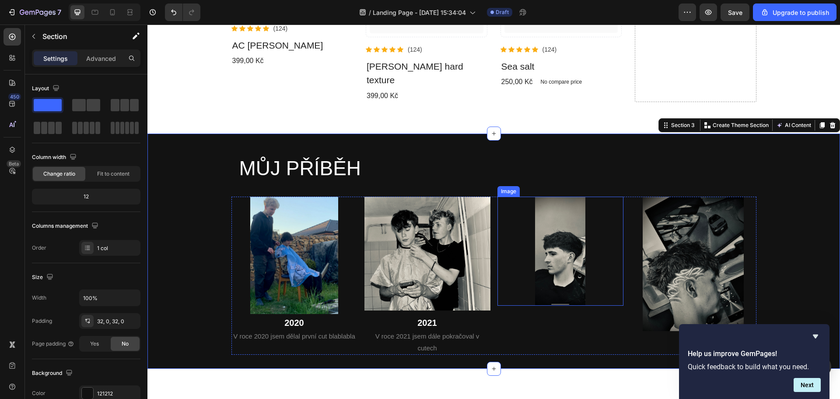
click at [574, 258] on img at bounding box center [560, 250] width 50 height 109
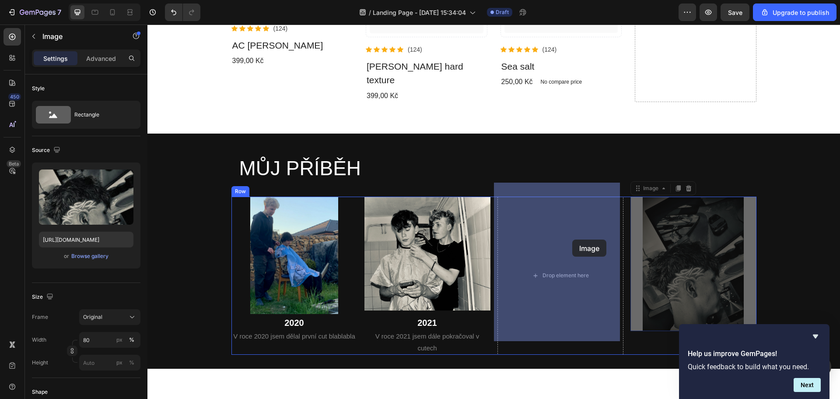
drag, startPoint x: 679, startPoint y: 253, endPoint x: 619, endPoint y: 248, distance: 60.6
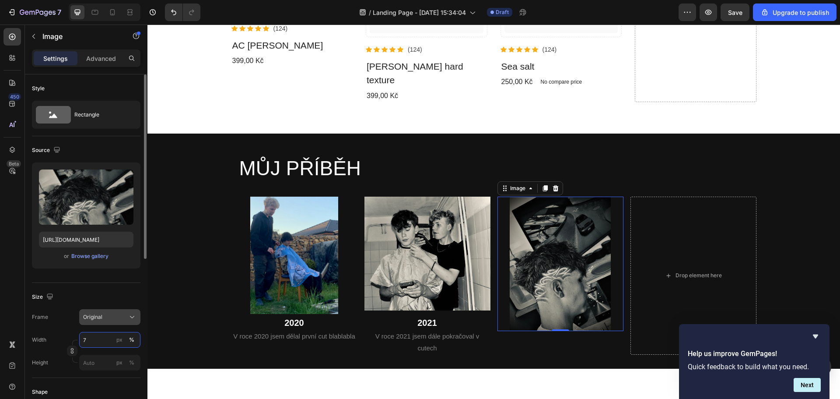
type input "70"
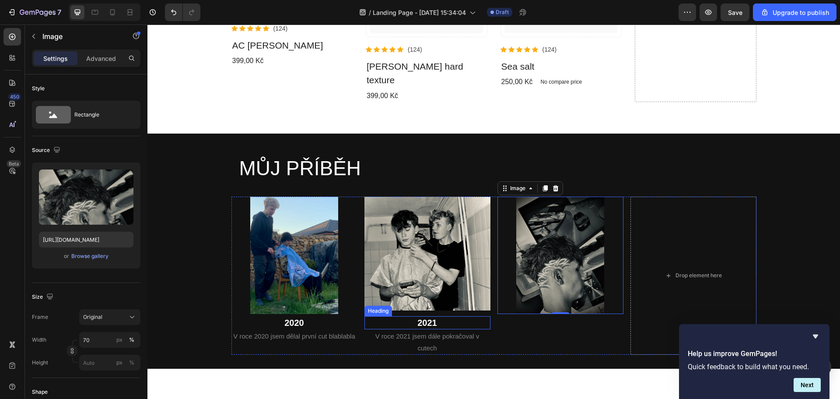
click at [502, 319] on div "Image 0" at bounding box center [560, 275] width 126 height 158
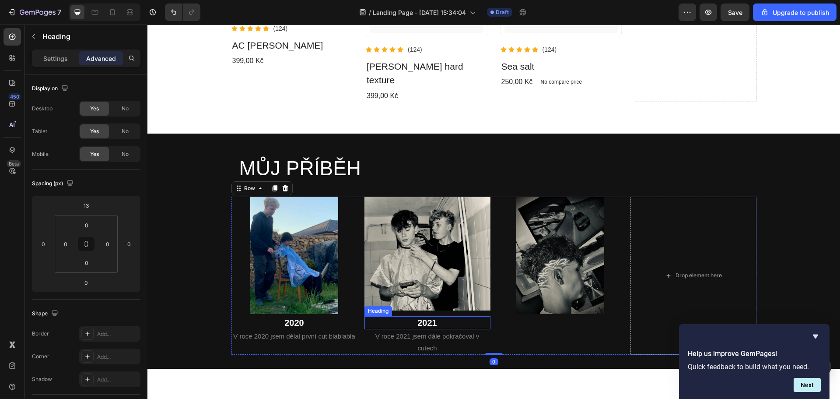
click at [425, 316] on h2 "2021" at bounding box center [427, 322] width 126 height 13
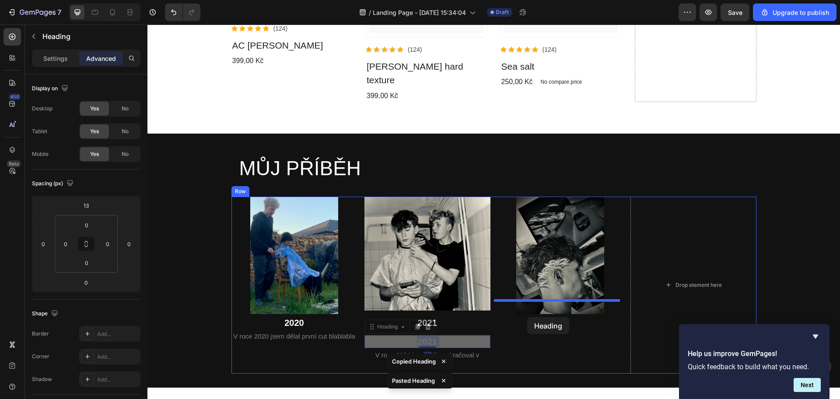
drag, startPoint x: 434, startPoint y: 327, endPoint x: 527, endPoint y: 317, distance: 94.2
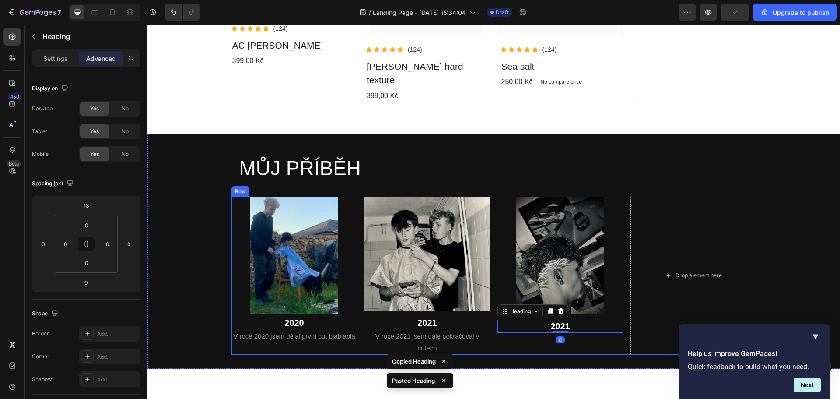
drag, startPoint x: 495, startPoint y: 319, endPoint x: 497, endPoint y: 326, distance: 7.3
click at [497, 319] on div "Image 2021 Heading 0" at bounding box center [560, 275] width 126 height 158
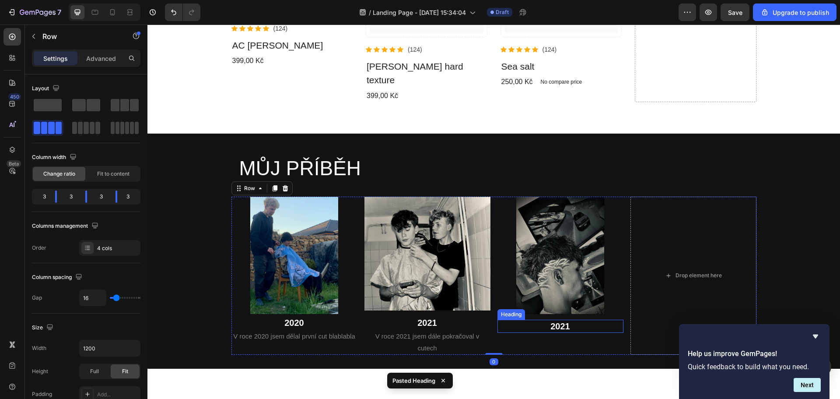
click at [564, 319] on h2 "2021" at bounding box center [560, 325] width 126 height 13
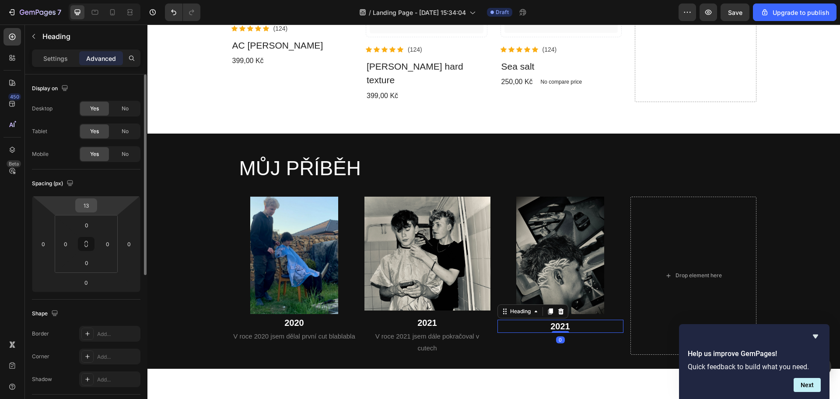
click at [93, 206] on input "13" at bounding box center [86, 205] width 18 height 13
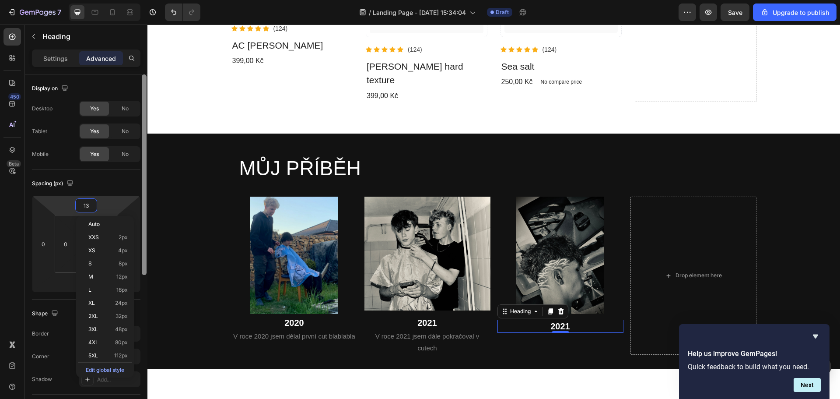
type input "7"
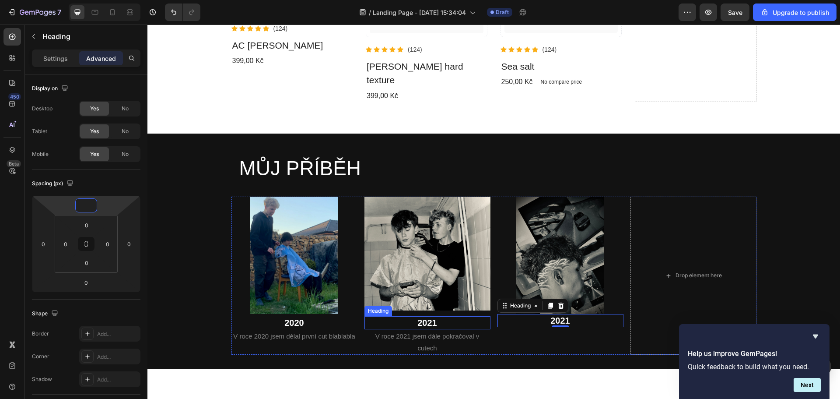
type input "5"
click at [388, 316] on h2 "2021" at bounding box center [427, 322] width 126 height 13
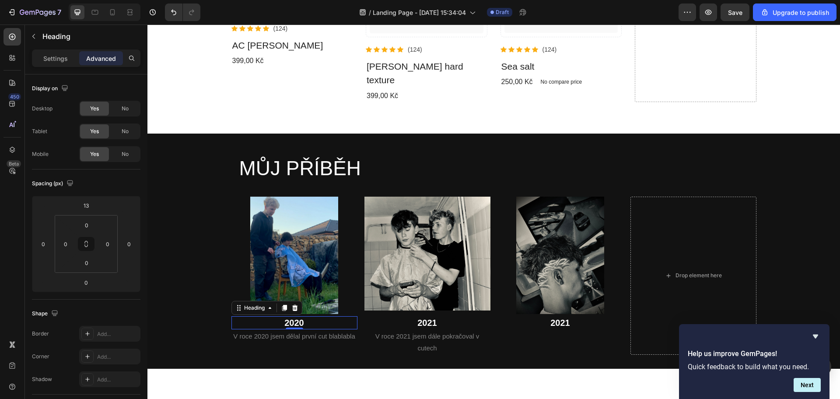
click at [336, 316] on h2 "2020" at bounding box center [294, 322] width 126 height 13
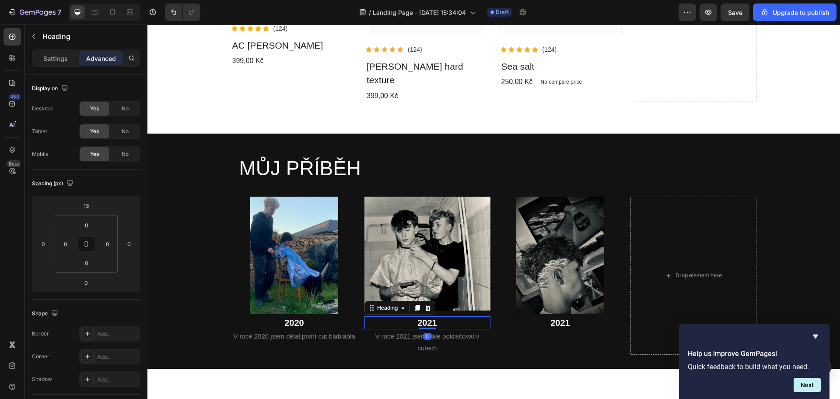
click at [367, 316] on h2 "2021" at bounding box center [427, 322] width 126 height 13
click at [102, 0] on html "7 / Landing Page - [DATE] 15:34:04 Draft Preview Save Upgrade to publish 450 Be…" at bounding box center [420, 0] width 840 height 0
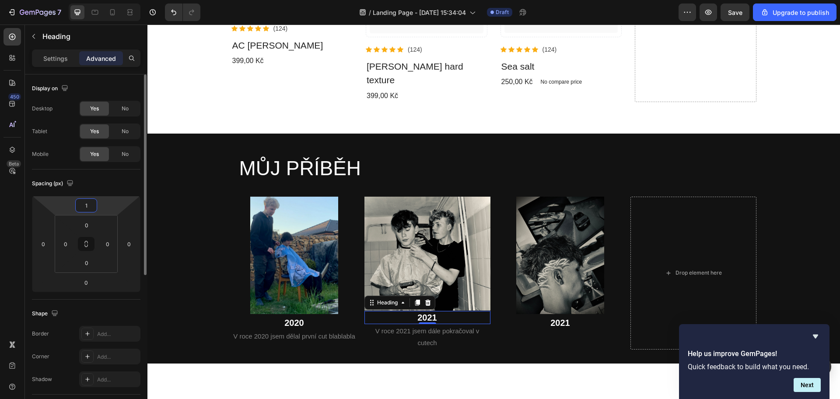
type input "12"
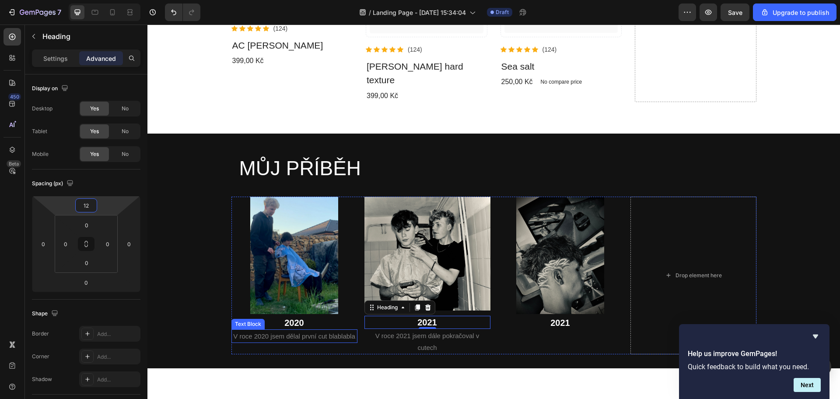
click at [340, 347] on div "MŮJ PŘÍBĚH Heading Row Image 2020 Heading V roce 2020 jsem dělal první cut blab…" at bounding box center [493, 250] width 693 height 235
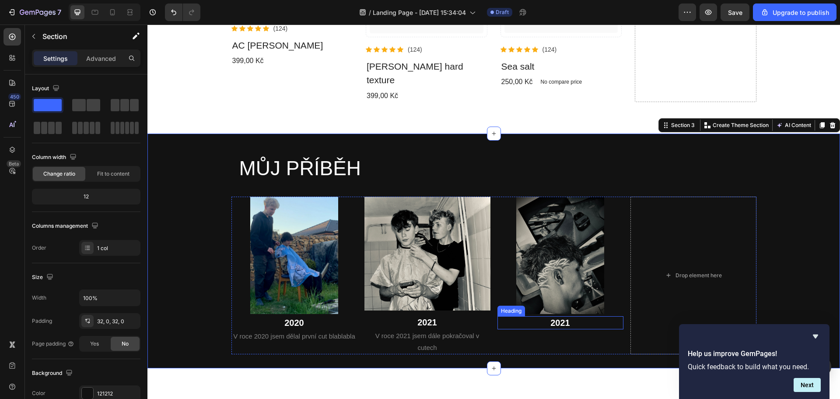
click at [567, 316] on h2 "2021" at bounding box center [560, 322] width 126 height 13
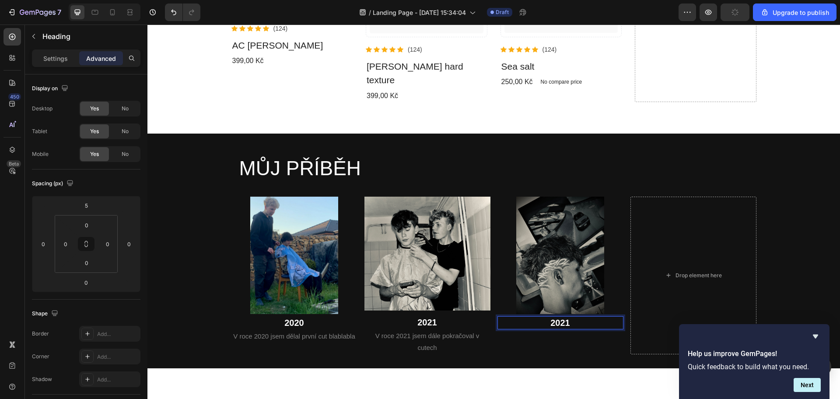
click at [567, 316] on h2 "2021" at bounding box center [560, 322] width 126 height 13
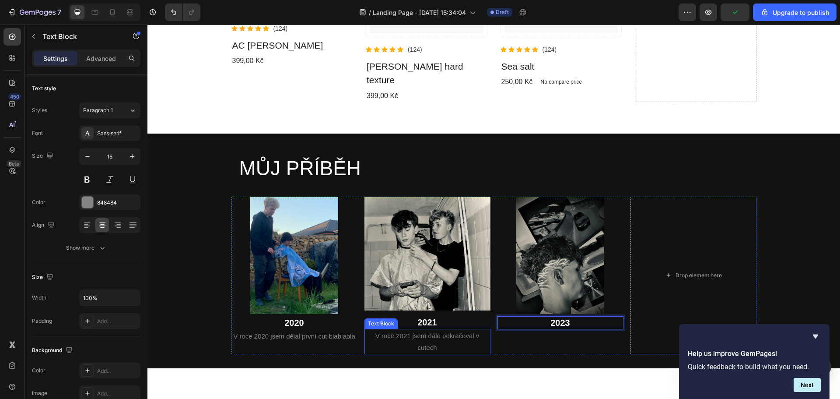
click at [439, 329] on p "V roce 2021 jsem dále pokračoval v cutech" at bounding box center [427, 341] width 124 height 24
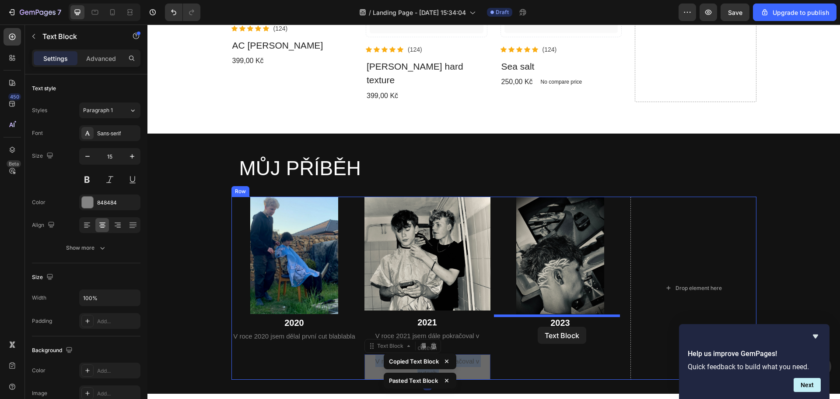
drag, startPoint x: 480, startPoint y: 350, endPoint x: 538, endPoint y: 327, distance: 62.6
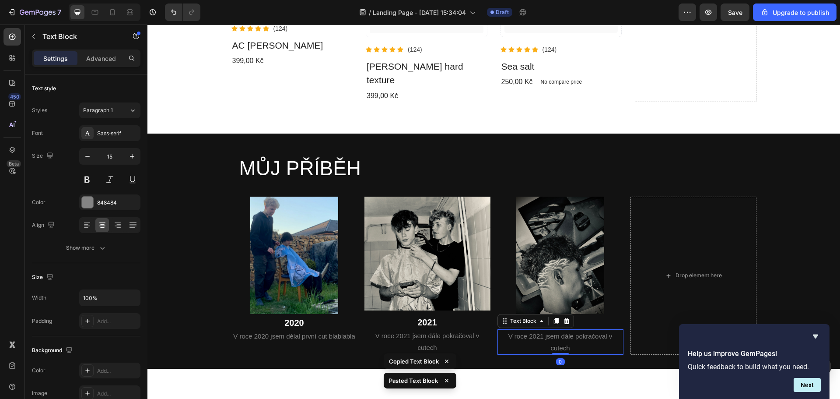
click at [541, 330] on p "V roce 2021 jsem dále pokračoval v cutech" at bounding box center [560, 342] width 124 height 24
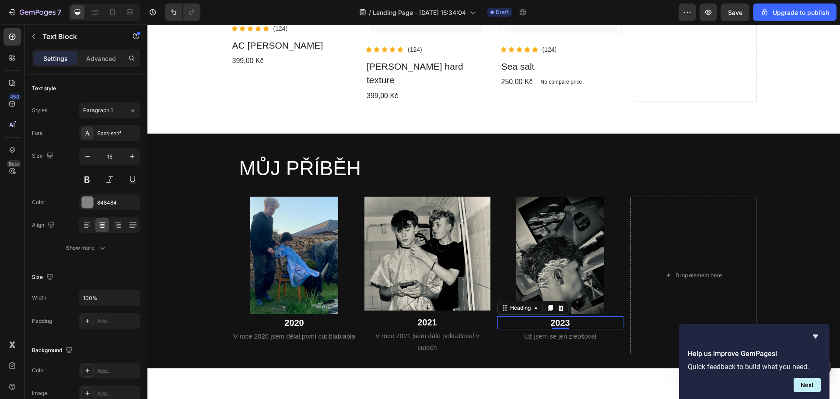
click at [551, 317] on p "2023" at bounding box center [560, 322] width 124 height 11
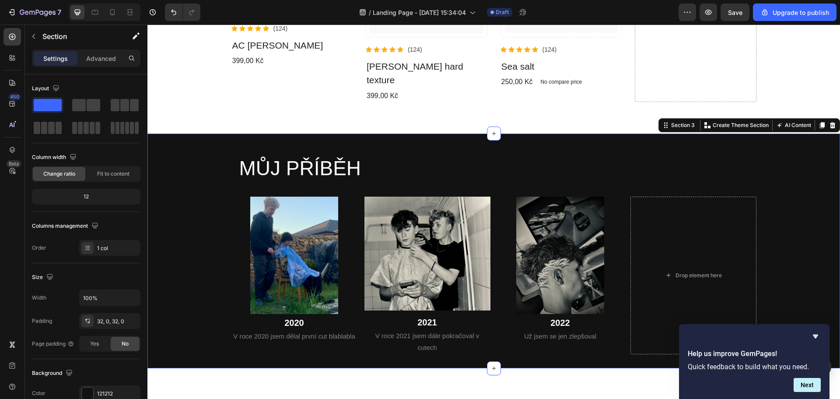
click at [546, 347] on div "MŮJ PŘÍBĚH Heading Row Image 2020 Heading V roce 2020 jsem dělal první cut blab…" at bounding box center [493, 250] width 693 height 235
click at [34, 43] on div "Section" at bounding box center [70, 36] width 91 height 23
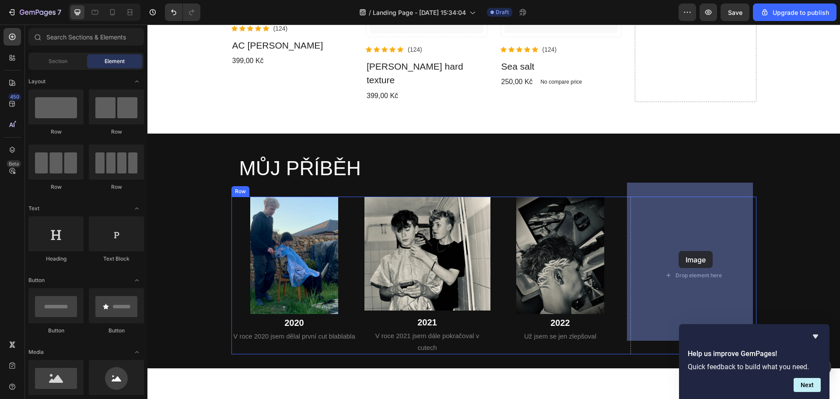
drag, startPoint x: 206, startPoint y: 399, endPoint x: 679, endPoint y: 251, distance: 495.5
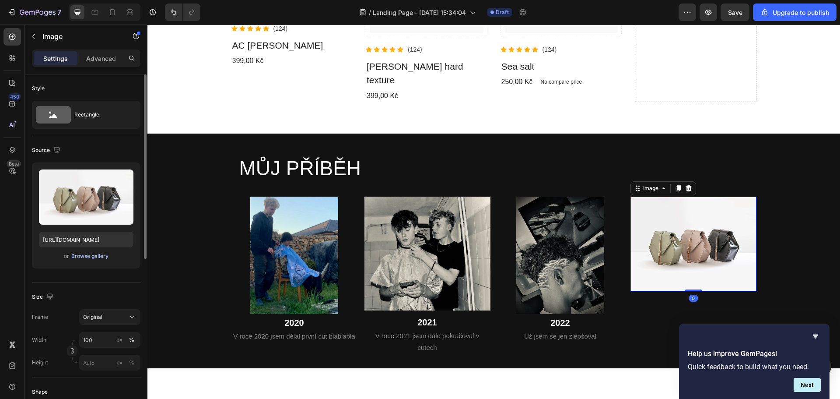
click at [93, 256] on div "Browse gallery" at bounding box center [89, 256] width 37 height 8
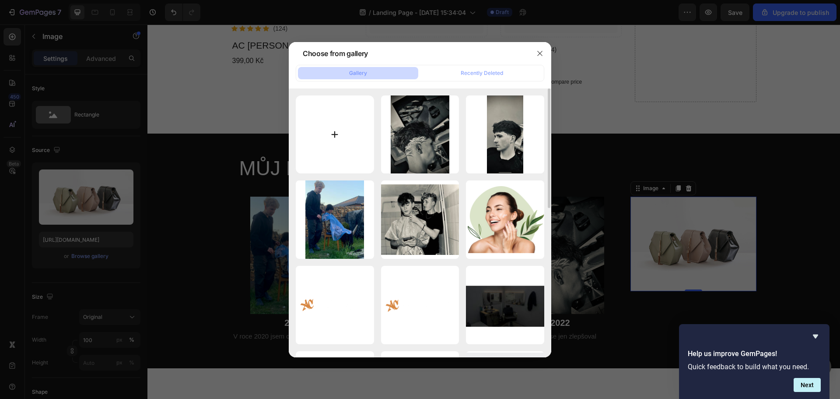
click at [338, 132] on input "file" at bounding box center [335, 134] width 78 height 78
type input "C:\fakepath\IMG_0490.JPEG"
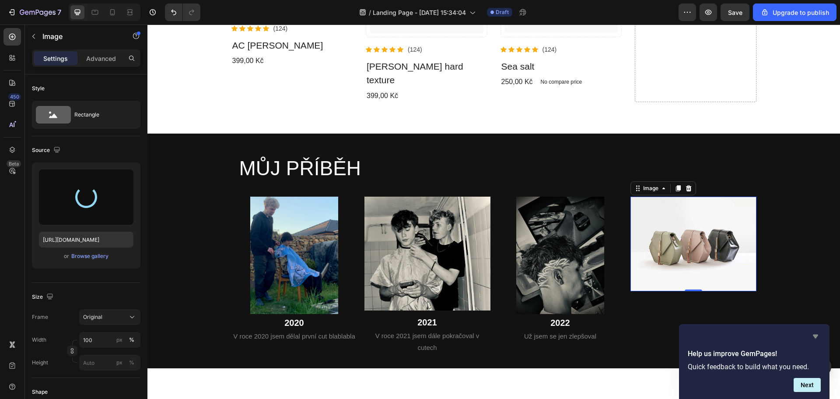
click at [818, 336] on icon "Hide survey" at bounding box center [815, 336] width 11 height 11
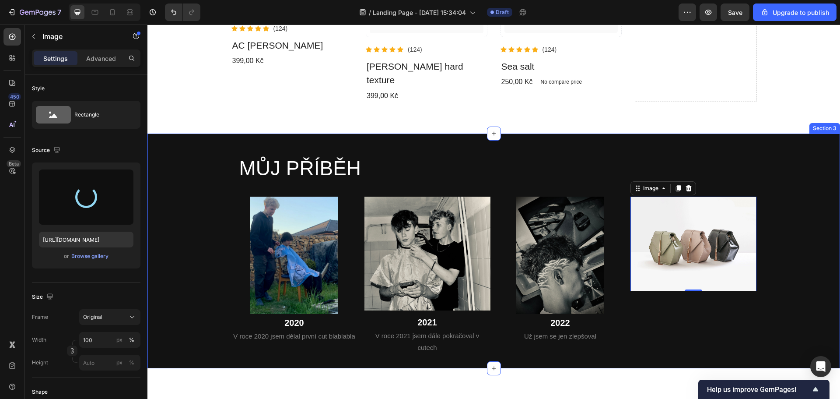
type input "https://cdn.shopify.com/s/files/1/0922/6344/8960/files/gempages_568478665709454…"
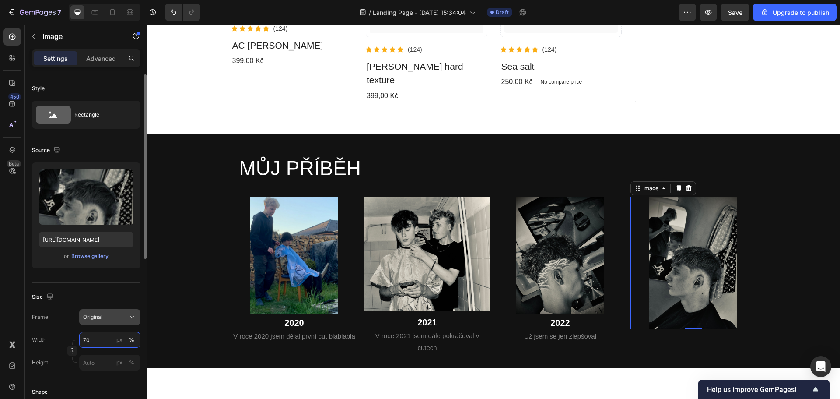
type input "7"
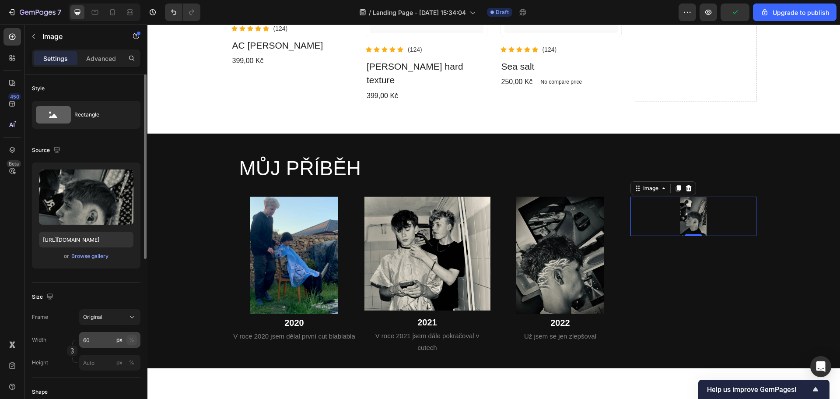
click at [131, 339] on div "%" at bounding box center [131, 340] width 5 height 8
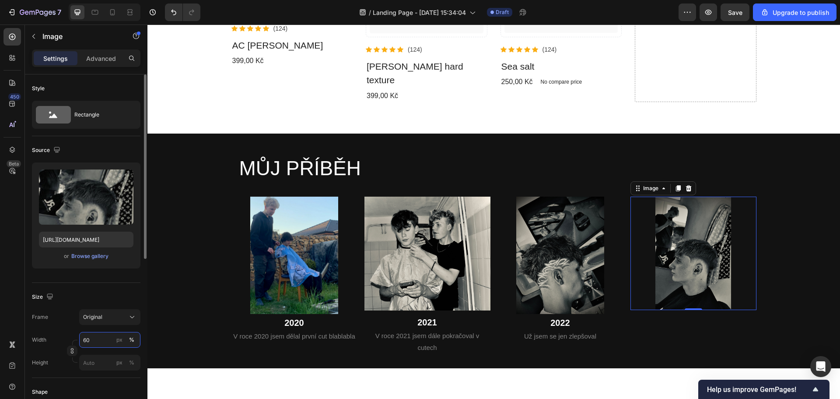
click at [110, 340] on input "60" at bounding box center [109, 340] width 61 height 16
click at [111, 329] on div "Frame Original Width 60 px % Height px %" at bounding box center [86, 339] width 109 height 61
click at [108, 334] on input "60" at bounding box center [109, 340] width 61 height 16
click at [103, 337] on input "60" at bounding box center [109, 340] width 61 height 16
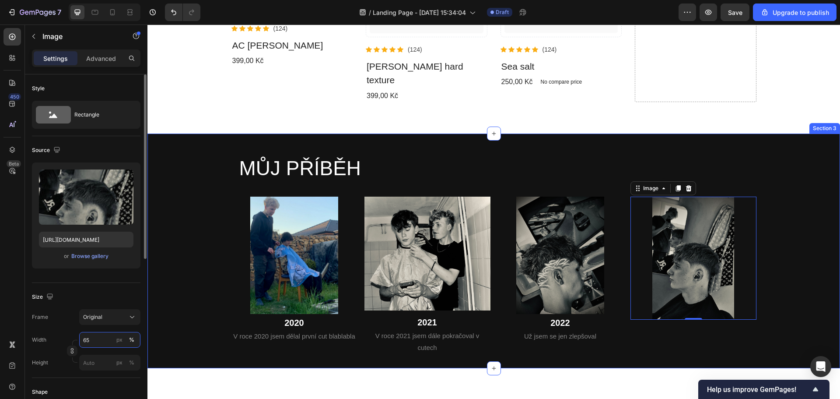
type input "65"
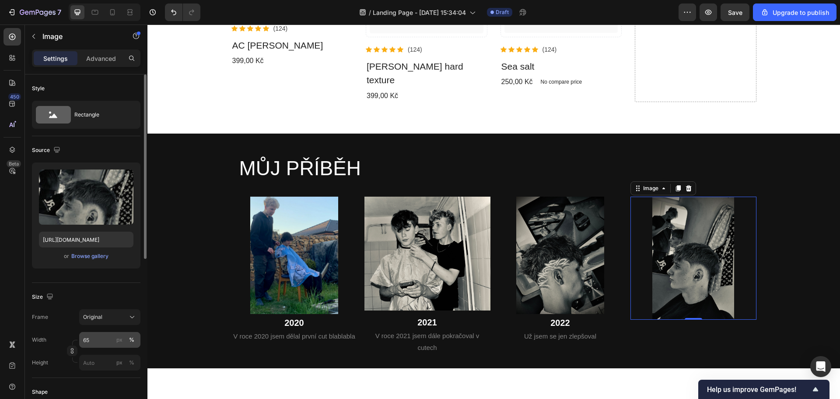
click at [131, 339] on div "%" at bounding box center [131, 340] width 5 height 8
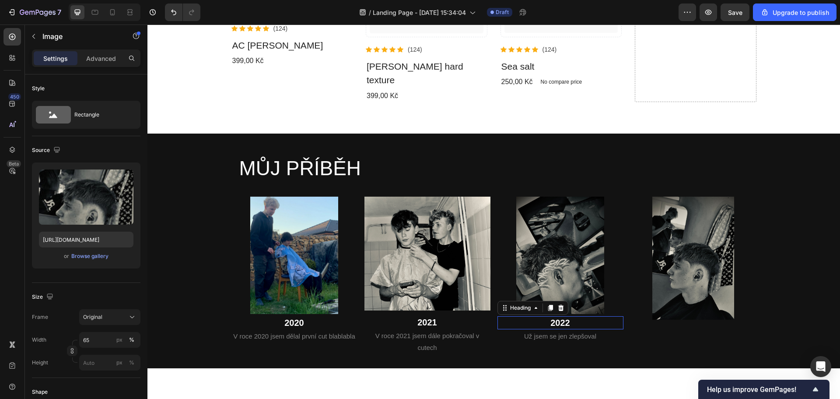
click at [576, 317] on p "2022" at bounding box center [560, 322] width 124 height 11
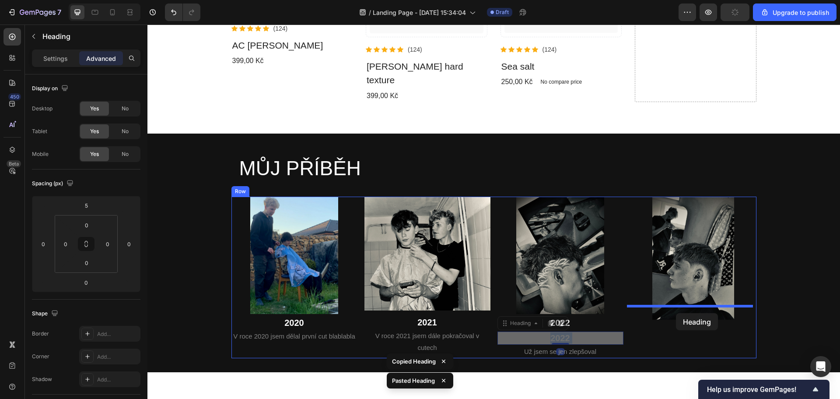
drag, startPoint x: 578, startPoint y: 325, endPoint x: 676, endPoint y: 313, distance: 98.7
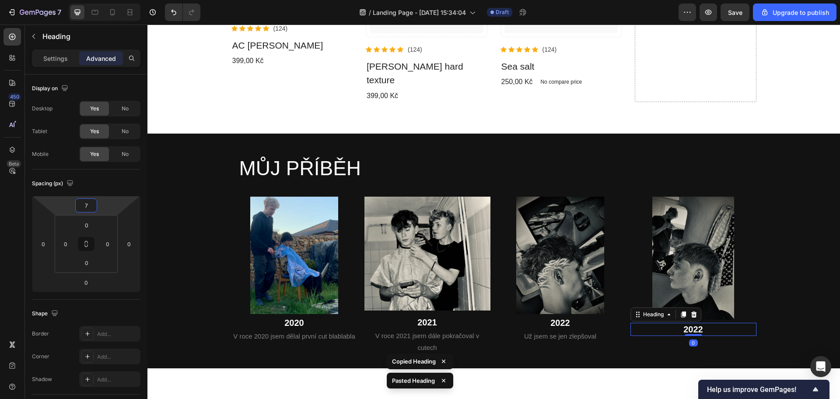
drag, startPoint x: 102, startPoint y: 207, endPoint x: 81, endPoint y: 207, distance: 21.4
click at [81, 0] on html "7 / Landing Page - [DATE] 15:34:04 Draft Preview Save Upgrade to publish 450 Be…" at bounding box center [420, 0] width 840 height 0
drag, startPoint x: 85, startPoint y: 206, endPoint x: 75, endPoint y: 205, distance: 9.7
click at [76, 206] on div "7" at bounding box center [86, 205] width 22 height 14
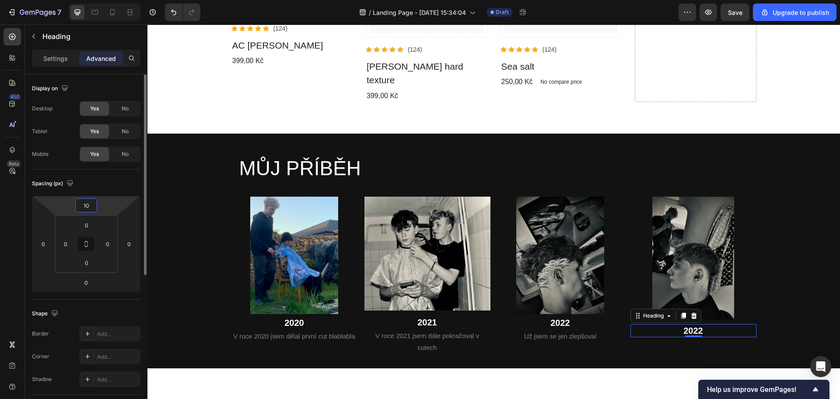
type input "1"
type input "0"
click at [394, 270] on img at bounding box center [427, 253] width 126 height 114
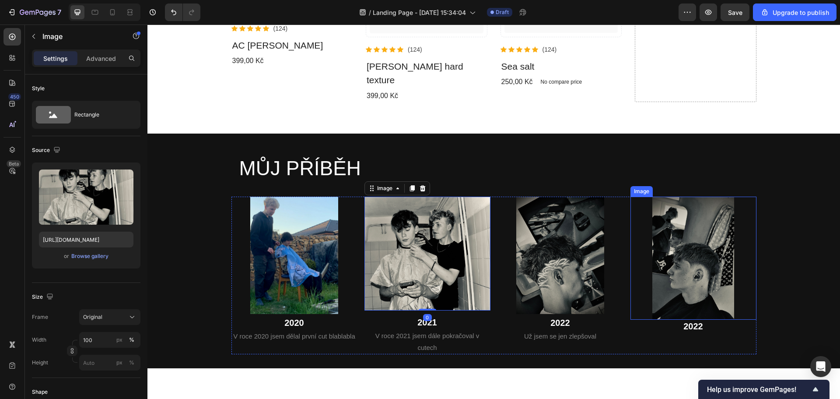
click at [684, 279] on img at bounding box center [693, 257] width 82 height 123
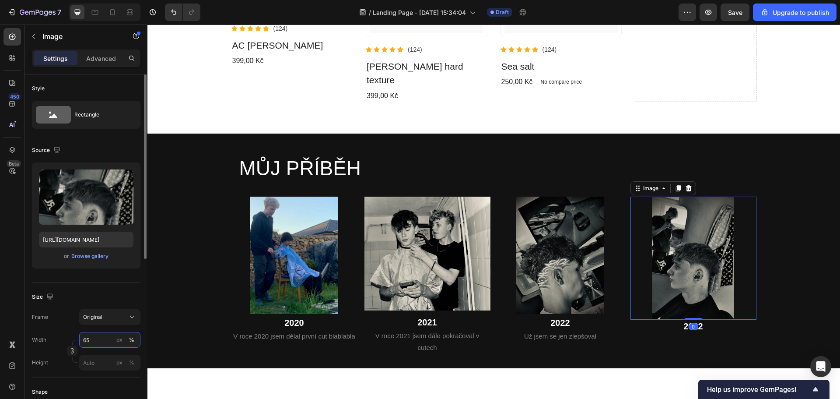
click at [99, 338] on input "65" at bounding box center [109, 340] width 61 height 16
click at [97, 336] on input "65" at bounding box center [109, 340] width 61 height 16
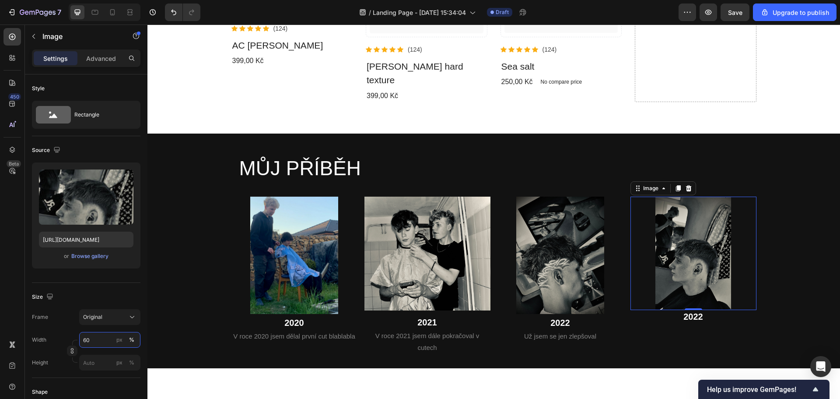
type input "60"
click at [690, 313] on div "0" at bounding box center [693, 316] width 9 height 7
click at [718, 310] on h2 "2022" at bounding box center [693, 316] width 126 height 13
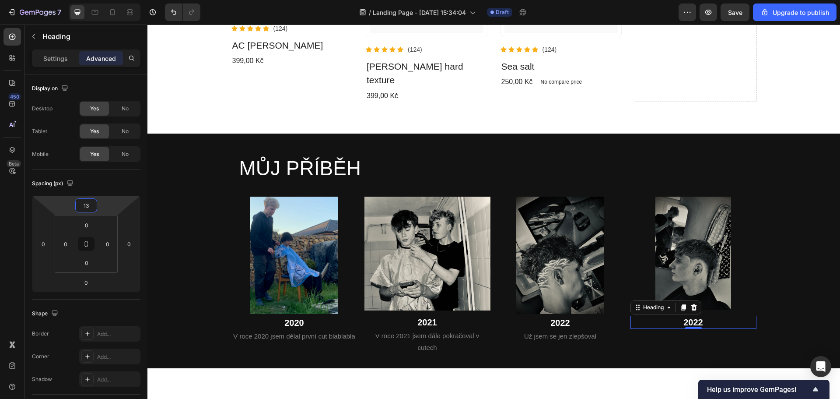
type input "13"
click at [702, 315] on h2 "2022" at bounding box center [693, 321] width 126 height 13
click at [571, 330] on p "Už jsem se jen zlepšoval" at bounding box center [560, 336] width 124 height 12
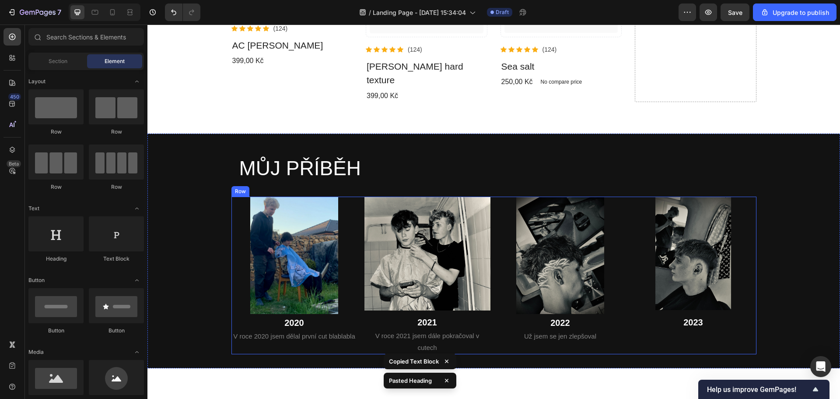
click at [599, 330] on p "Už jsem se jen zlepšoval" at bounding box center [560, 336] width 124 height 12
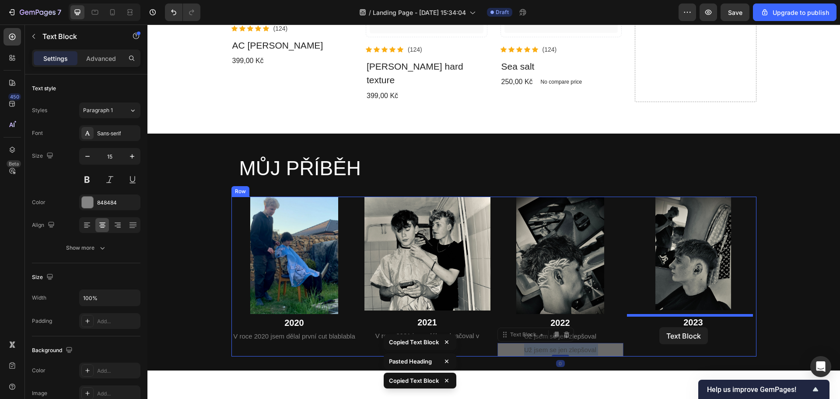
drag, startPoint x: 599, startPoint y: 333, endPoint x: 659, endPoint y: 326, distance: 60.3
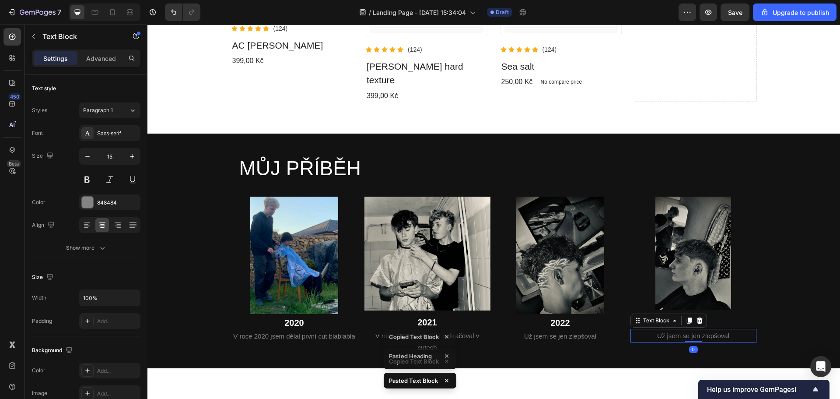
click at [675, 329] on p "Už jsem se jen zlepšoval" at bounding box center [693, 335] width 124 height 12
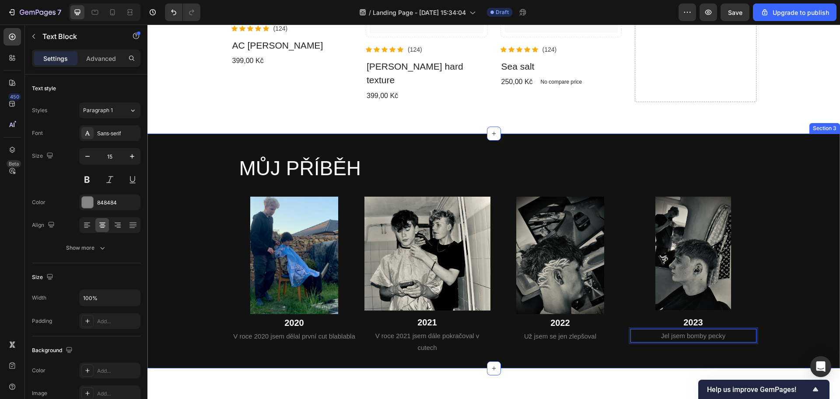
click at [571, 347] on div "MŮJ PŘÍBĚH Heading Row Image 2020 Heading V roce 2020 jsem dělal první cut blab…" at bounding box center [493, 250] width 693 height 235
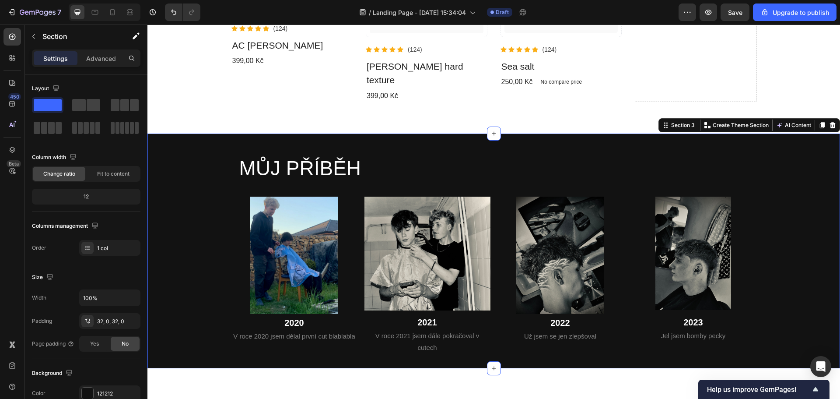
click at [199, 245] on div "MŮJ PŘÍBĚH Heading Row Image 2020 Heading V roce 2020 jsem dělal první cut blab…" at bounding box center [493, 250] width 693 height 207
click at [36, 37] on icon "button" at bounding box center [33, 36] width 7 height 7
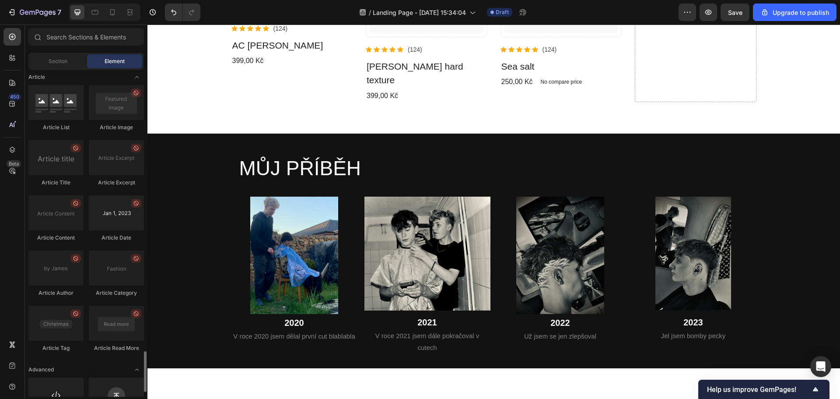
scroll to position [2266, 0]
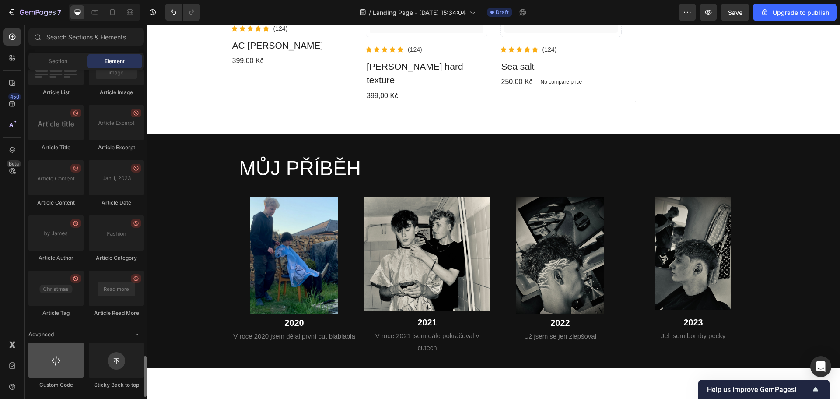
click at [77, 357] on div at bounding box center [55, 359] width 55 height 35
click at [51, 363] on div at bounding box center [55, 359] width 55 height 35
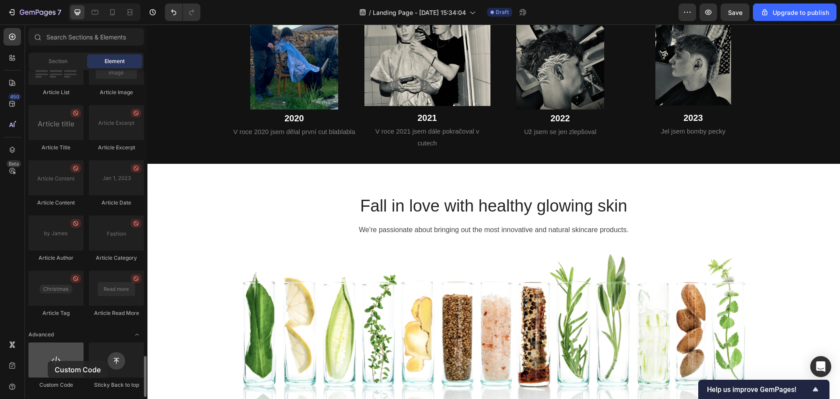
scroll to position [588, 0]
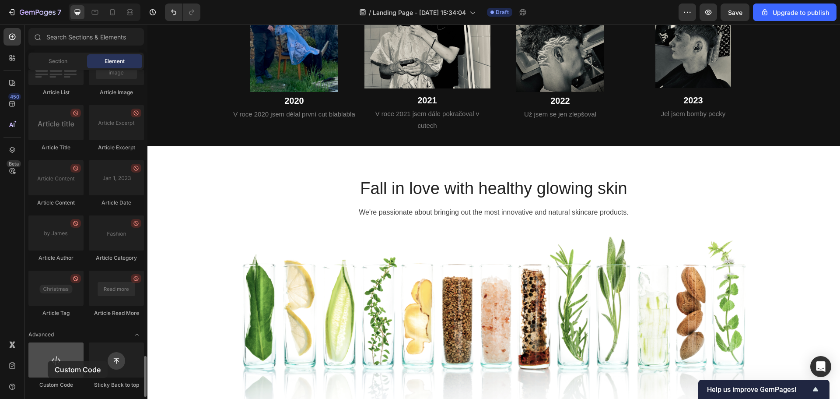
drag, startPoint x: 56, startPoint y: 363, endPoint x: 48, endPoint y: 361, distance: 8.7
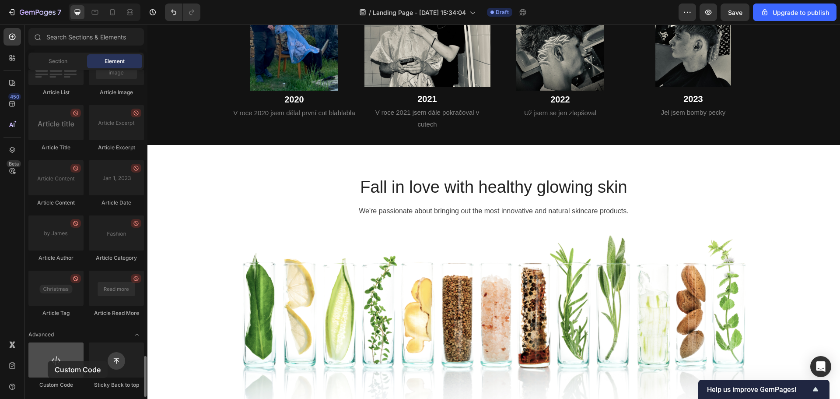
click at [48, 361] on div at bounding box center [55, 359] width 55 height 35
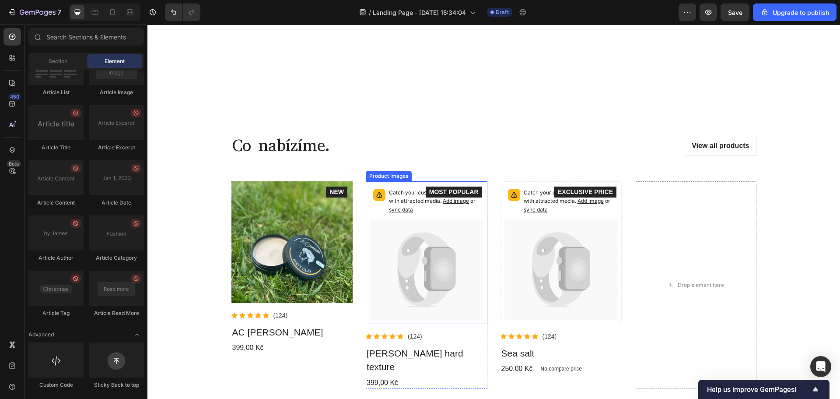
scroll to position [0, 0]
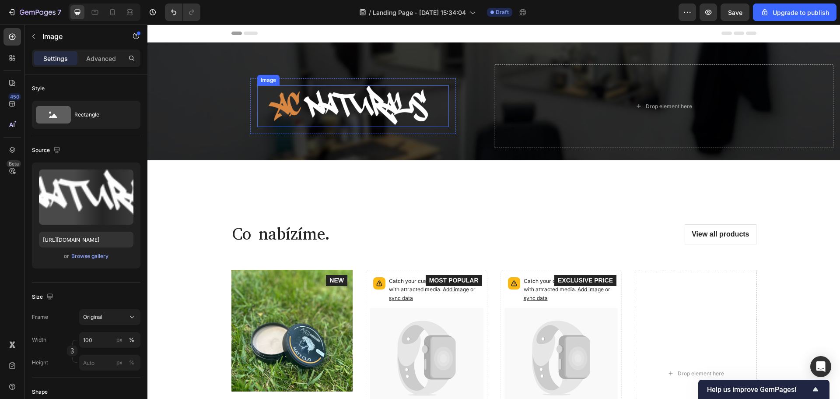
click at [340, 102] on img at bounding box center [353, 106] width 192 height 42
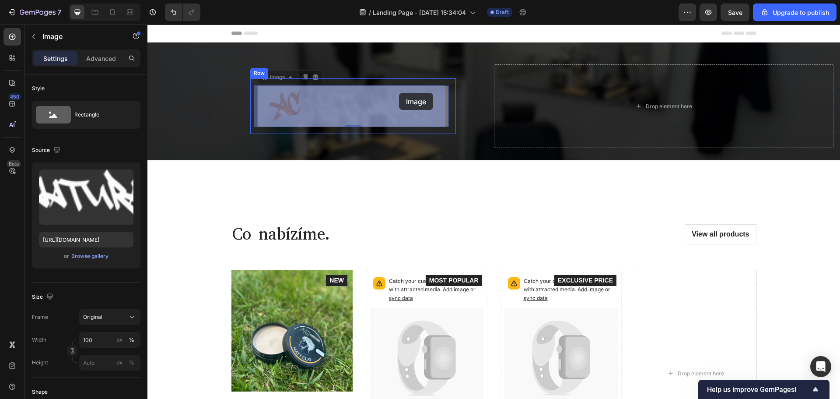
drag, startPoint x: 433, startPoint y: 93, endPoint x: 399, endPoint y: 93, distance: 34.1
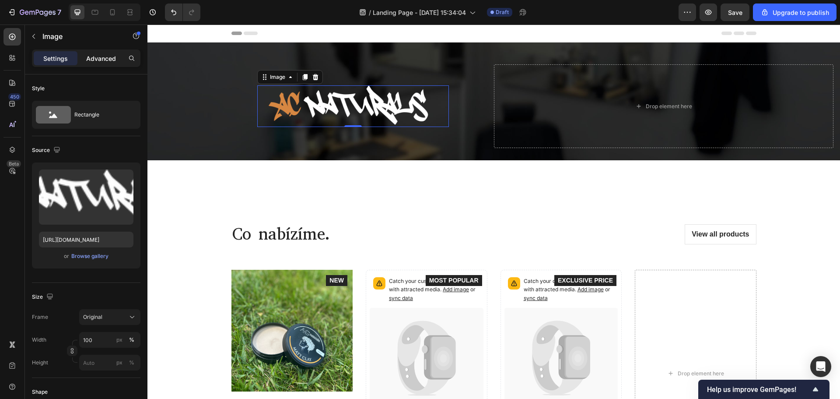
click at [91, 59] on p "Advanced" at bounding box center [101, 58] width 30 height 9
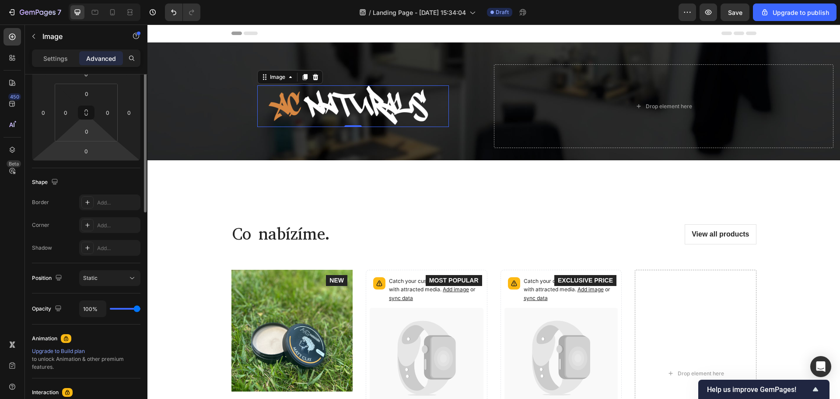
scroll to position [44, 0]
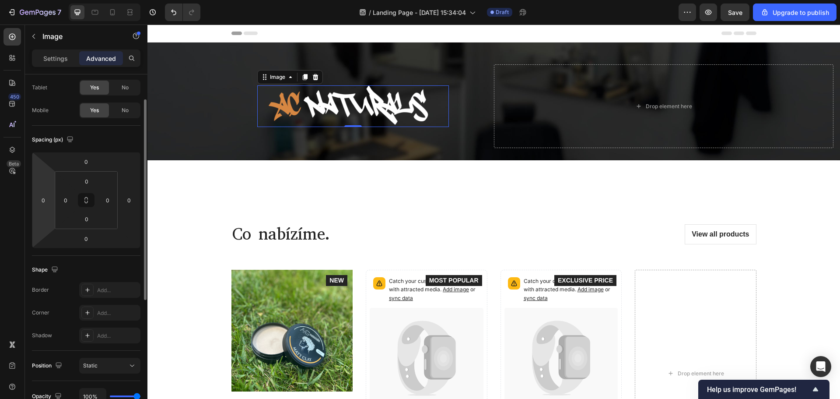
click at [46, 0] on html "7 / Landing Page - [DATE] 15:34:04 Draft Preview Save Upgrade to publish 450 Be…" at bounding box center [420, 0] width 840 height 0
click at [47, 199] on input "0" at bounding box center [43, 199] width 13 height 13
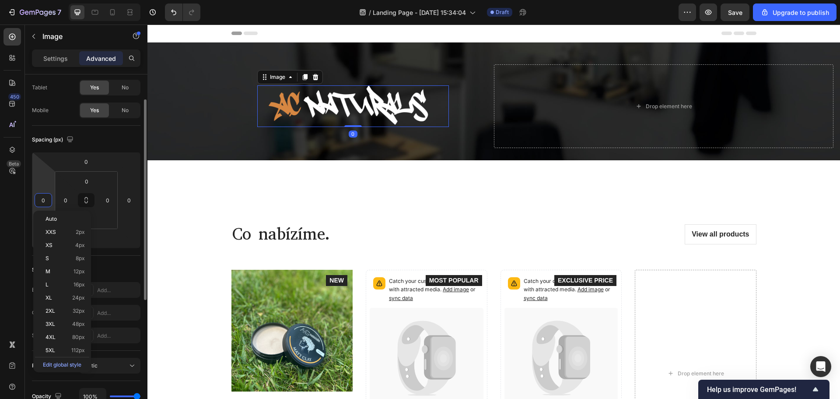
drag, startPoint x: 39, startPoint y: 199, endPoint x: 34, endPoint y: 198, distance: 5.7
click at [34, 198] on div "0 0 0 0" at bounding box center [86, 200] width 109 height 96
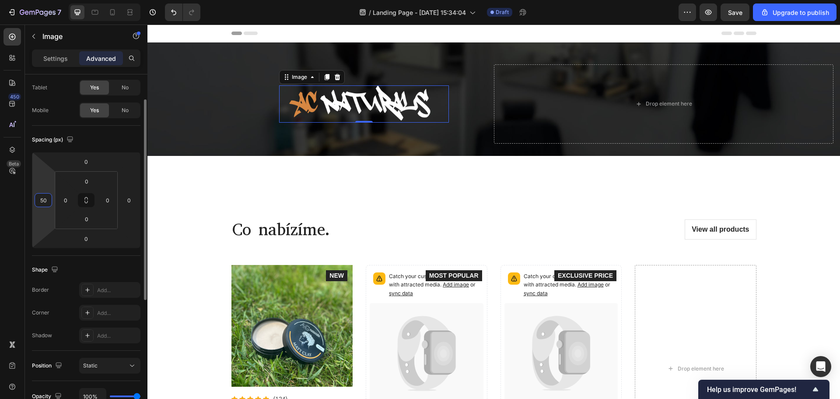
type input "5"
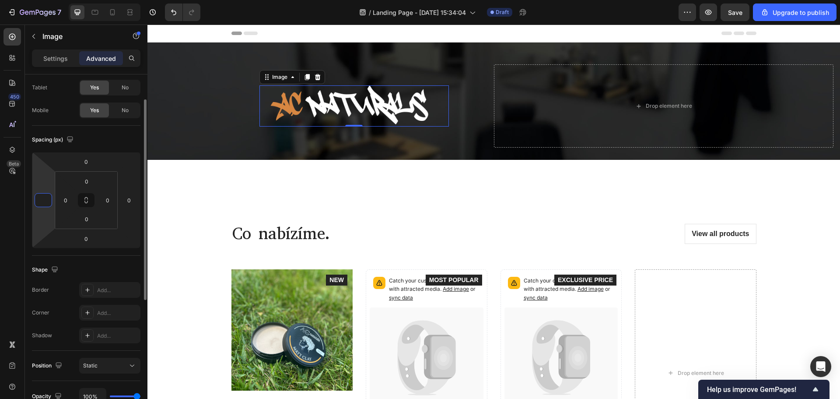
type input "0"
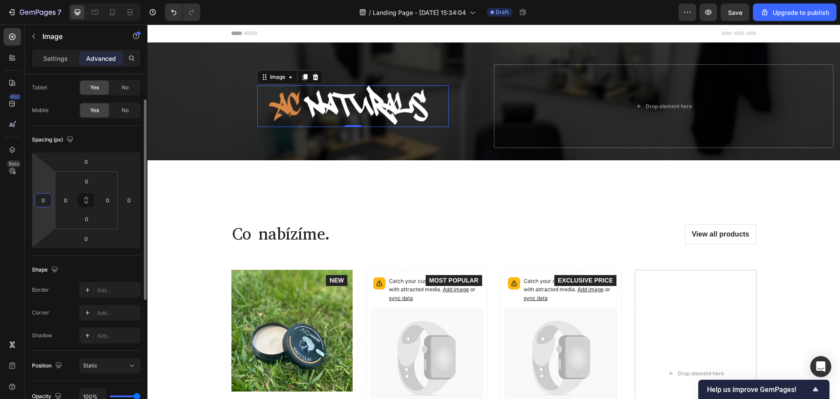
click at [97, 136] on div "Spacing (px)" at bounding box center [86, 140] width 109 height 14
click at [64, 203] on input "0" at bounding box center [65, 199] width 13 height 13
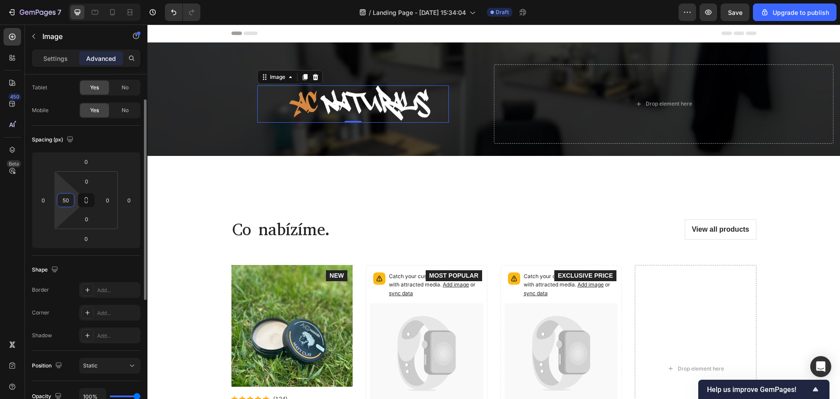
type input "5"
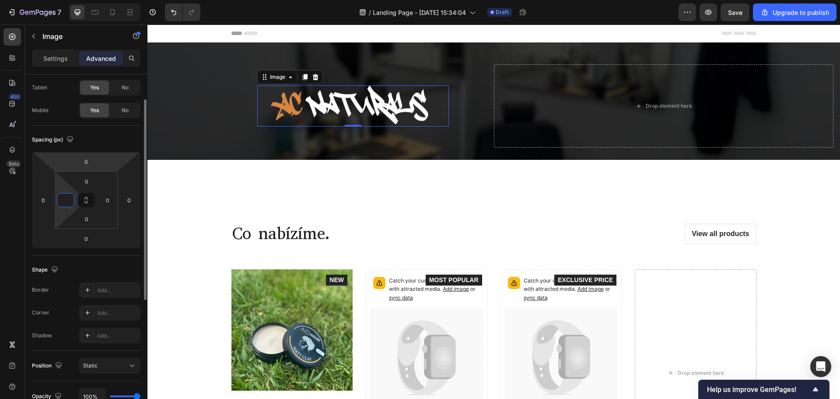
type input "0"
click at [99, 126] on div "Spacing (px) 0 0 0 0 0 0 0 0" at bounding box center [86, 191] width 109 height 130
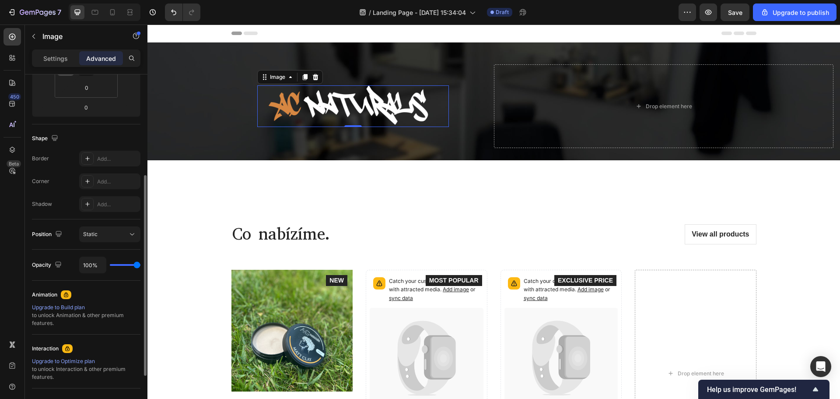
scroll to position [88, 0]
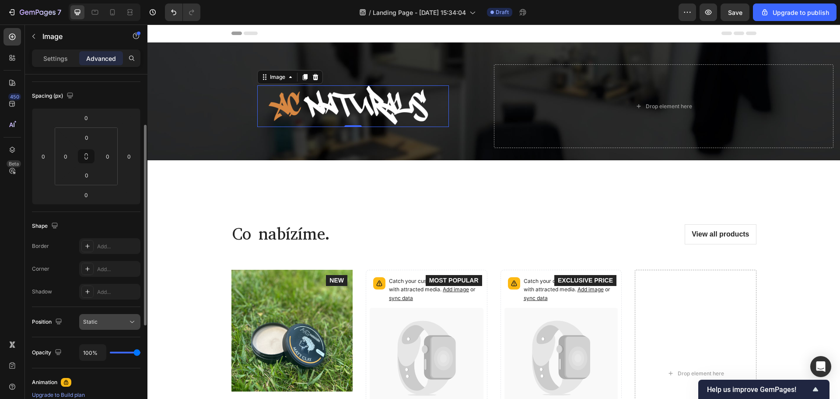
click at [102, 322] on div "Static" at bounding box center [105, 322] width 45 height 8
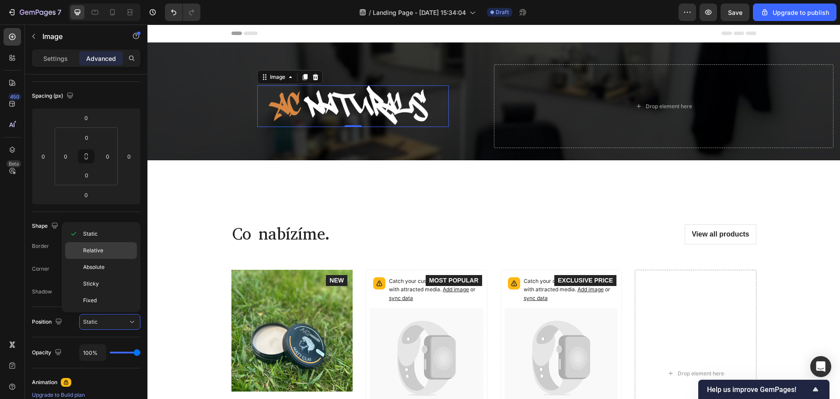
click at [102, 249] on span "Relative" at bounding box center [93, 250] width 20 height 8
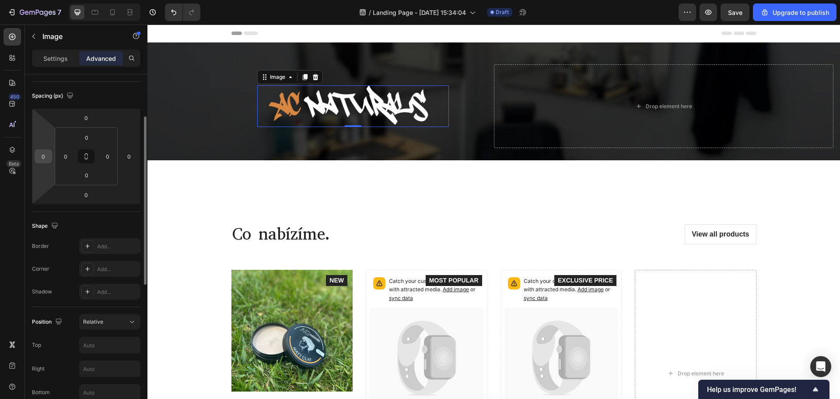
click at [41, 158] on input "0" at bounding box center [43, 156] width 13 height 13
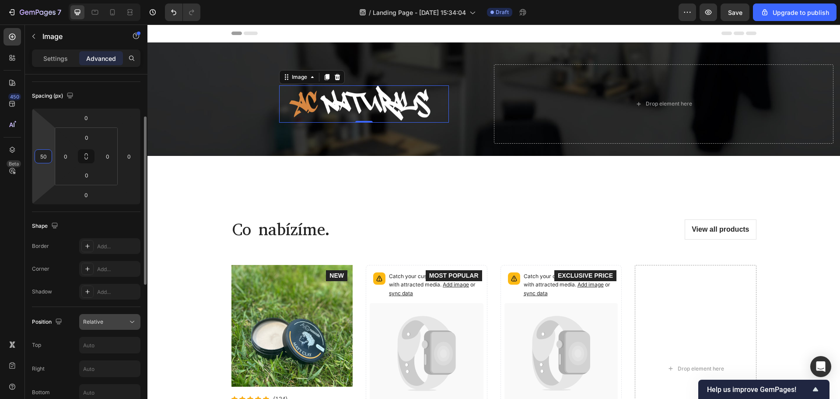
type input "50"
click at [117, 317] on button "Relative" at bounding box center [109, 322] width 61 height 16
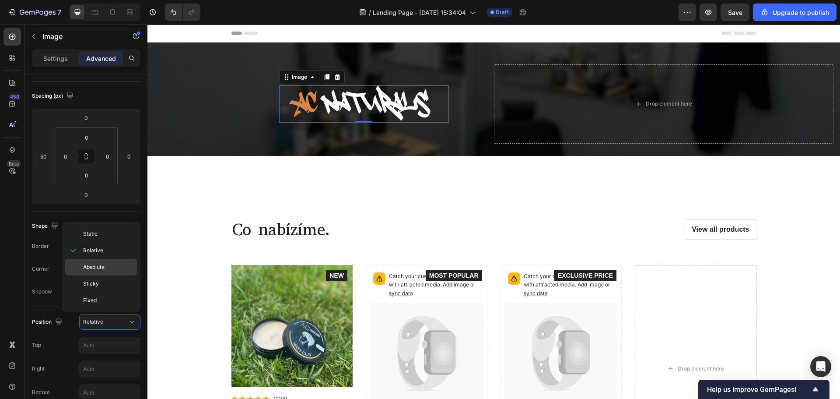
click at [95, 266] on span "Absolute" at bounding box center [93, 267] width 21 height 8
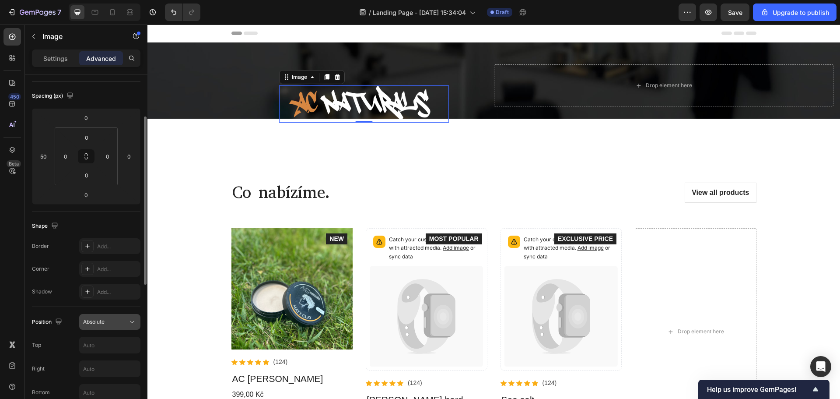
click at [116, 327] on button "Absolute" at bounding box center [109, 322] width 61 height 16
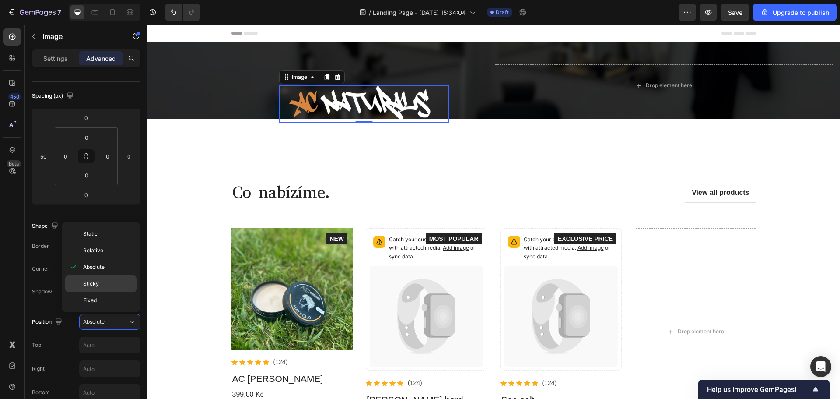
click at [99, 287] on div "Sticky" at bounding box center [101, 283] width 72 height 17
type input "0"
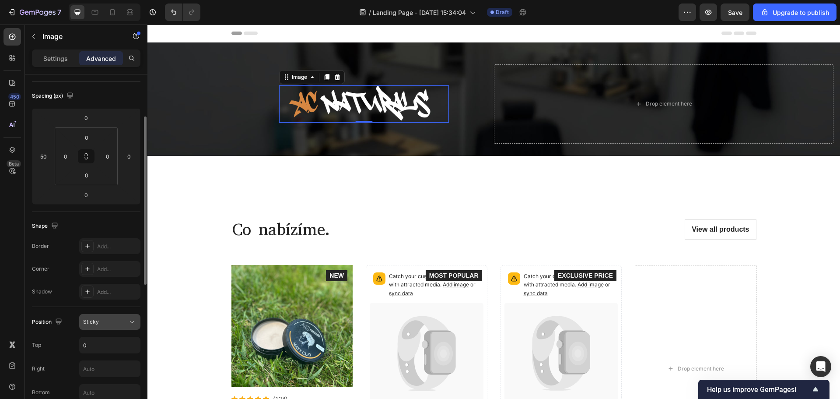
click at [110, 321] on div "Sticky" at bounding box center [105, 322] width 45 height 8
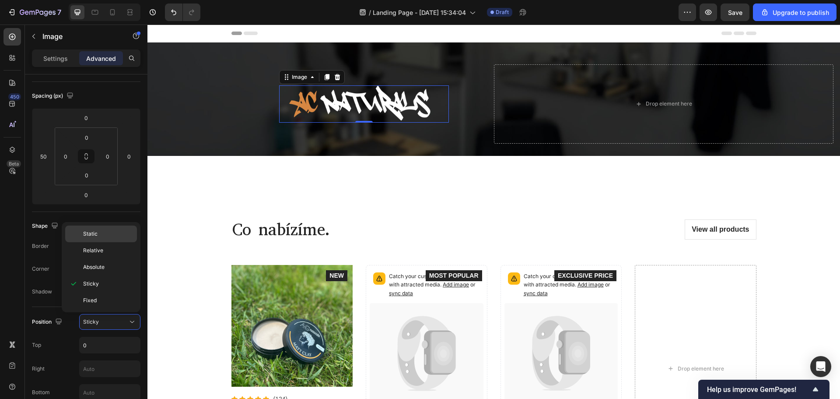
click at [88, 234] on span "Static" at bounding box center [90, 234] width 14 height 8
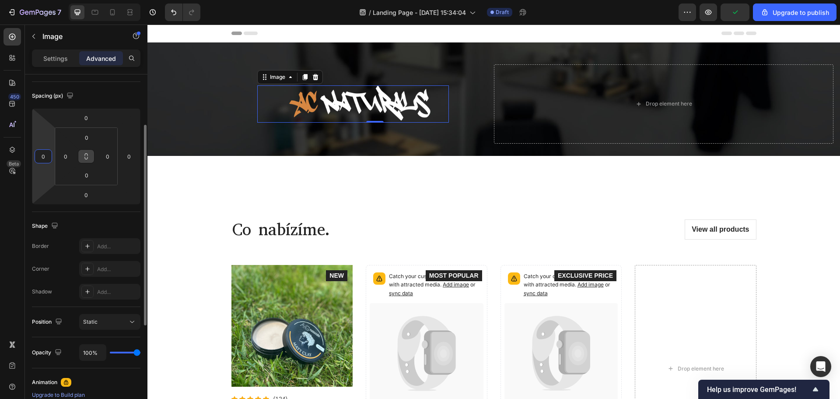
type input "0"
click at [91, 156] on button at bounding box center [86, 156] width 17 height 14
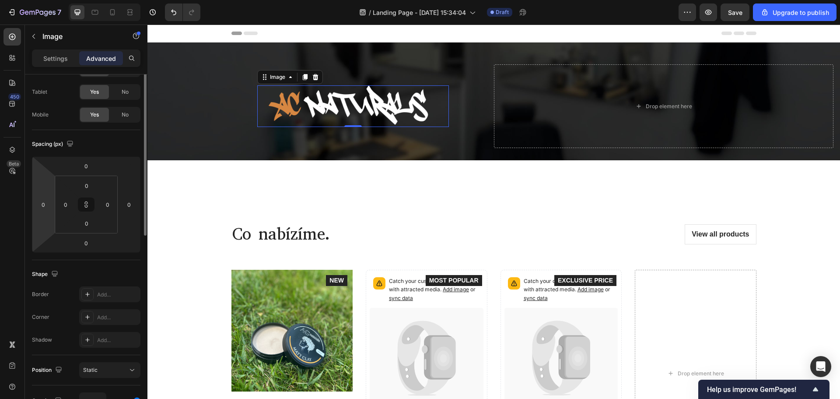
scroll to position [0, 0]
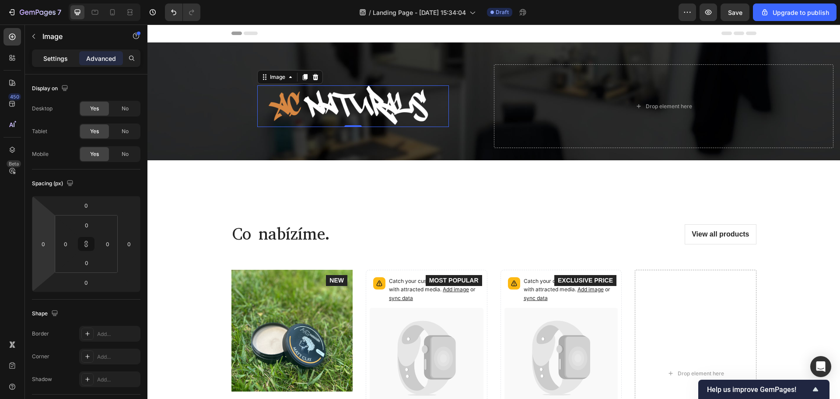
click at [61, 60] on p "Settings" at bounding box center [55, 58] width 25 height 9
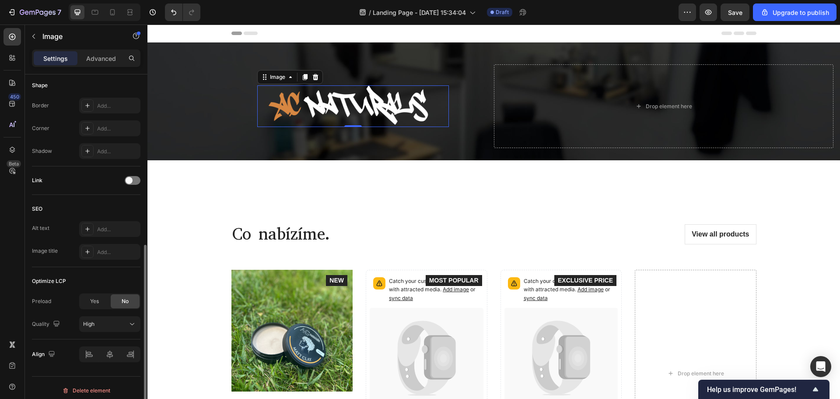
scroll to position [312, 0]
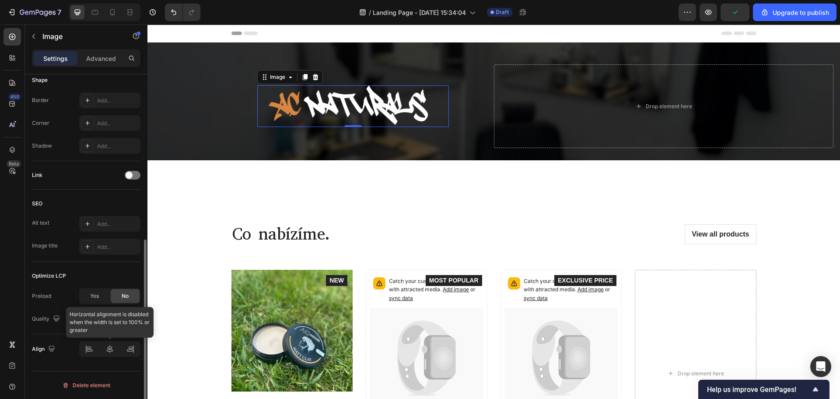
click at [110, 352] on div at bounding box center [109, 349] width 61 height 16
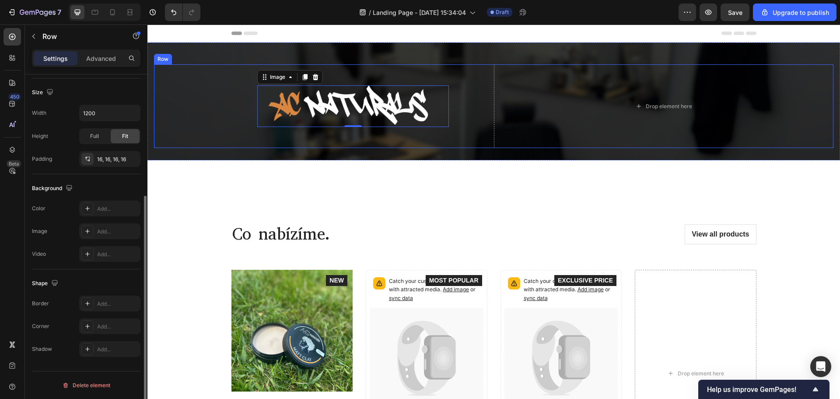
click at [277, 128] on div "Image 0 Row" at bounding box center [353, 106] width 206 height 56
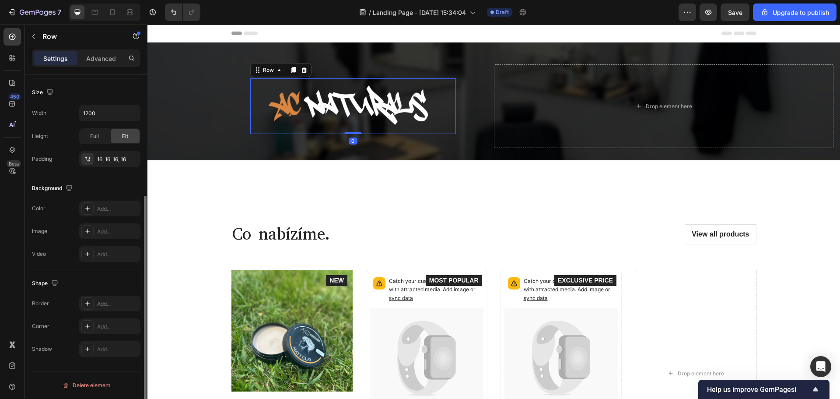
scroll to position [0, 0]
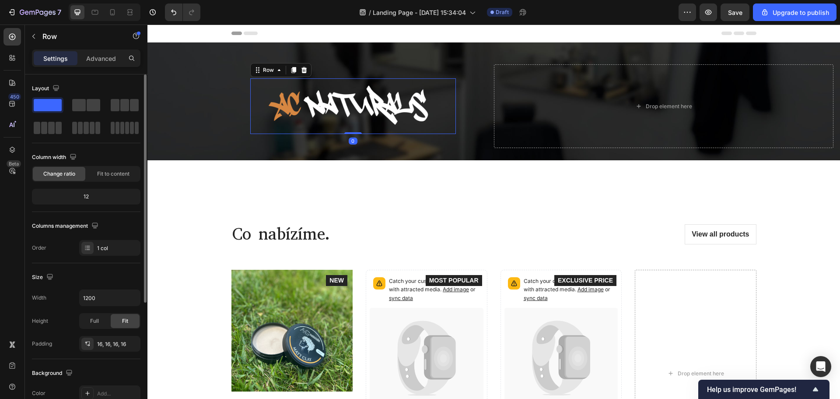
click at [332, 132] on div "Image Row 0" at bounding box center [353, 106] width 206 height 56
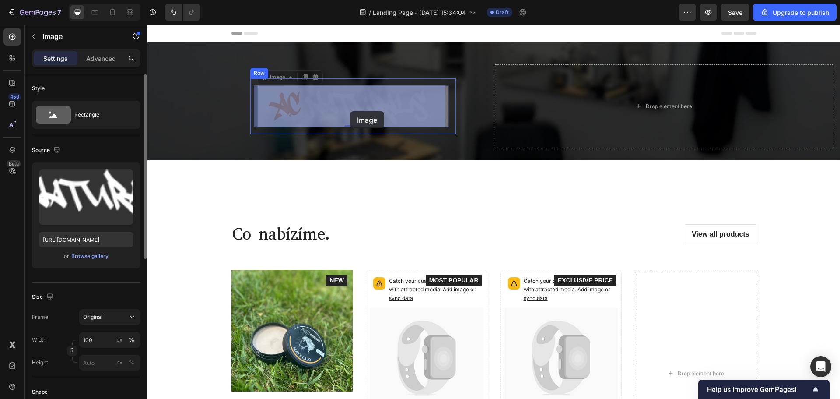
drag, startPoint x: 329, startPoint y: 109, endPoint x: 336, endPoint y: 110, distance: 7.1
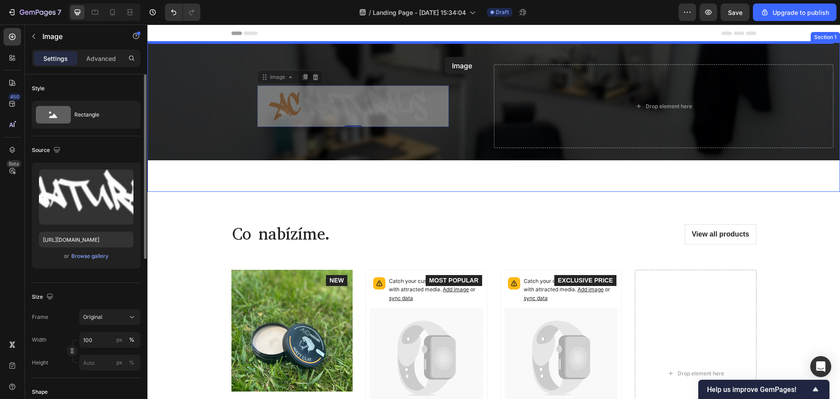
drag, startPoint x: 342, startPoint y: 87, endPoint x: 445, endPoint y: 57, distance: 107.5
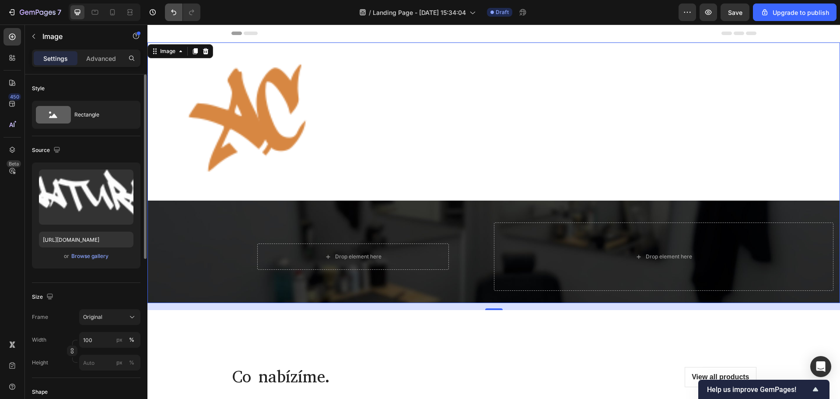
click at [178, 13] on icon "Undo/Redo" at bounding box center [173, 12] width 9 height 9
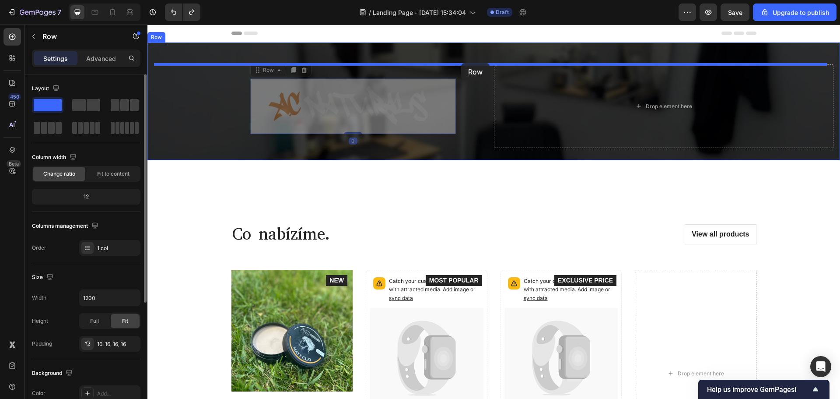
drag, startPoint x: 410, startPoint y: 81, endPoint x: 461, endPoint y: 63, distance: 54.0
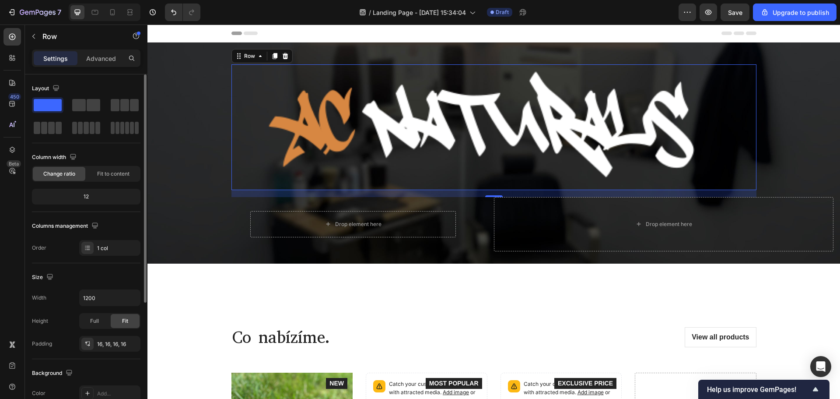
scroll to position [44, 0]
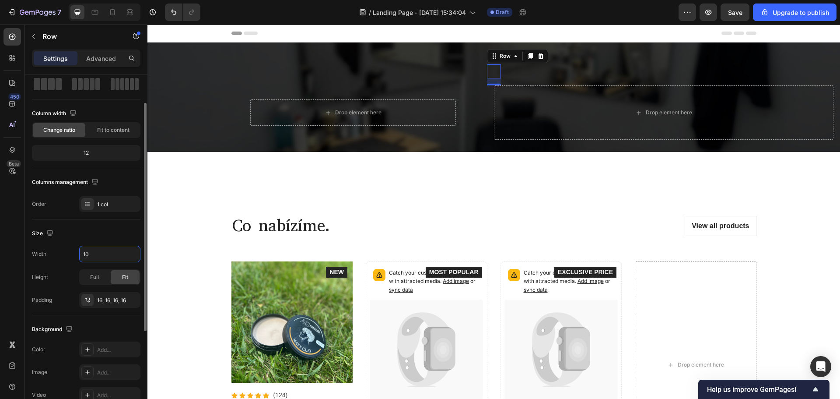
type input "1"
type input "700"
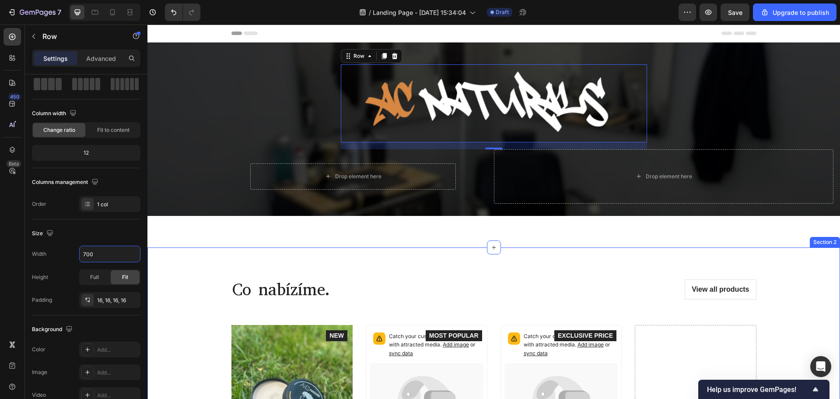
click at [213, 244] on div "Image Row 16 Drop element here Row Drop element here Row Row Section 1" at bounding box center [493, 144] width 693 height 205
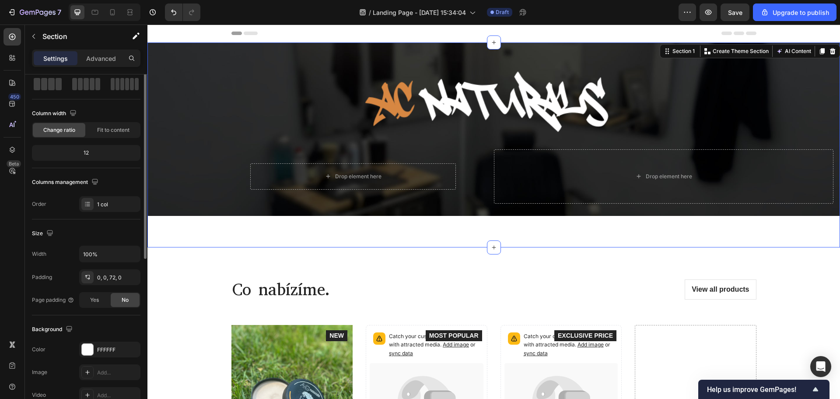
scroll to position [0, 0]
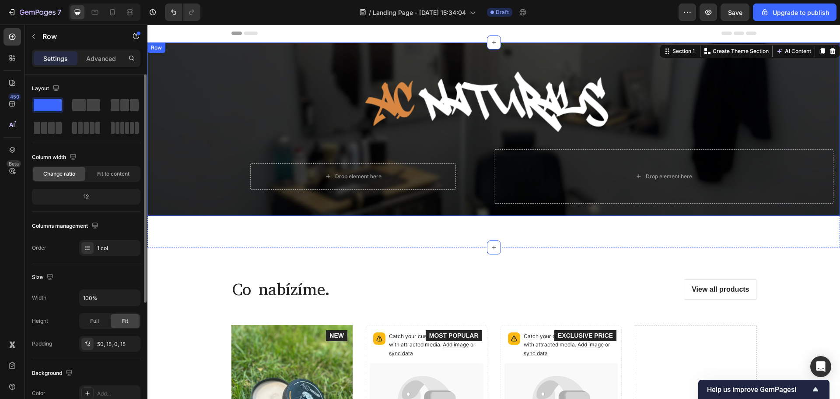
click at [452, 210] on div "Image Row Drop element here Row Drop element here Row" at bounding box center [493, 139] width 679 height 151
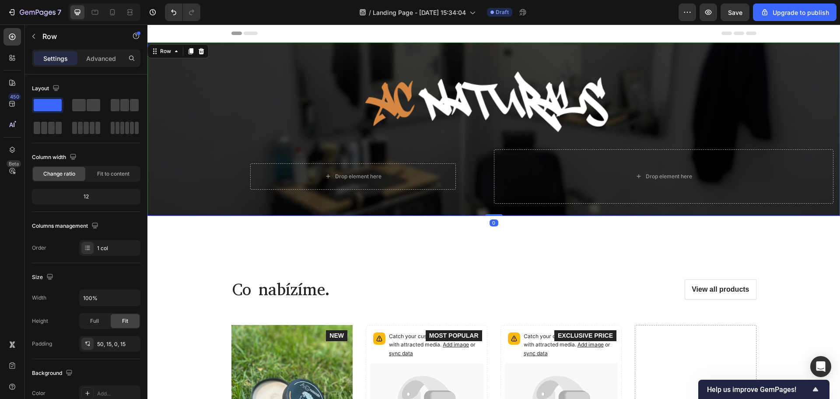
drag, startPoint x: 497, startPoint y: 211, endPoint x: 487, endPoint y: 197, distance: 17.2
click at [499, 203] on div "Image Row Drop element here Row Drop element here Row Row 0" at bounding box center [493, 128] width 693 height 173
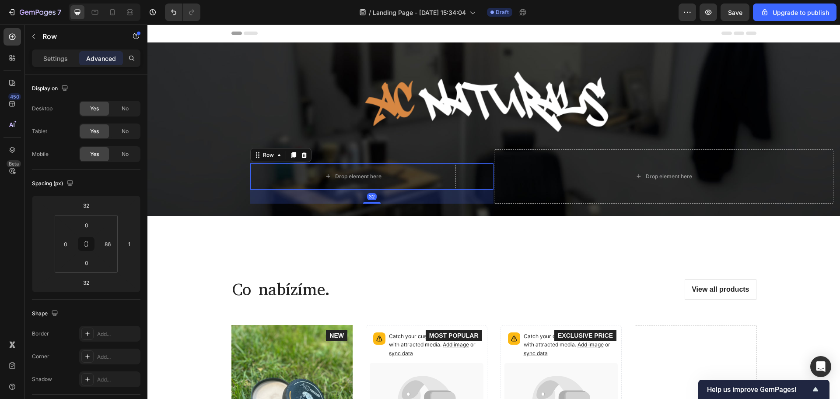
click at [470, 182] on div "Drop element here Row 32" at bounding box center [371, 176] width 243 height 26
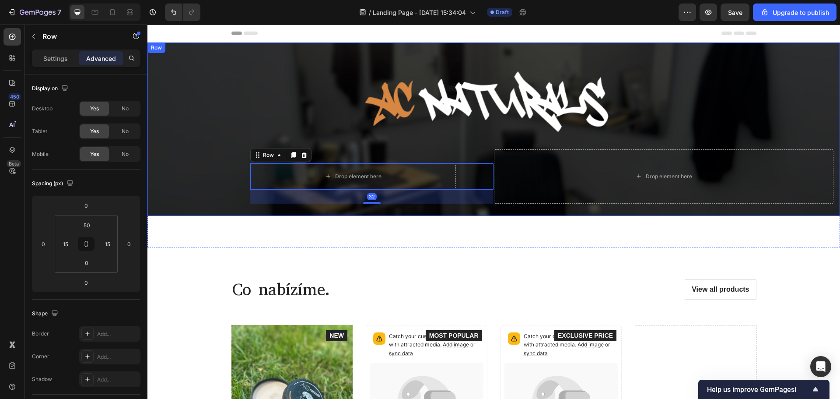
click at [176, 102] on div "Image Row Drop element here Row 32 Drop element here Row" at bounding box center [493, 139] width 679 height 151
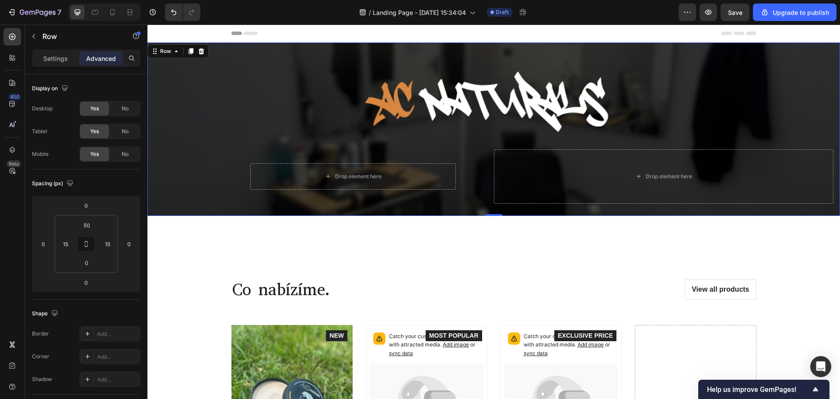
click at [776, 104] on div "Image Row Drop element here Row Drop element here Row" at bounding box center [493, 139] width 679 height 151
click at [824, 102] on div "Image Row Drop element here Row Drop element here Row" at bounding box center [493, 139] width 679 height 151
click at [815, 236] on div "Image Row Drop element here Row Drop element here Row Row 0 Section 1" at bounding box center [493, 144] width 693 height 205
click at [801, 100] on div "Image Row Drop element here Row Drop element here Row" at bounding box center [493, 139] width 679 height 151
drag, startPoint x: 112, startPoint y: 243, endPoint x: 95, endPoint y: 243, distance: 16.6
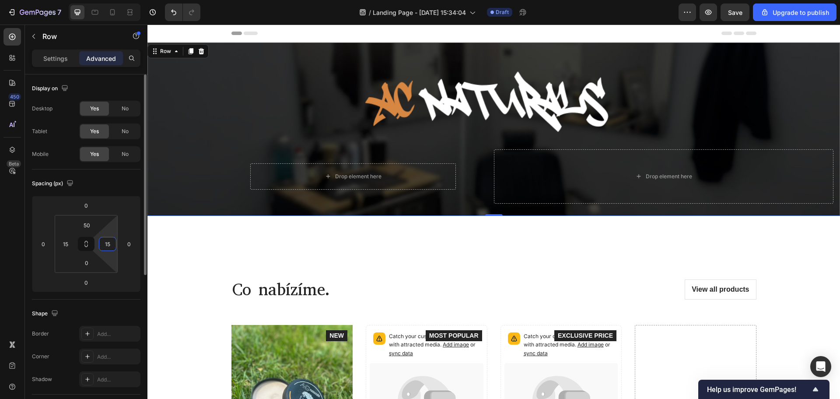
click at [95, 244] on div "50 15 0 15" at bounding box center [86, 244] width 63 height 58
drag, startPoint x: 112, startPoint y: 243, endPoint x: 93, endPoint y: 243, distance: 19.3
click at [93, 243] on div "50 15 0 15" at bounding box center [86, 244] width 63 height 58
type input "0"
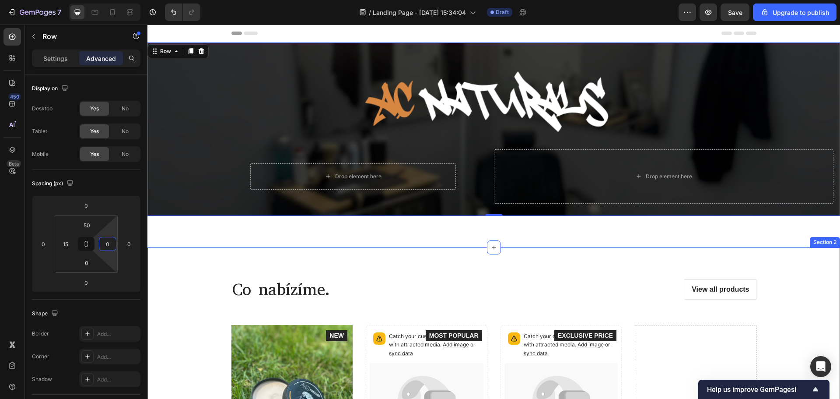
click at [173, 270] on div "Co nabízíme. Heading View all products Button Row Product Images Icon Icon Icon…" at bounding box center [493, 405] width 679 height 274
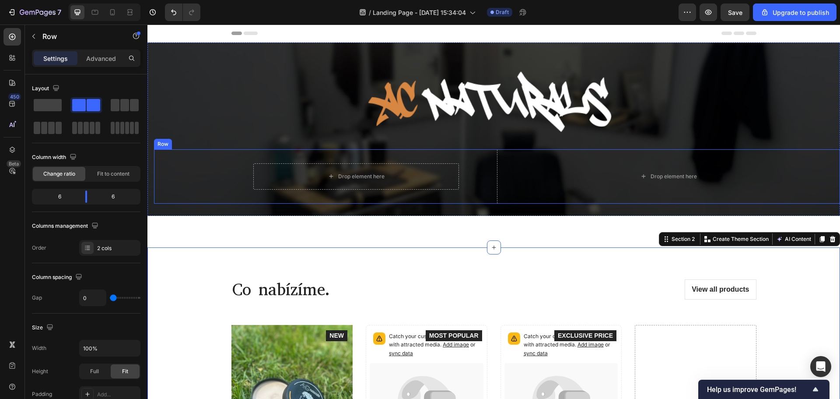
click at [187, 161] on div "Drop element here Row" at bounding box center [325, 176] width 343 height 54
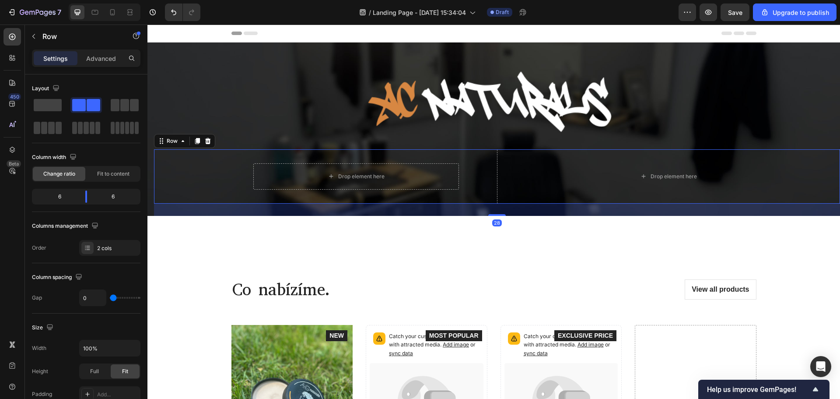
click at [190, 140] on div "Row" at bounding box center [184, 141] width 61 height 14
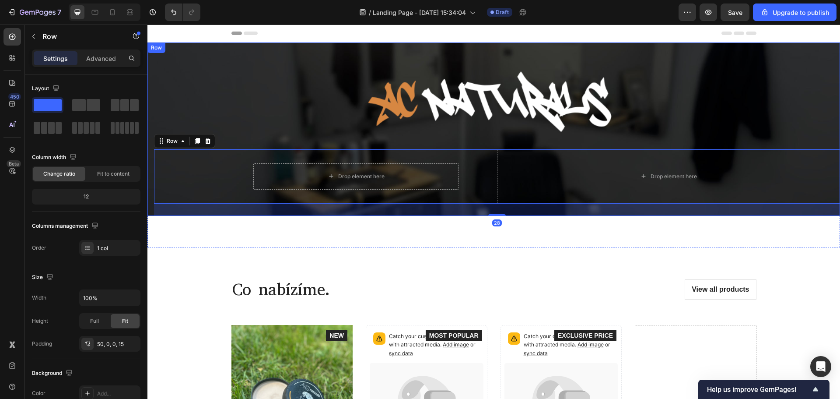
click at [196, 109] on div "Image Row Drop element here Row Drop element here Row 28" at bounding box center [497, 139] width 686 height 151
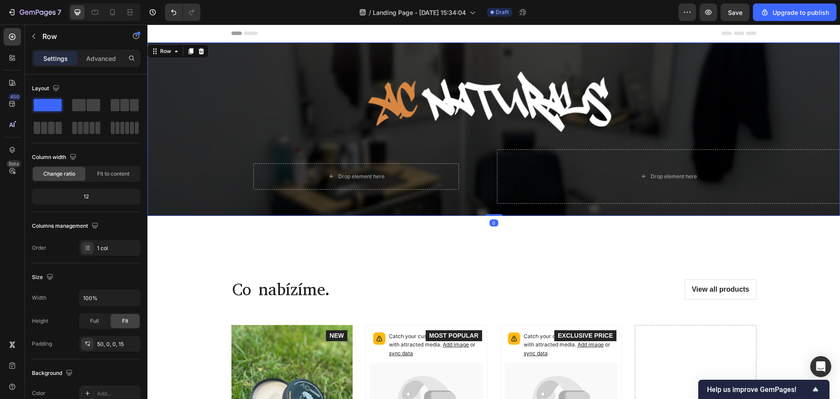
drag, startPoint x: 494, startPoint y: 215, endPoint x: 483, endPoint y: 192, distance: 25.3
click at [487, 187] on div "Image Row Drop element here Row Drop element here Row Row 0" at bounding box center [493, 128] width 693 height 173
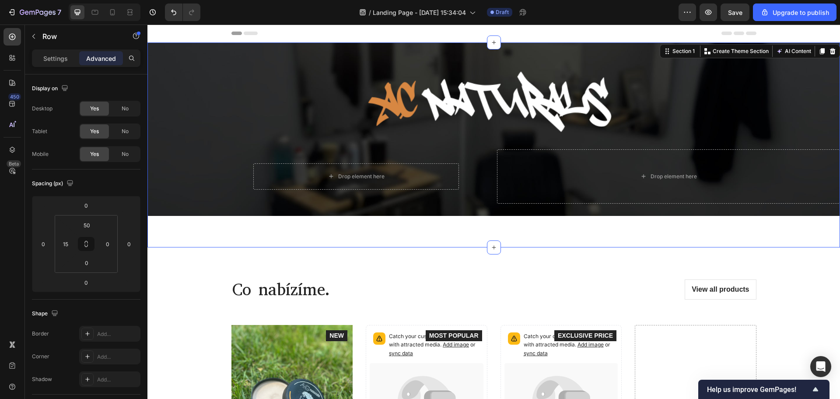
click at [459, 217] on div "Image Row Drop element here Row Drop element here Row Row Section 1 You can cre…" at bounding box center [493, 144] width 693 height 205
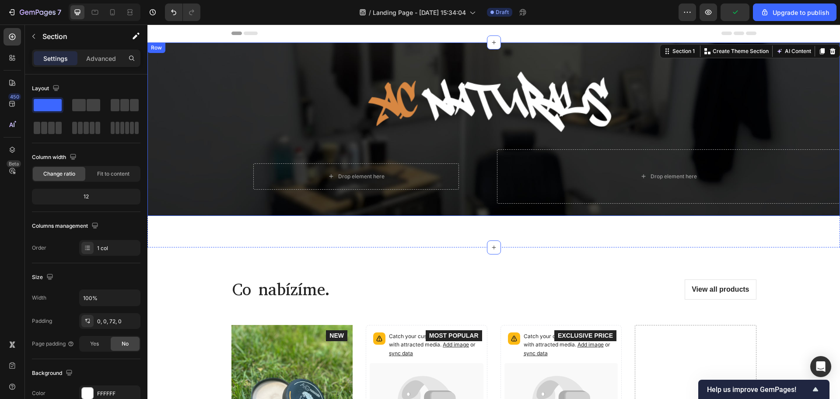
click at [355, 203] on div "Image Row Drop element here Row Drop element here Row" at bounding box center [497, 139] width 686 height 151
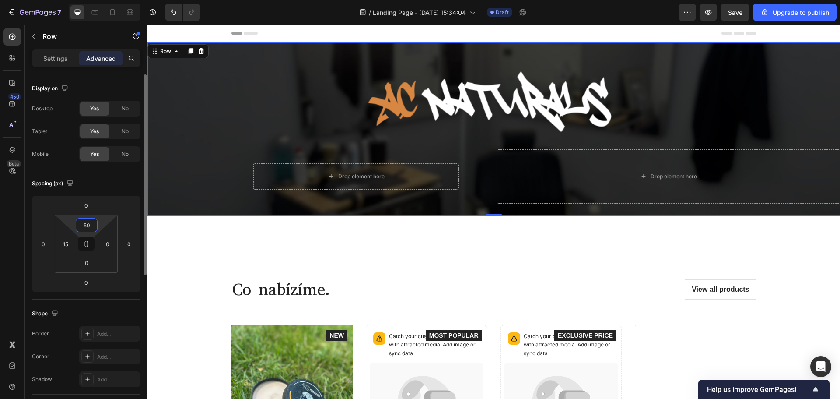
drag, startPoint x: 83, startPoint y: 224, endPoint x: 70, endPoint y: 225, distance: 12.3
click at [71, 225] on div "50 15 0 0" at bounding box center [86, 244] width 63 height 58
type input "5"
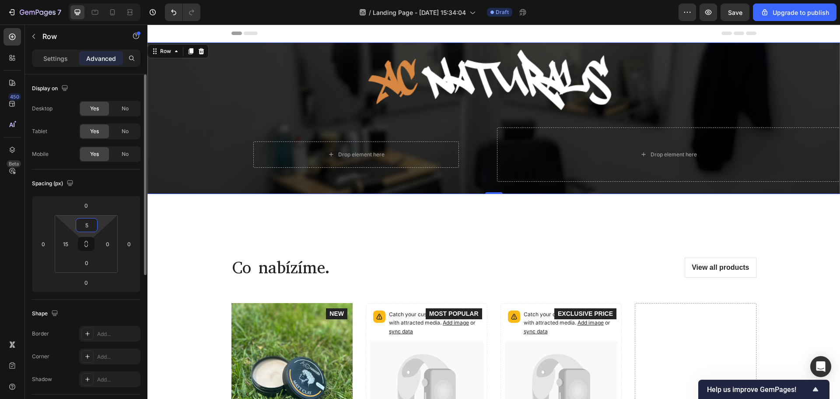
type input "50"
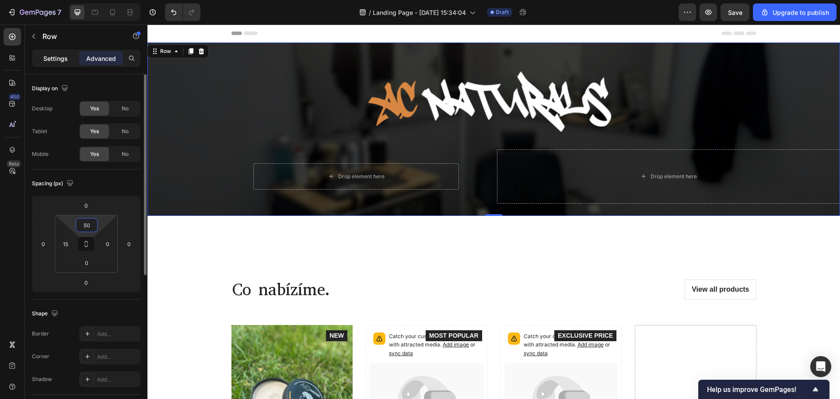
click at [63, 59] on p "Settings" at bounding box center [55, 58] width 25 height 9
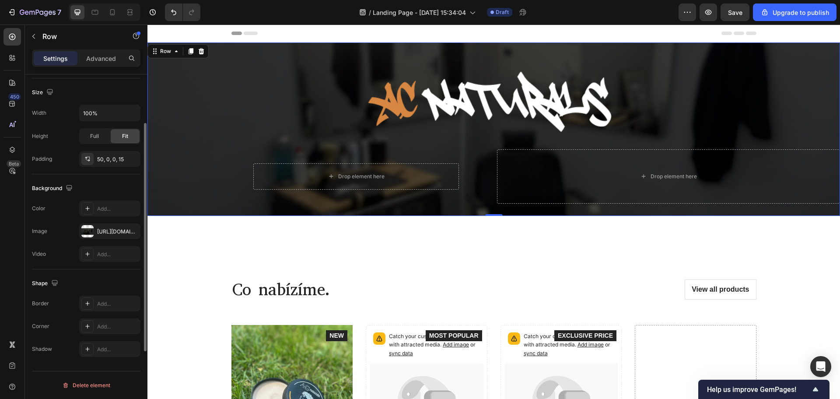
scroll to position [97, 0]
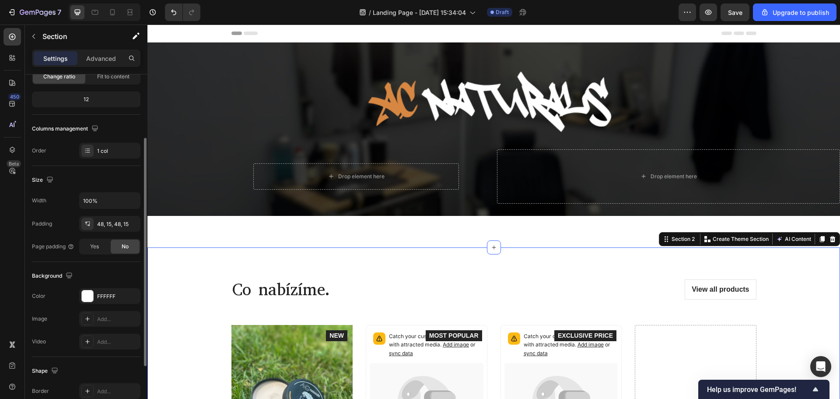
click at [240, 259] on div "Co nabízíme. Heading View all products Button Row Product Images Icon Icon Icon…" at bounding box center [493, 405] width 693 height 316
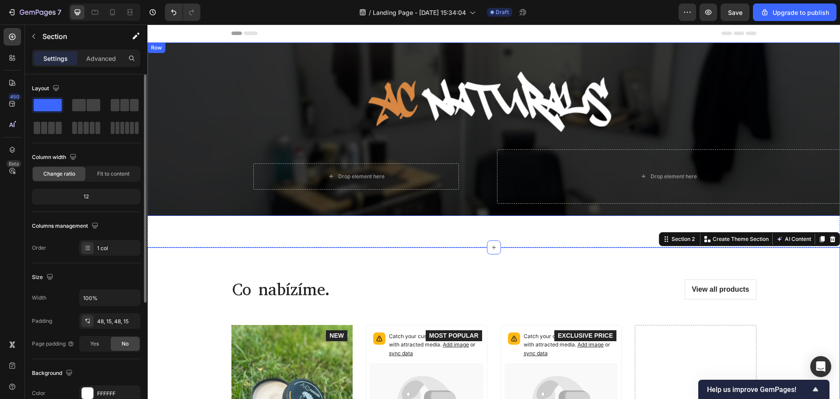
click at [770, 86] on div "Image Row Drop element here Row Drop element here Row" at bounding box center [497, 139] width 686 height 151
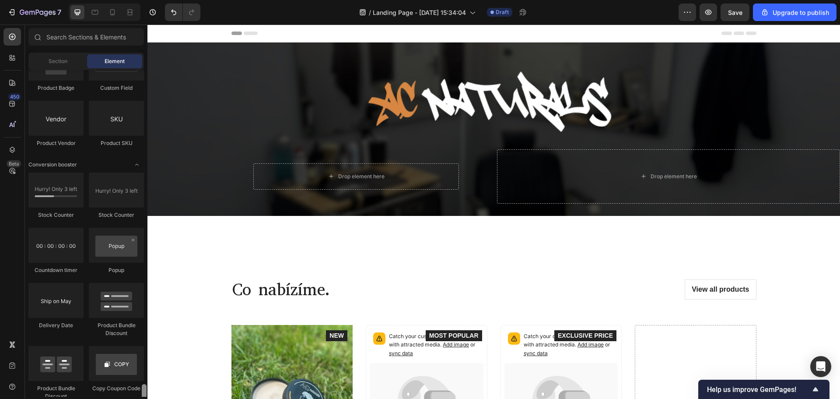
scroll to position [1747, 0]
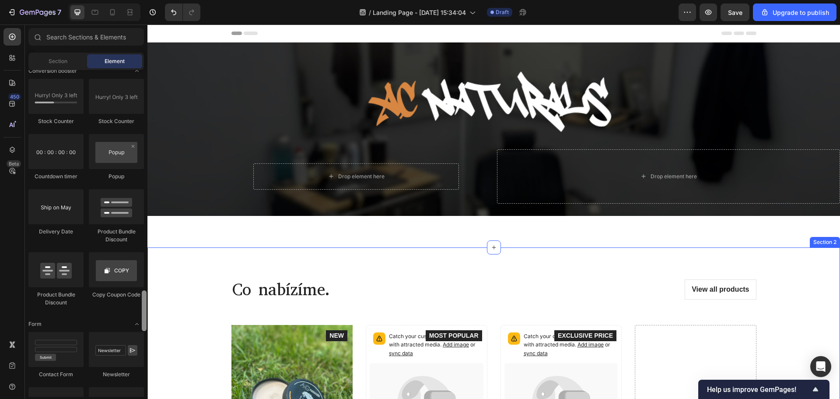
drag, startPoint x: 291, startPoint y: 318, endPoint x: 158, endPoint y: 331, distance: 134.1
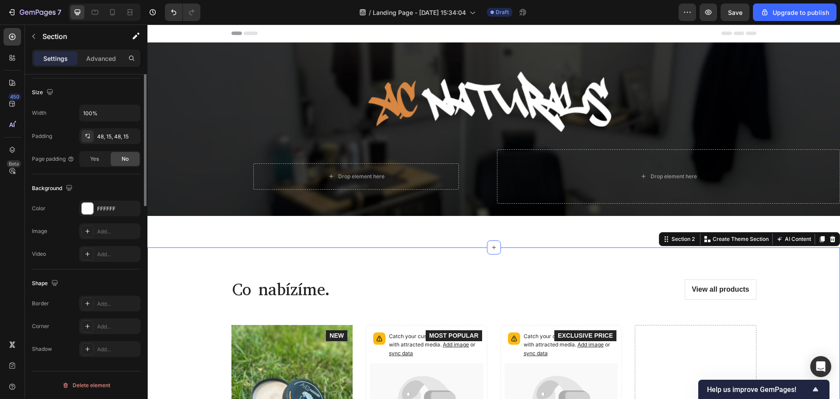
scroll to position [0, 0]
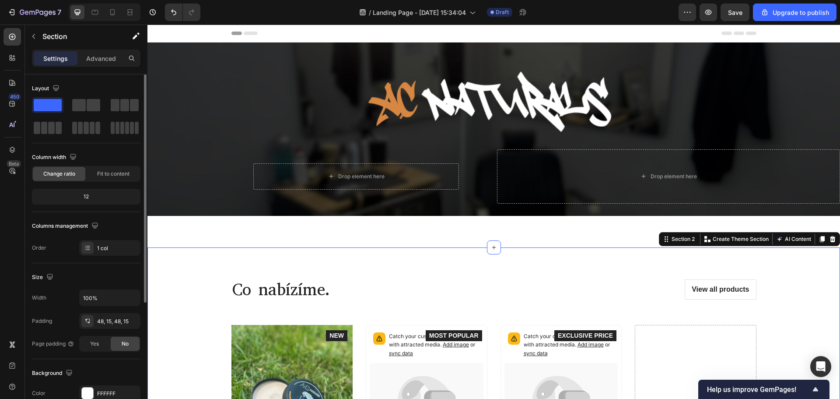
click at [174, 261] on div "Co nabízíme. Heading View all products Button Row Product Images Icon Icon Icon…" at bounding box center [493, 405] width 693 height 316
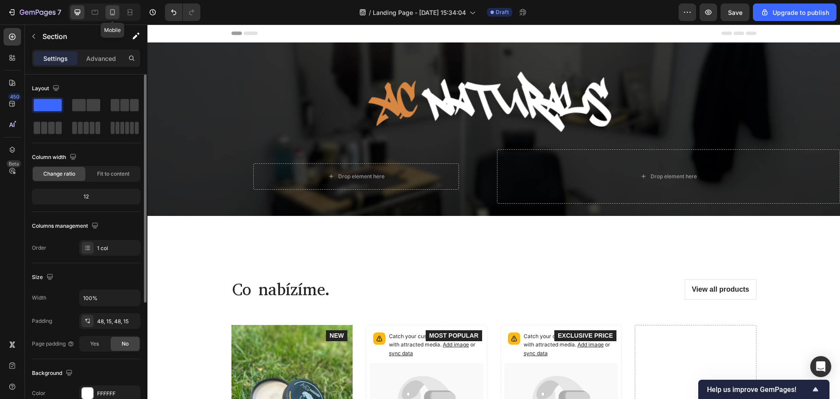
click at [114, 13] on icon at bounding box center [112, 12] width 9 height 9
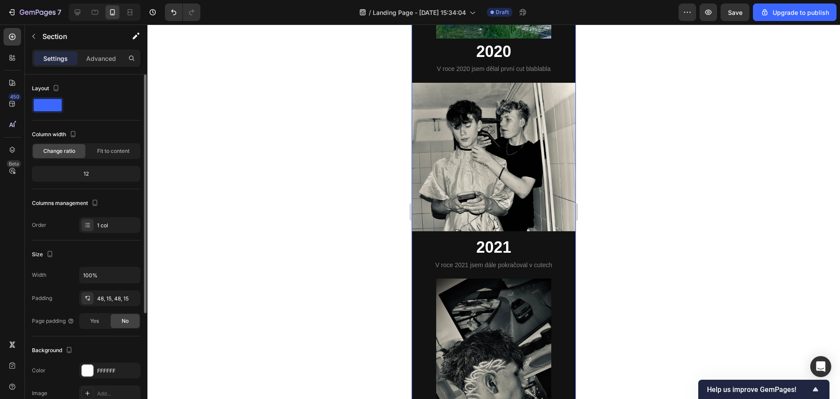
scroll to position [1192, 0]
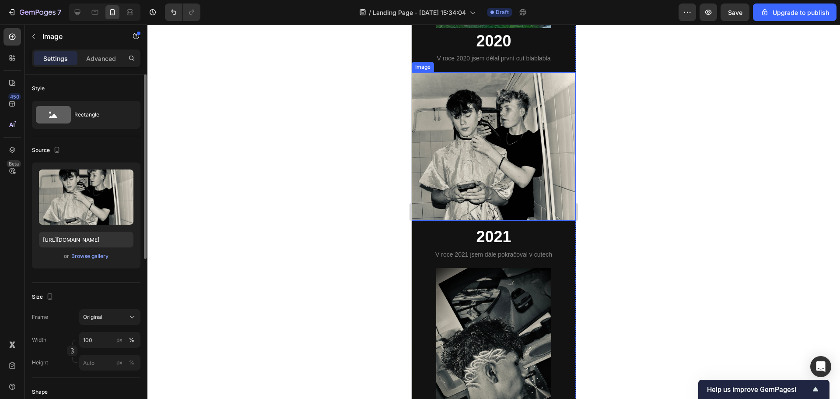
click at [490, 148] on img at bounding box center [494, 146] width 164 height 148
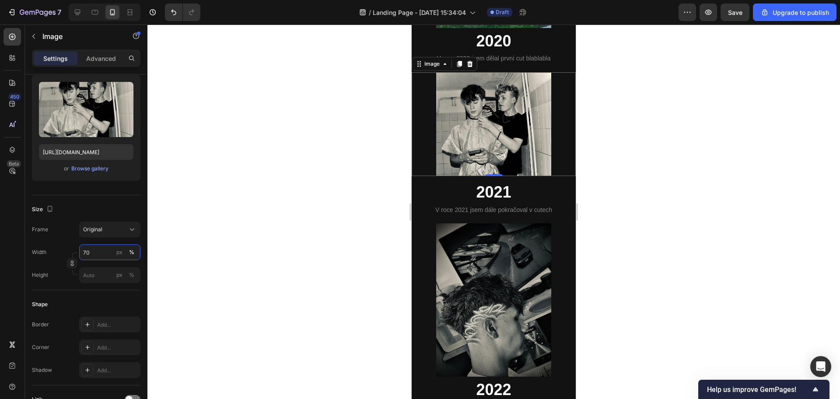
type input "7"
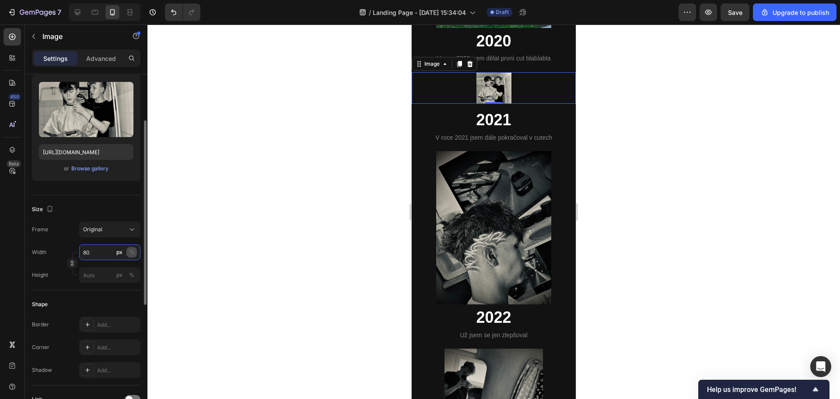
type input "80"
click at [131, 253] on div "%" at bounding box center [131, 252] width 5 height 8
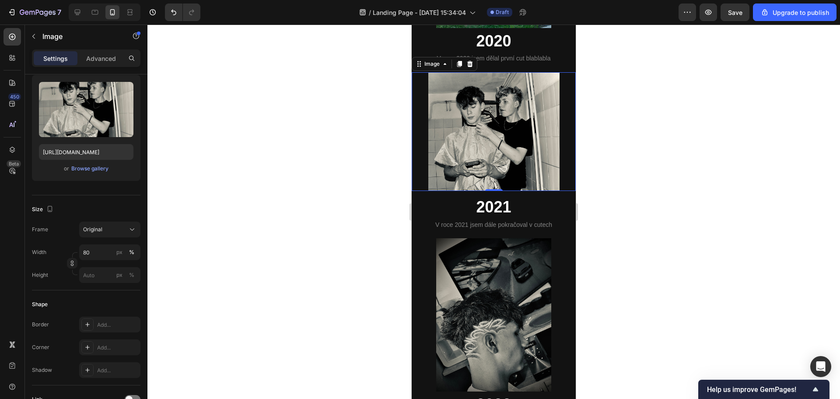
click at [279, 147] on div at bounding box center [493, 212] width 693 height 374
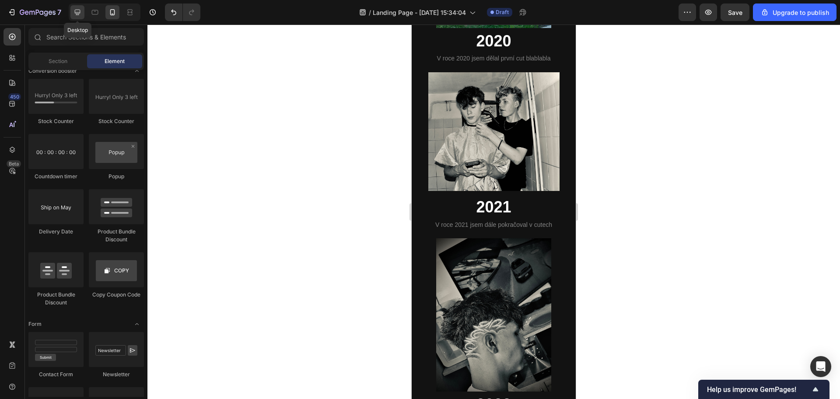
click at [81, 11] on icon at bounding box center [77, 12] width 9 height 9
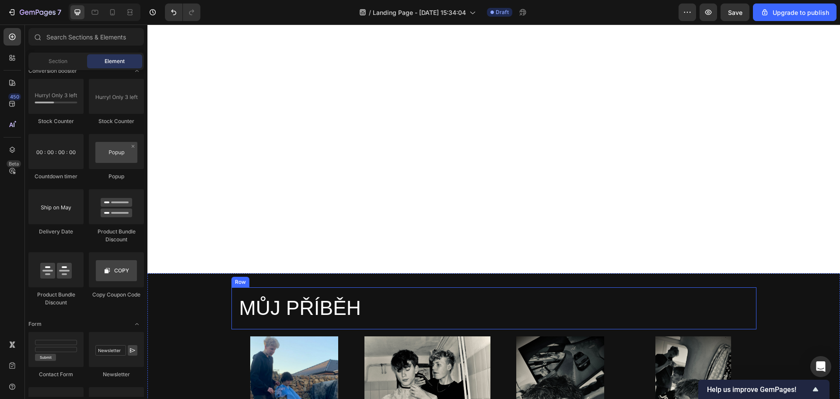
scroll to position [952, 0]
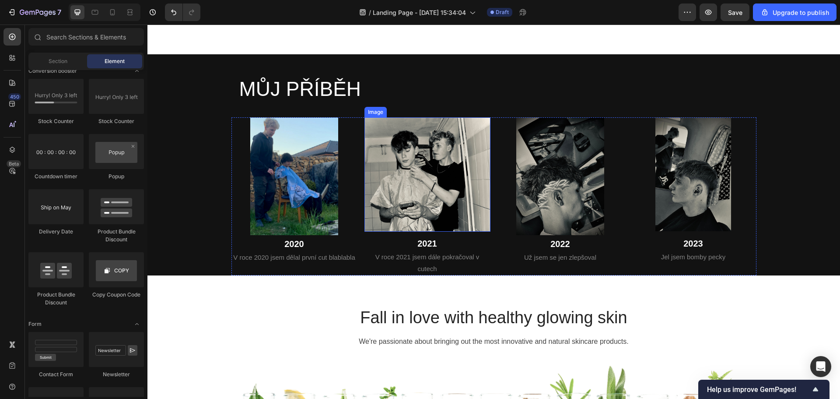
click at [411, 163] on img at bounding box center [427, 174] width 126 height 114
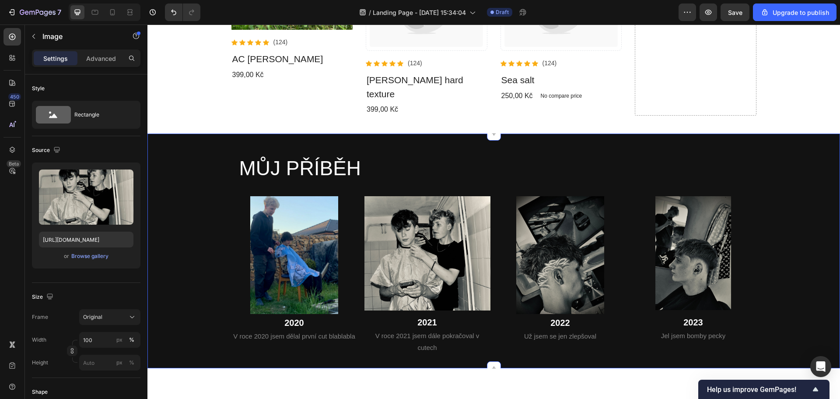
scroll to position [427, 0]
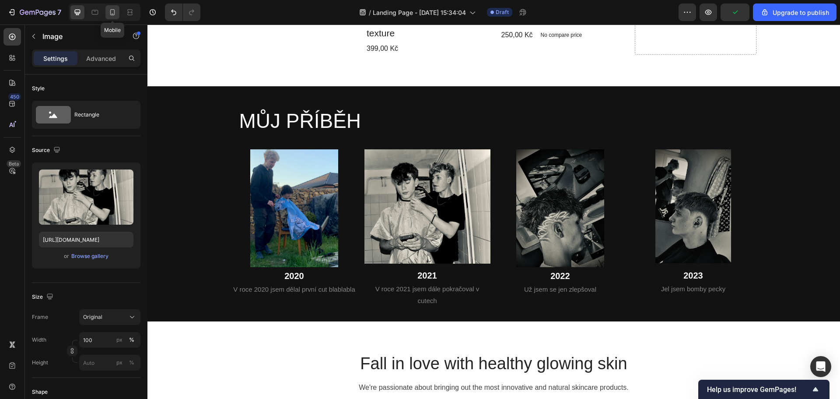
click at [113, 14] on icon at bounding box center [112, 12] width 9 height 9
type input "80"
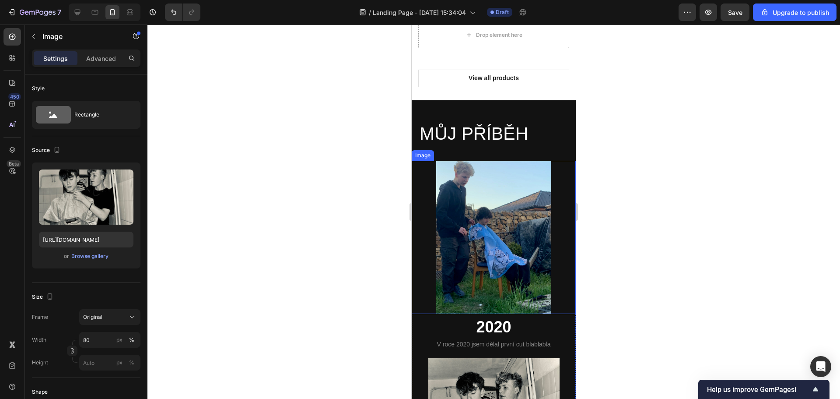
scroll to position [950, 0]
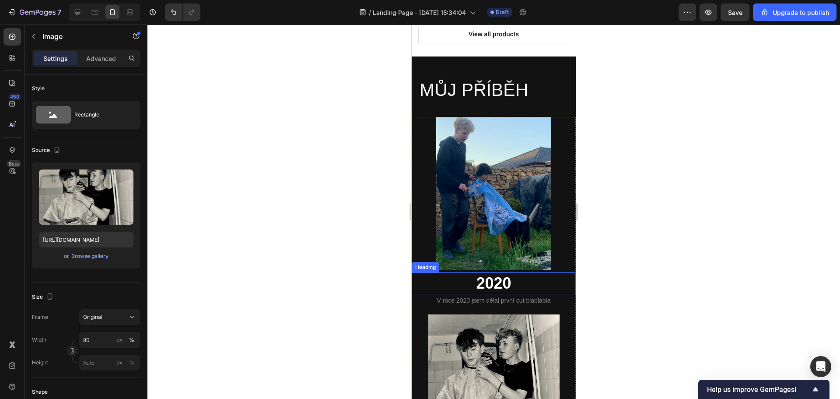
click at [502, 278] on h2 "2020" at bounding box center [494, 283] width 164 height 22
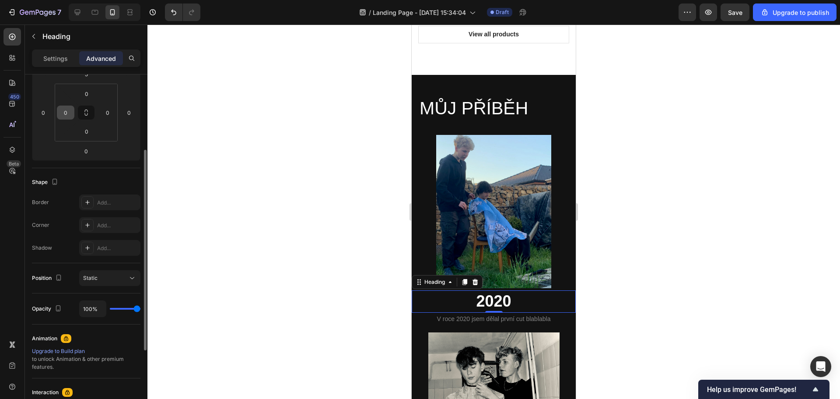
scroll to position [0, 0]
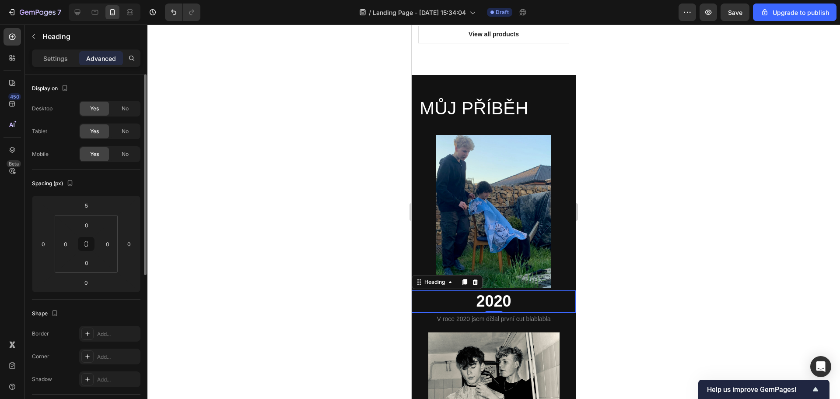
click at [51, 65] on div "Settings Advanced" at bounding box center [86, 58] width 109 height 18
click at [54, 61] on p "Settings" at bounding box center [55, 58] width 25 height 9
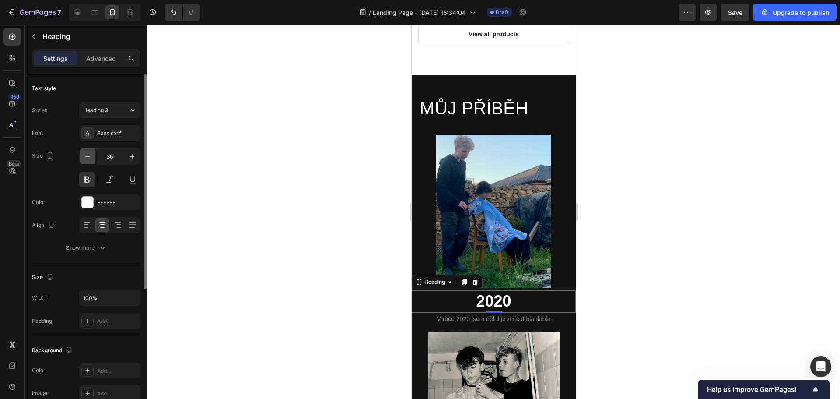
click at [92, 153] on button "button" at bounding box center [88, 156] width 16 height 16
click at [91, 153] on icon "button" at bounding box center [87, 156] width 9 height 9
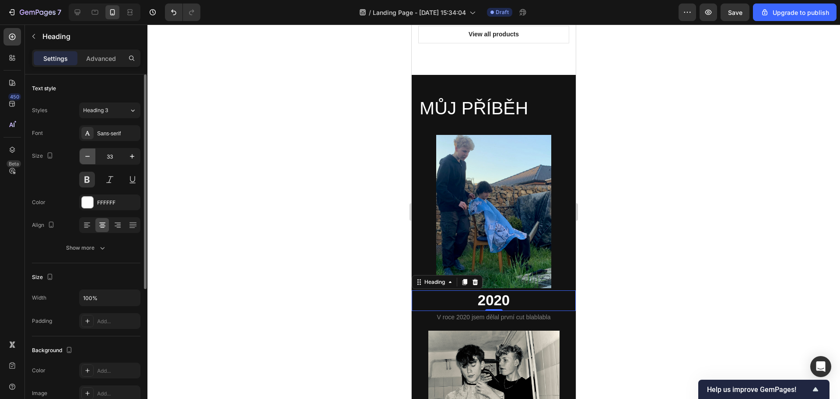
click at [91, 153] on icon "button" at bounding box center [87, 156] width 9 height 9
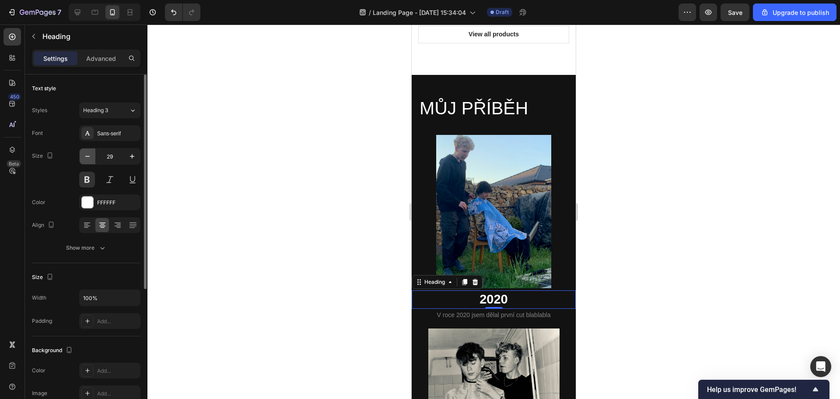
click at [91, 153] on icon "button" at bounding box center [87, 156] width 9 height 9
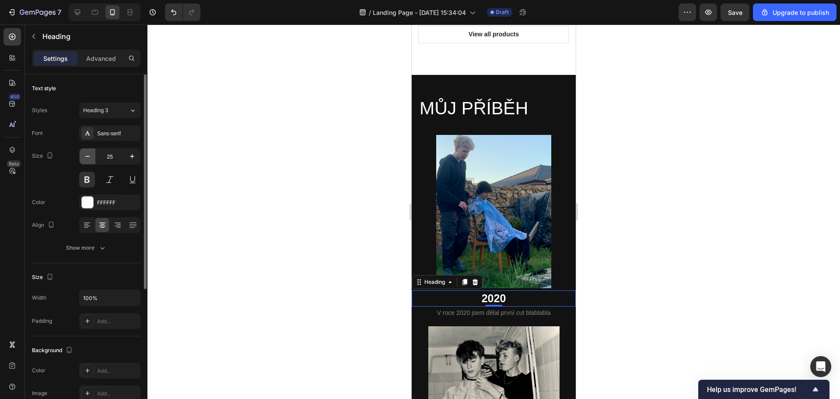
type input "24"
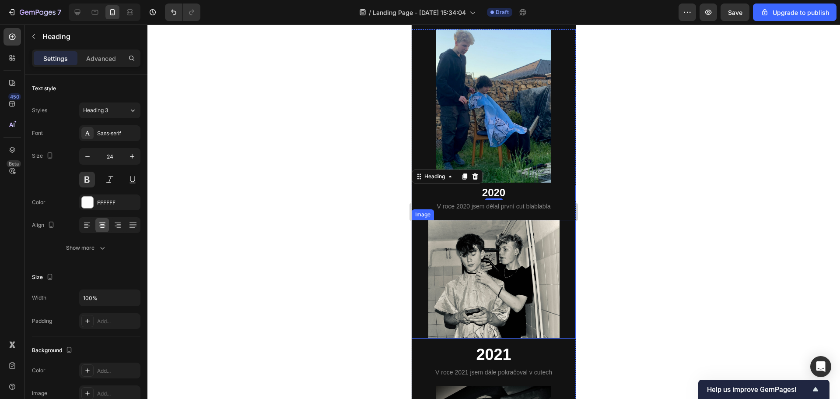
scroll to position [1082, 0]
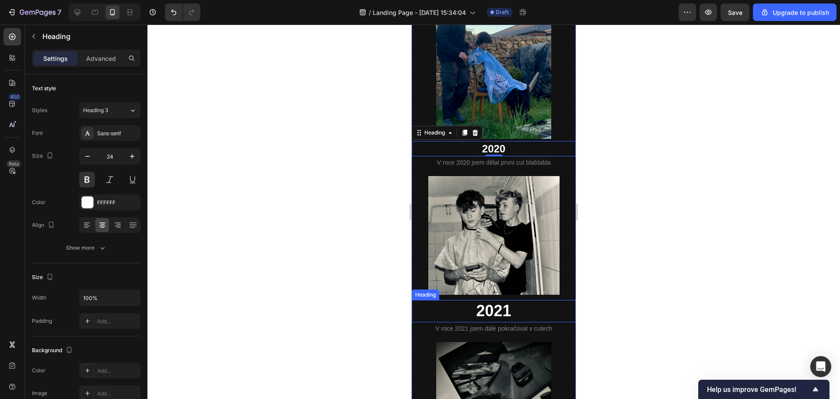
click at [497, 300] on h2 "2021" at bounding box center [494, 311] width 164 height 22
click at [525, 143] on h2 "2020" at bounding box center [494, 148] width 164 height 15
click at [511, 300] on h2 "2021" at bounding box center [494, 311] width 164 height 22
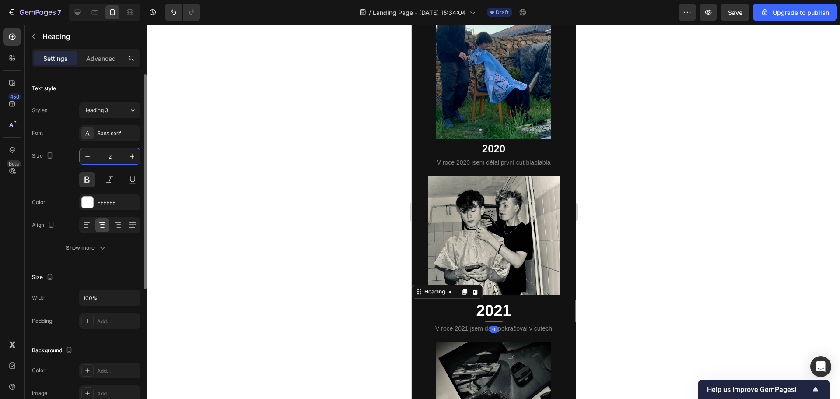
type input "24"
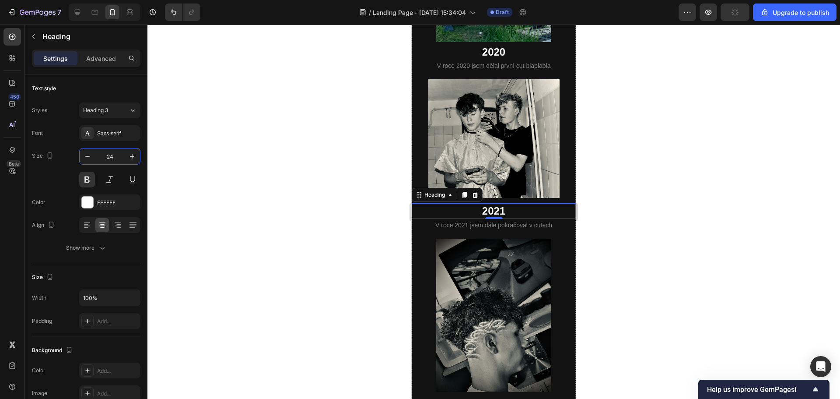
scroll to position [1300, 0]
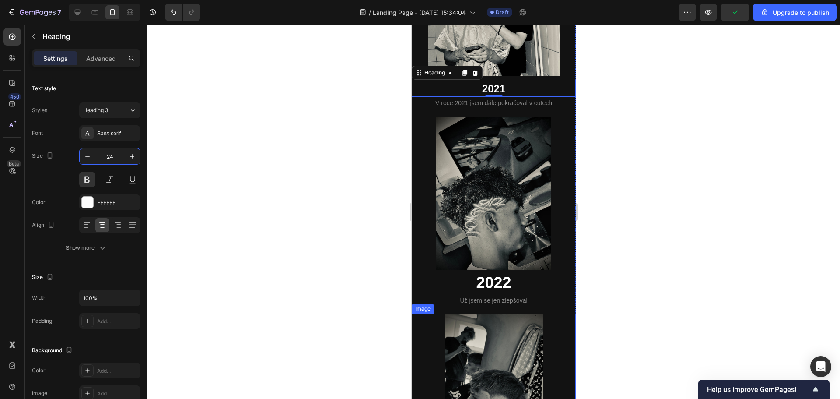
click at [502, 272] on h2 "2022" at bounding box center [494, 283] width 164 height 22
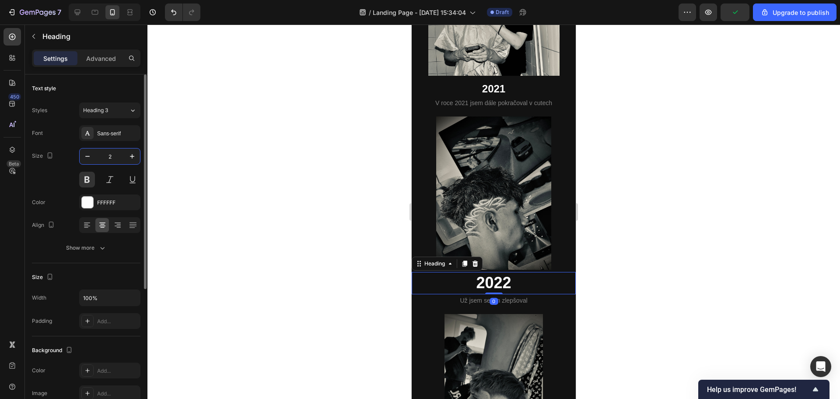
type input "24"
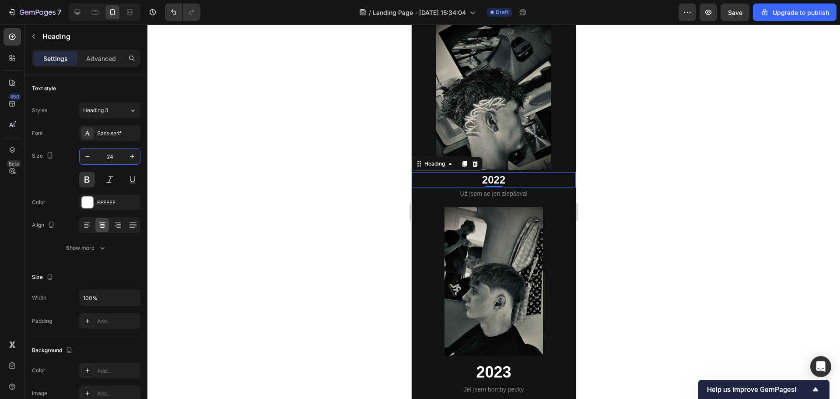
scroll to position [1519, 0]
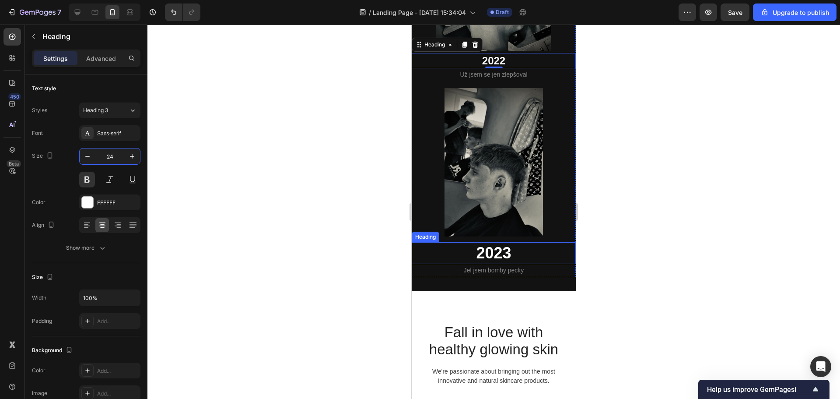
click at [515, 242] on h2 "2023" at bounding box center [494, 253] width 164 height 22
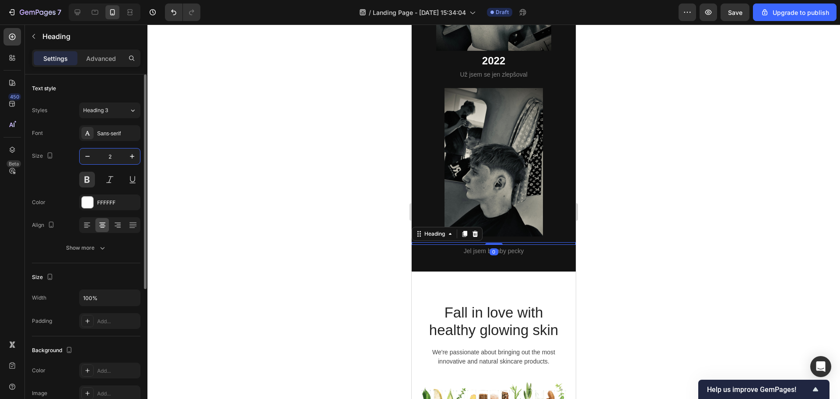
type input "24"
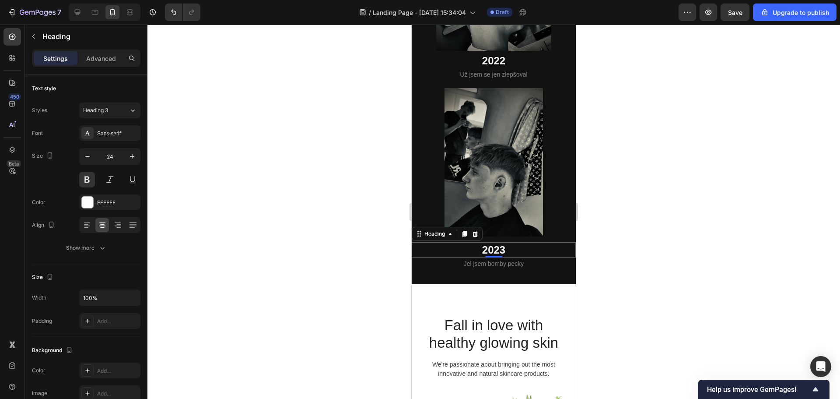
drag, startPoint x: 221, startPoint y: 187, endPoint x: 410, endPoint y: 75, distance: 220.1
click at [221, 187] on div at bounding box center [493, 212] width 693 height 374
click at [525, 53] on h2 "2022" at bounding box center [494, 60] width 164 height 15
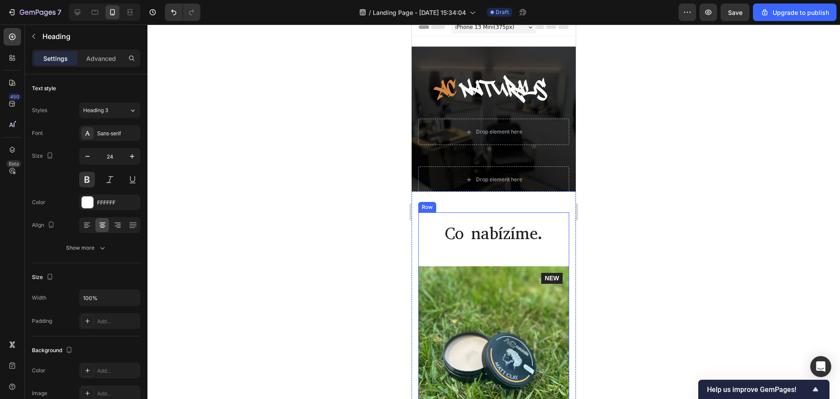
scroll to position [0, 0]
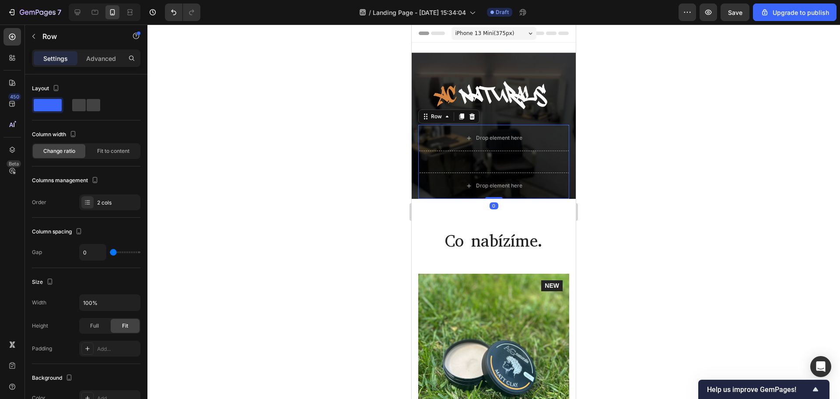
click at [532, 157] on div "Drop element here Row" at bounding box center [493, 149] width 151 height 48
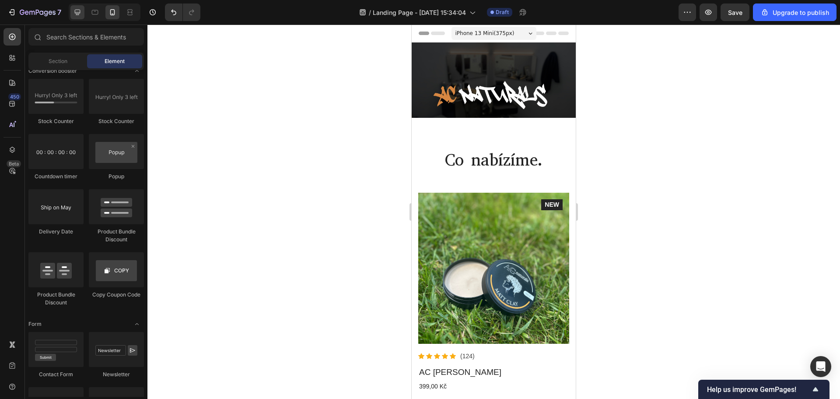
click at [78, 11] on icon at bounding box center [77, 12] width 9 height 9
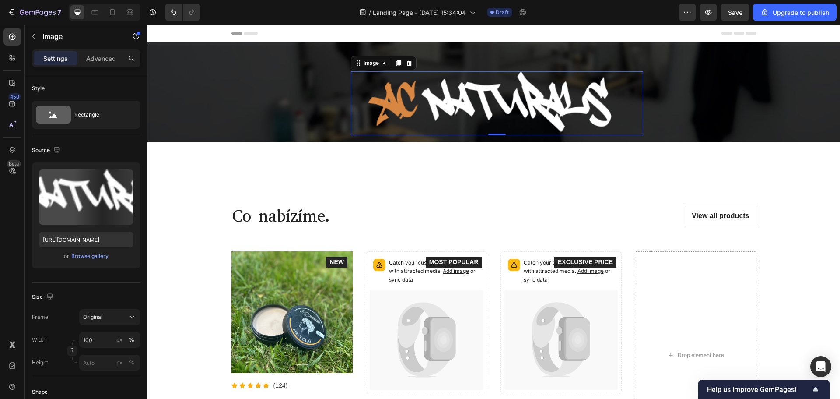
click at [584, 104] on img at bounding box center [497, 103] width 292 height 64
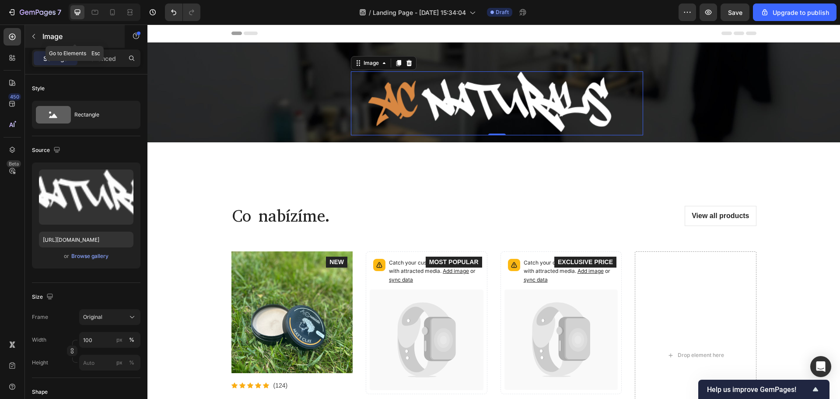
click at [35, 38] on icon "button" at bounding box center [33, 36] width 7 height 7
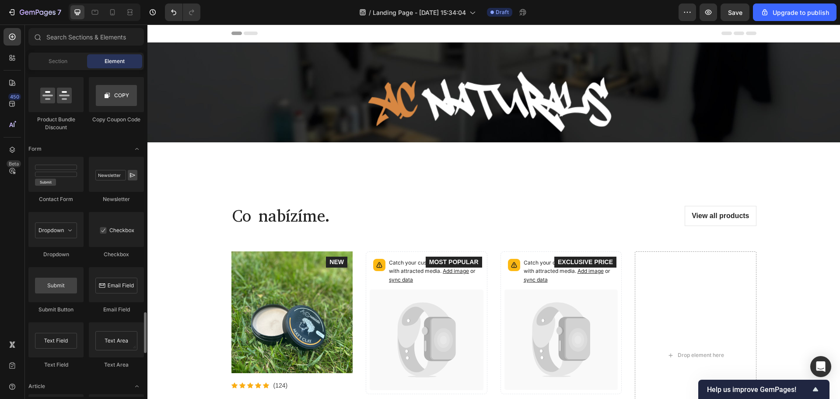
scroll to position [1660, 0]
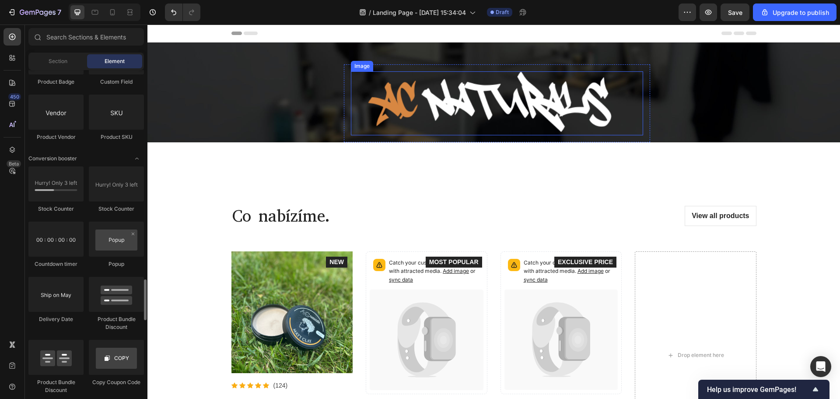
click at [399, 112] on img at bounding box center [497, 103] width 292 height 64
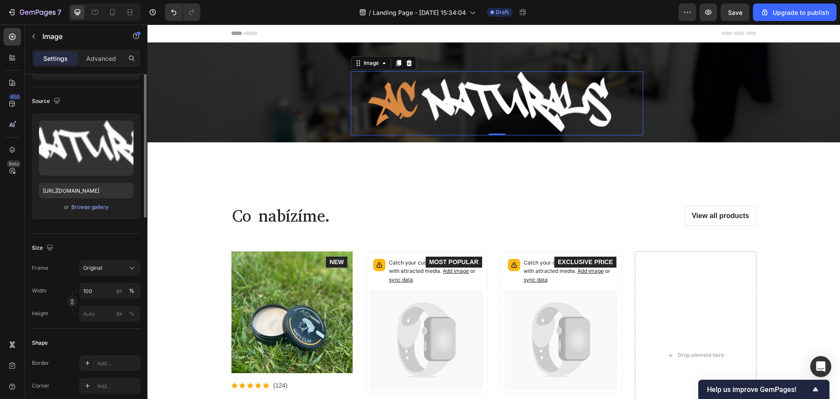
scroll to position [0, 0]
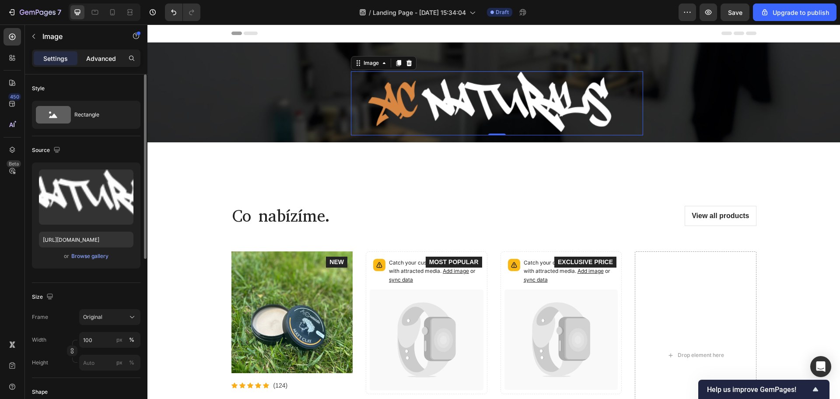
click at [105, 63] on div "Advanced" at bounding box center [101, 58] width 44 height 14
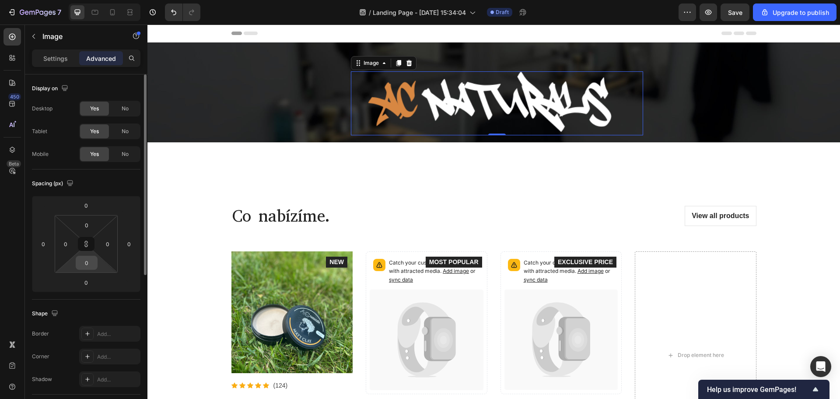
click at [91, 259] on input "0" at bounding box center [87, 262] width 18 height 13
type input "5"
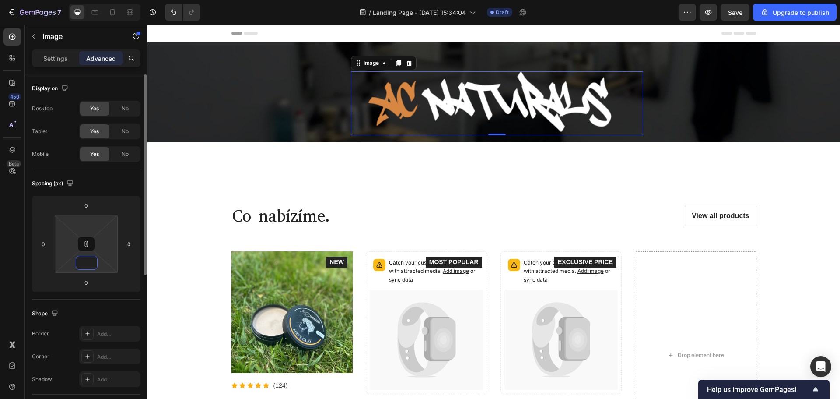
type input "1"
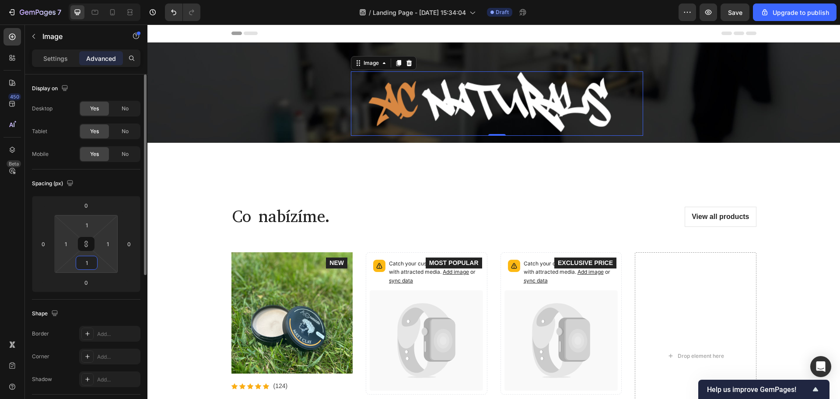
type input "10"
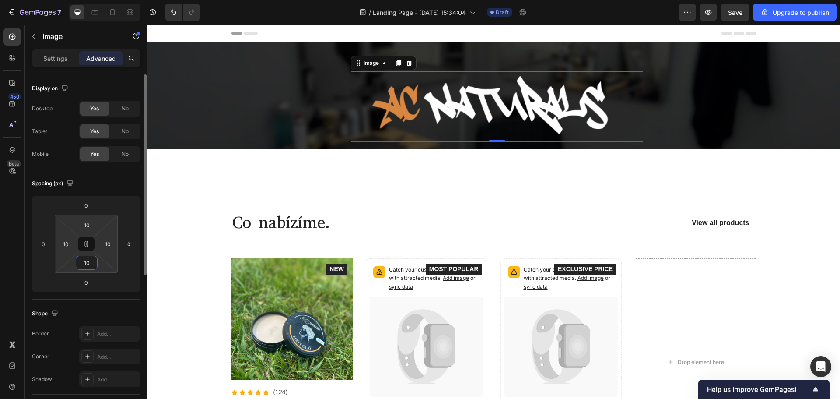
type input "1"
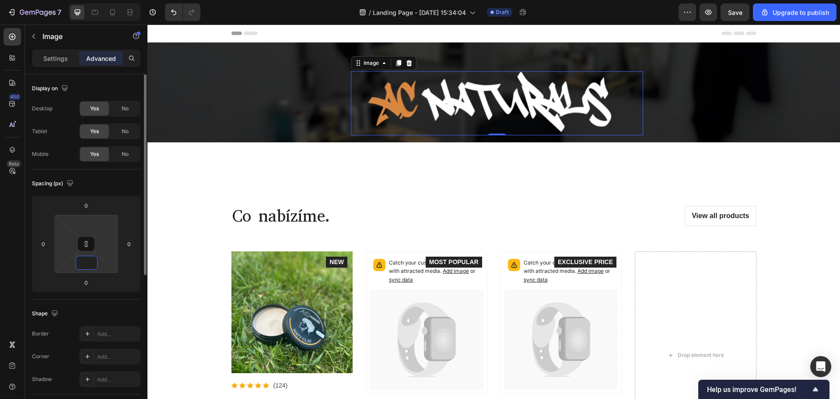
type input "1"
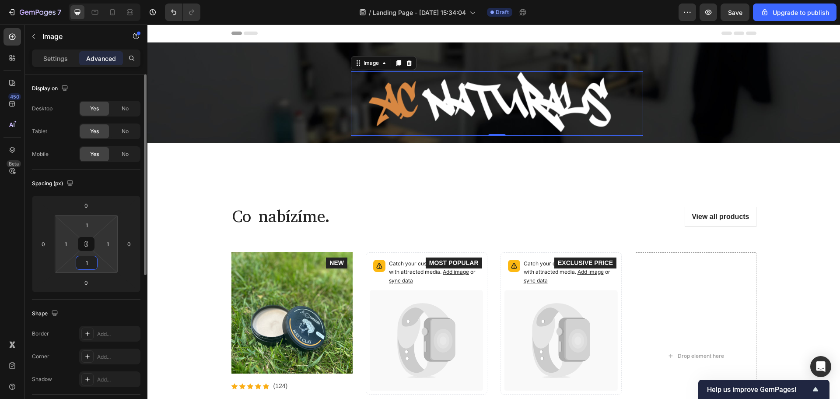
type input "10"
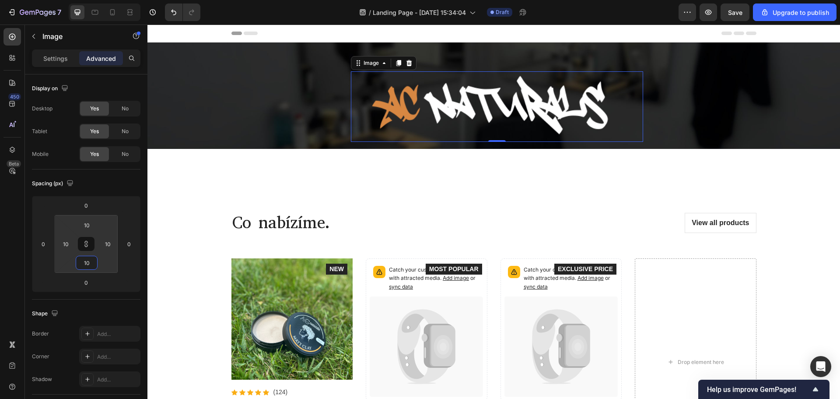
click at [198, 221] on div "Co nabízíme. Heading View all products Button Row Product Images Icon Icon Icon…" at bounding box center [493, 338] width 679 height 274
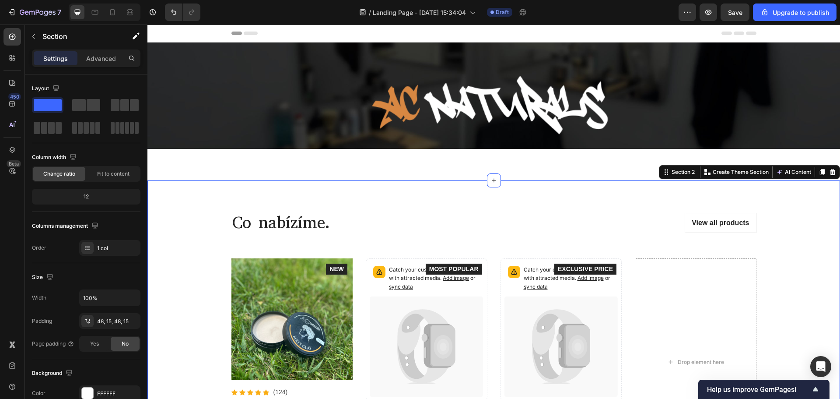
click at [188, 260] on div "Co nabízíme. Heading View all products Button Row Product Images Icon Icon Icon…" at bounding box center [493, 338] width 679 height 274
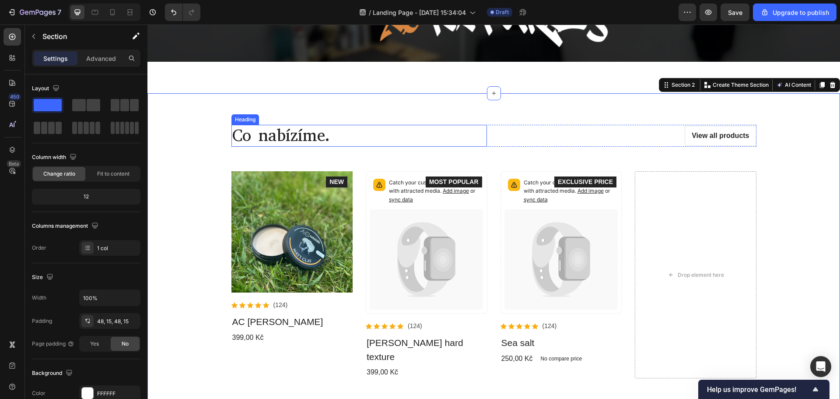
scroll to position [88, 0]
click at [111, 11] on icon at bounding box center [112, 12] width 5 height 6
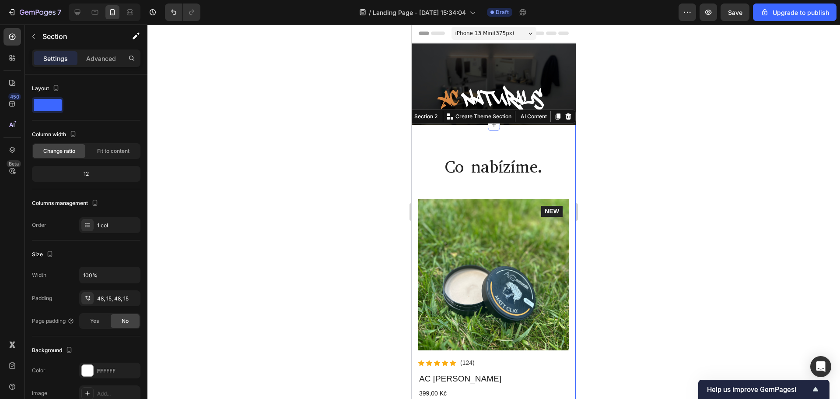
click at [676, 112] on div at bounding box center [493, 212] width 693 height 374
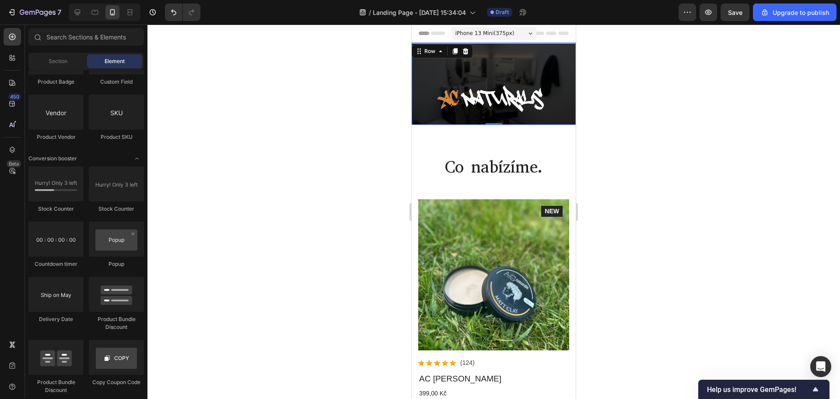
click at [504, 69] on div "Image Row Row 0" at bounding box center [494, 83] width 164 height 82
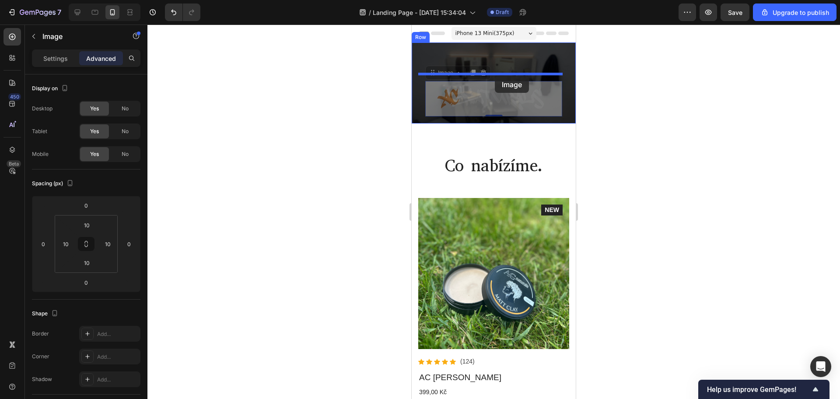
drag, startPoint x: 494, startPoint y: 100, endPoint x: 495, endPoint y: 76, distance: 24.1
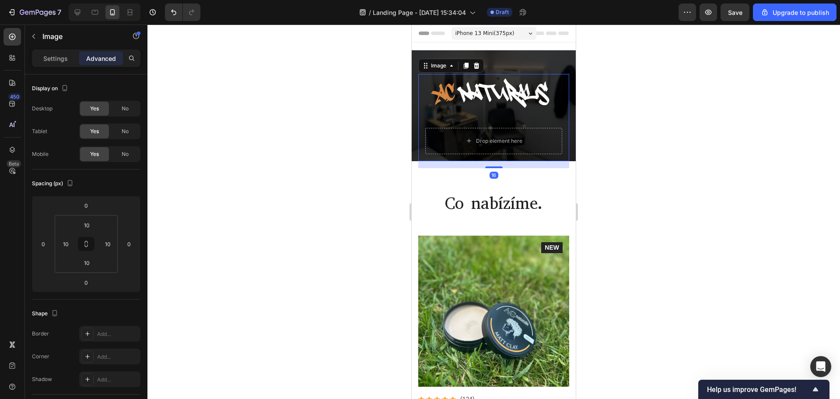
click at [648, 131] on div at bounding box center [493, 212] width 693 height 374
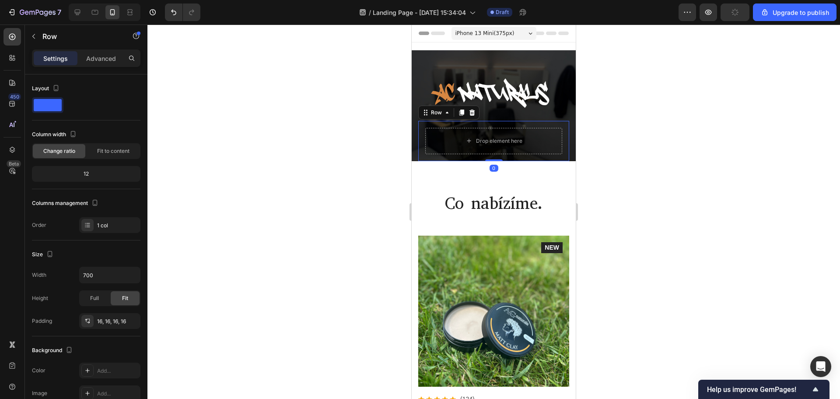
click at [557, 134] on div "Drop element here Row 0" at bounding box center [493, 141] width 151 height 40
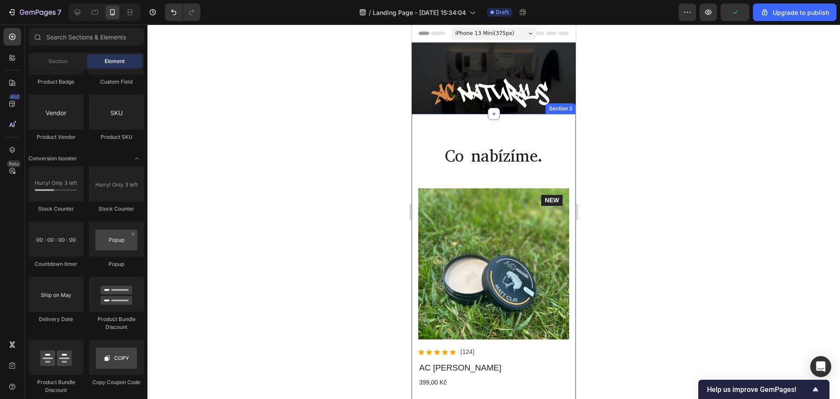
drag, startPoint x: 651, startPoint y: 143, endPoint x: 644, endPoint y: 139, distance: 8.0
click at [651, 143] on div at bounding box center [493, 212] width 693 height 374
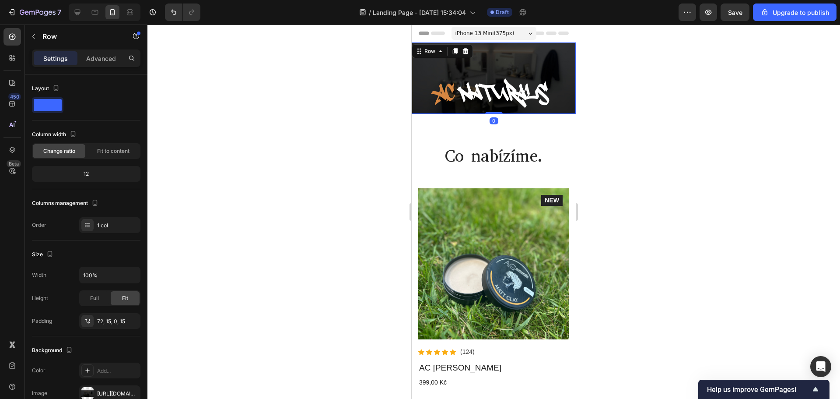
click at [523, 57] on div "Image Row 0" at bounding box center [494, 77] width 164 height 71
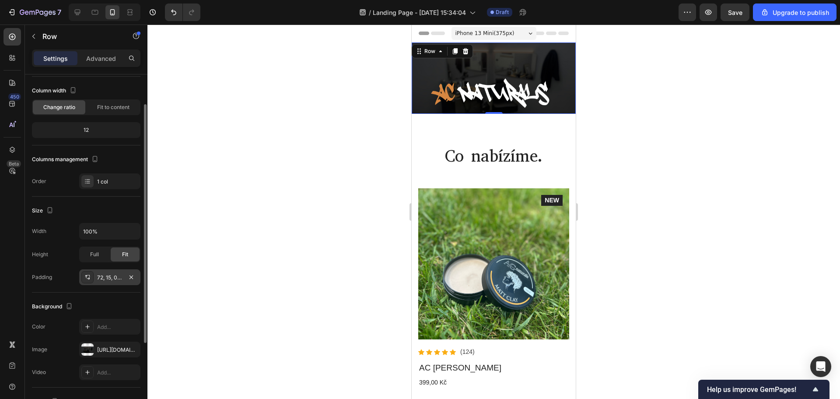
click at [102, 278] on div "72, 15, 0, 15" at bounding box center [109, 277] width 25 height 8
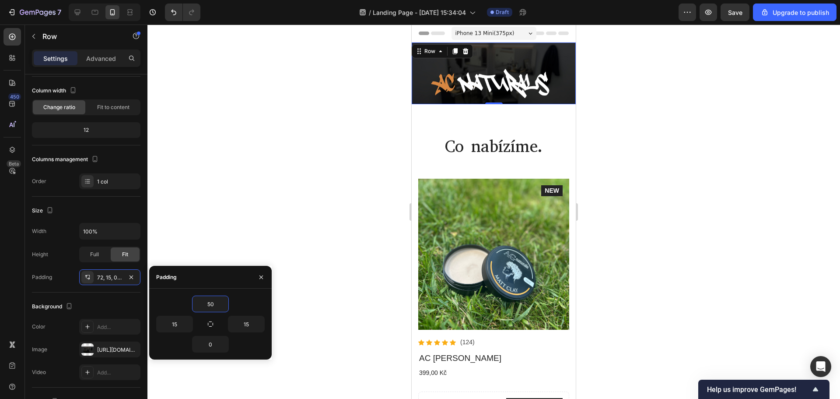
type input "5"
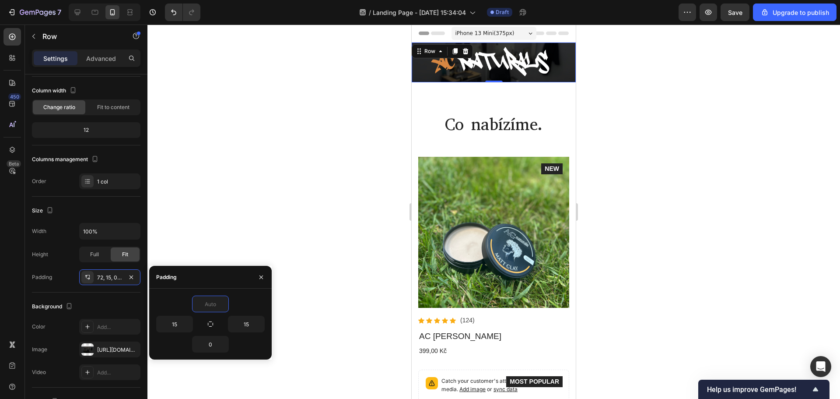
type input "4"
type input "5"
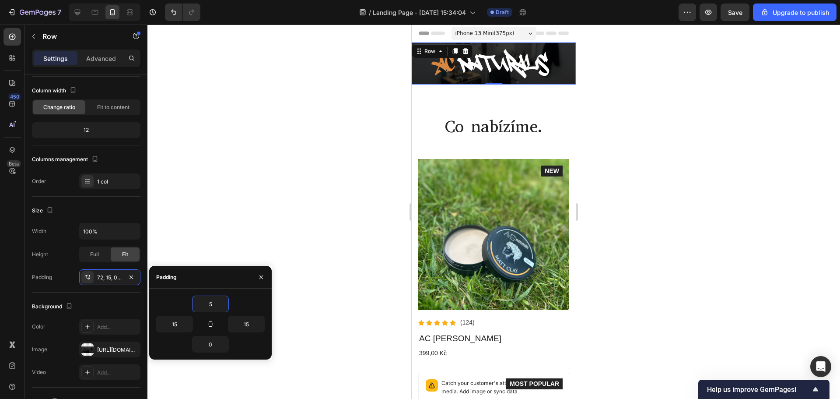
click at [270, 143] on div at bounding box center [493, 212] width 693 height 374
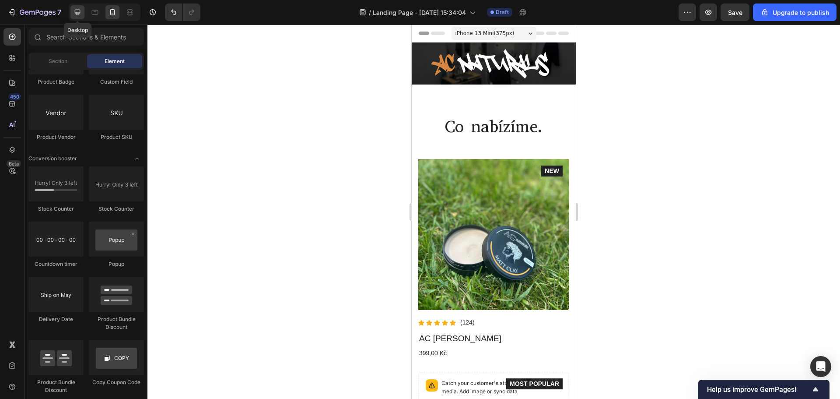
click at [77, 9] on icon at bounding box center [77, 12] width 9 height 9
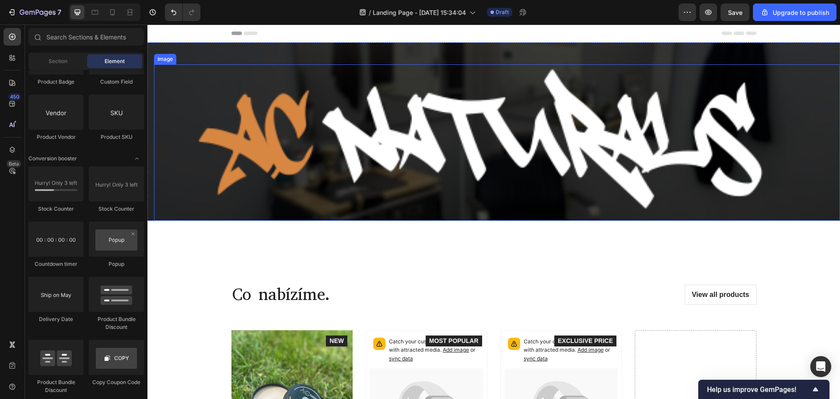
click at [476, 147] on img at bounding box center [496, 142] width 677 height 147
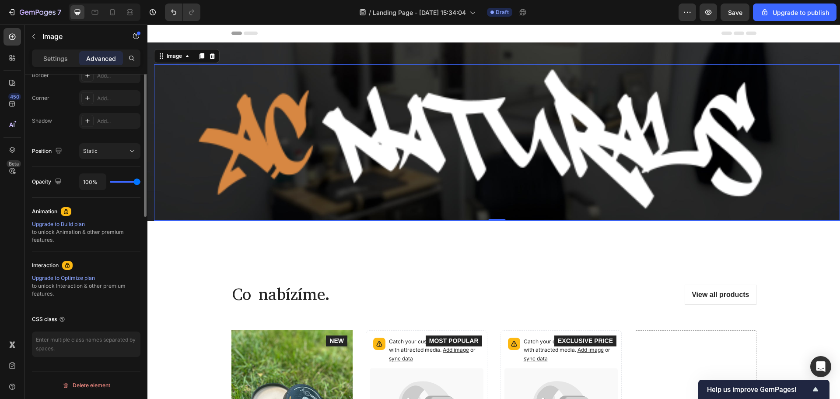
scroll to position [39, 0]
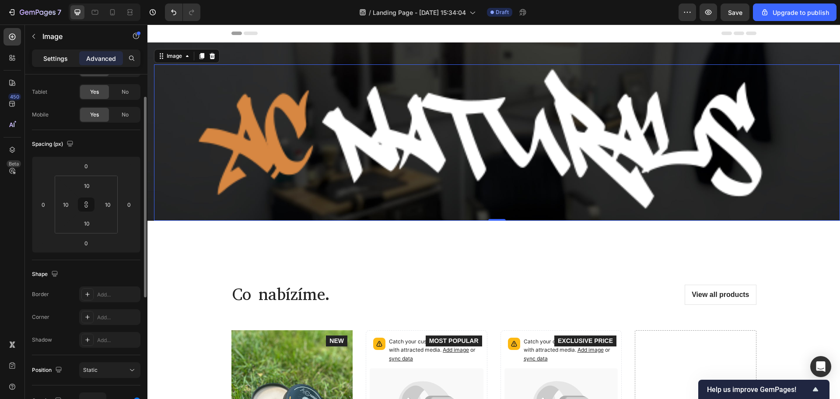
click at [55, 56] on p "Settings" at bounding box center [55, 58] width 25 height 9
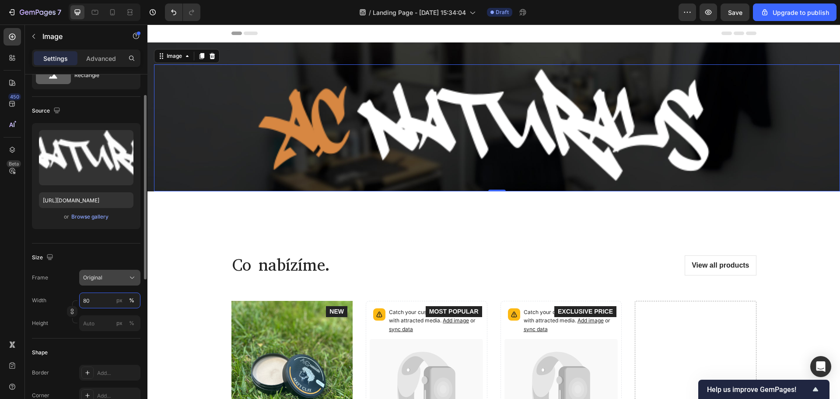
type input "8"
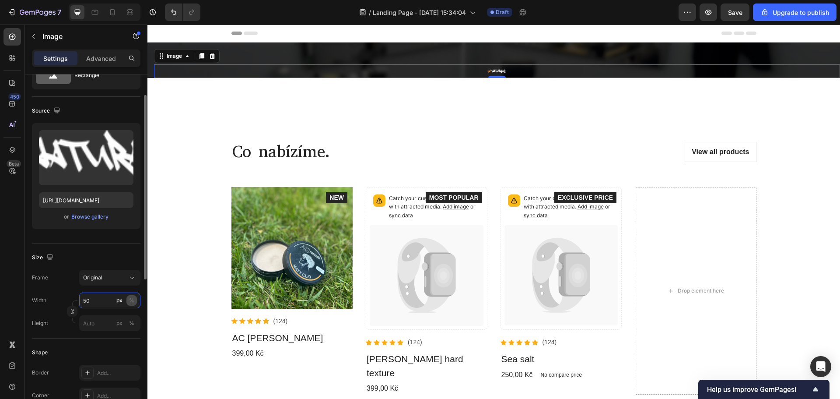
type input "50"
click at [134, 296] on div "Size Frame Original Width 50 px % Height px %" at bounding box center [86, 290] width 109 height 95
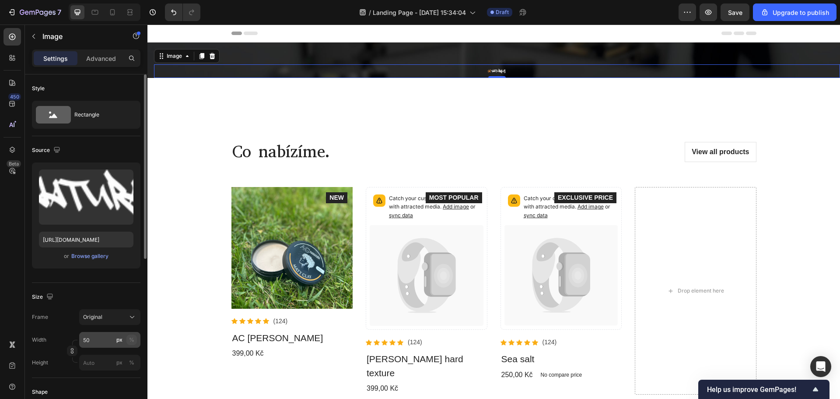
click at [133, 343] on div "%" at bounding box center [131, 340] width 5 height 8
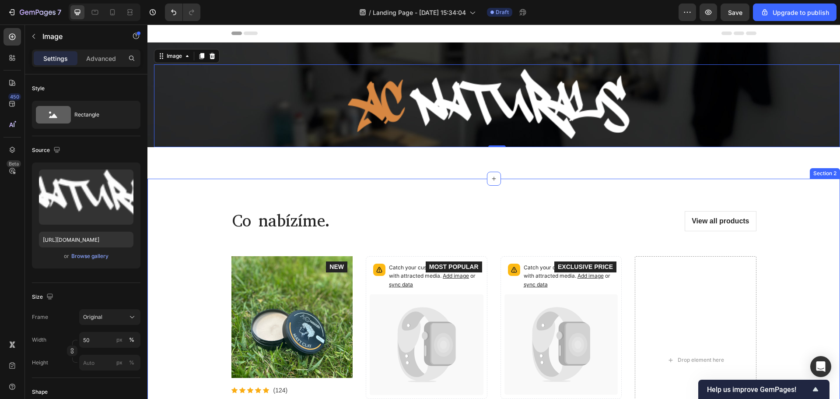
click at [243, 175] on div "Image 0 Row Section 1" at bounding box center [493, 110] width 693 height 136
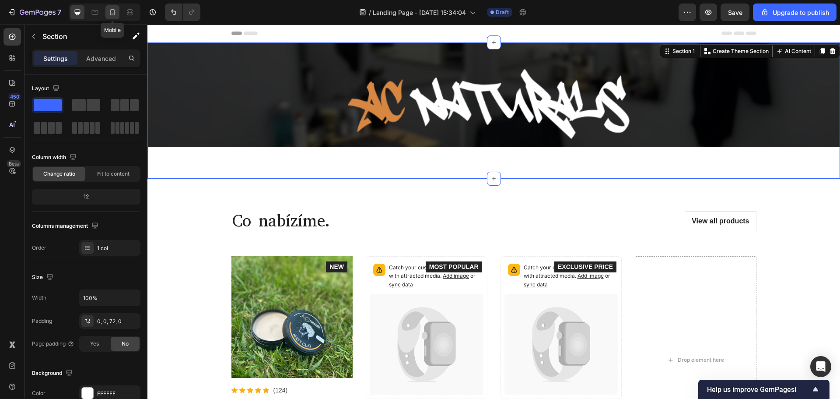
click at [112, 14] on icon at bounding box center [113, 14] width 2 height 1
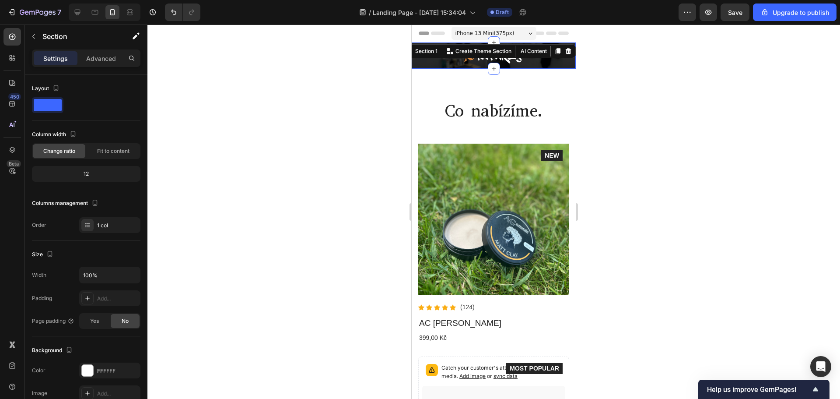
click at [650, 171] on div at bounding box center [493, 212] width 693 height 374
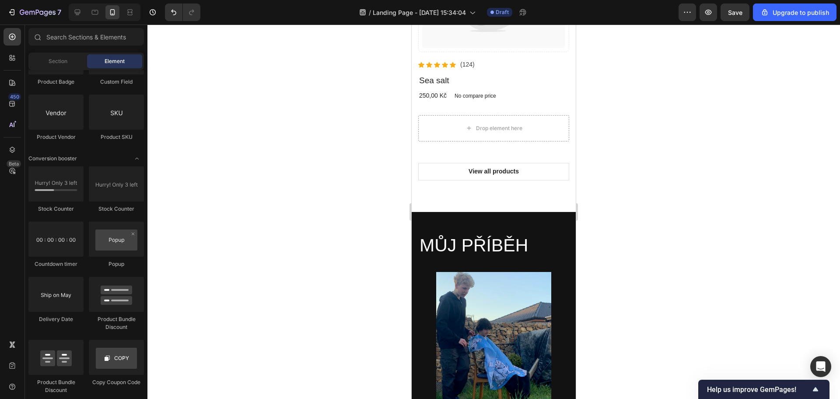
scroll to position [700, 0]
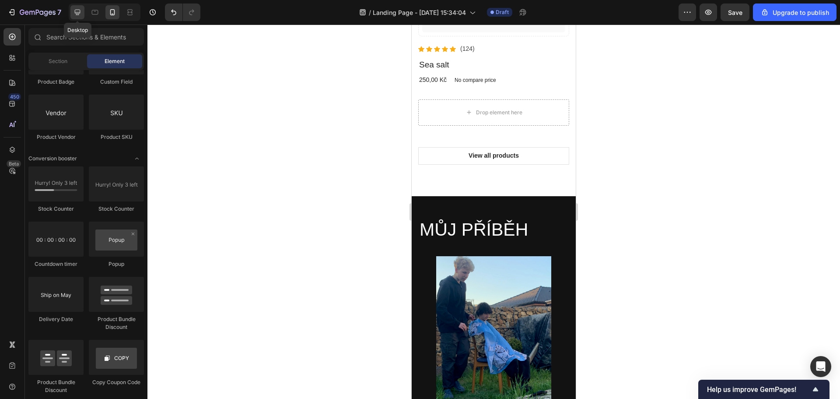
click at [76, 14] on icon at bounding box center [77, 12] width 9 height 9
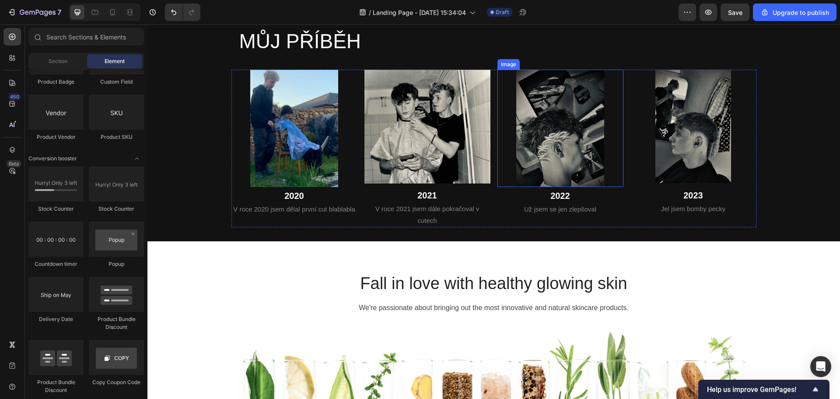
scroll to position [150, 0]
